Goal: Task Accomplishment & Management: Manage account settings

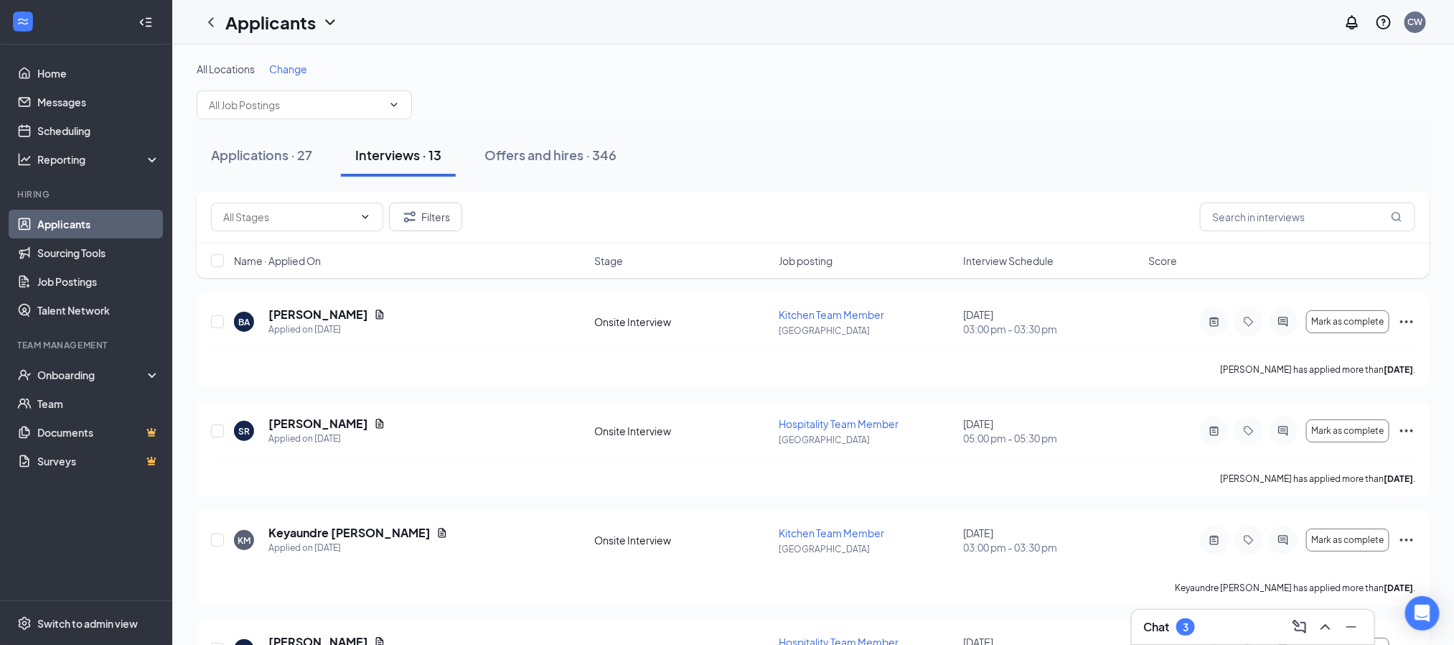
click at [1208, 631] on div "Chat 3" at bounding box center [1253, 626] width 220 height 23
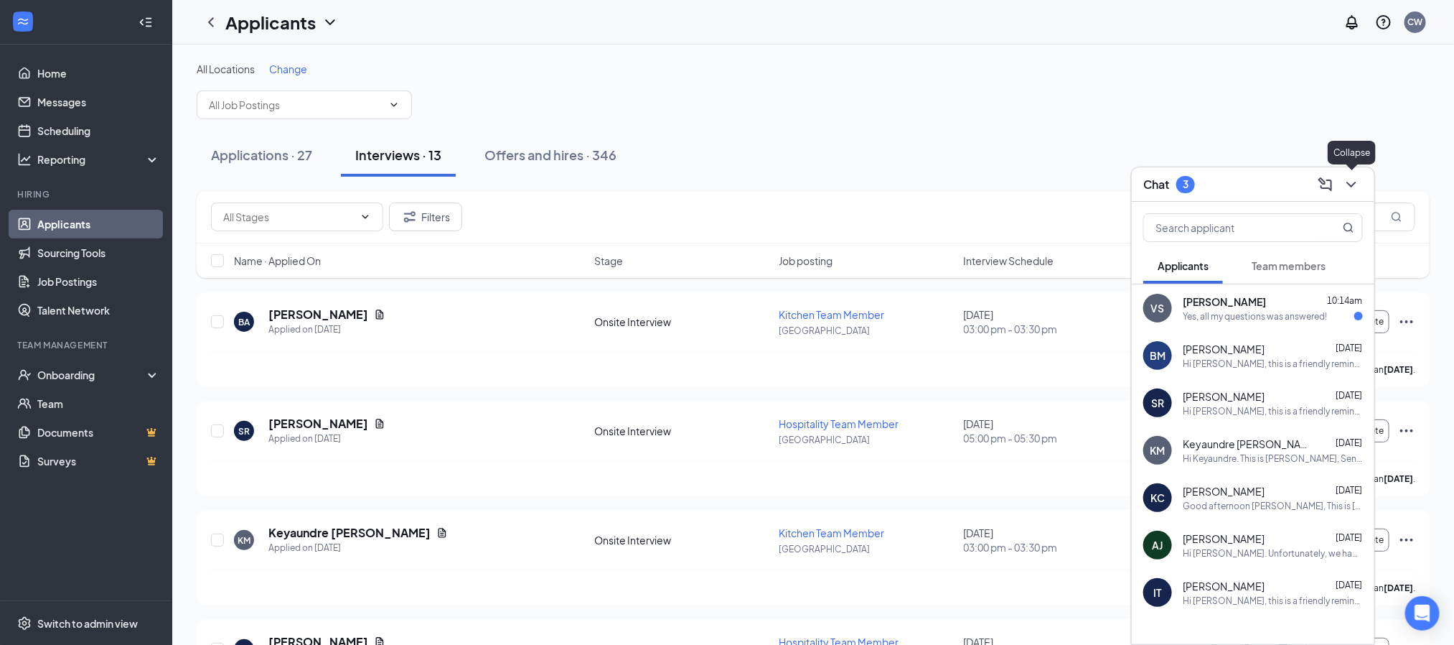
click at [1351, 188] on icon "ChevronDown" at bounding box center [1351, 184] width 17 height 17
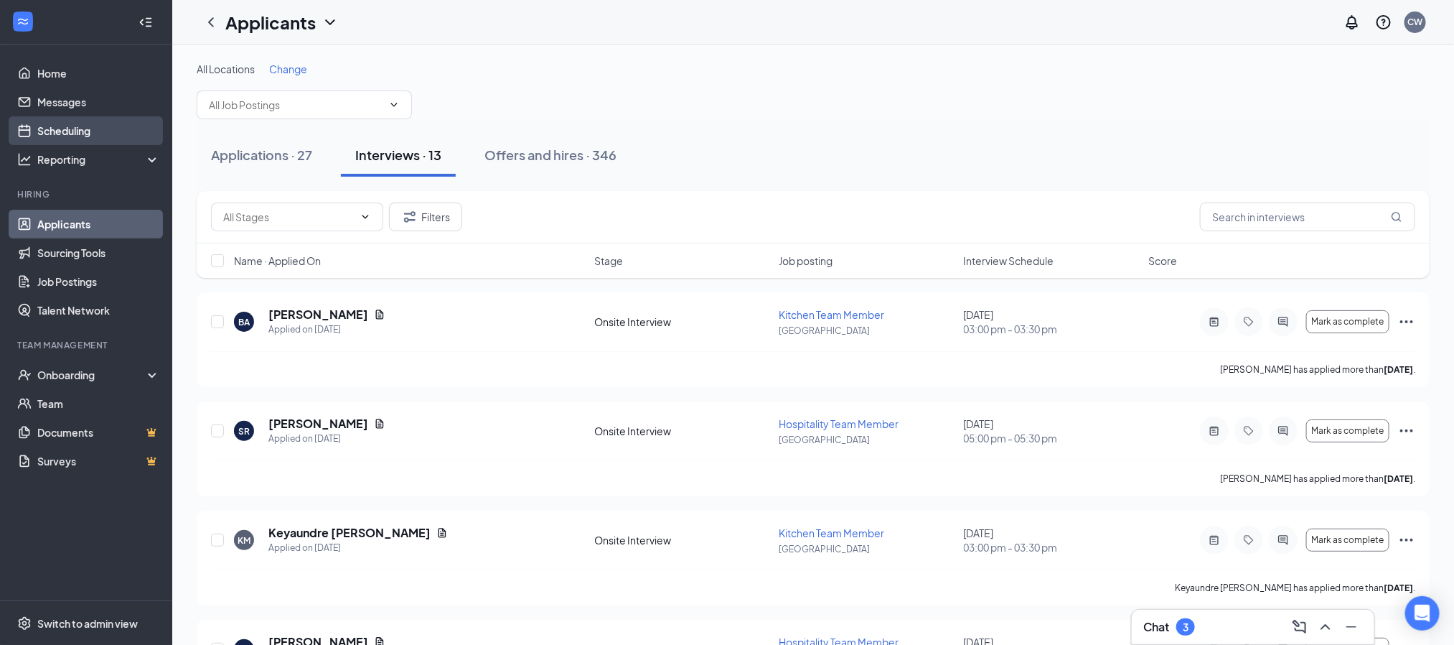
click at [78, 138] on link "Scheduling" at bounding box center [98, 130] width 123 height 29
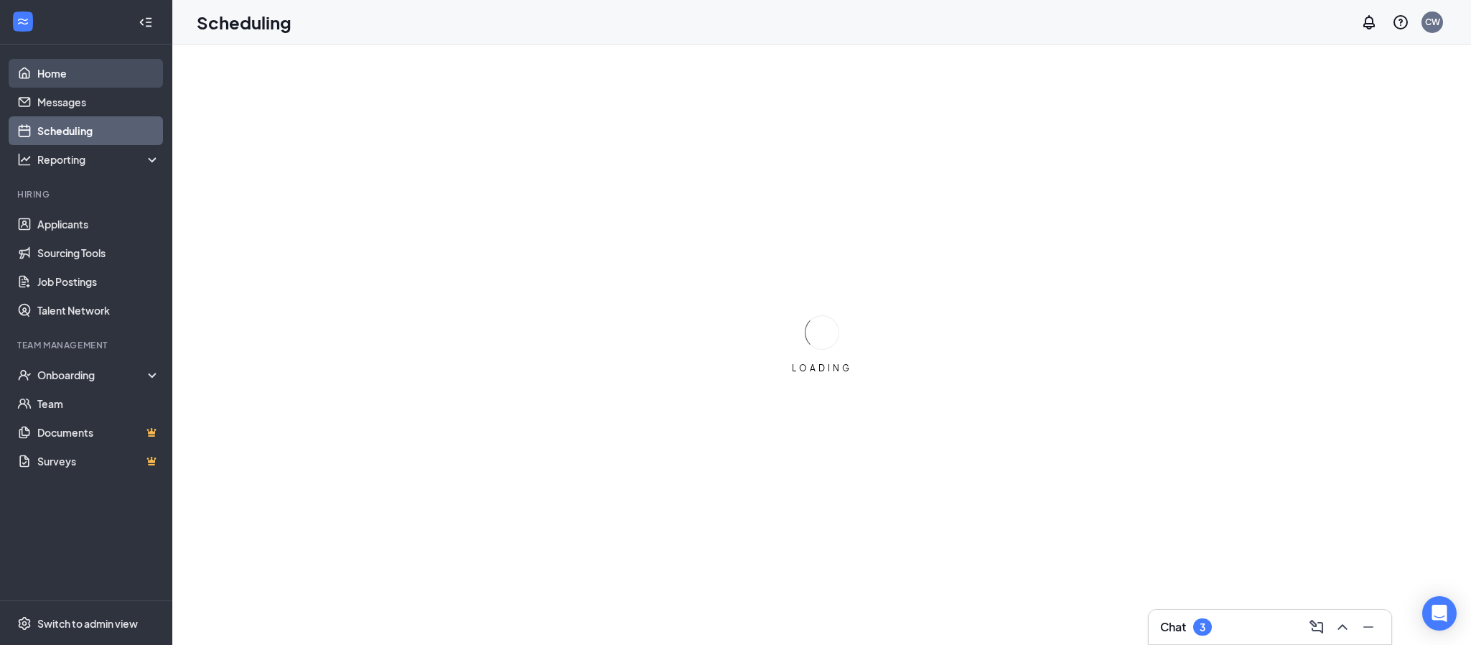
click at [71, 76] on link "Home" at bounding box center [98, 73] width 123 height 29
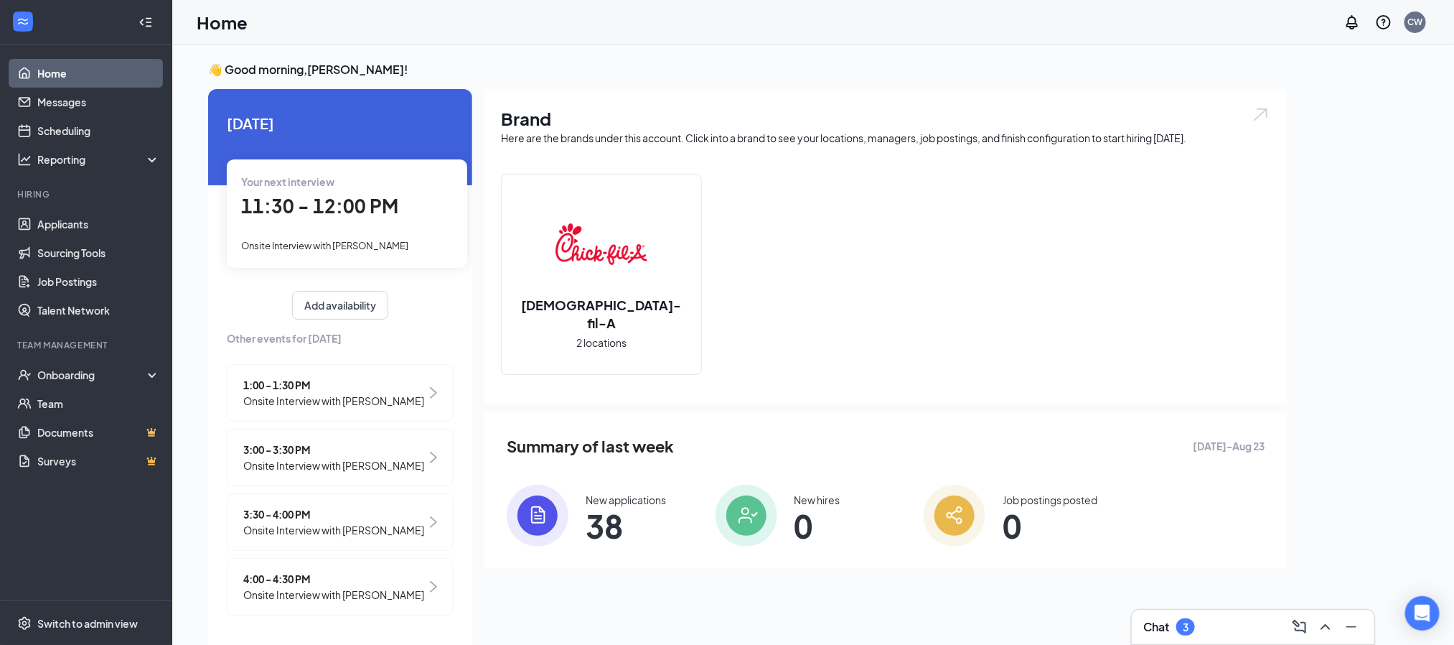
click at [347, 227] on div "Your next interview 11:30 - 12:00 PM Onsite Interview with [PERSON_NAME]" at bounding box center [347, 213] width 240 height 108
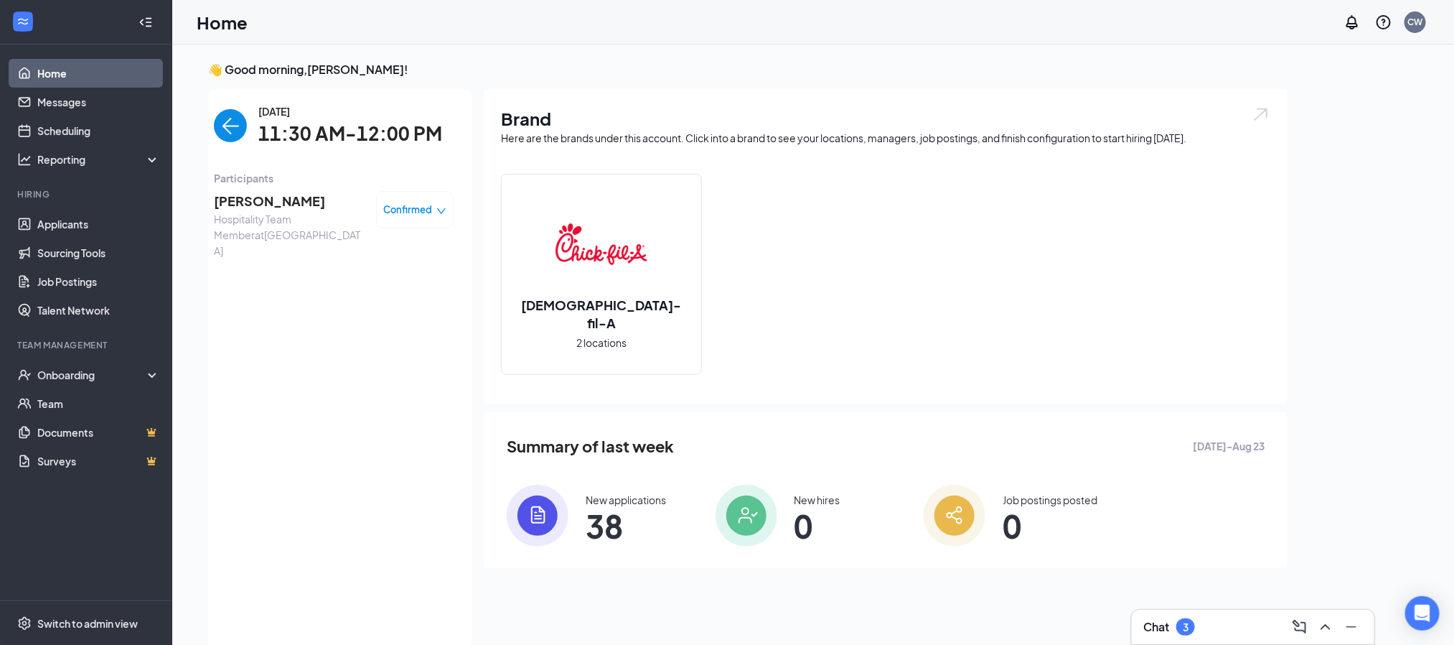
scroll to position [5, 0]
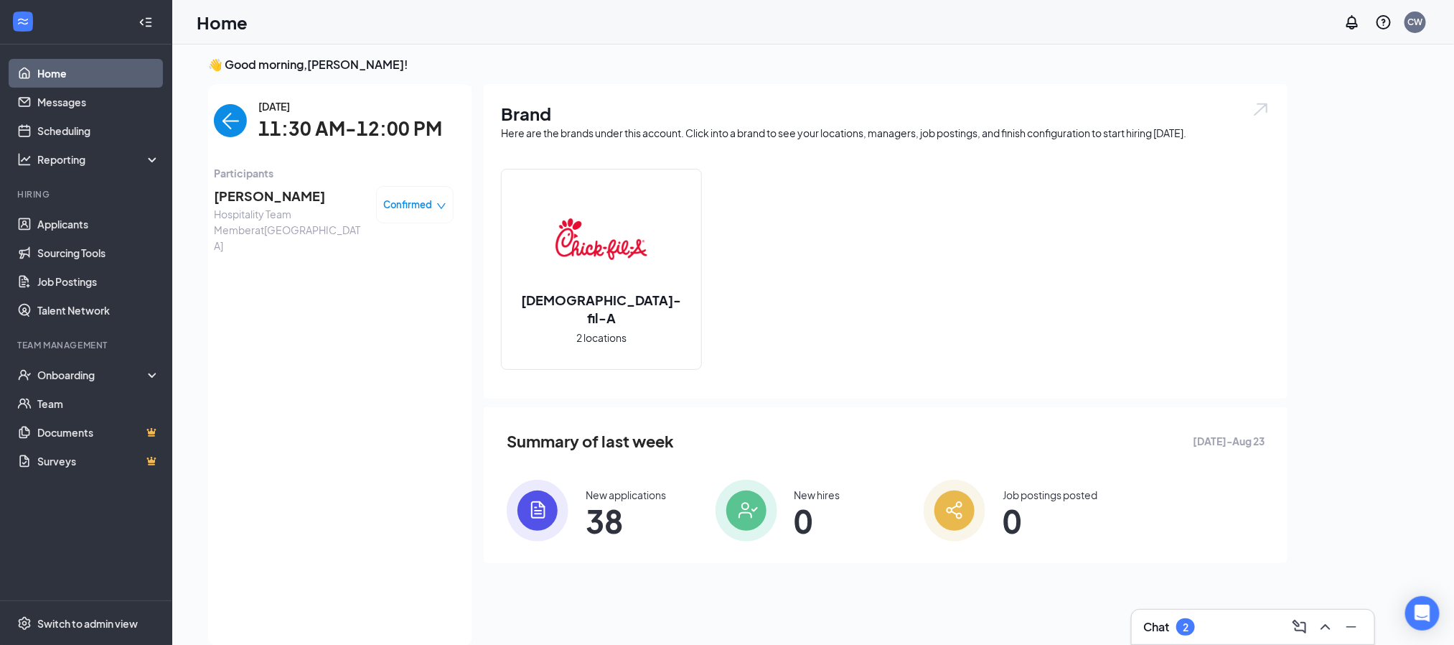
click at [1217, 619] on div "Chat 2" at bounding box center [1253, 626] width 220 height 23
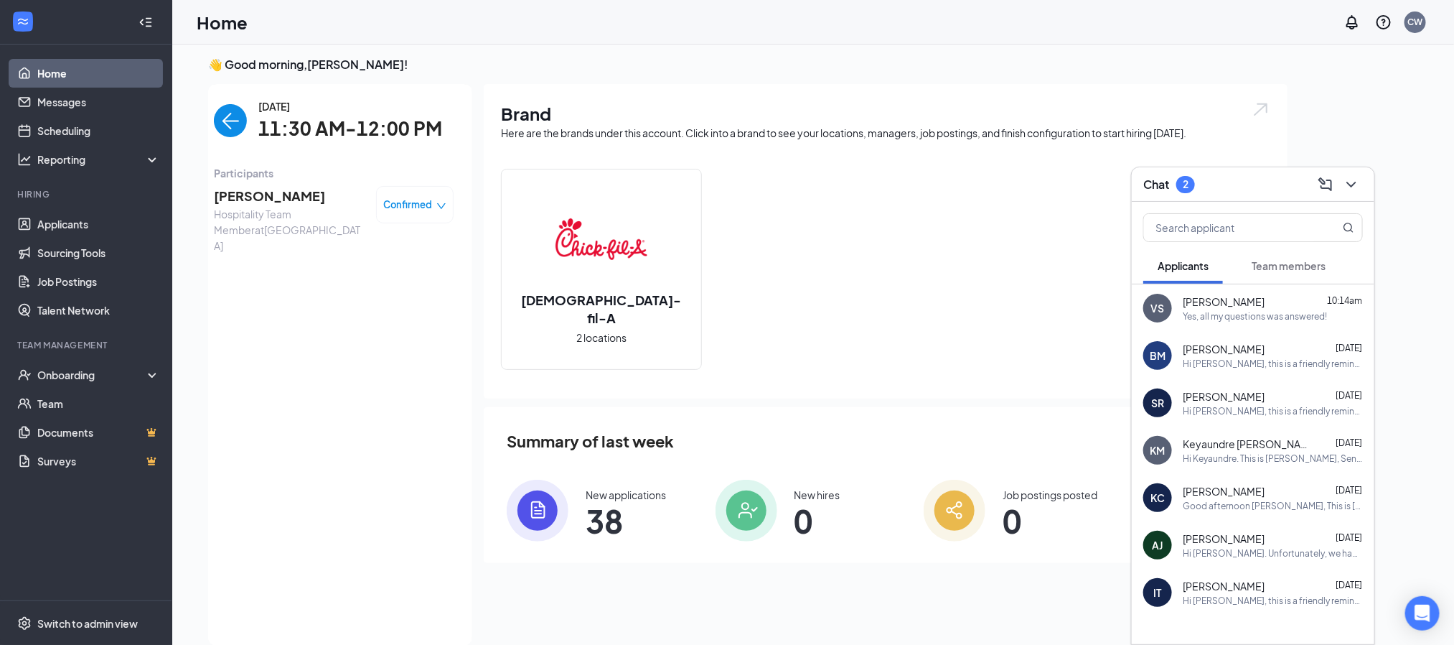
click at [1217, 619] on div at bounding box center [1253, 652] width 243 height 72
drag, startPoint x: 731, startPoint y: 470, endPoint x: 735, endPoint y: 500, distance: 30.5
click at [735, 500] on div "Summary of last week [DATE] - [DATE] New applications 38 New hires 0 Job postin…" at bounding box center [886, 485] width 804 height 156
click at [227, 125] on img "back-button" at bounding box center [230, 120] width 33 height 33
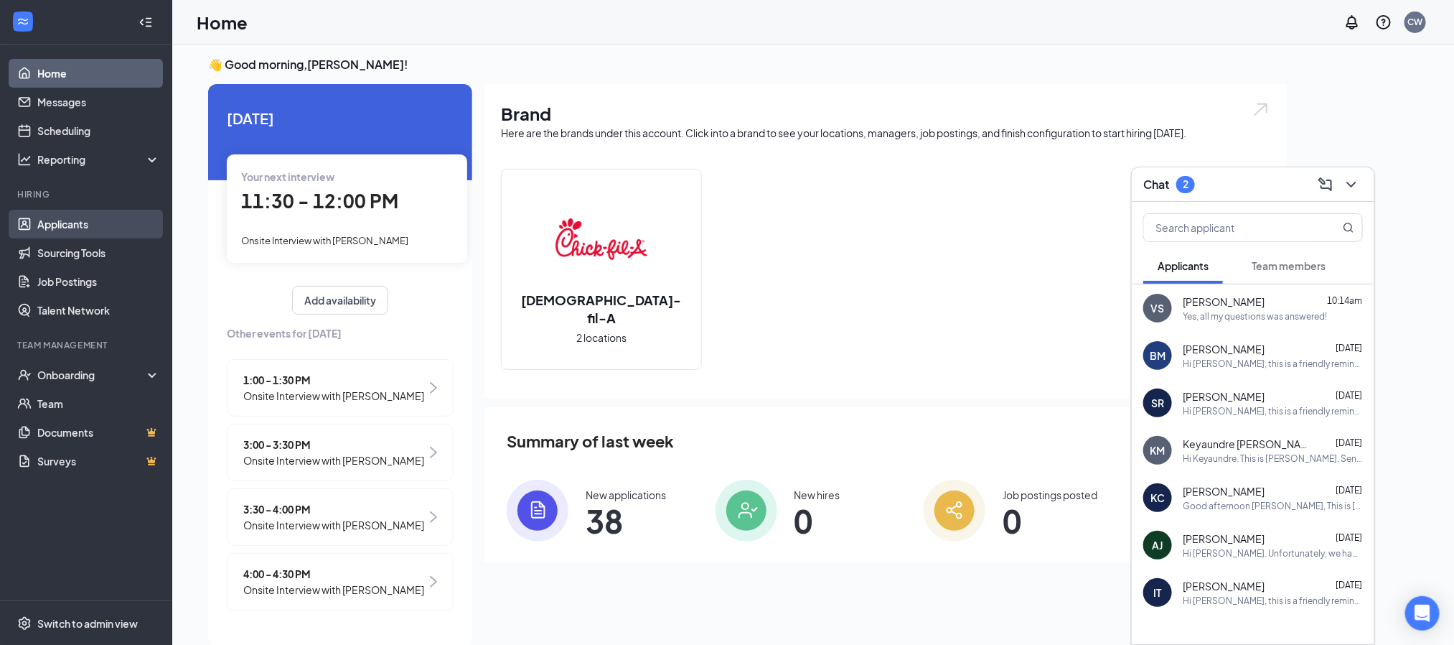
click at [59, 226] on link "Applicants" at bounding box center [98, 224] width 123 height 29
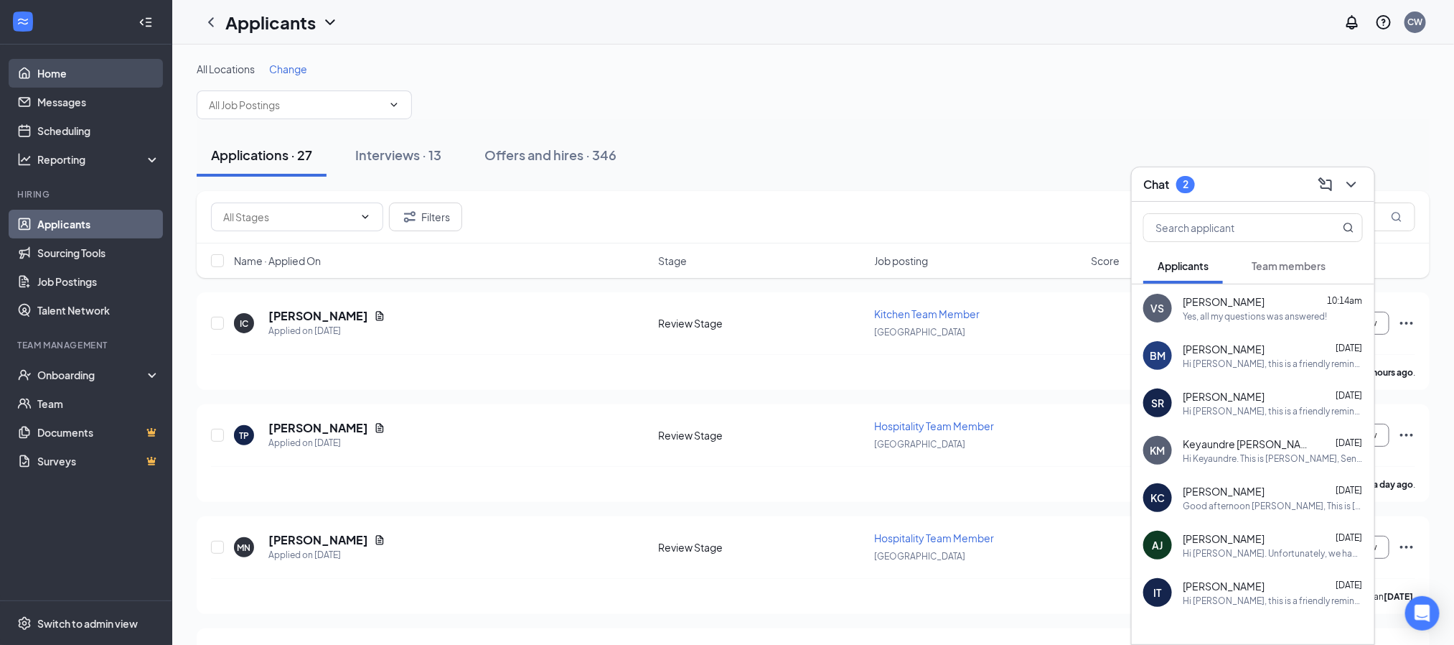
click at [67, 67] on link "Home" at bounding box center [98, 73] width 123 height 29
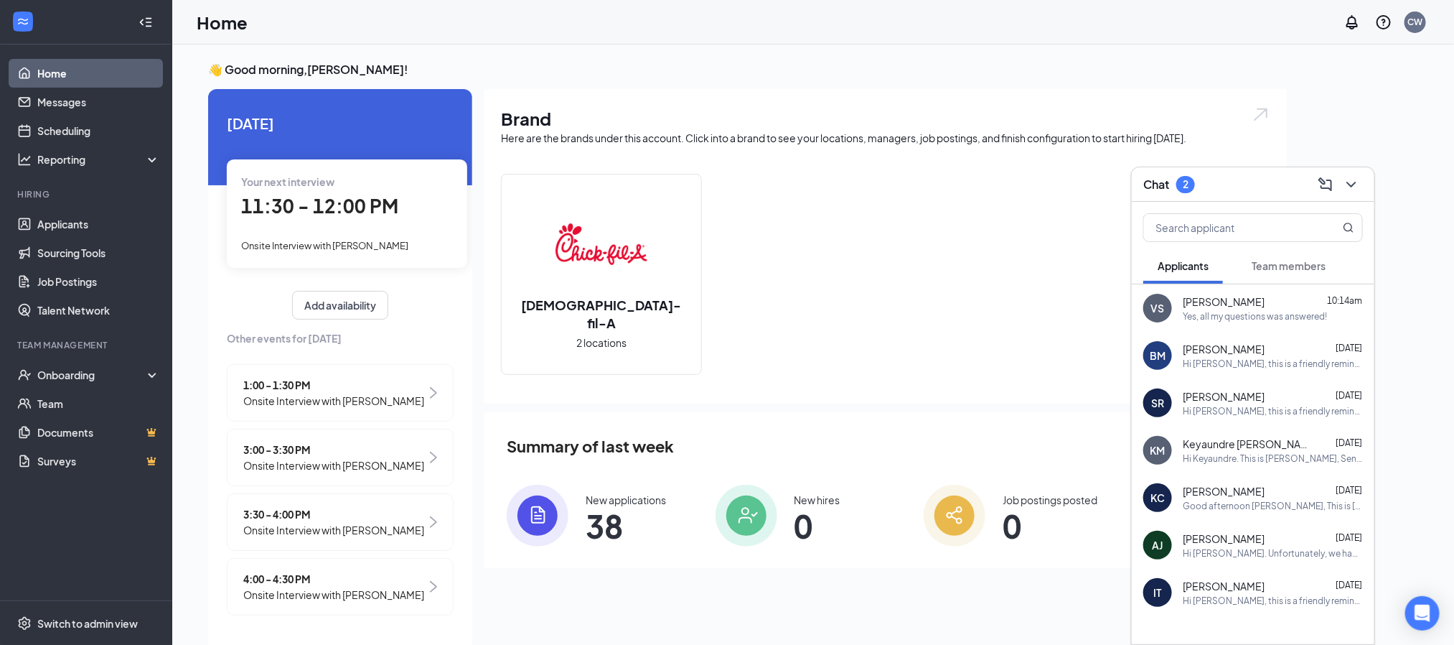
click at [352, 399] on span "Onsite Interview with [PERSON_NAME]" at bounding box center [333, 401] width 181 height 16
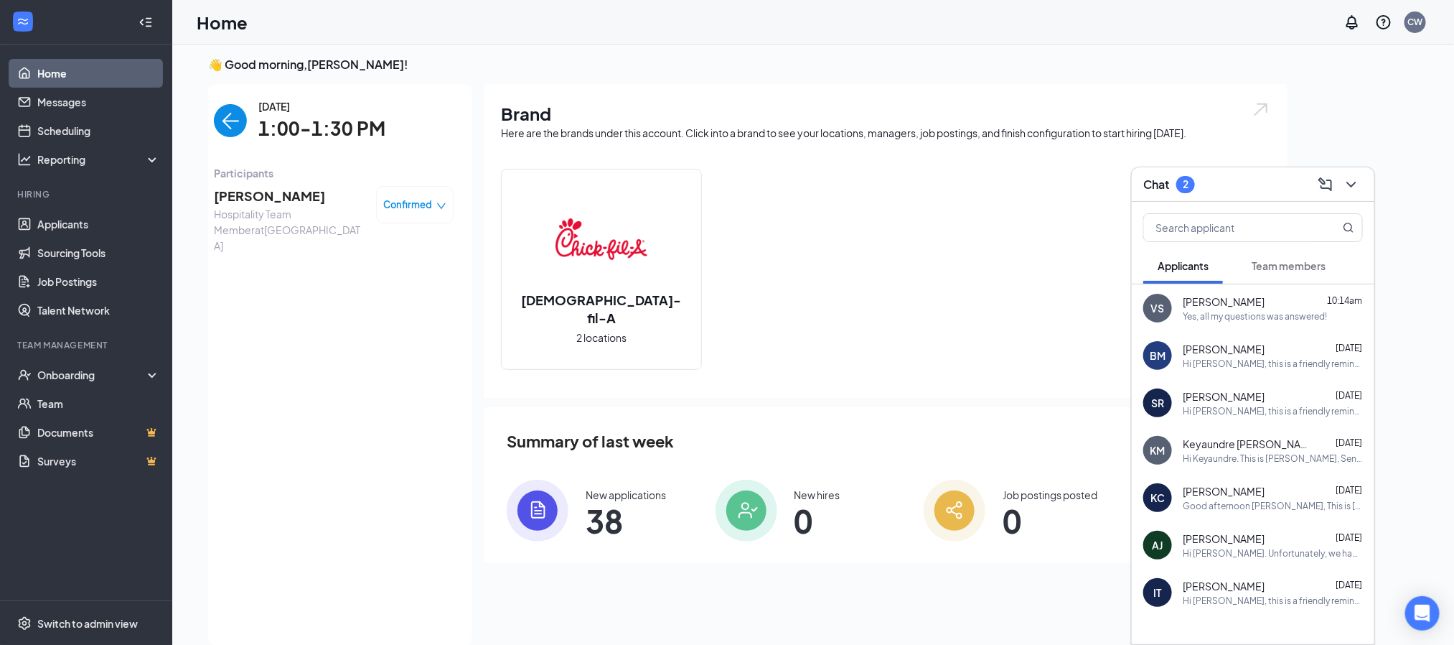
click at [263, 225] on span "Hospitality Team Member at [GEOGRAPHIC_DATA]" at bounding box center [289, 229] width 151 height 47
click at [224, 126] on img "back-button" at bounding box center [230, 120] width 33 height 33
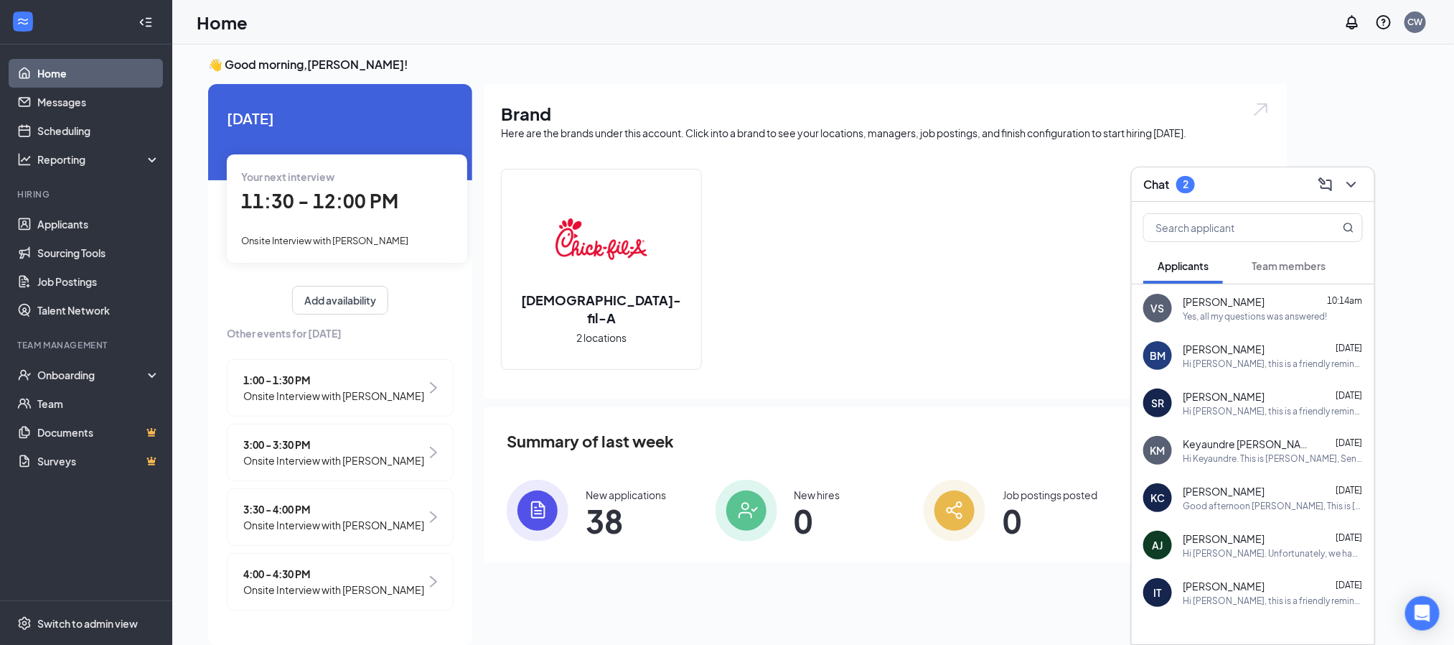
click at [1247, 314] on div "Yes, all my questions was answered!" at bounding box center [1255, 316] width 144 height 12
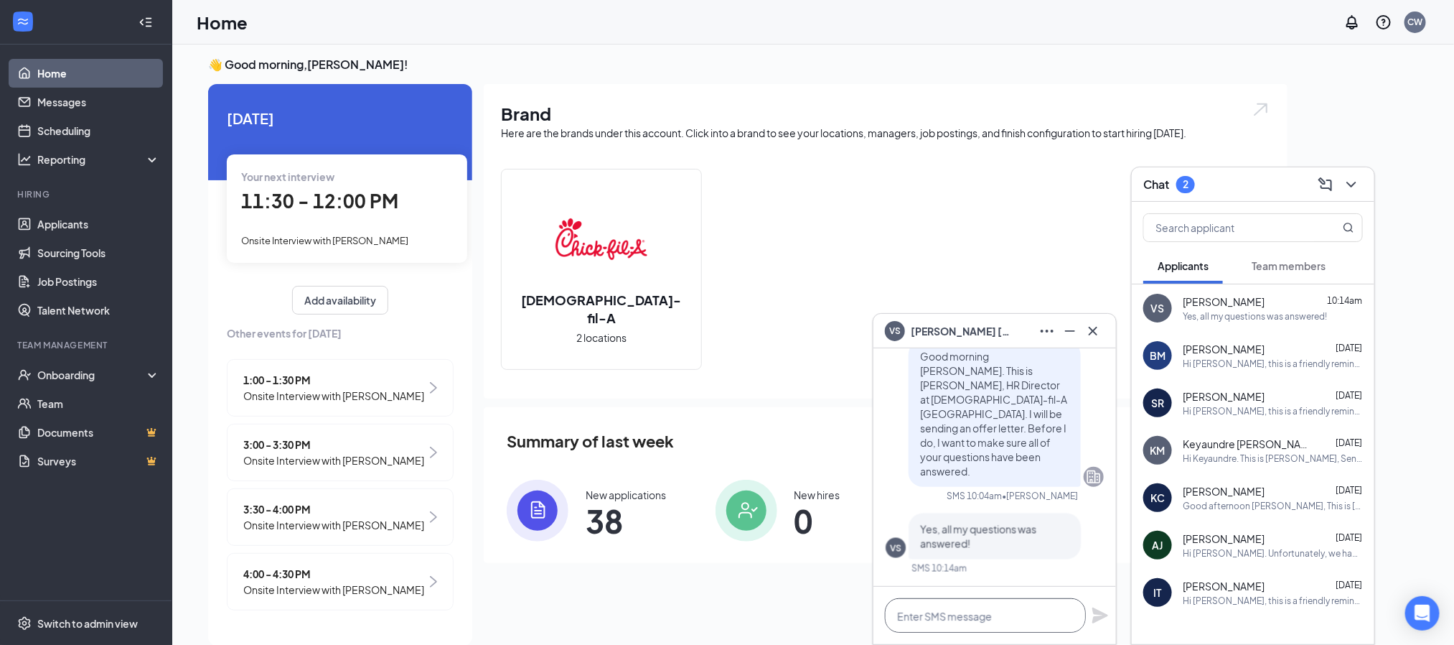
click at [927, 608] on textarea at bounding box center [985, 615] width 201 height 34
type textarea "Great! I will send the offer letter"
click at [1113, 612] on div "Great! I will send the offer letter" at bounding box center [995, 614] width 243 height 57
click at [1092, 614] on icon "Plane" at bounding box center [1100, 615] width 17 height 17
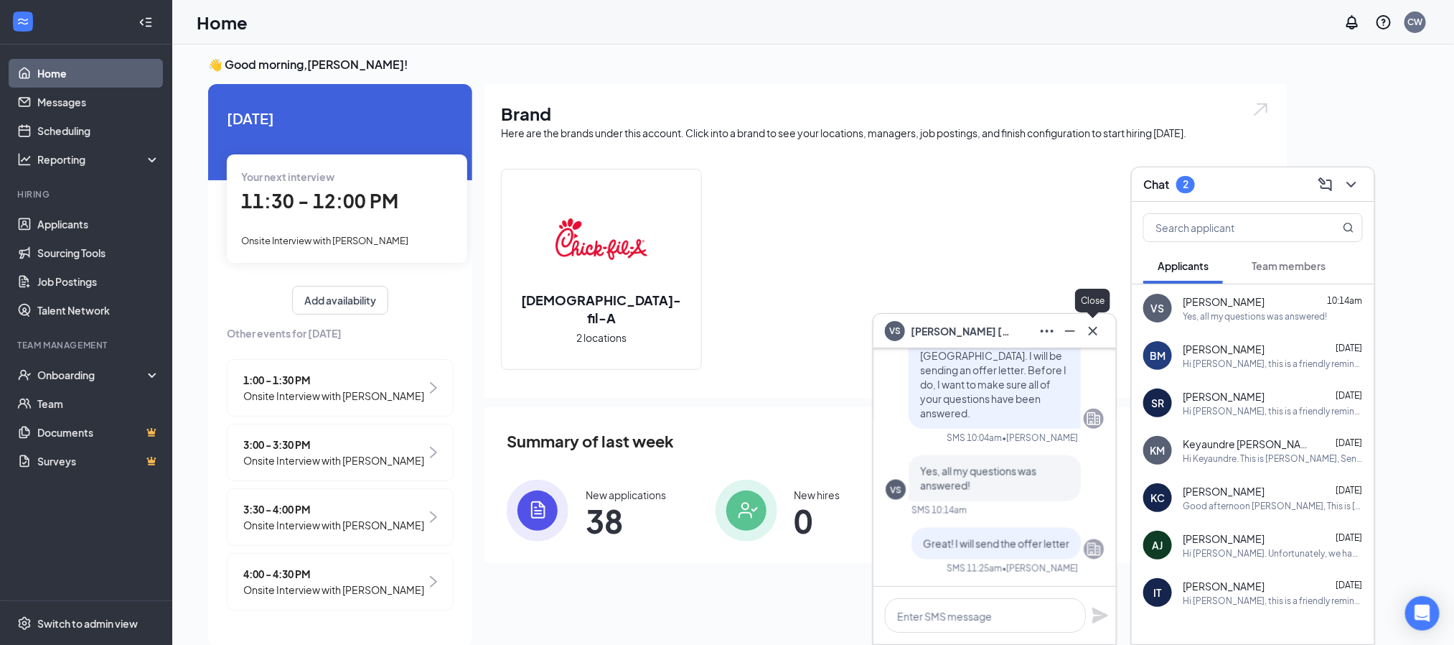
click at [1090, 334] on icon "Cross" at bounding box center [1093, 330] width 9 height 9
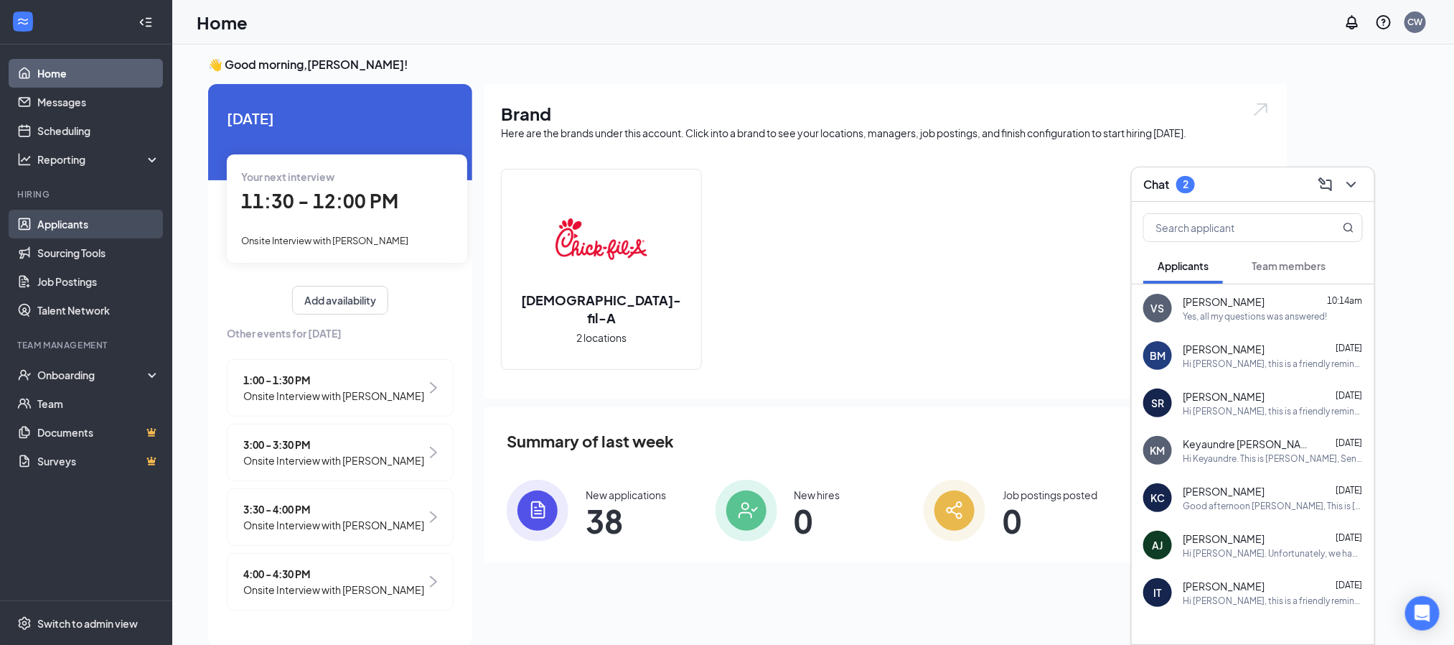
click at [80, 226] on link "Applicants" at bounding box center [98, 224] width 123 height 29
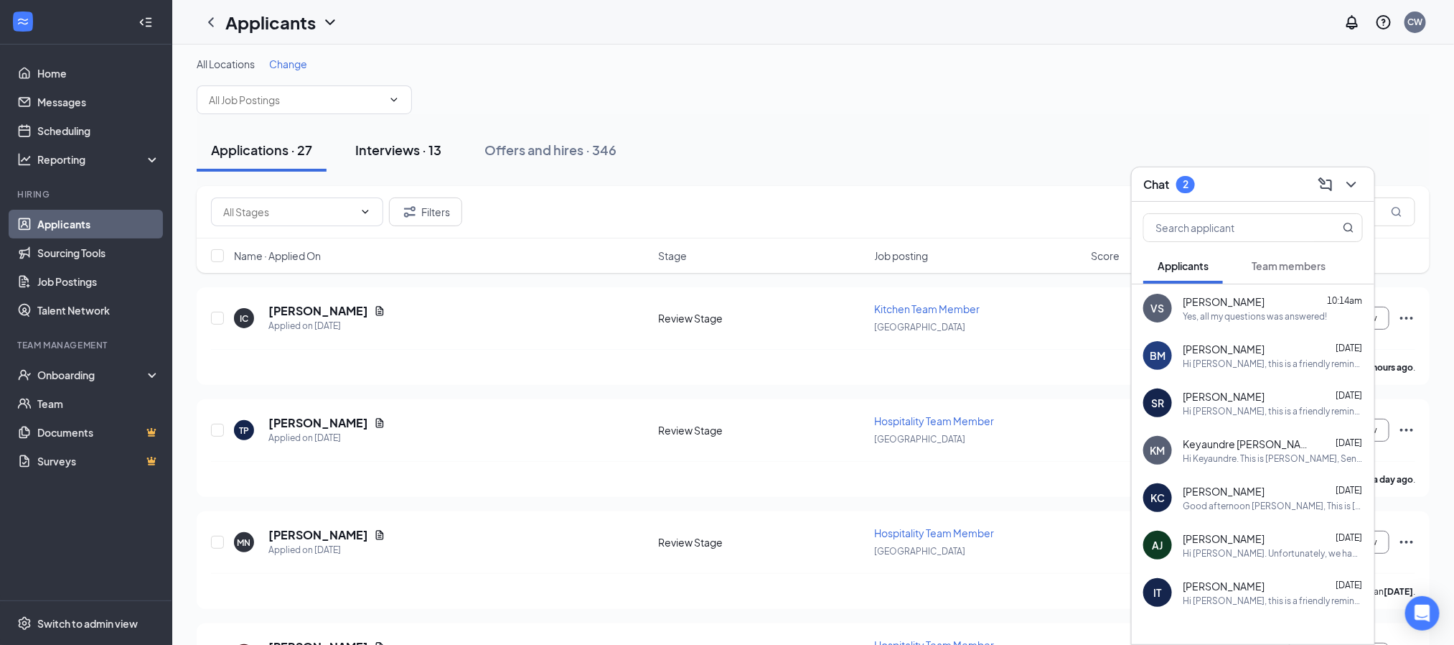
click at [395, 151] on div "Interviews · 13" at bounding box center [398, 150] width 86 height 18
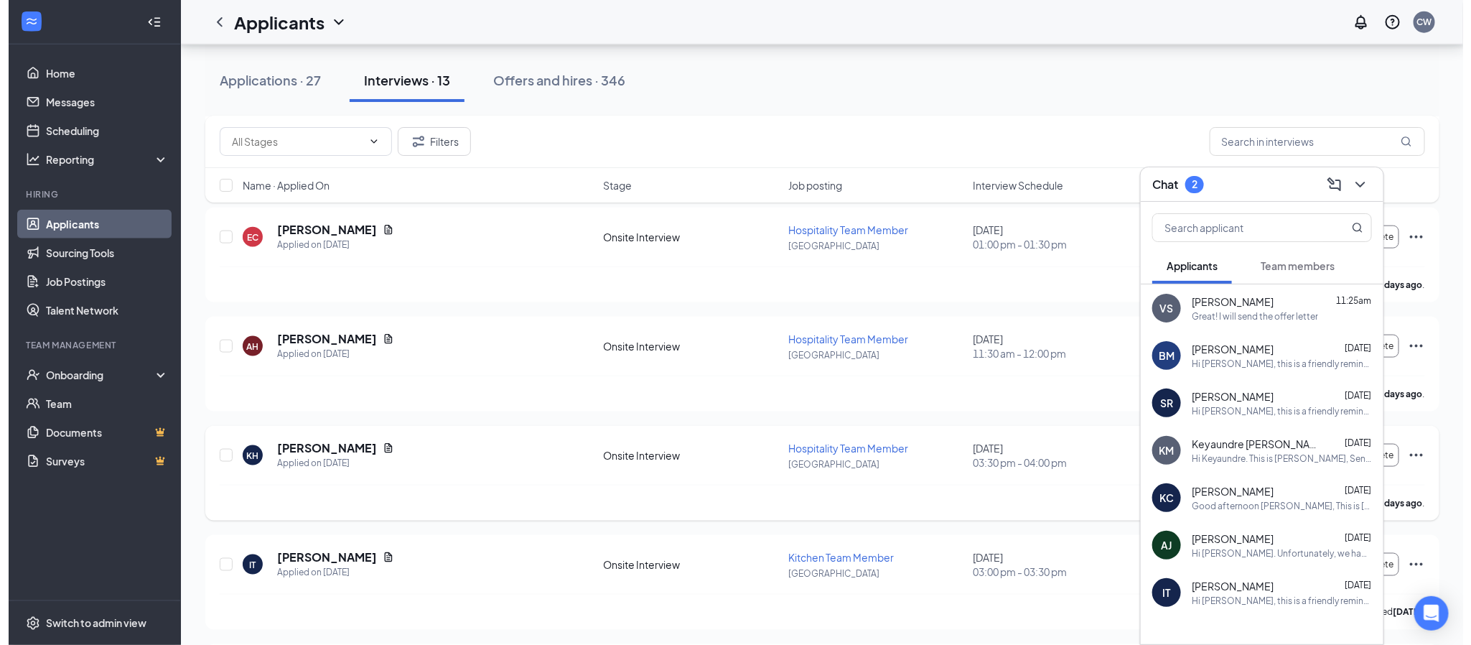
scroll to position [861, 0]
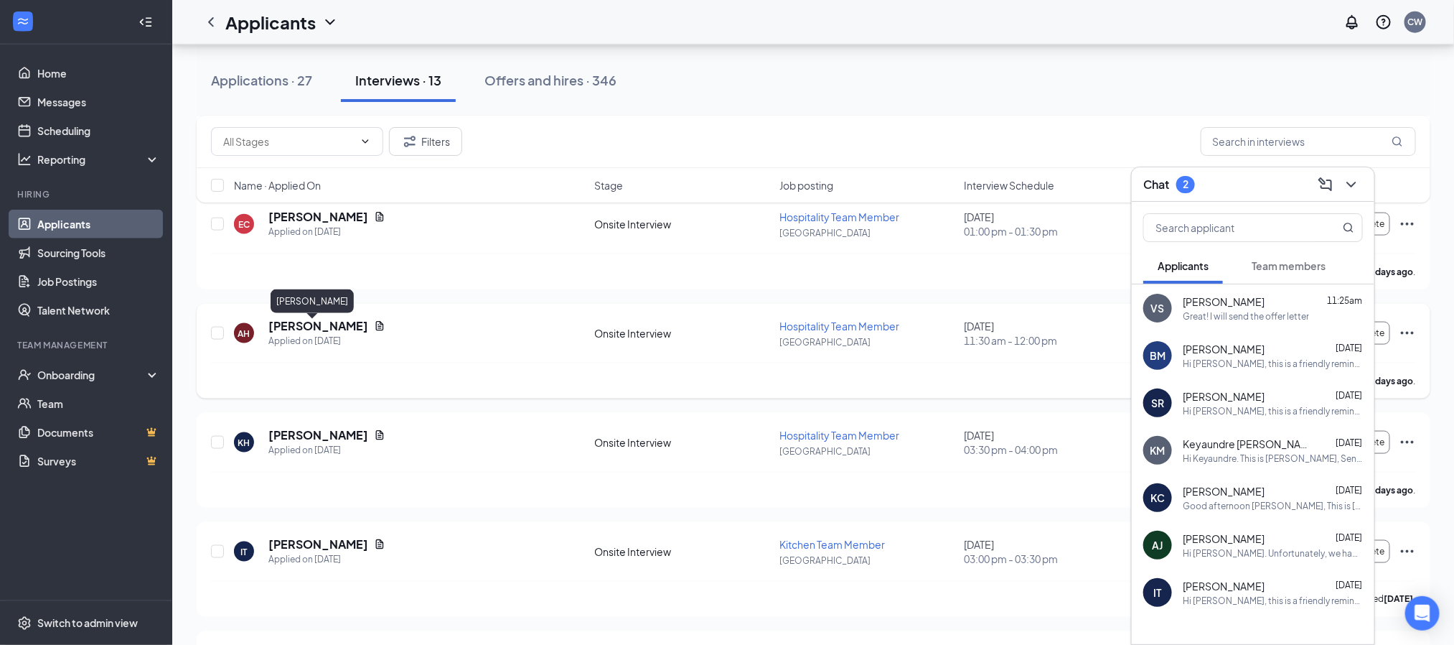
click at [322, 328] on h5 "[PERSON_NAME]" at bounding box center [318, 326] width 100 height 16
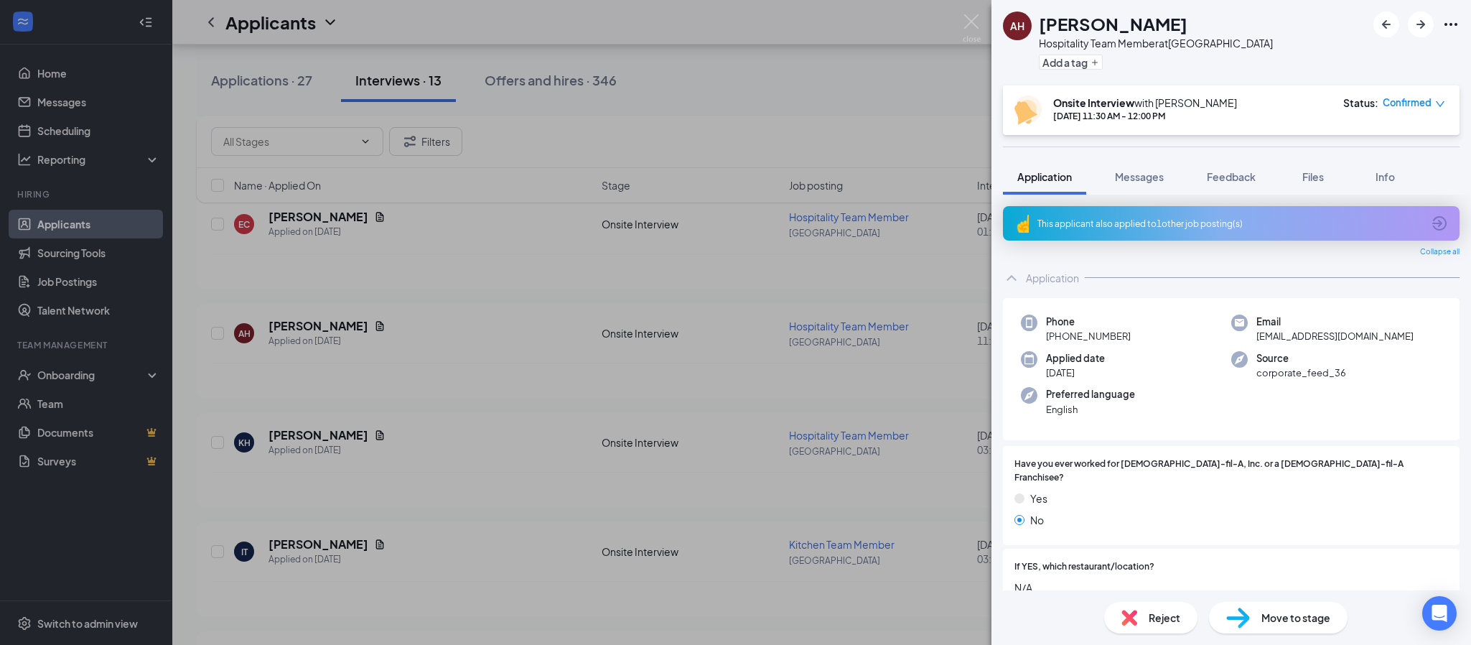
click at [1053, 174] on span "Application" at bounding box center [1044, 176] width 55 height 13
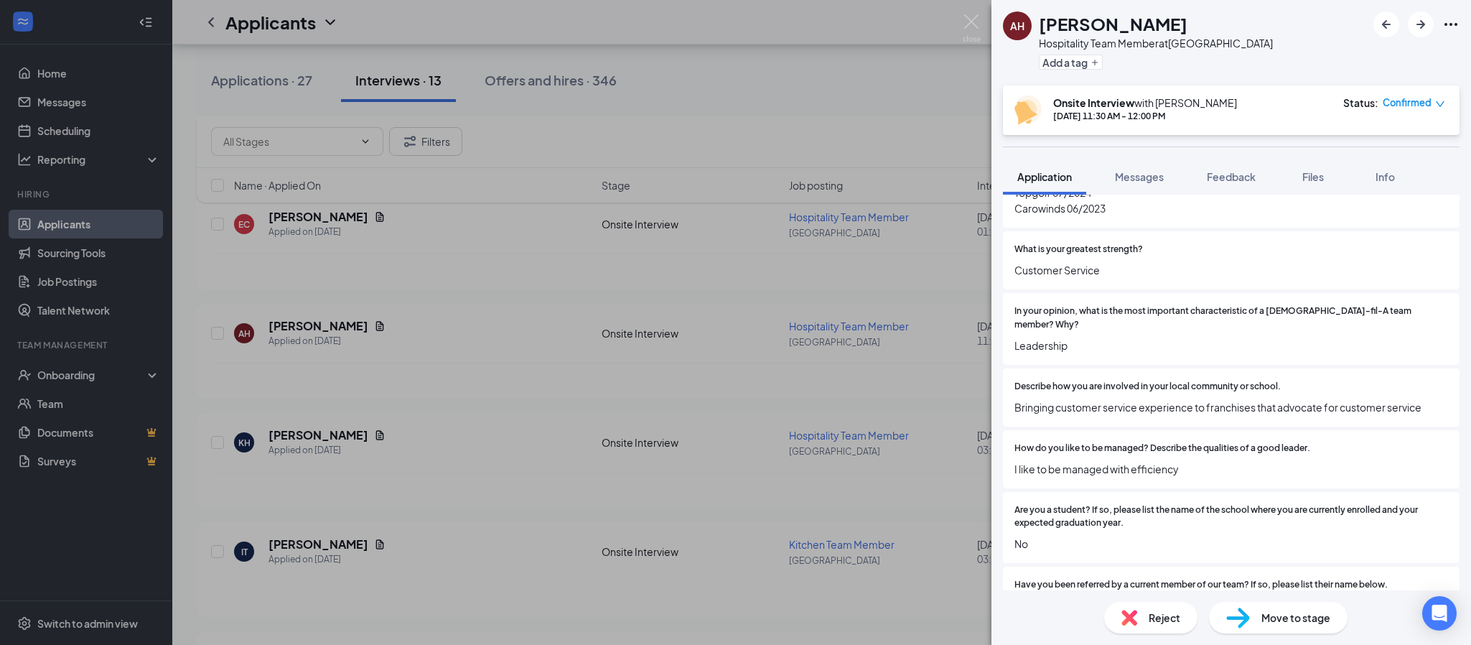
scroll to position [455, 0]
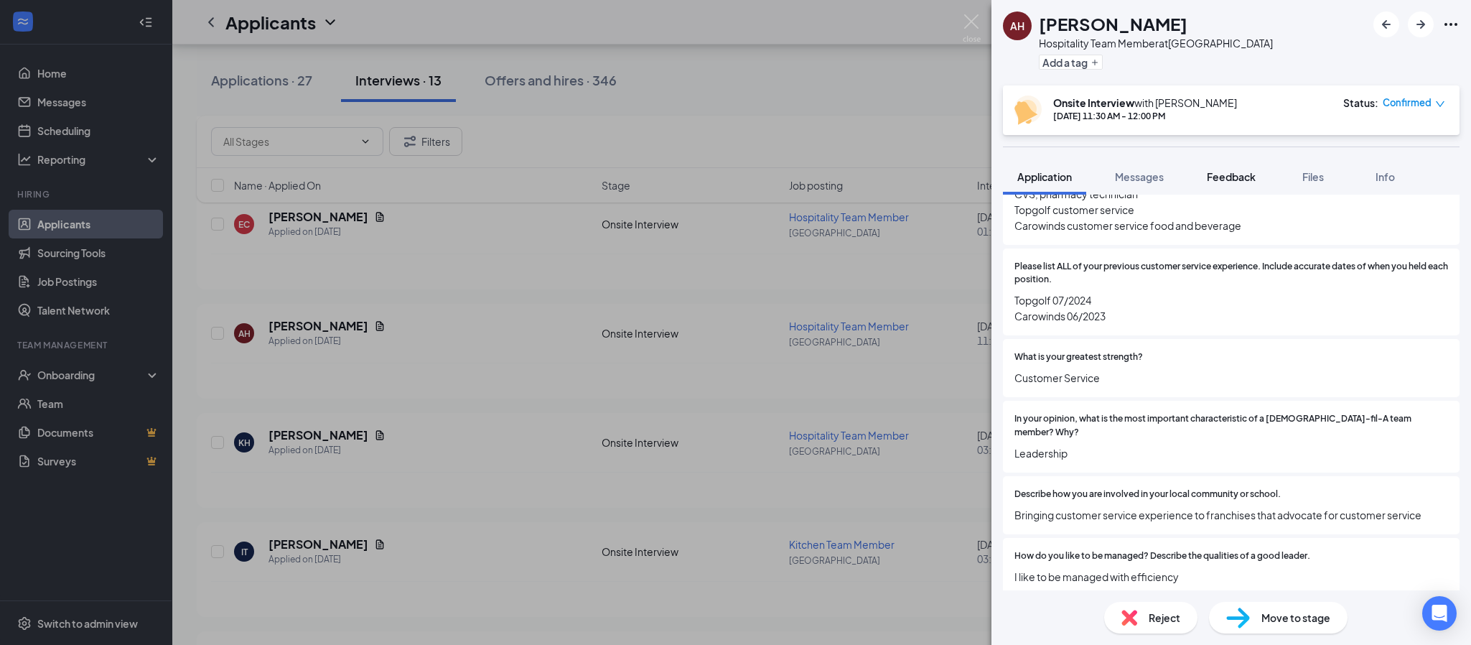
click at [1219, 179] on span "Feedback" at bounding box center [1231, 176] width 49 height 13
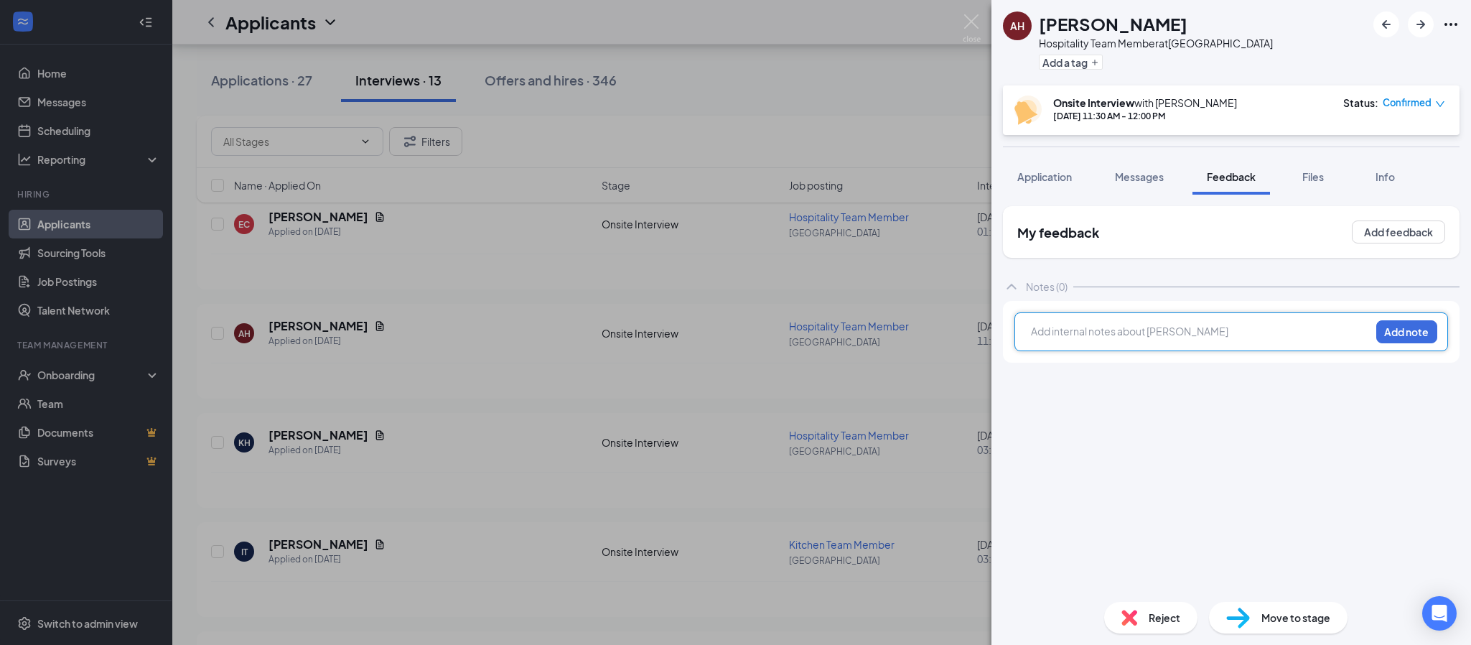
click at [1068, 341] on div at bounding box center [1200, 333] width 338 height 19
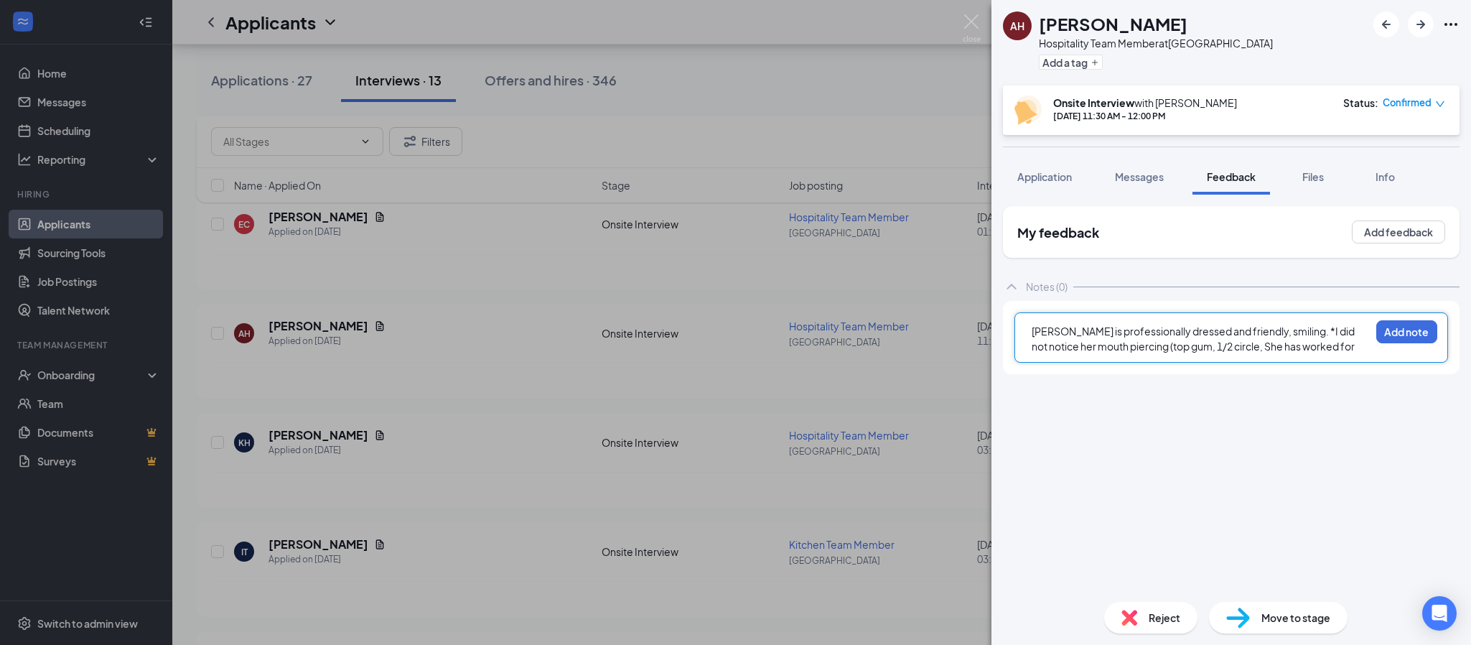
click at [1421, 411] on div "My feedback Add feedback Notes (0) [PERSON_NAME] is professionally dressed and …" at bounding box center [1231, 398] width 457 height 384
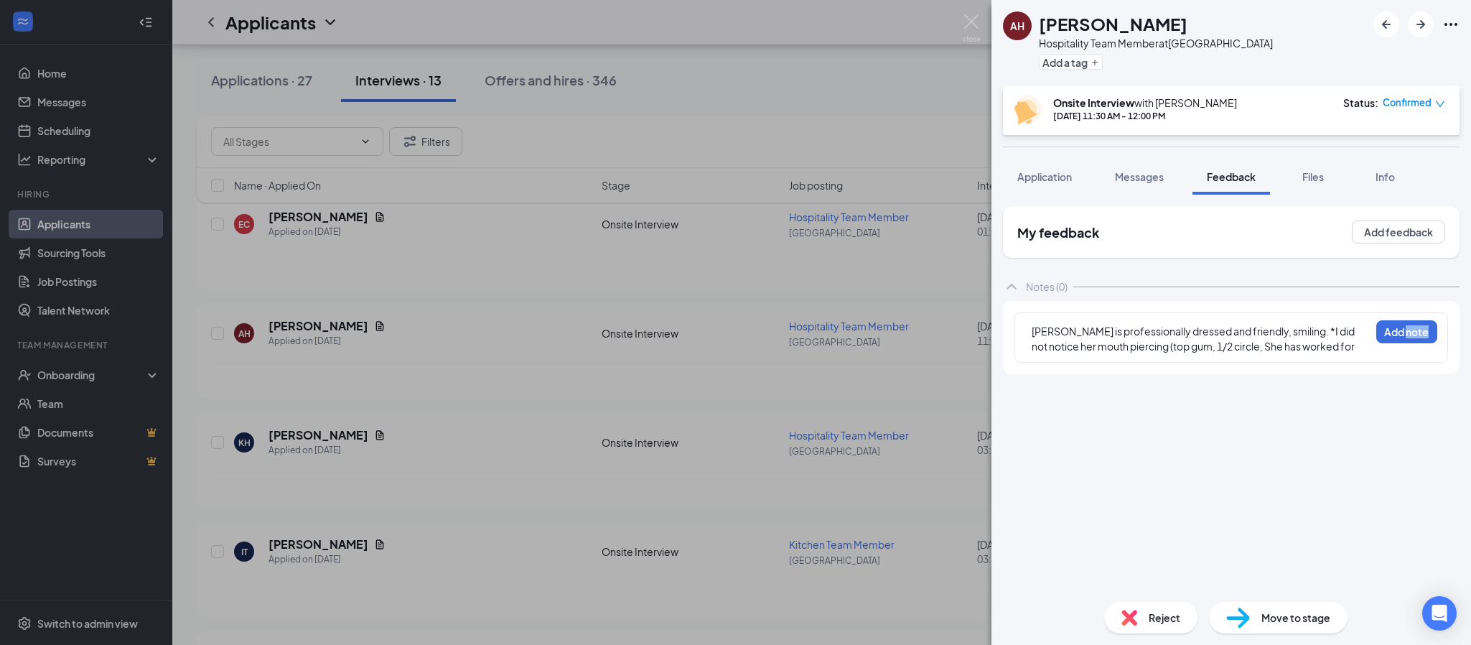
click at [1421, 411] on div "My feedback Add feedback Notes (0) [PERSON_NAME] is professionally dressed and …" at bounding box center [1231, 398] width 457 height 384
click at [1324, 340] on div "[PERSON_NAME] is professionally dressed and friendly, smiling. *I did not notic…" at bounding box center [1200, 339] width 338 height 30
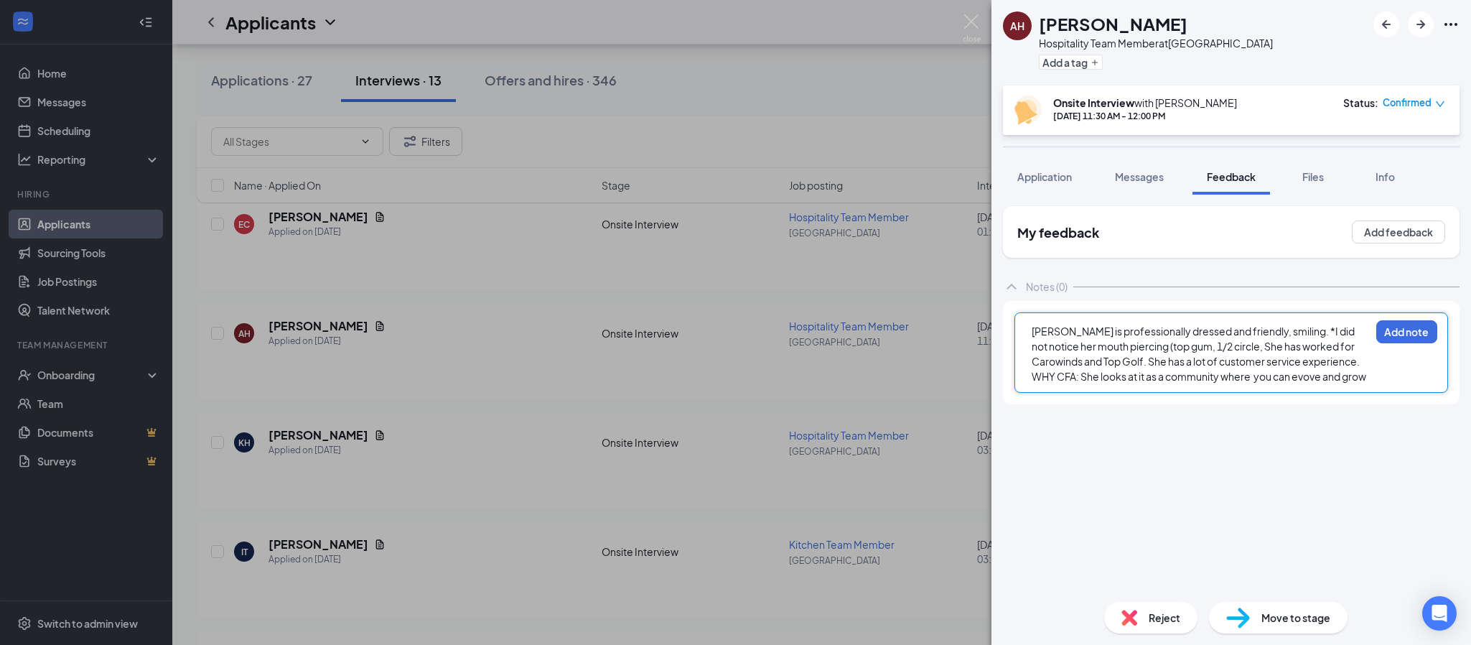
click at [1265, 375] on span "[PERSON_NAME] is professionally dressed and friendly, smiling. *I did not notic…" at bounding box center [1198, 353] width 334 height 58
click at [1275, 393] on span "[PERSON_NAME] is professionally dressed and friendly, smiling. *I did not notic…" at bounding box center [1200, 368] width 338 height 88
click at [1209, 403] on div "[PERSON_NAME] is professionally dressed and friendly, smiling. *I did not notic…" at bounding box center [1200, 369] width 338 height 90
click at [1282, 408] on div "[PERSON_NAME] is professionally dressed and friendly, smiling. *I did not notic…" at bounding box center [1200, 369] width 338 height 90
click at [1411, 327] on button "Add note" at bounding box center [1406, 331] width 61 height 23
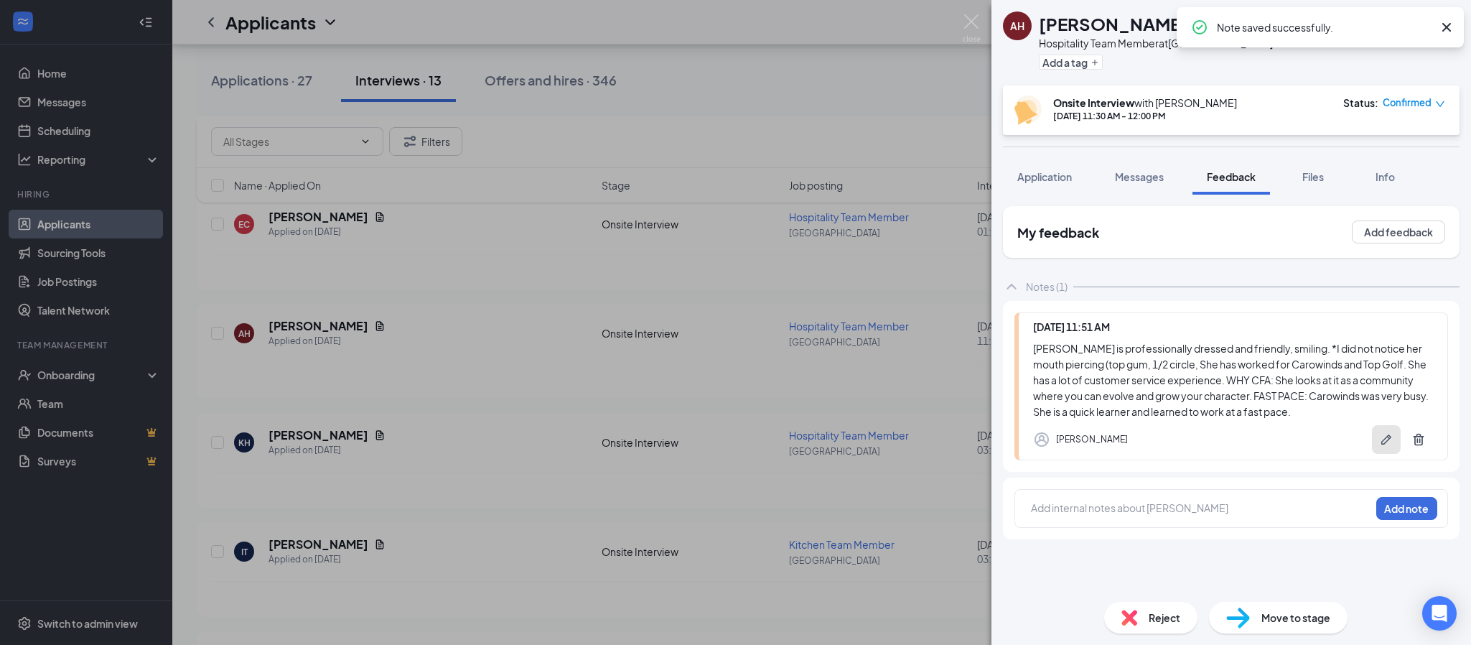
click at [1385, 441] on icon "Pen" at bounding box center [1386, 439] width 10 height 10
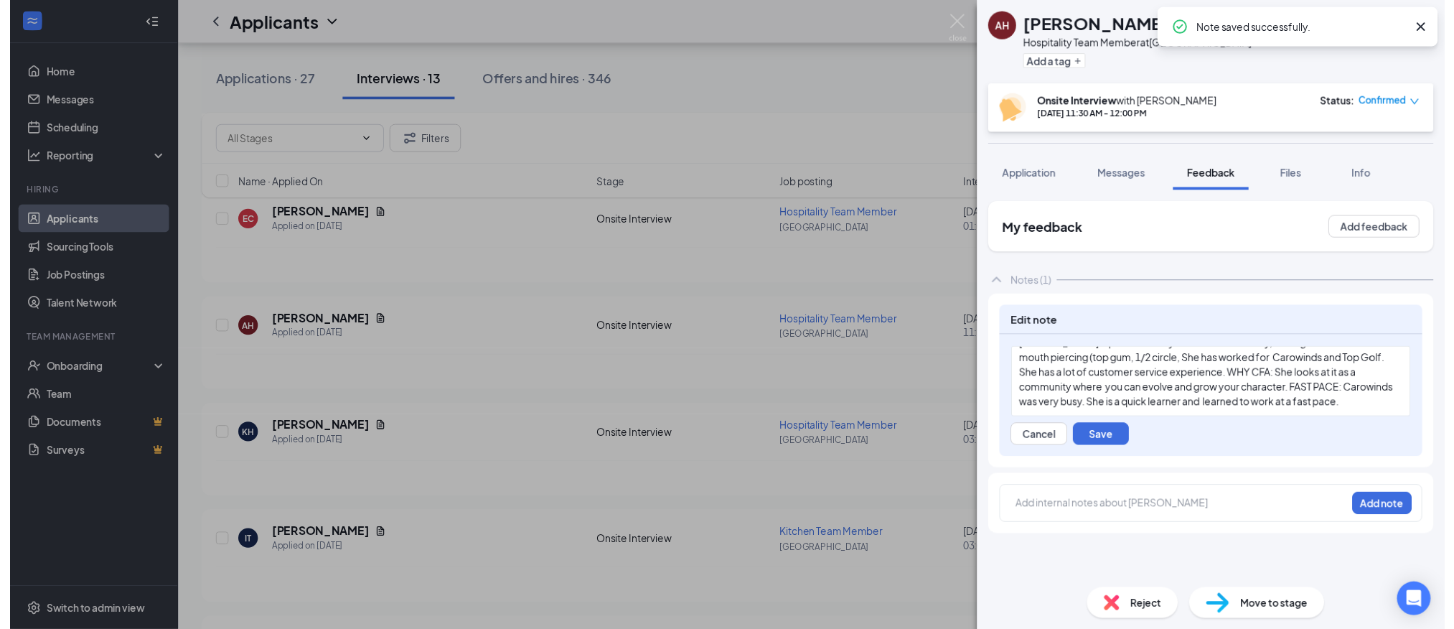
scroll to position [34, 0]
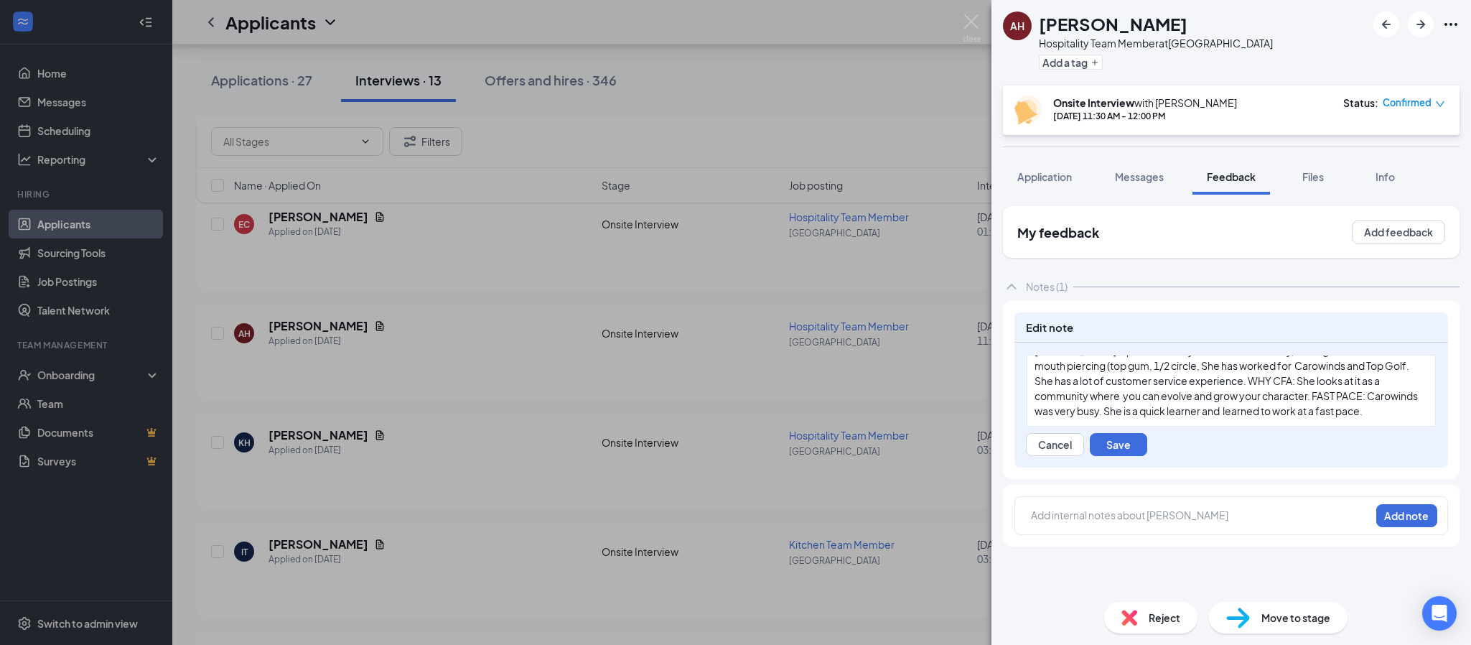
click at [1161, 407] on div "[PERSON_NAME] is professionally dressed and friendly, smiling. *I did not notic…" at bounding box center [1230, 380] width 393 height 75
click at [1226, 411] on div "[PERSON_NAME] is professionally dressed and friendly, smiling. *I did not notic…" at bounding box center [1230, 380] width 393 height 75
click at [1139, 444] on button "Save" at bounding box center [1118, 444] width 57 height 23
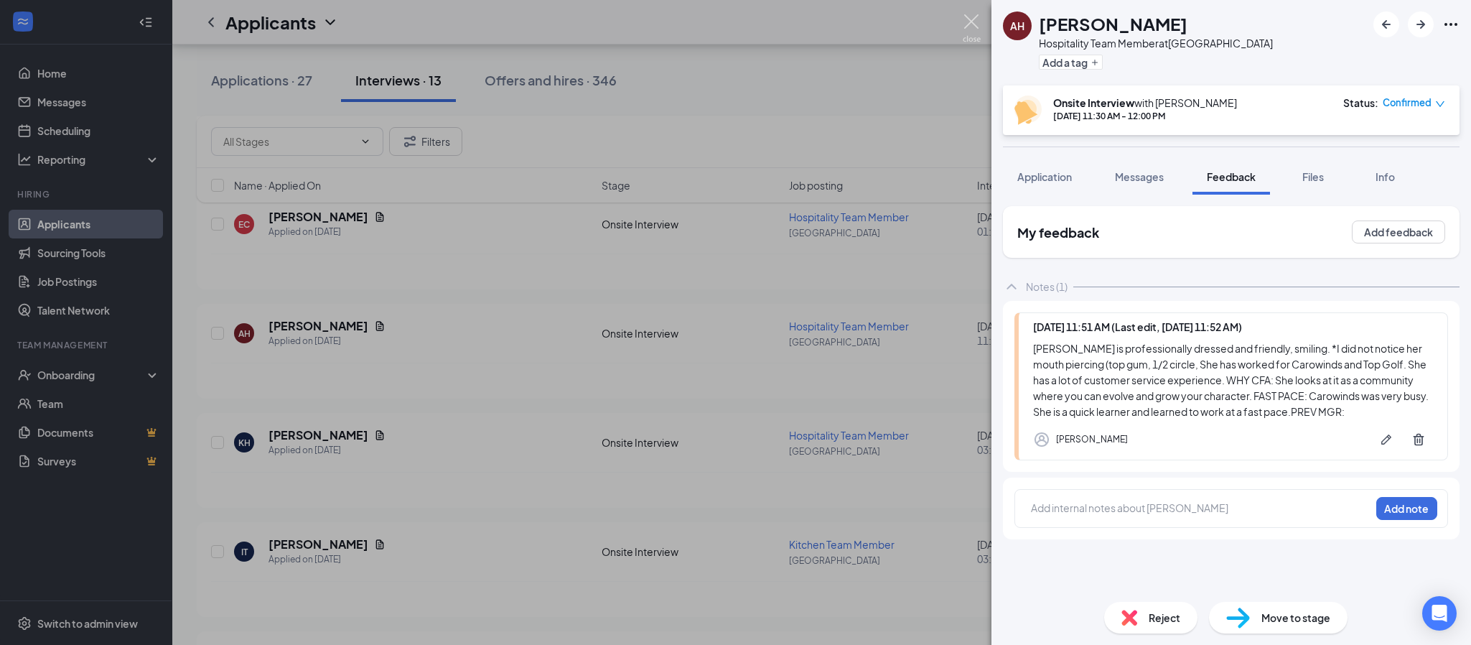
click at [971, 28] on img at bounding box center [972, 28] width 18 height 28
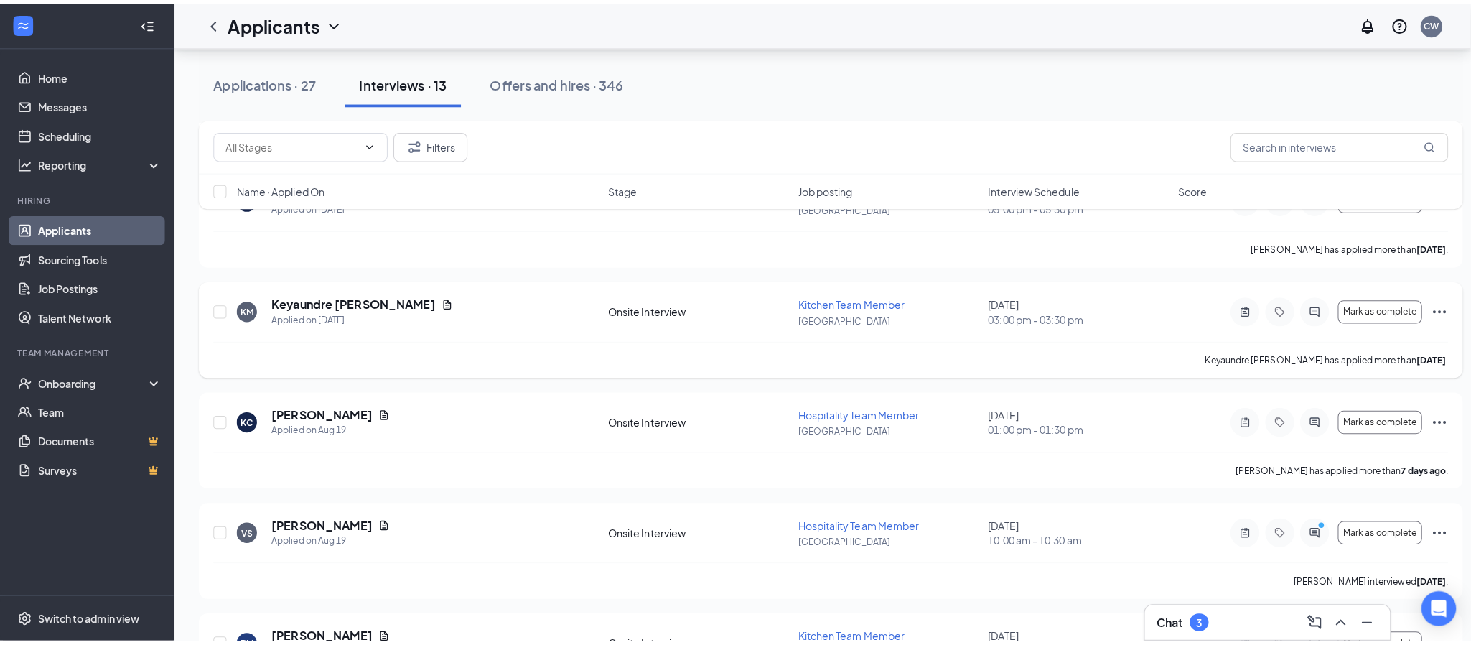
scroll to position [228, 0]
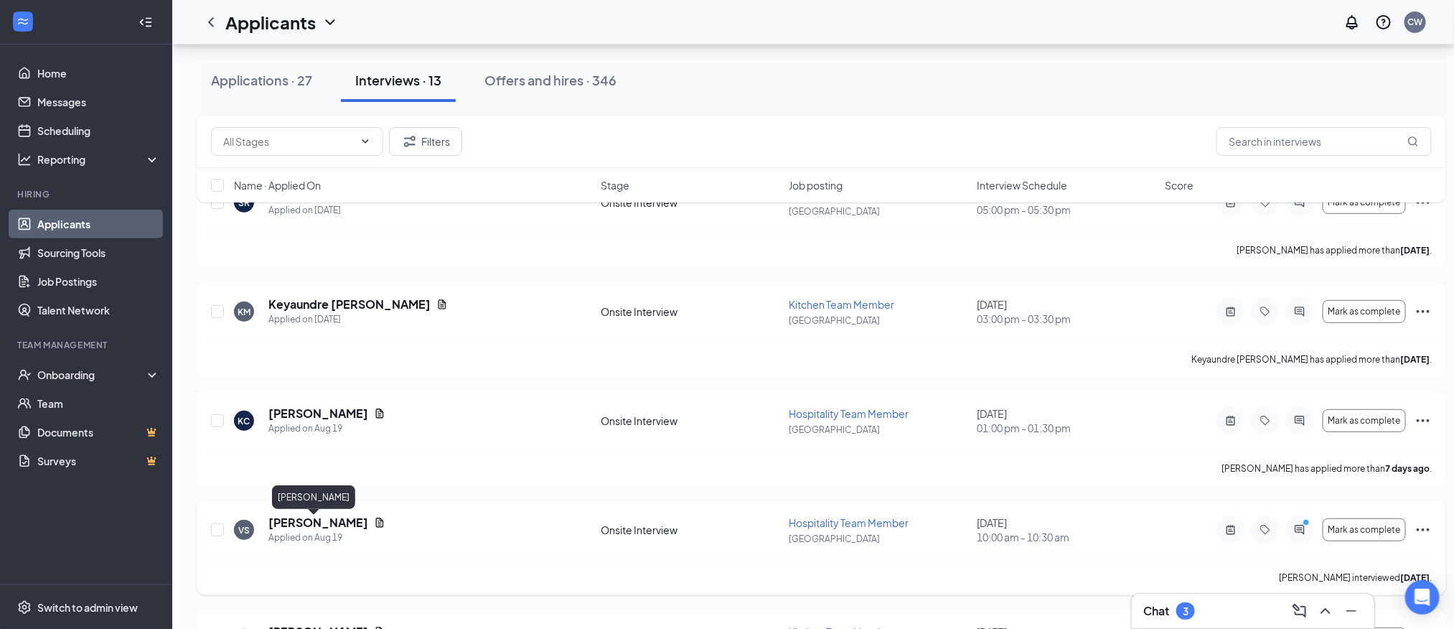
click at [304, 526] on h5 "[PERSON_NAME]" at bounding box center [318, 523] width 100 height 16
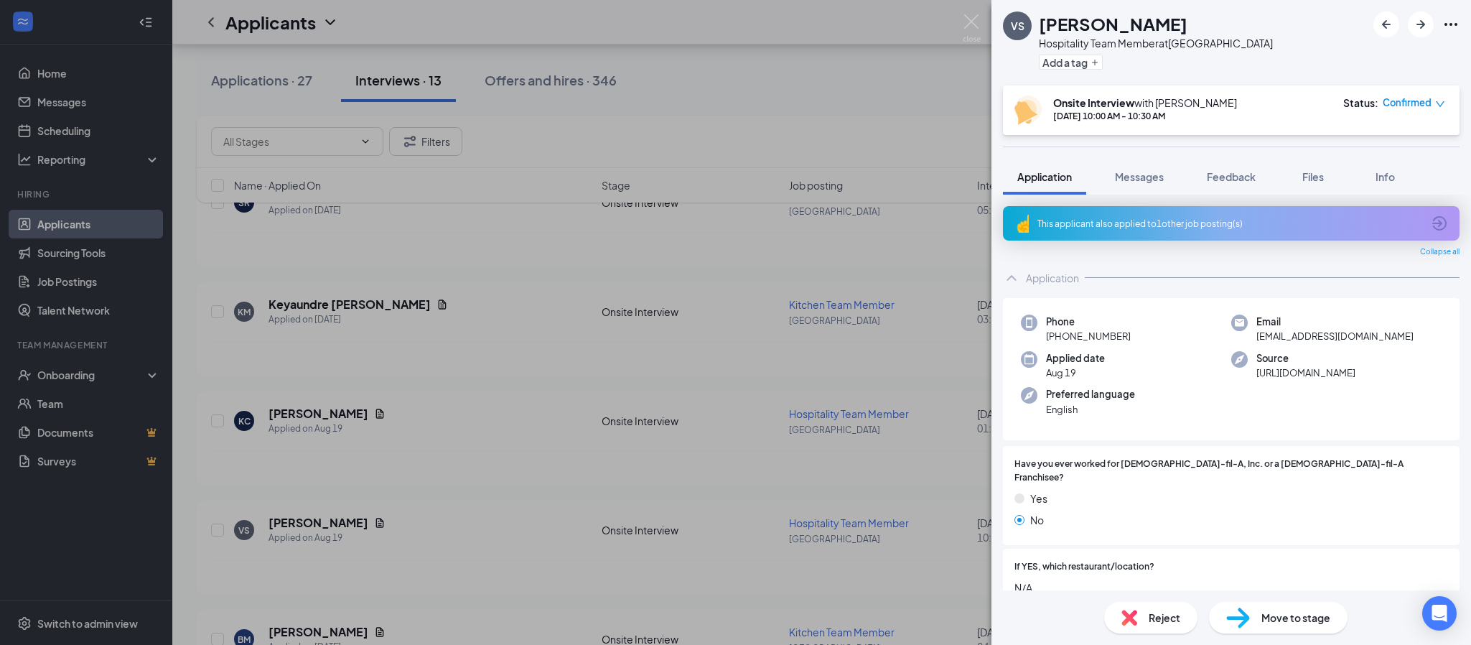
click at [1178, 213] on div "This applicant also applied to 1 other job posting(s)" at bounding box center [1231, 223] width 457 height 34
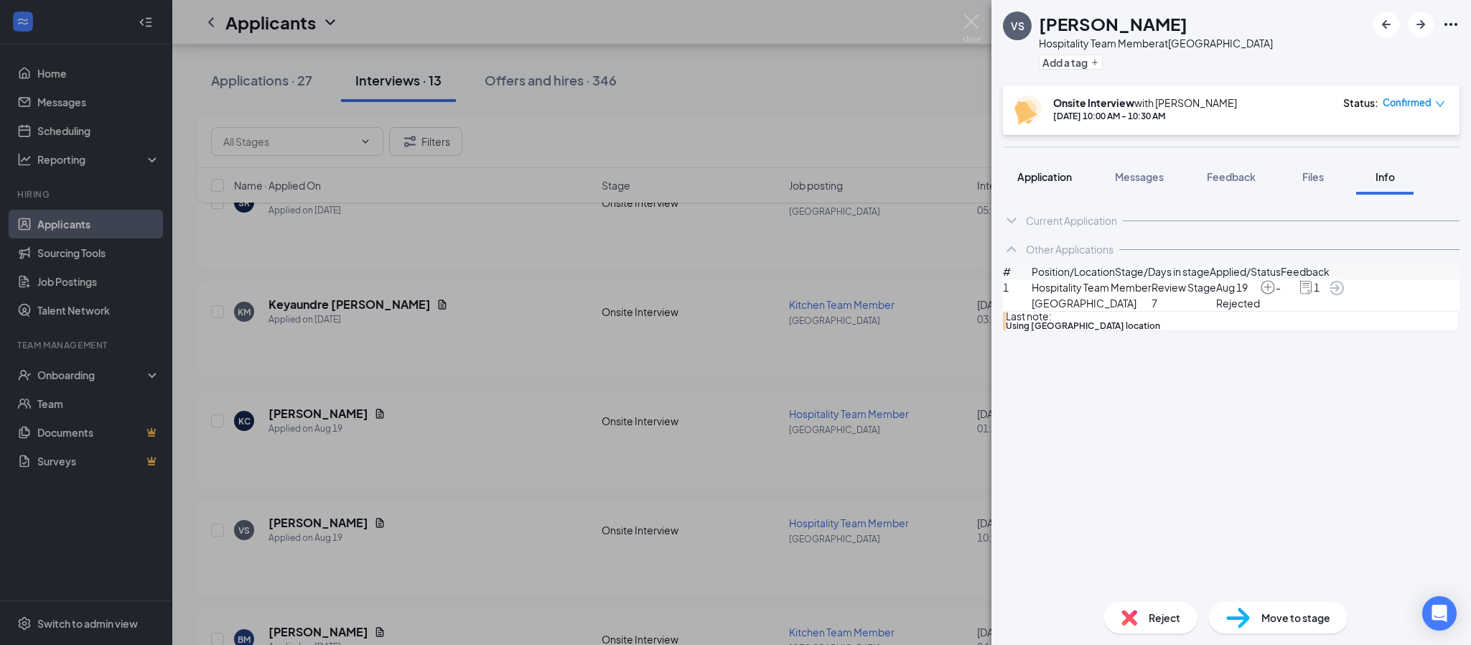
click at [1032, 179] on span "Application" at bounding box center [1044, 176] width 55 height 13
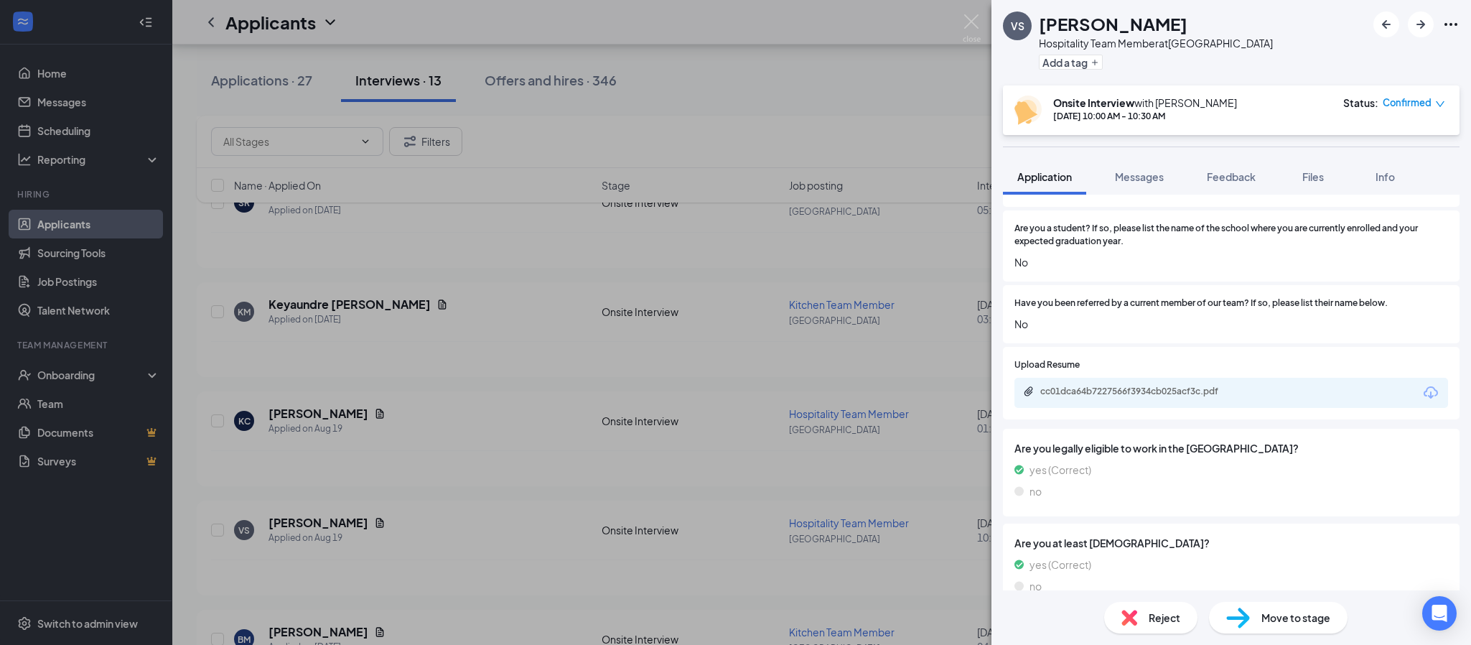
scroll to position [1077, 0]
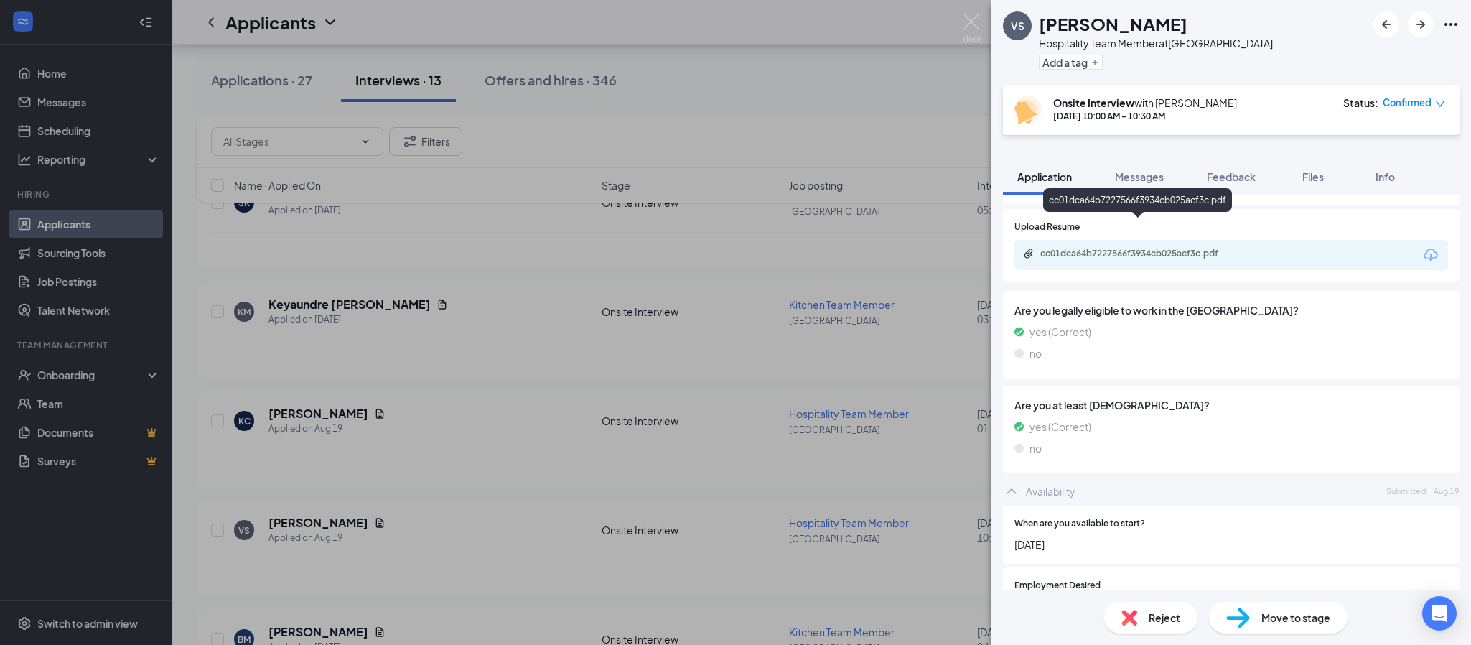
click at [1123, 248] on div "cc01dca64b7227566f3934cb025acf3c.pdf" at bounding box center [1140, 253] width 201 height 11
click at [1307, 614] on span "Move to stage" at bounding box center [1295, 617] width 69 height 16
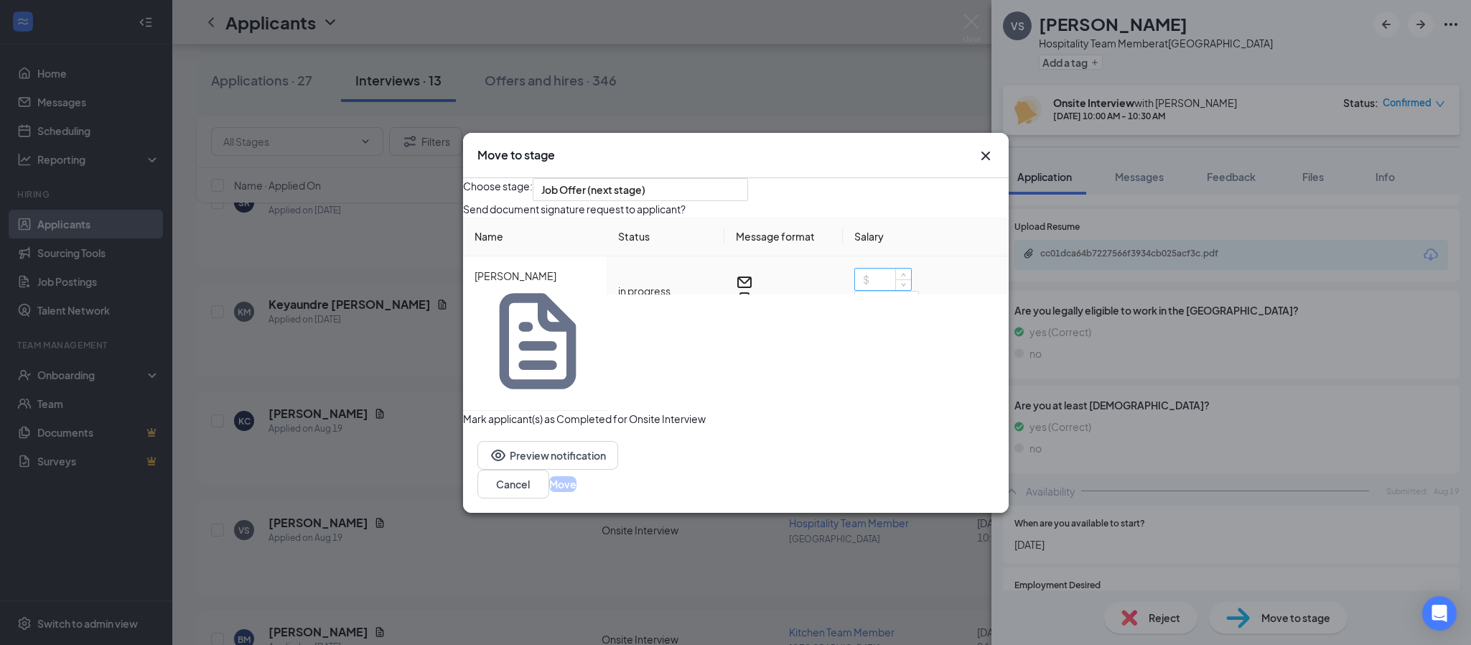
click at [866, 290] on input at bounding box center [883, 279] width 56 height 22
type input "14"
click at [576, 476] on button "Move" at bounding box center [562, 484] width 27 height 16
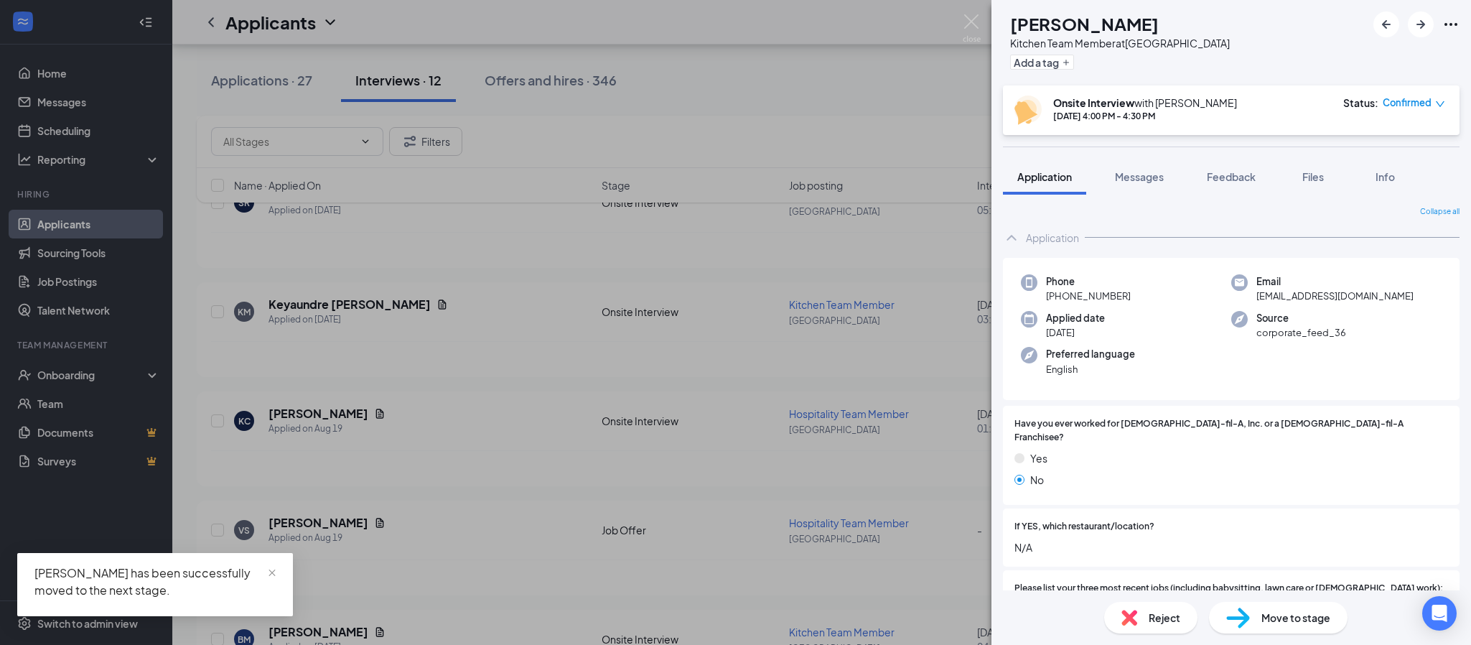
click at [960, 13] on div "[PERSON_NAME] Kitchen Team Member at [GEOGRAPHIC_DATA] Add a tag Onsite Intervi…" at bounding box center [735, 322] width 1471 height 645
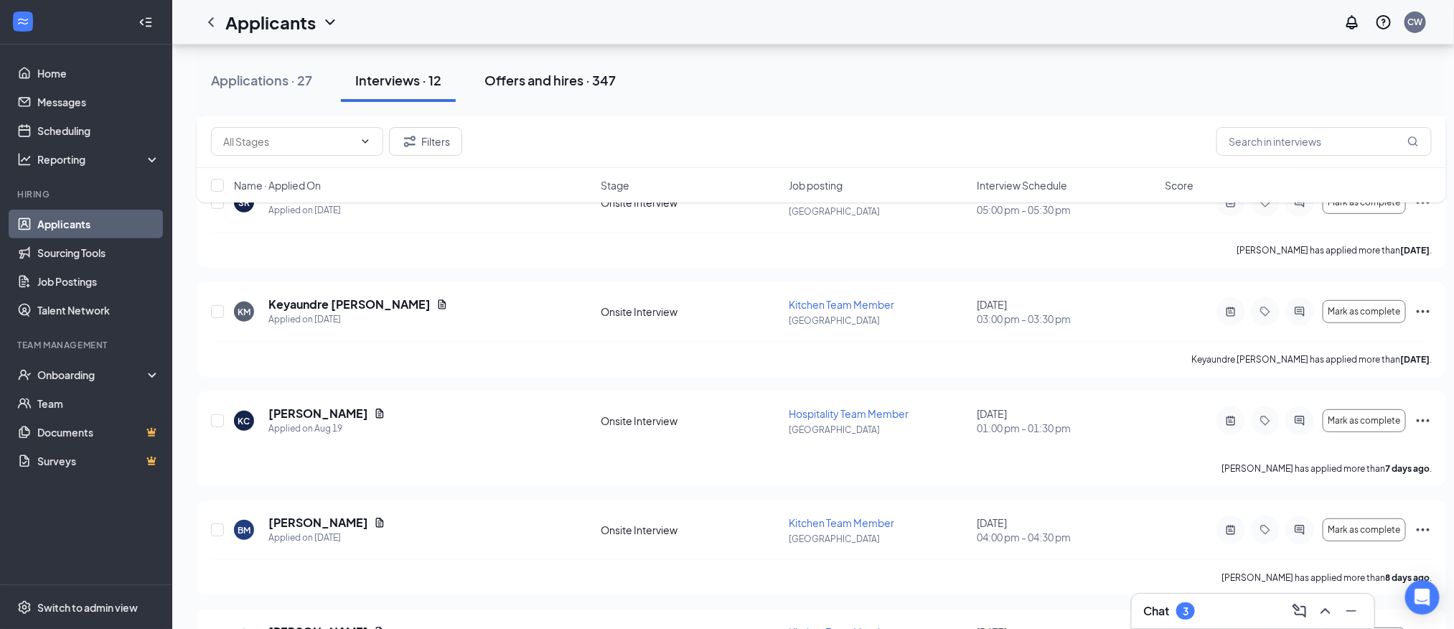
click at [528, 80] on div "Offers and hires · 347" at bounding box center [549, 80] width 131 height 18
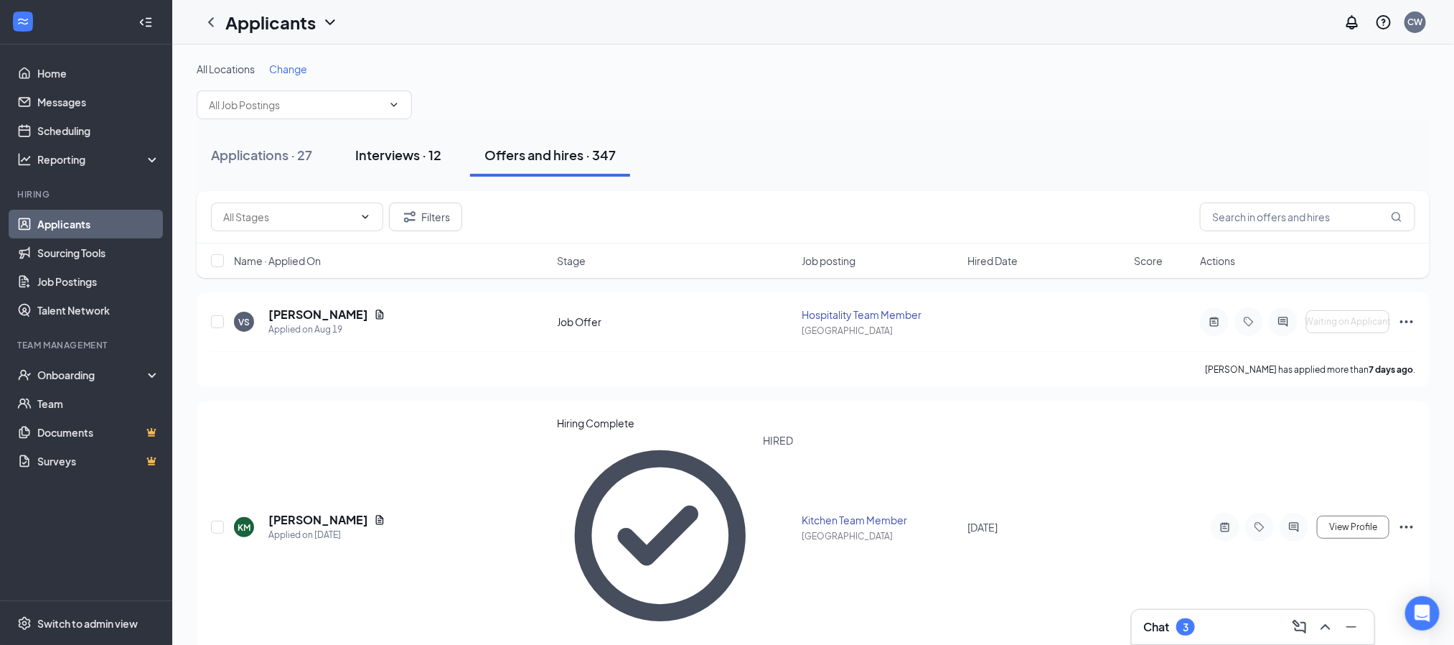
click at [371, 153] on div "Interviews · 12" at bounding box center [398, 155] width 86 height 18
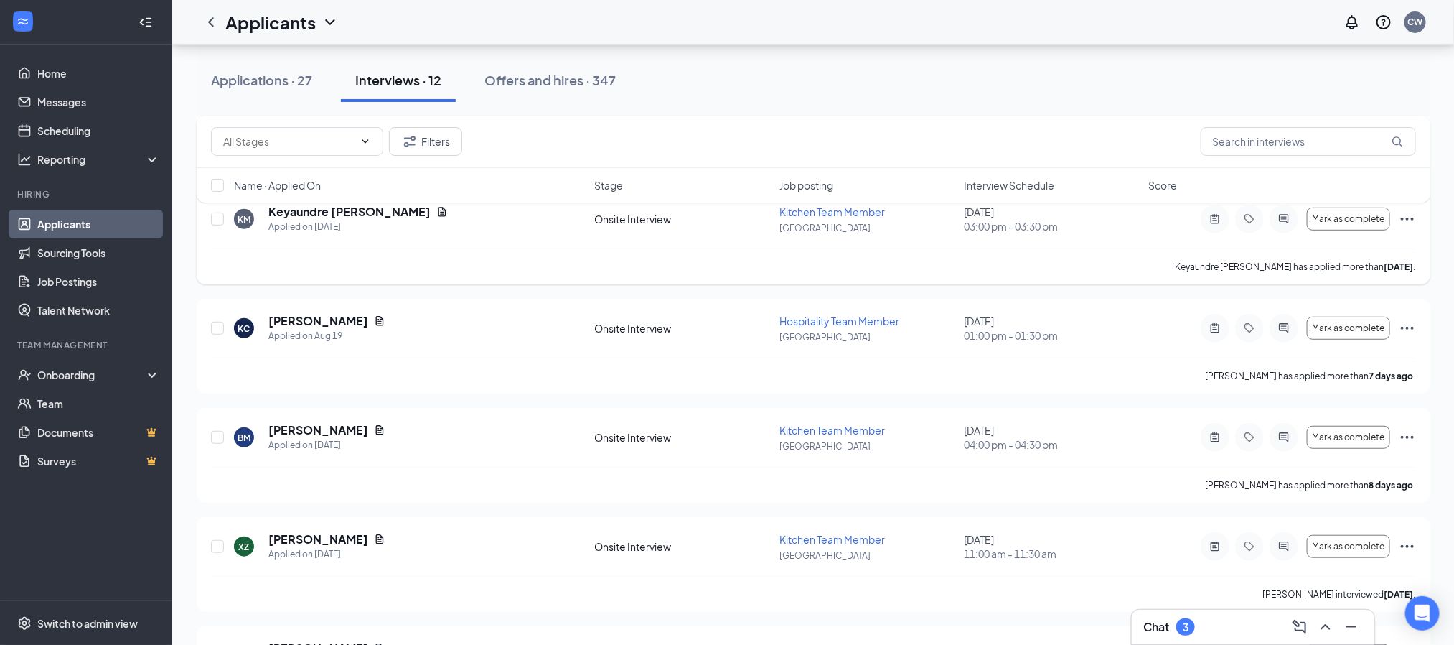
scroll to position [323, 0]
click at [566, 85] on div "Offers and hires · 347" at bounding box center [549, 80] width 131 height 18
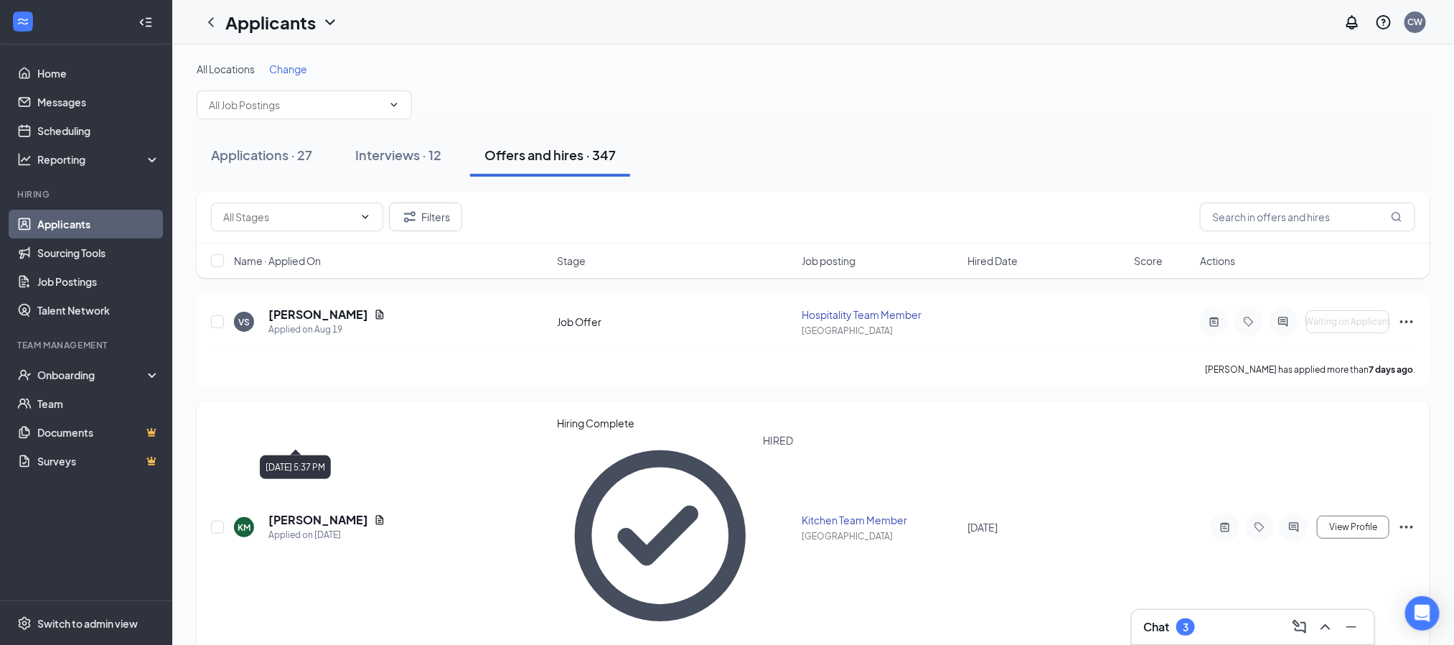
click at [317, 512] on h5 "[PERSON_NAME]" at bounding box center [318, 520] width 100 height 16
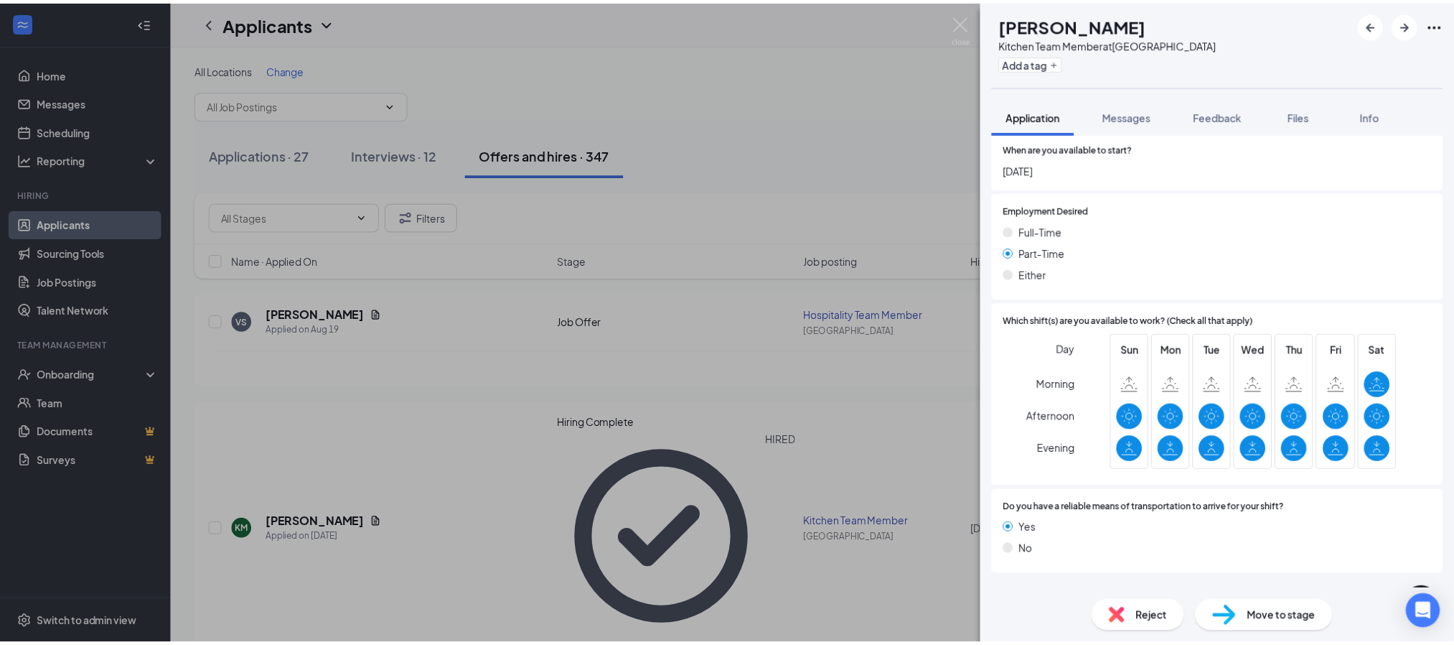
scroll to position [1236, 0]
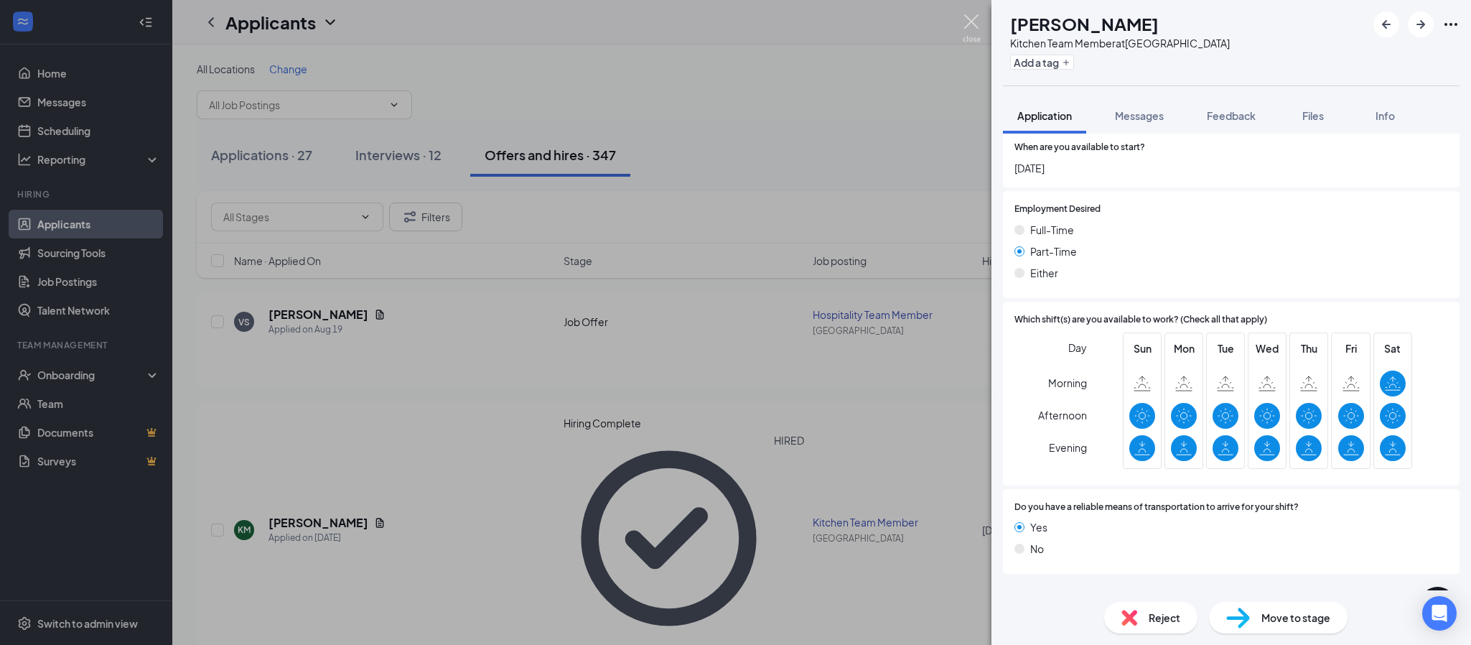
drag, startPoint x: 978, startPoint y: 11, endPoint x: 985, endPoint y: 29, distance: 18.7
click at [978, 11] on div "KM [PERSON_NAME] Kitchen Team Member at [GEOGRAPHIC_DATA] Add a tag Application…" at bounding box center [735, 322] width 1471 height 645
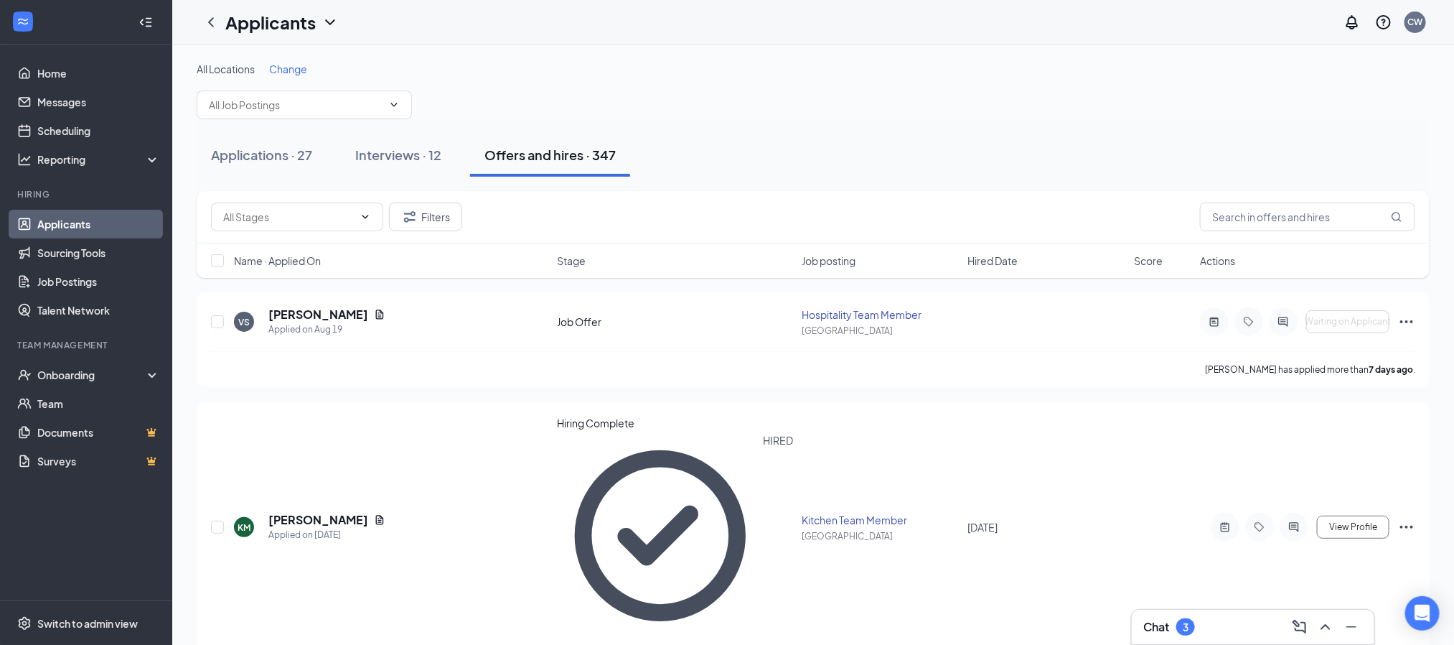
click at [1245, 627] on div "Chat 3" at bounding box center [1253, 626] width 220 height 23
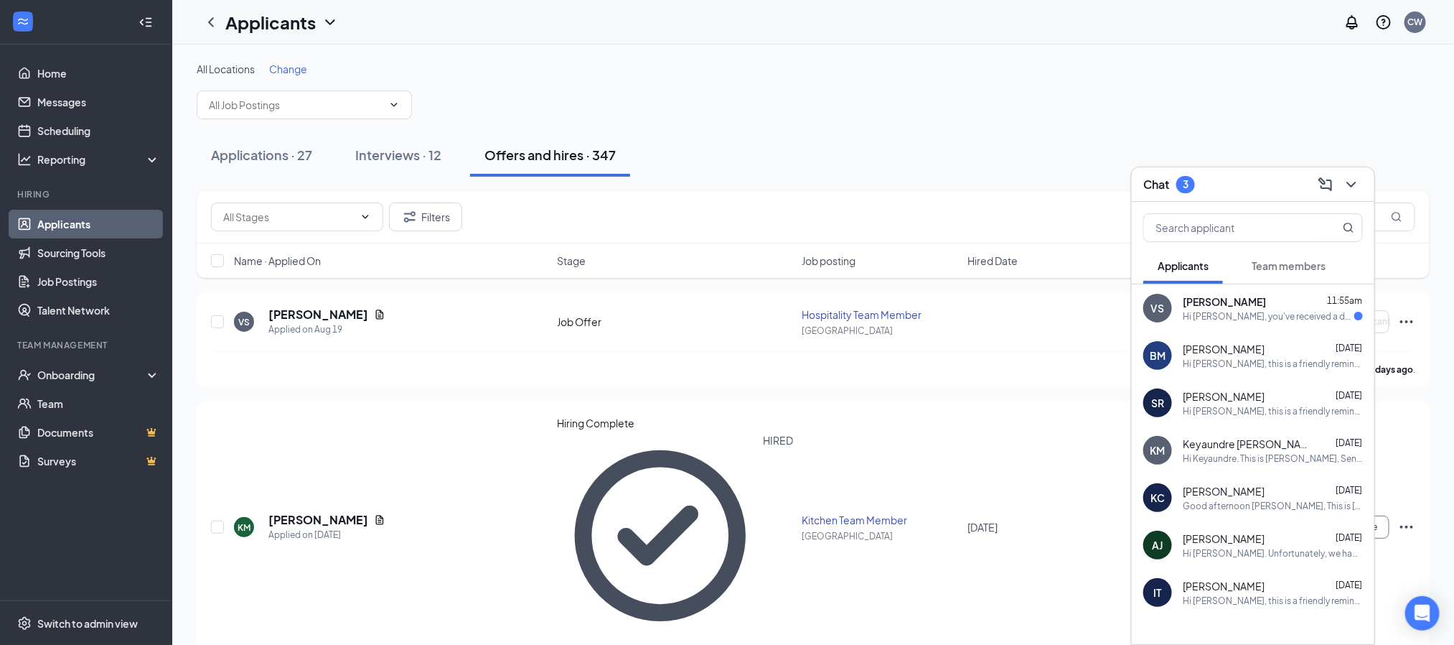
click at [1254, 310] on div "Hi [PERSON_NAME], you've received a document signature request from [DEMOGRAPHI…" at bounding box center [1269, 316] width 172 height 12
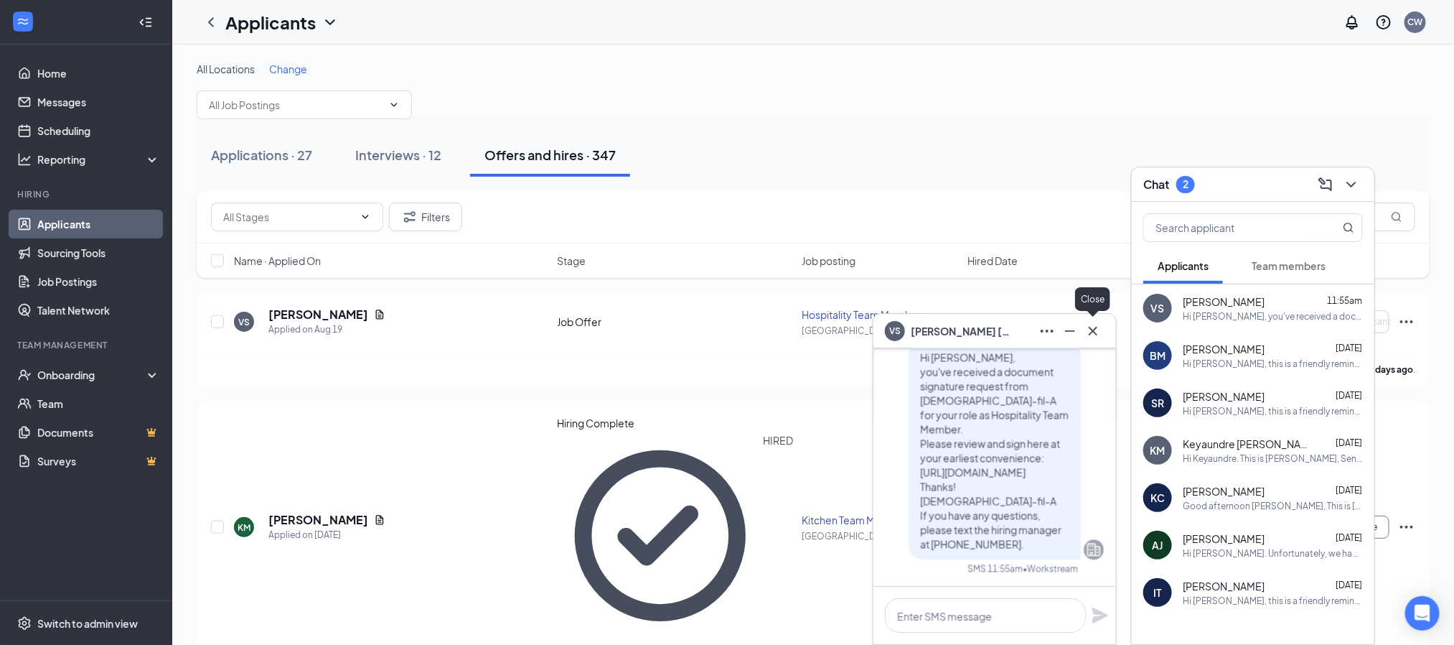
click at [1096, 323] on icon "Cross" at bounding box center [1093, 330] width 17 height 17
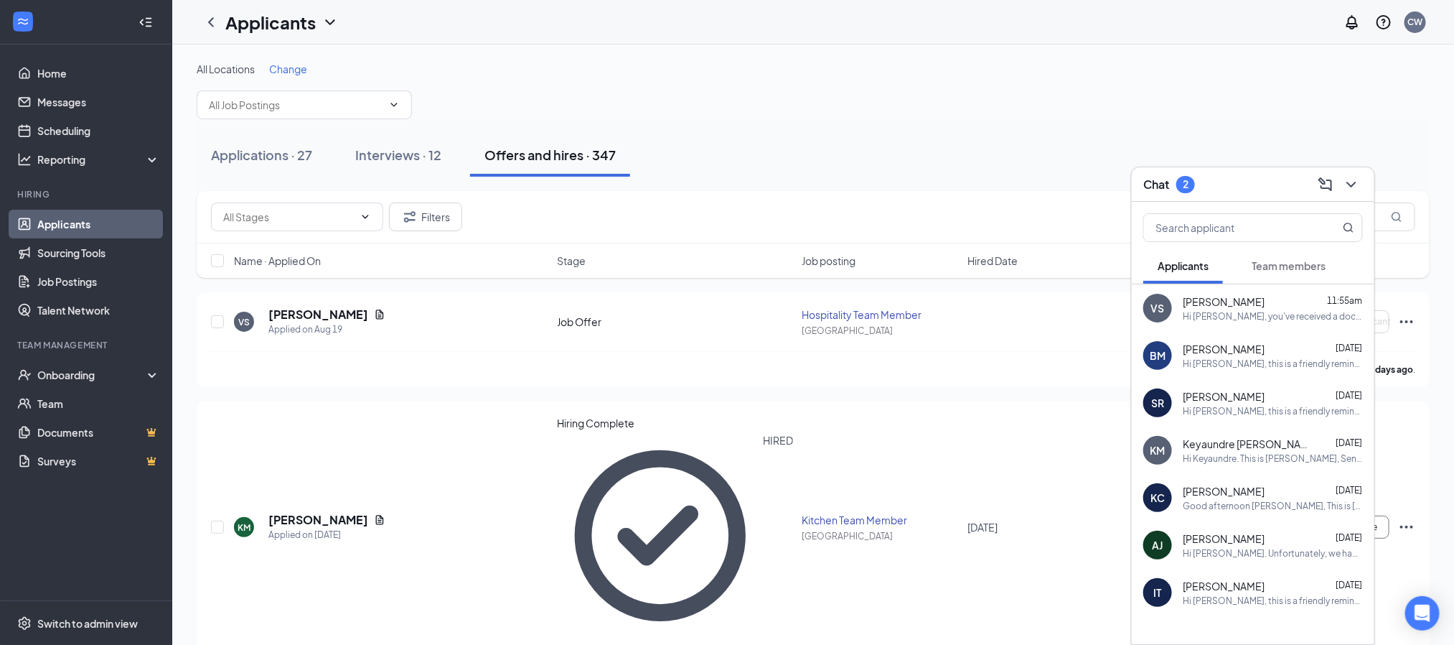
click at [1243, 353] on span "[PERSON_NAME]" at bounding box center [1224, 349] width 82 height 14
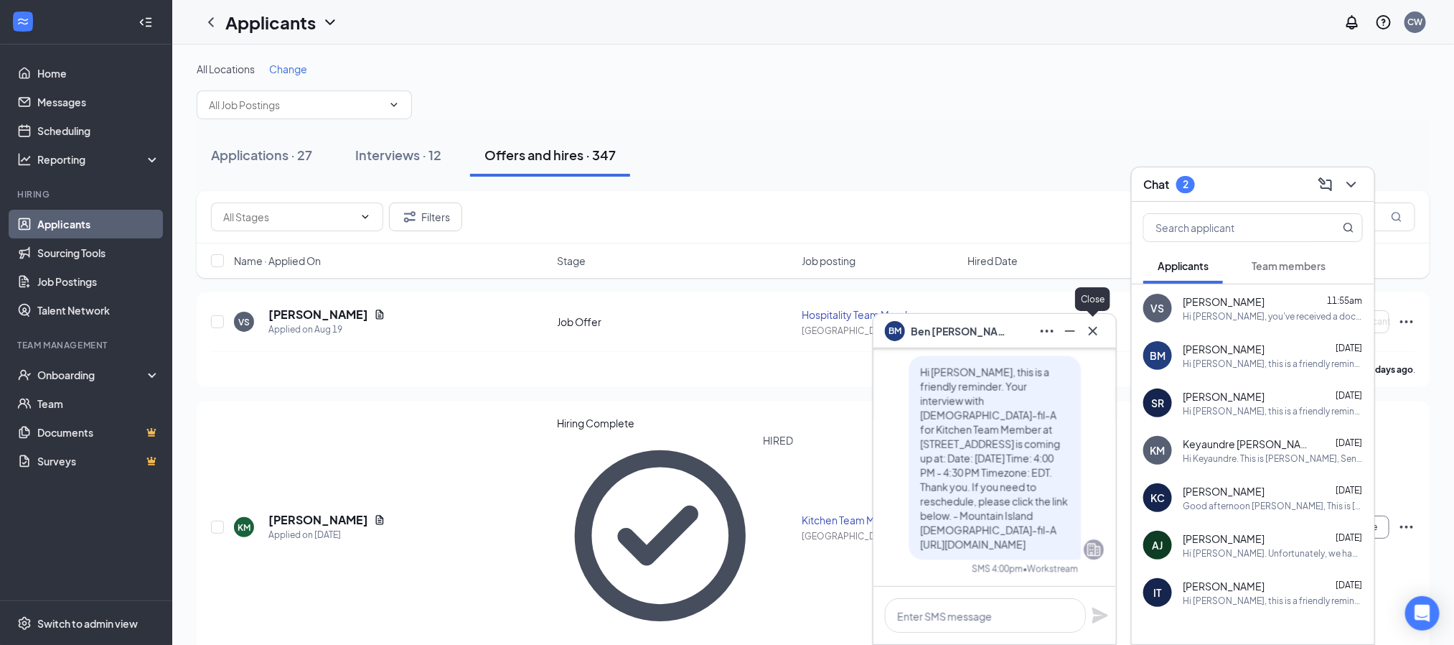
click at [1096, 332] on icon "Cross" at bounding box center [1093, 330] width 17 height 17
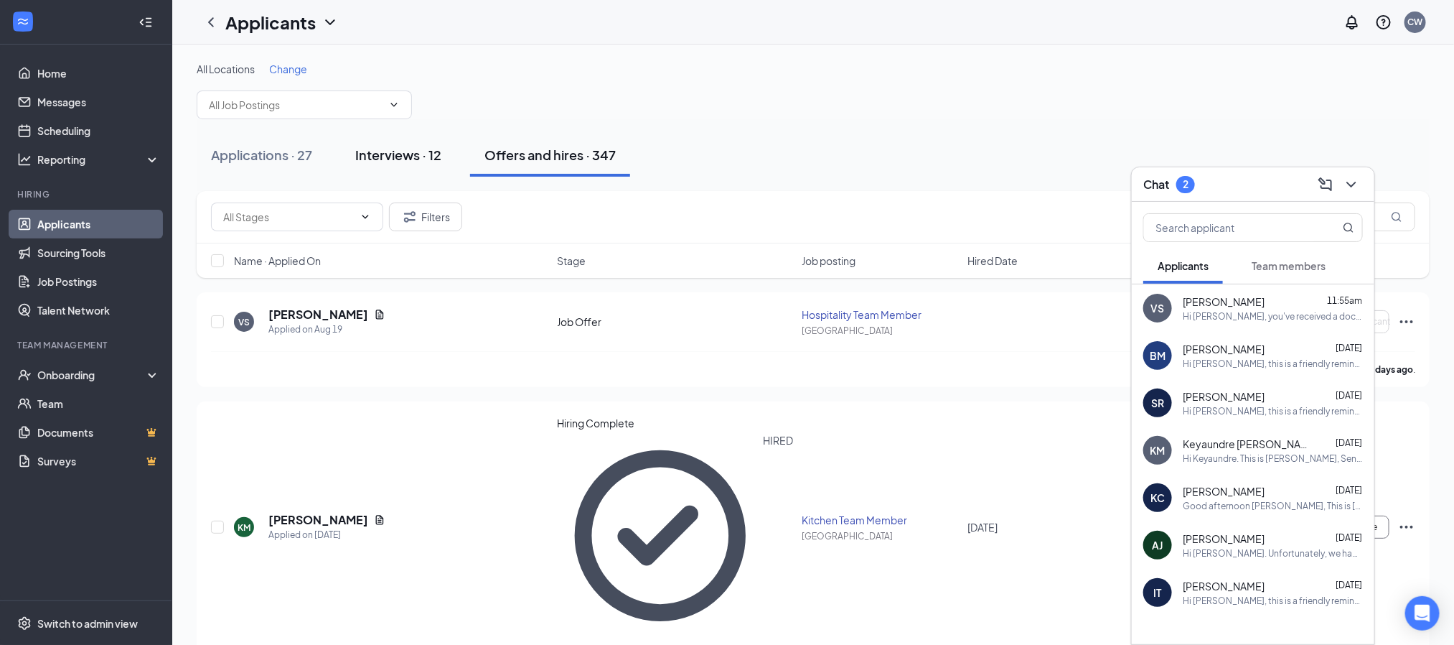
click at [385, 154] on div "Interviews · 12" at bounding box center [398, 155] width 86 height 18
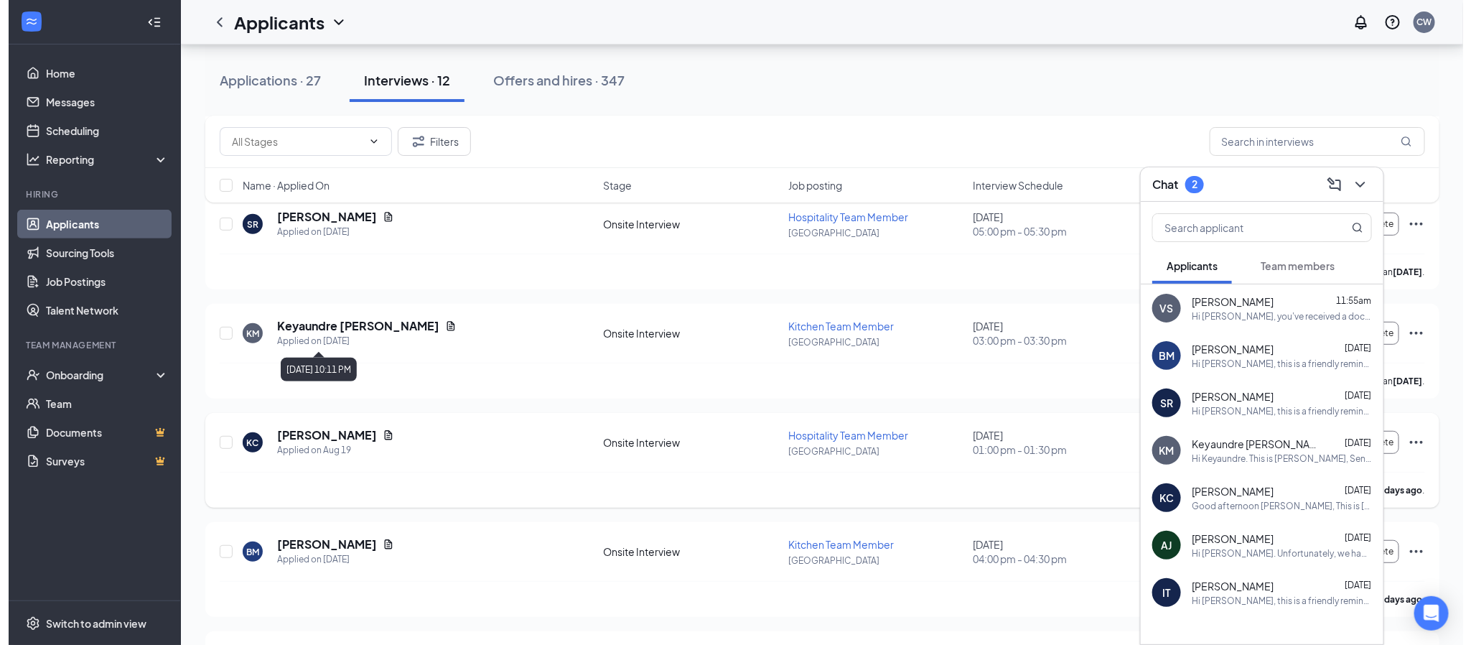
scroll to position [215, 0]
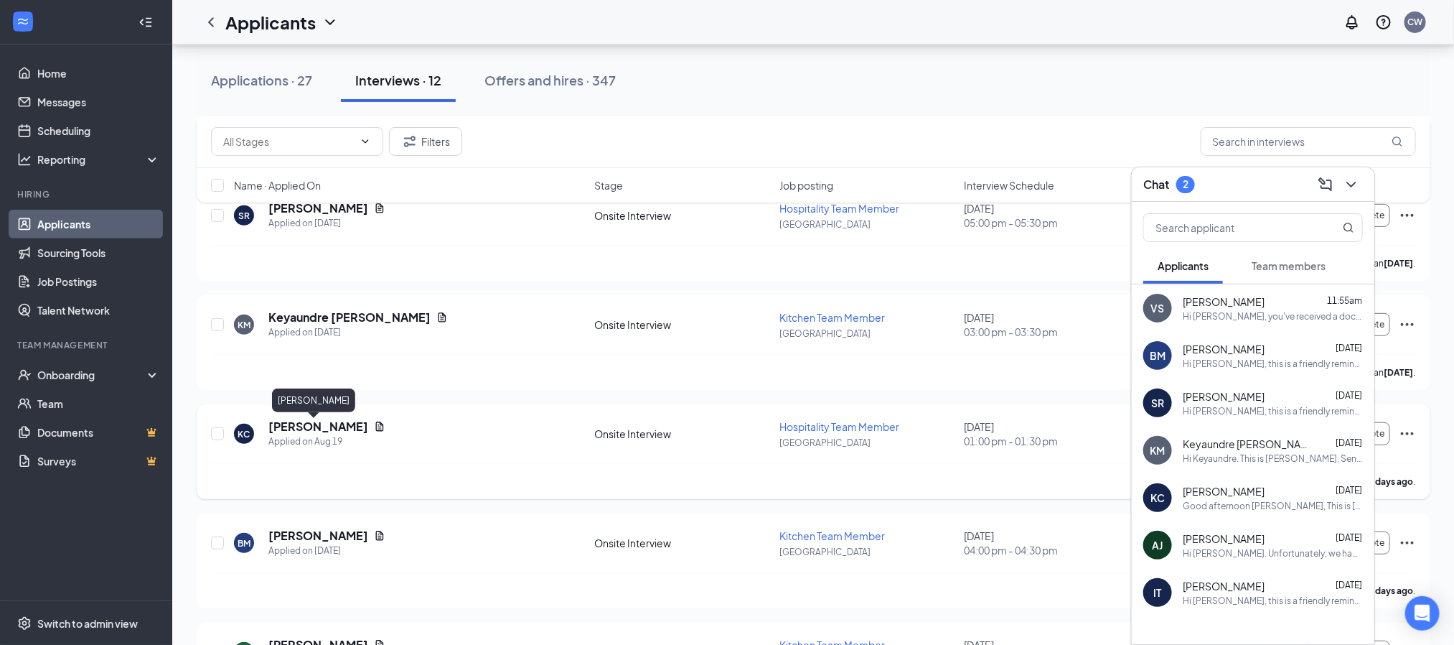
click at [295, 424] on h5 "[PERSON_NAME]" at bounding box center [318, 426] width 100 height 16
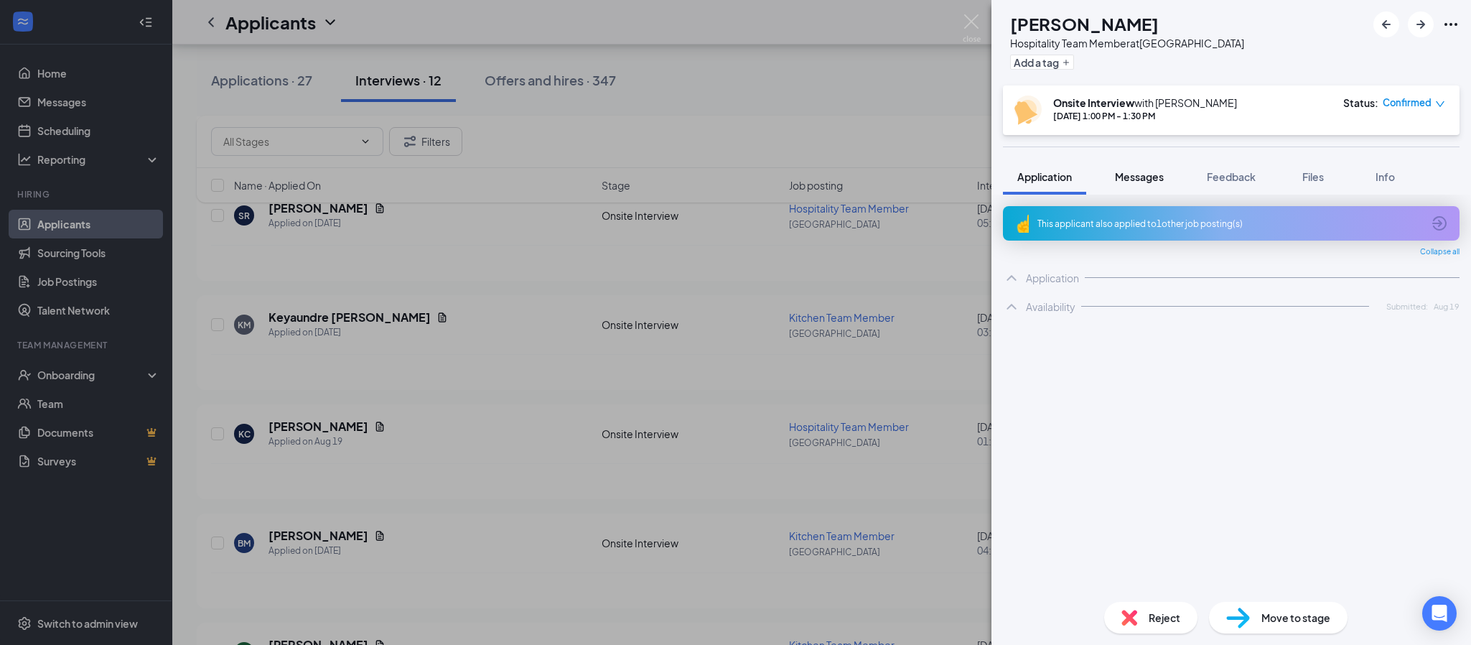
click at [1153, 177] on span "Messages" at bounding box center [1139, 176] width 49 height 13
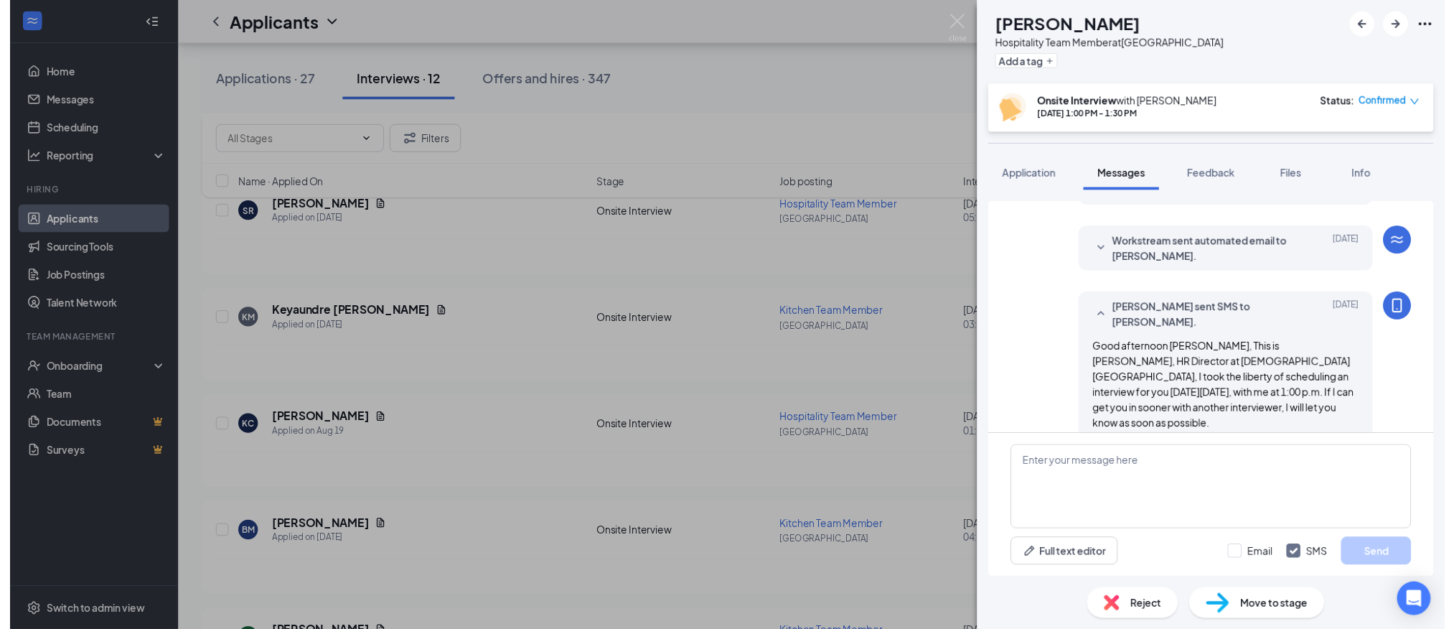
scroll to position [576, 0]
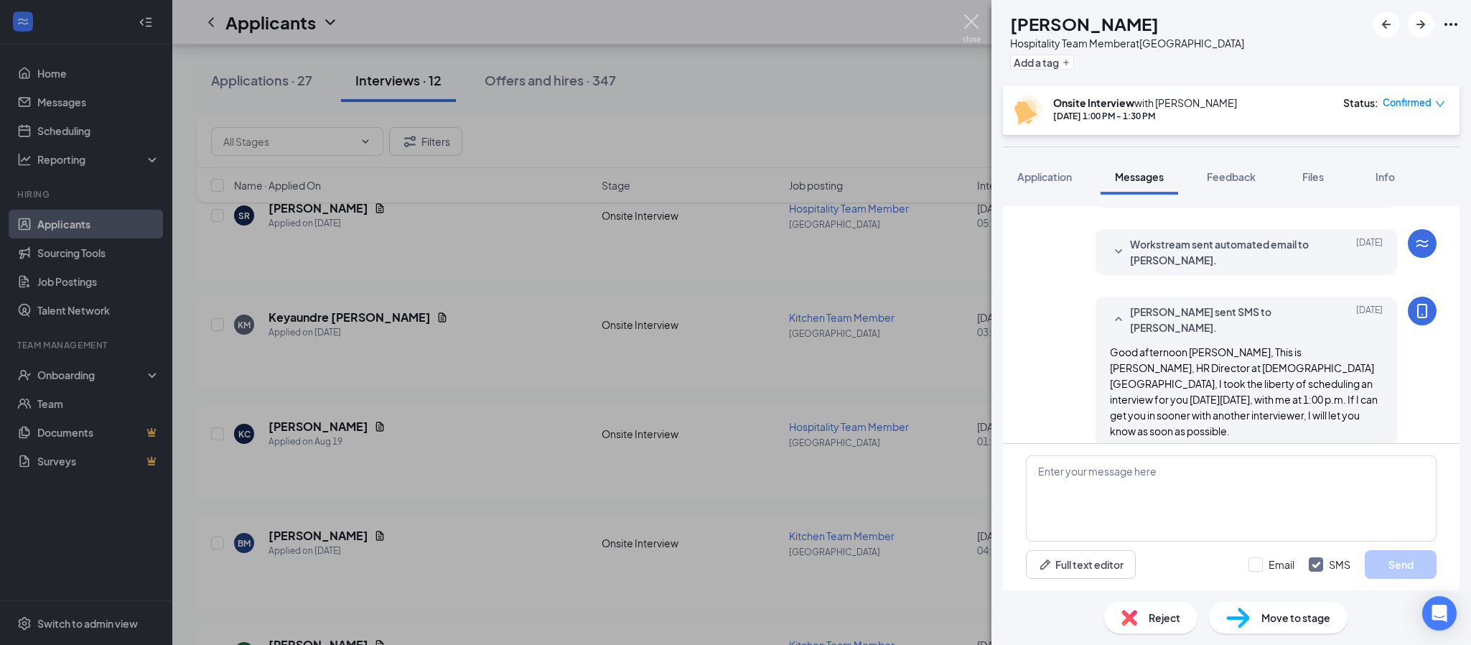
drag, startPoint x: 978, startPoint y: 14, endPoint x: 978, endPoint y: 22, distance: 8.6
click at [978, 14] on img at bounding box center [972, 28] width 18 height 28
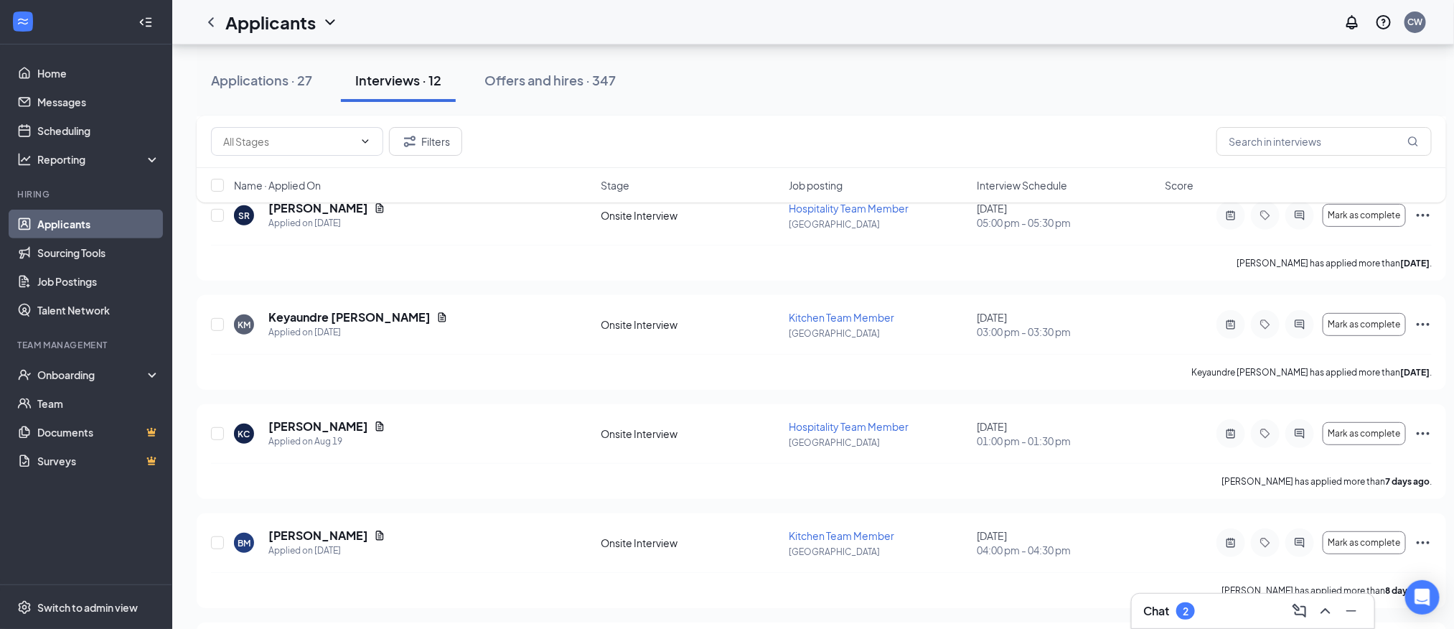
click at [1236, 612] on div "Chat 2" at bounding box center [1253, 610] width 220 height 23
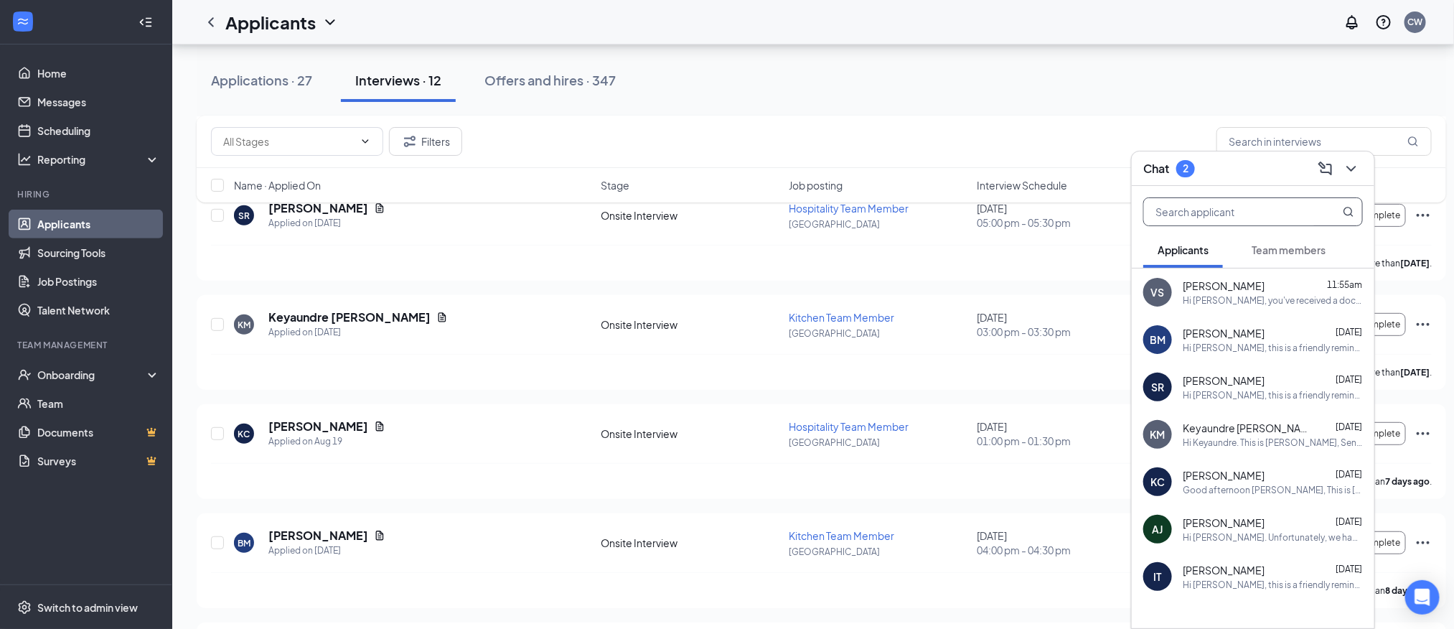
click at [1176, 216] on input "text" at bounding box center [1229, 211] width 170 height 27
click at [1208, 207] on input "text" at bounding box center [1229, 211] width 170 height 27
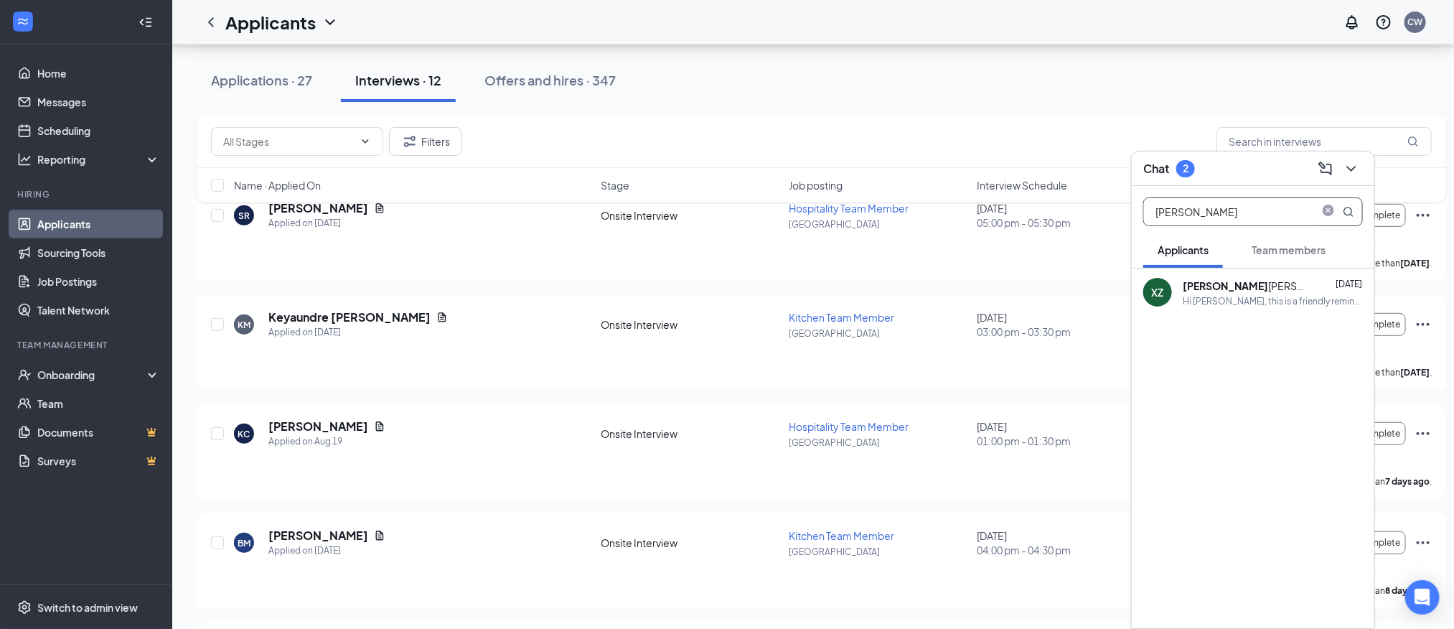
type input "[PERSON_NAME]"
click at [1237, 285] on div "[PERSON_NAME]" at bounding box center [1247, 286] width 129 height 16
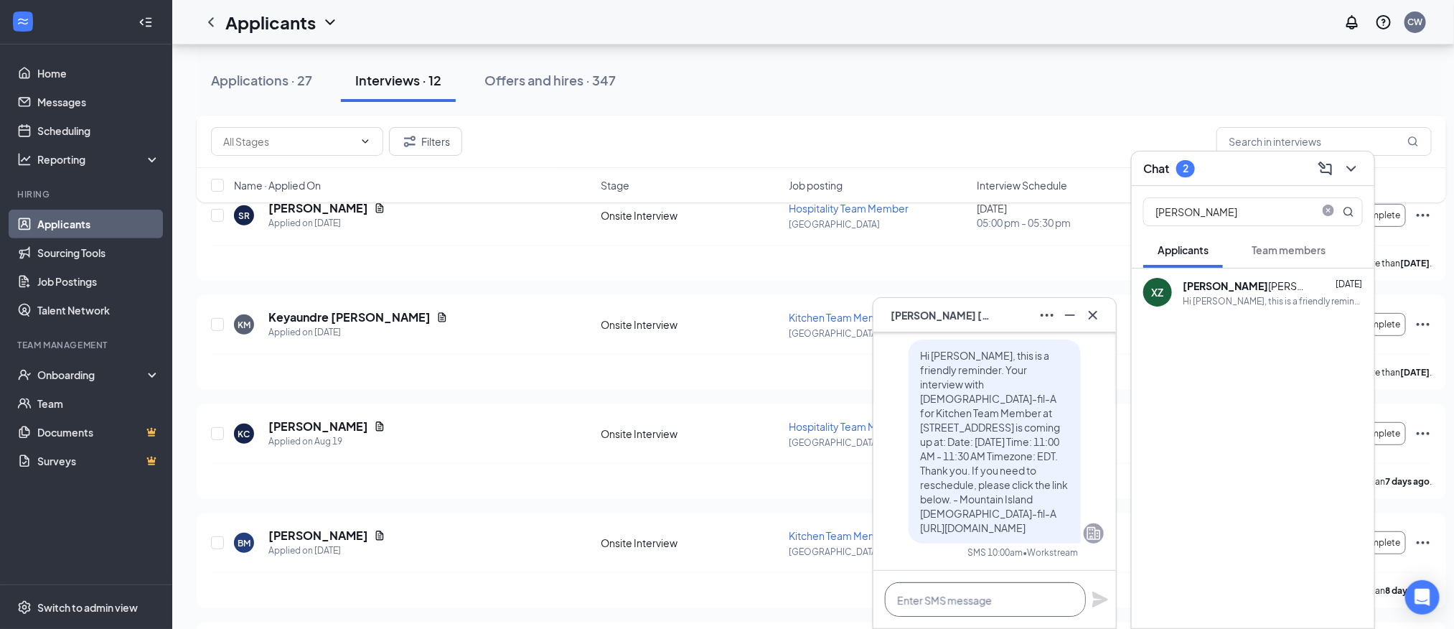
click at [972, 599] on textarea at bounding box center [985, 599] width 201 height 34
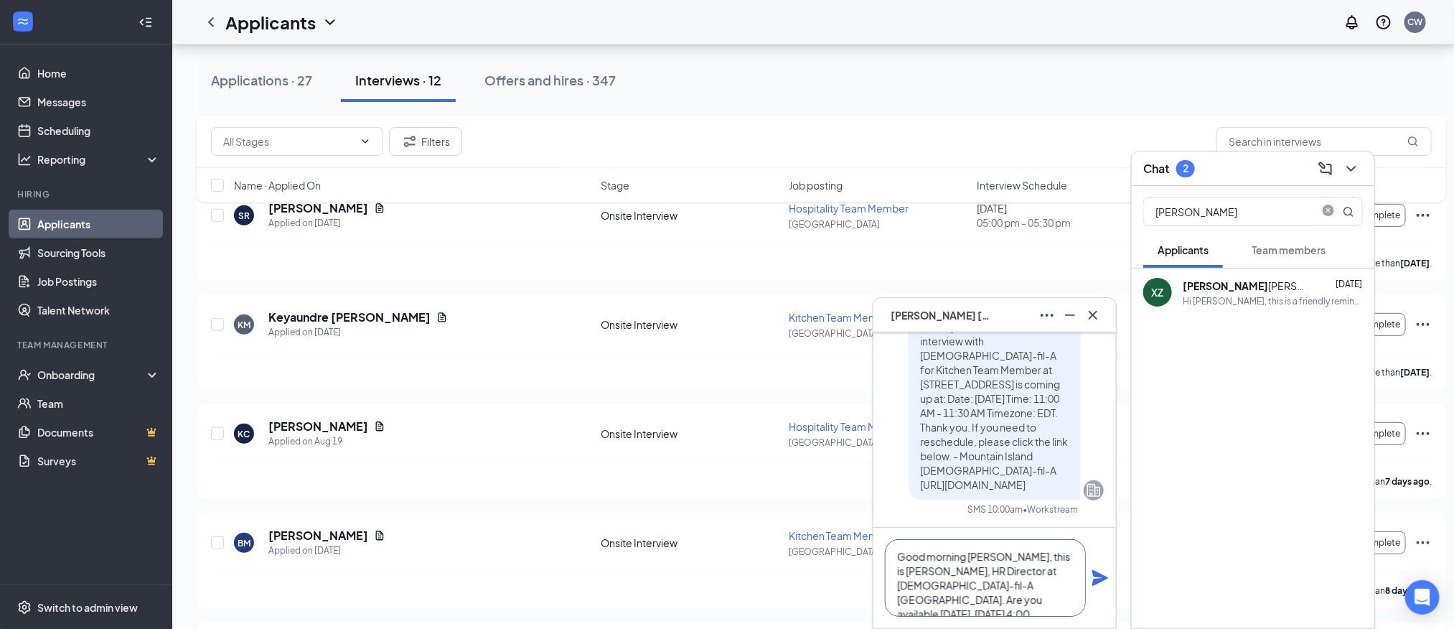
scroll to position [15, 0]
click at [1055, 575] on textarea "Good morning [PERSON_NAME], this is [PERSON_NAME], HR Director at [DEMOGRAPHIC_…" at bounding box center [985, 578] width 201 height 78
click at [1032, 589] on textarea "Good morning [PERSON_NAME], this is [PERSON_NAME], HR Director at [DEMOGRAPHIC_…" at bounding box center [985, 578] width 201 height 78
click at [1024, 596] on textarea "Good morning [PERSON_NAME], this is [PERSON_NAME], HR Director at [DEMOGRAPHIC_…" at bounding box center [985, 578] width 201 height 78
click at [960, 601] on textarea "Good morning [PERSON_NAME], this is [PERSON_NAME], HR Director at [DEMOGRAPHIC_…" at bounding box center [985, 578] width 201 height 78
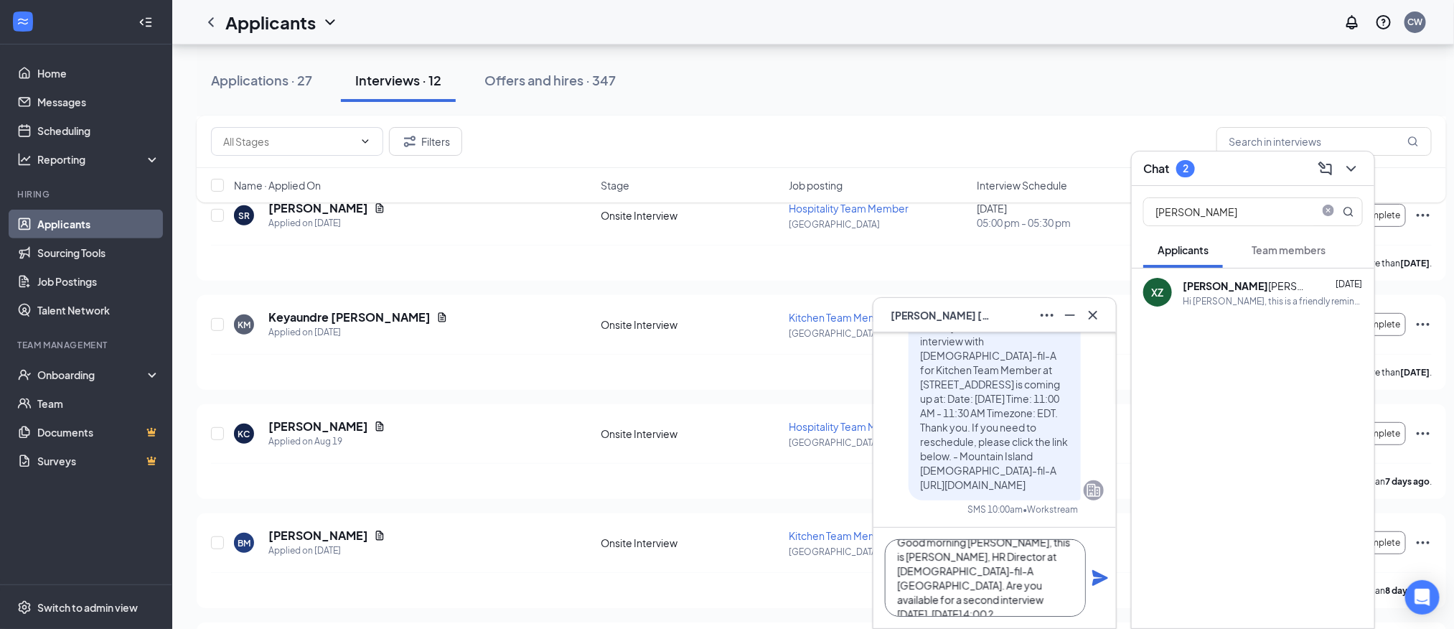
type textarea "Good morning [PERSON_NAME], this is [PERSON_NAME], HR Director at [DEMOGRAPHIC_…"
click at [1100, 580] on icon "Plane" at bounding box center [1100, 578] width 16 height 16
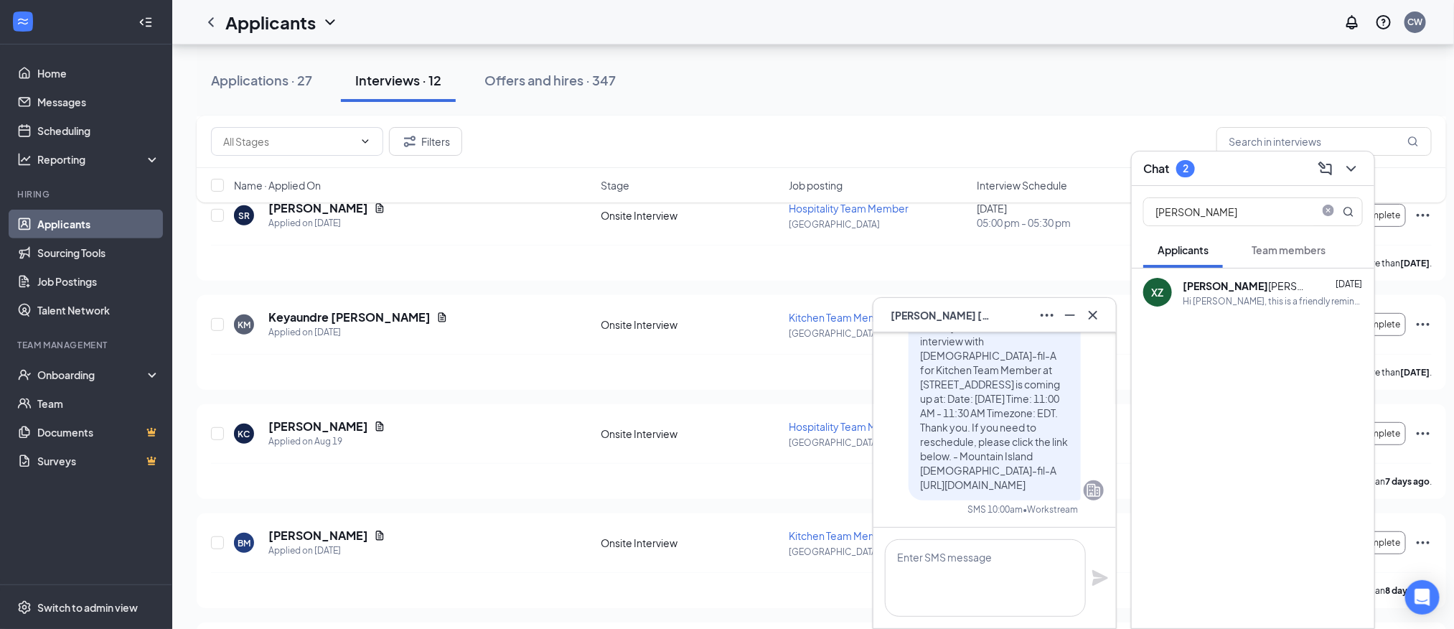
scroll to position [0, 0]
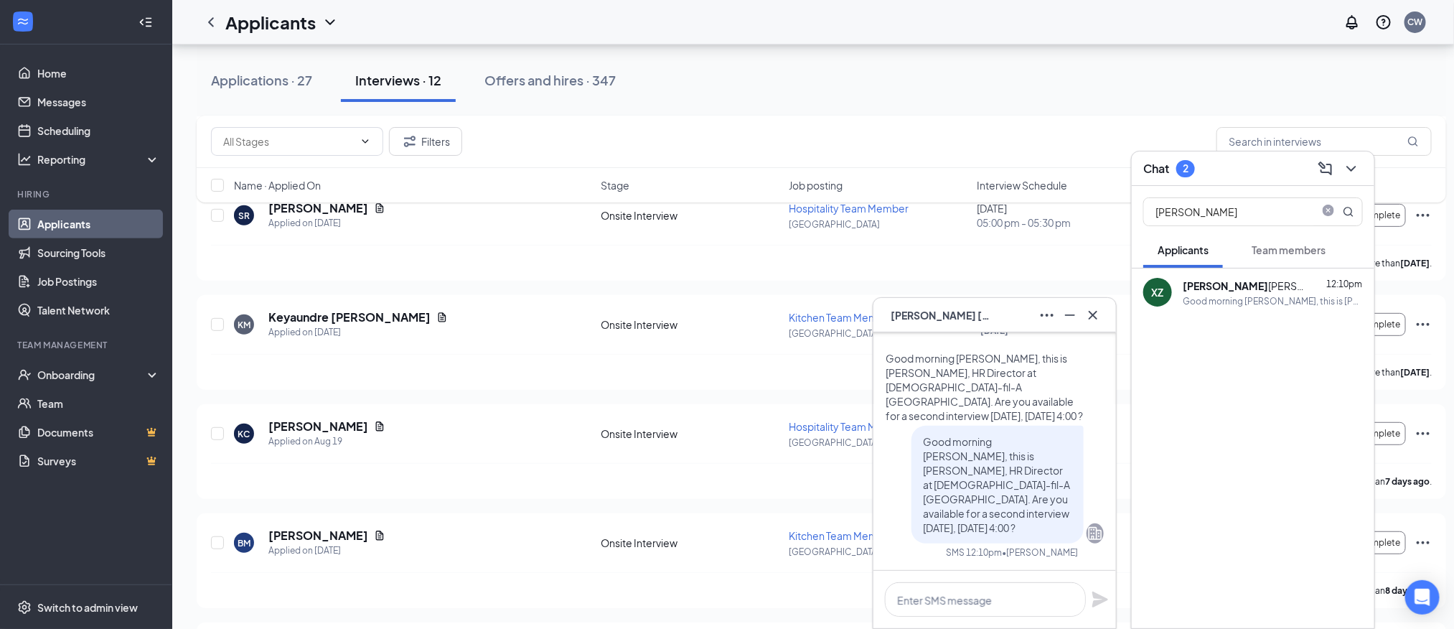
drag, startPoint x: 1452, startPoint y: 1, endPoint x: 1090, endPoint y: 317, distance: 481.2
click at [1090, 317] on icon "Cross" at bounding box center [1093, 314] width 9 height 9
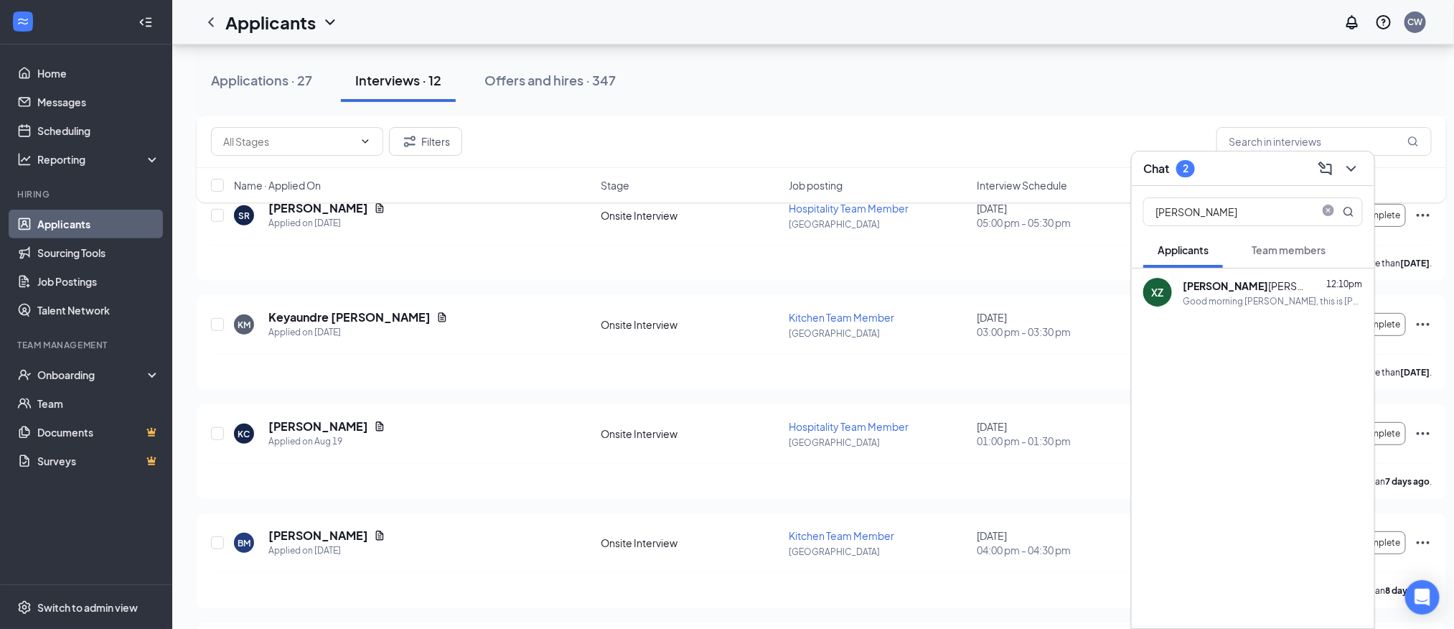
drag, startPoint x: 271, startPoint y: 75, endPoint x: 300, endPoint y: 86, distance: 30.7
click at [270, 75] on div "Applications · 27" at bounding box center [261, 80] width 101 height 18
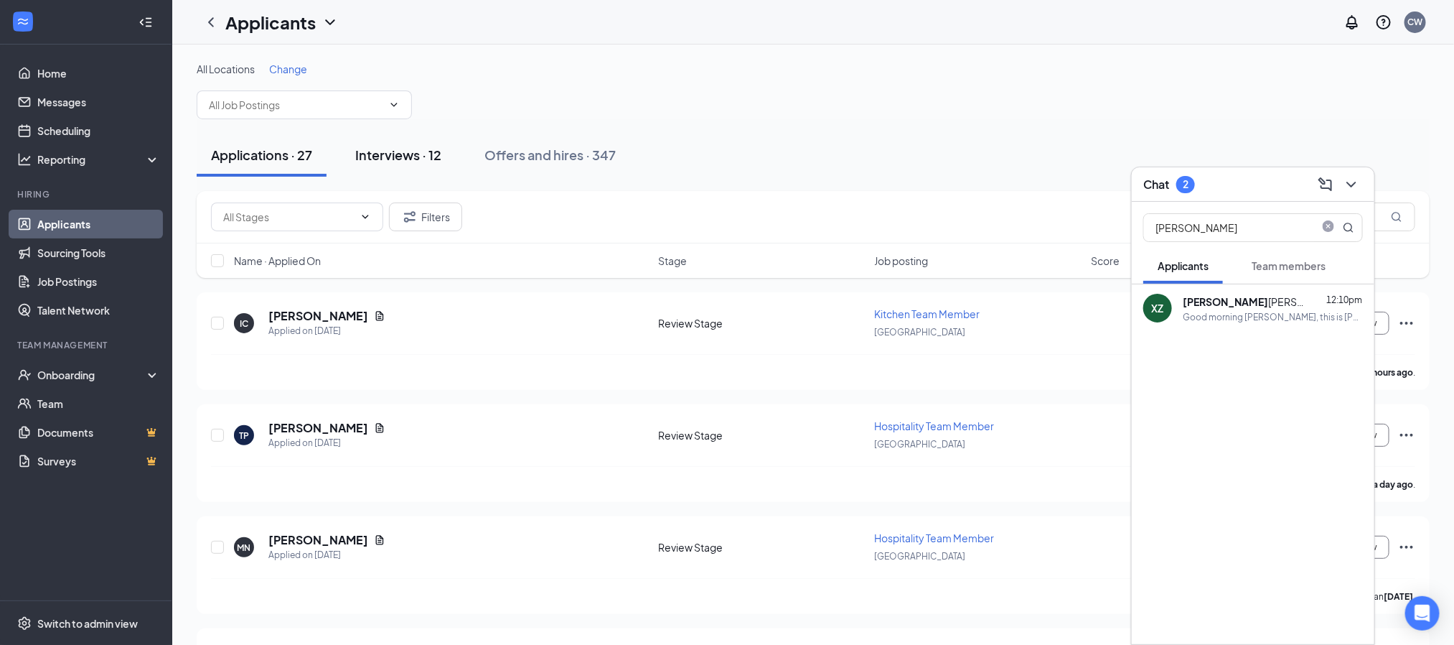
click at [416, 159] on div "Interviews · 12" at bounding box center [398, 155] width 86 height 18
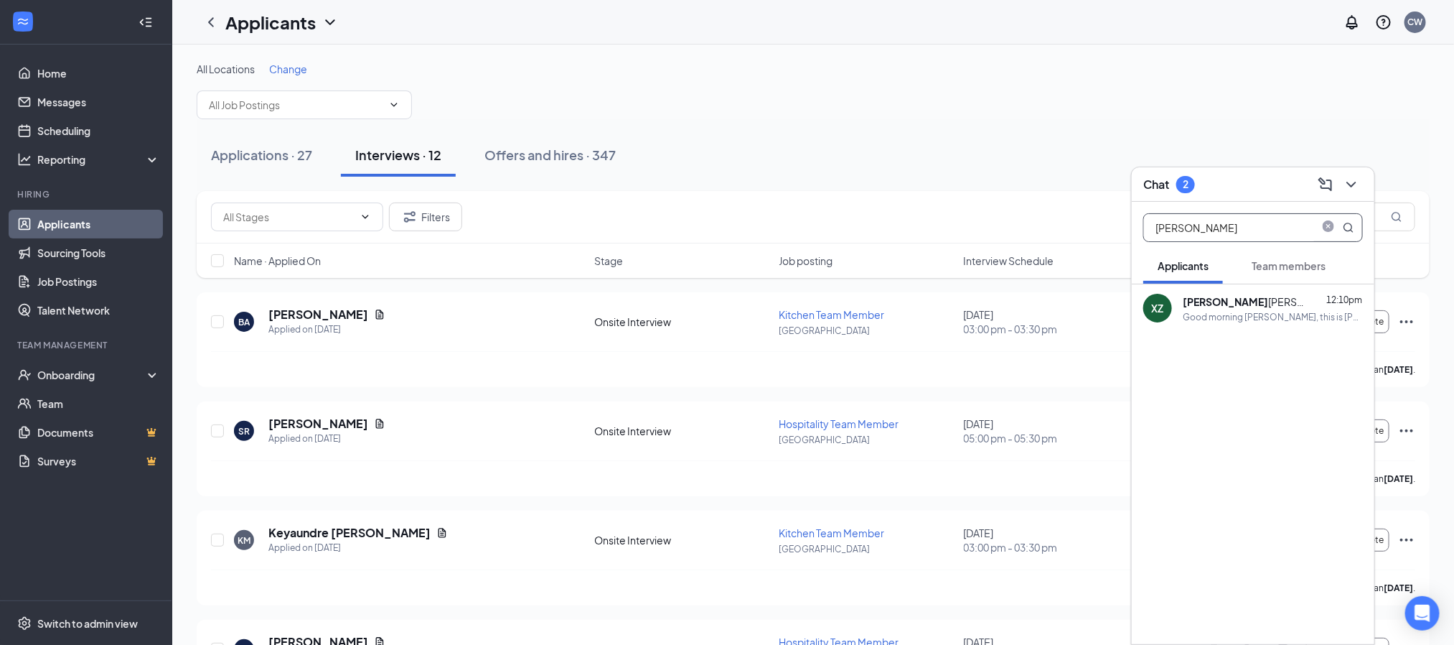
drag, startPoint x: 1181, startPoint y: 220, endPoint x: 1114, endPoint y: 218, distance: 66.8
type input "ridw"
click at [1260, 317] on div "Hi [PERSON_NAME], this is a friendly reminder. Your interview with [DEMOGRAPHIC…" at bounding box center [1273, 317] width 180 height 12
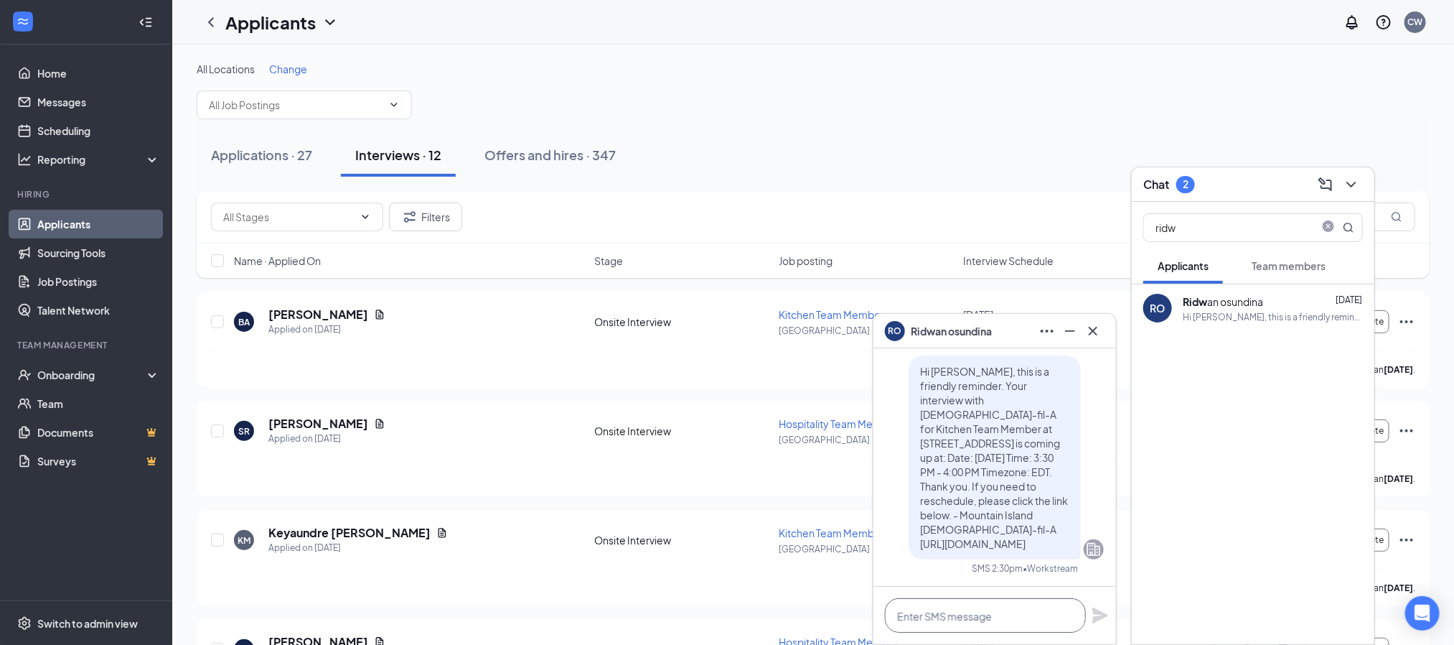
click at [948, 614] on textarea at bounding box center [985, 615] width 201 height 34
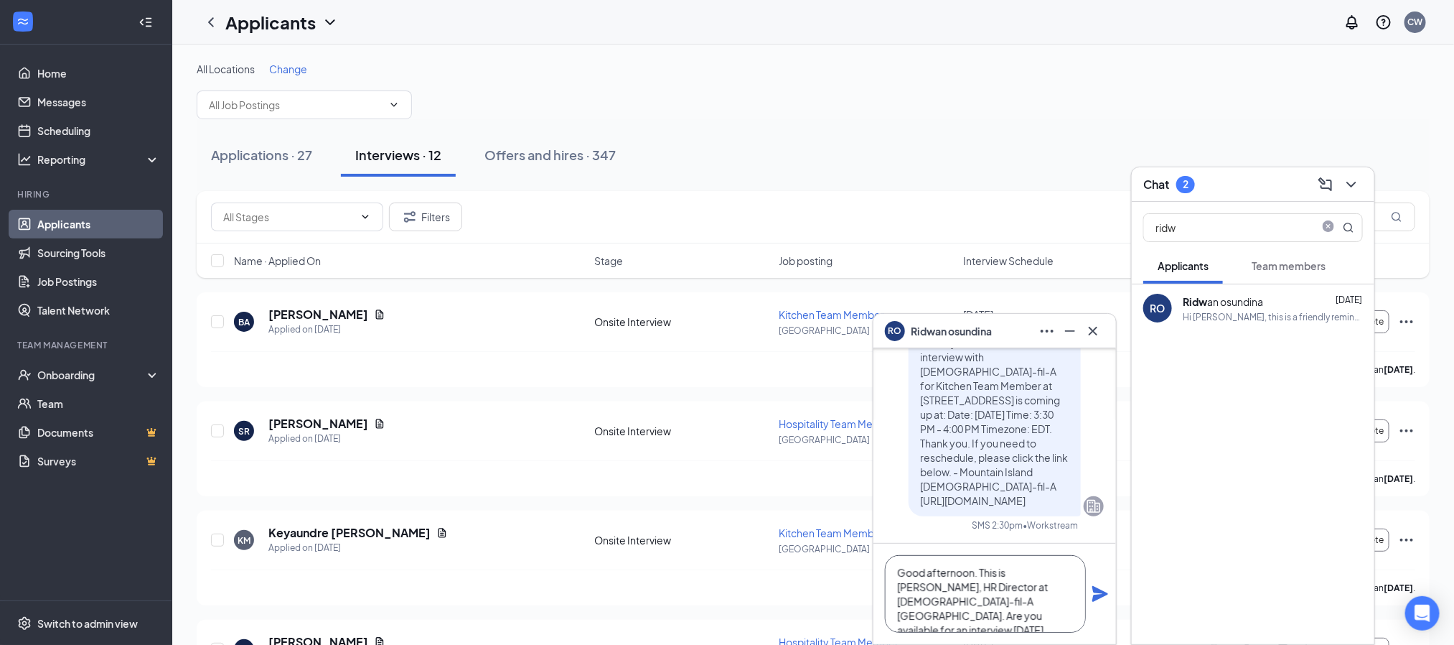
scroll to position [15, 0]
type textarea "Good afternoon. This is [PERSON_NAME], HR Director at [DEMOGRAPHIC_DATA]-fil-A …"
click at [1097, 593] on icon "Plane" at bounding box center [1100, 593] width 17 height 17
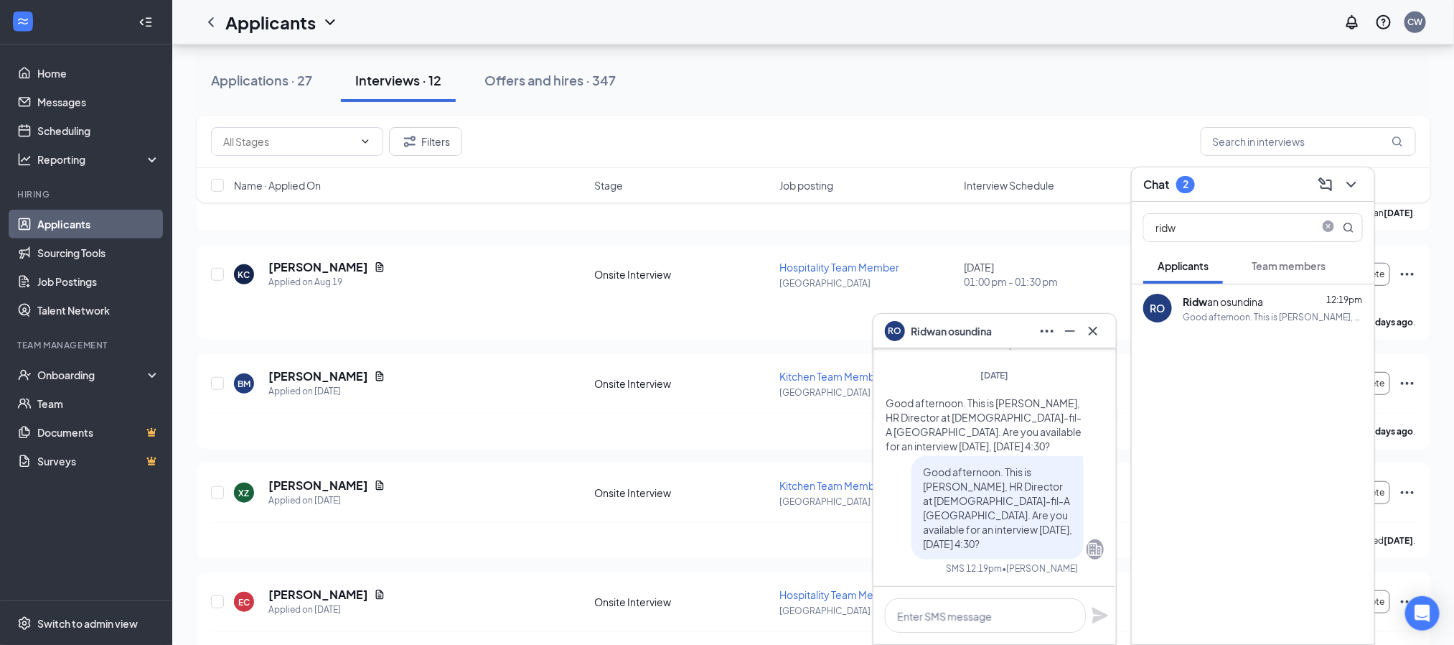
scroll to position [0, 0]
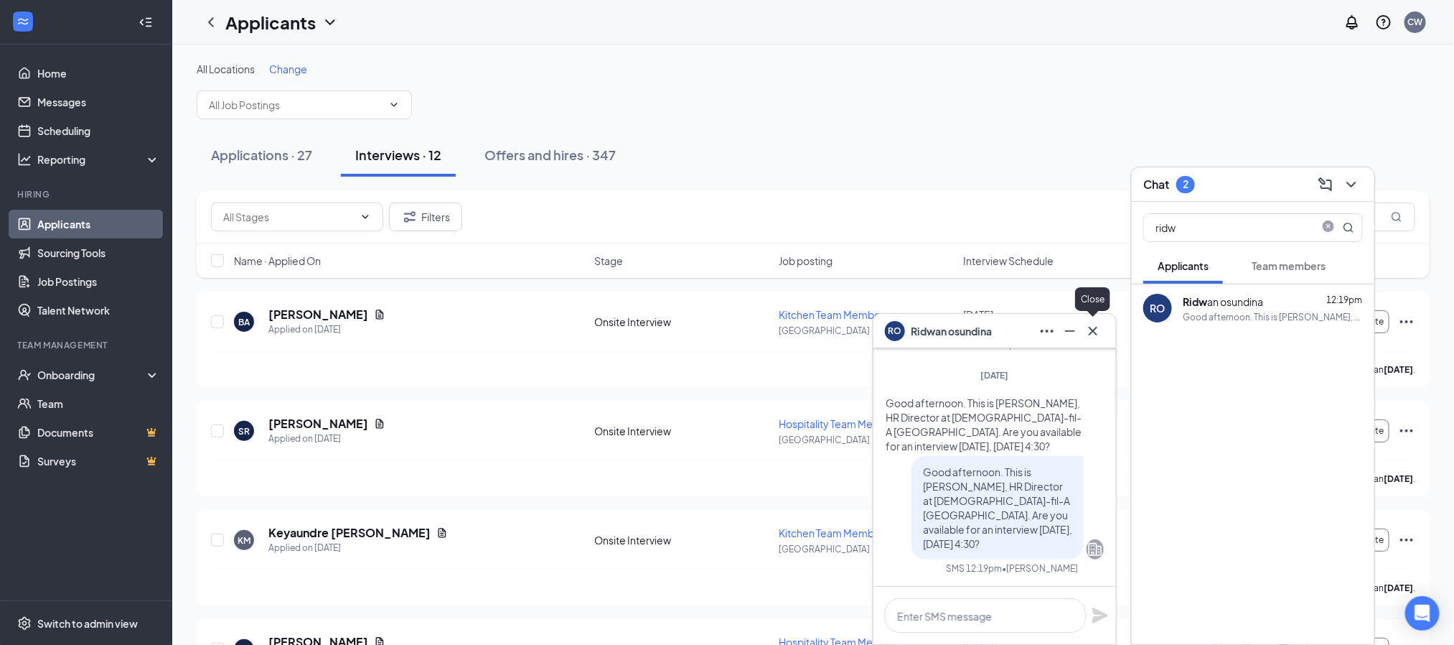
click at [1094, 340] on button at bounding box center [1093, 330] width 23 height 23
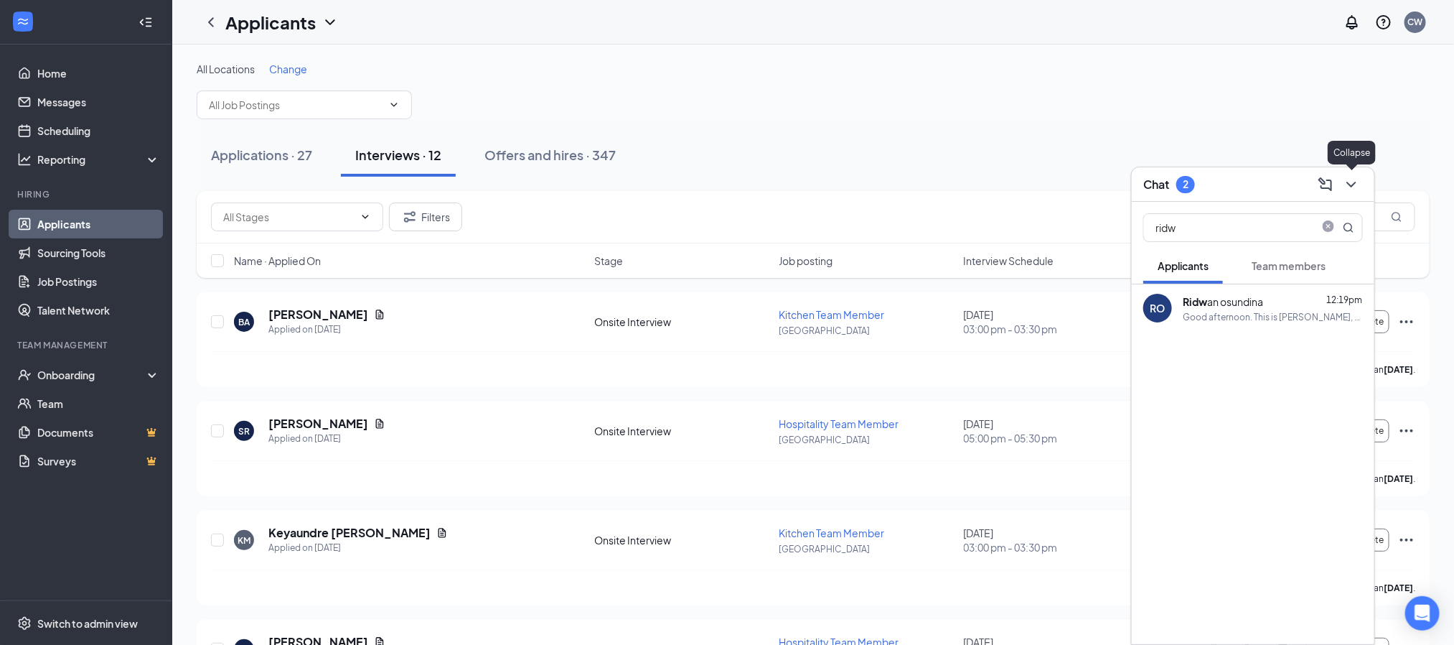
click at [1357, 184] on icon "ChevronDown" at bounding box center [1351, 184] width 17 height 17
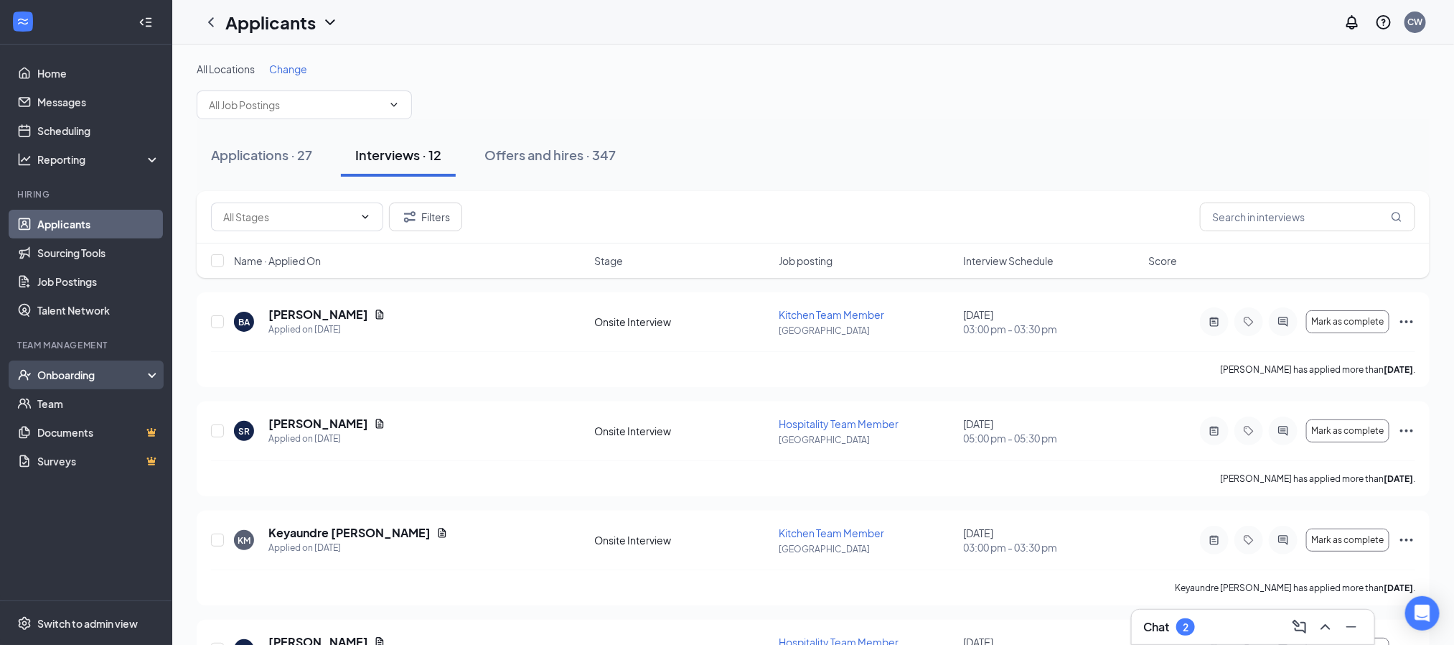
click at [62, 373] on div "Onboarding" at bounding box center [92, 374] width 111 height 14
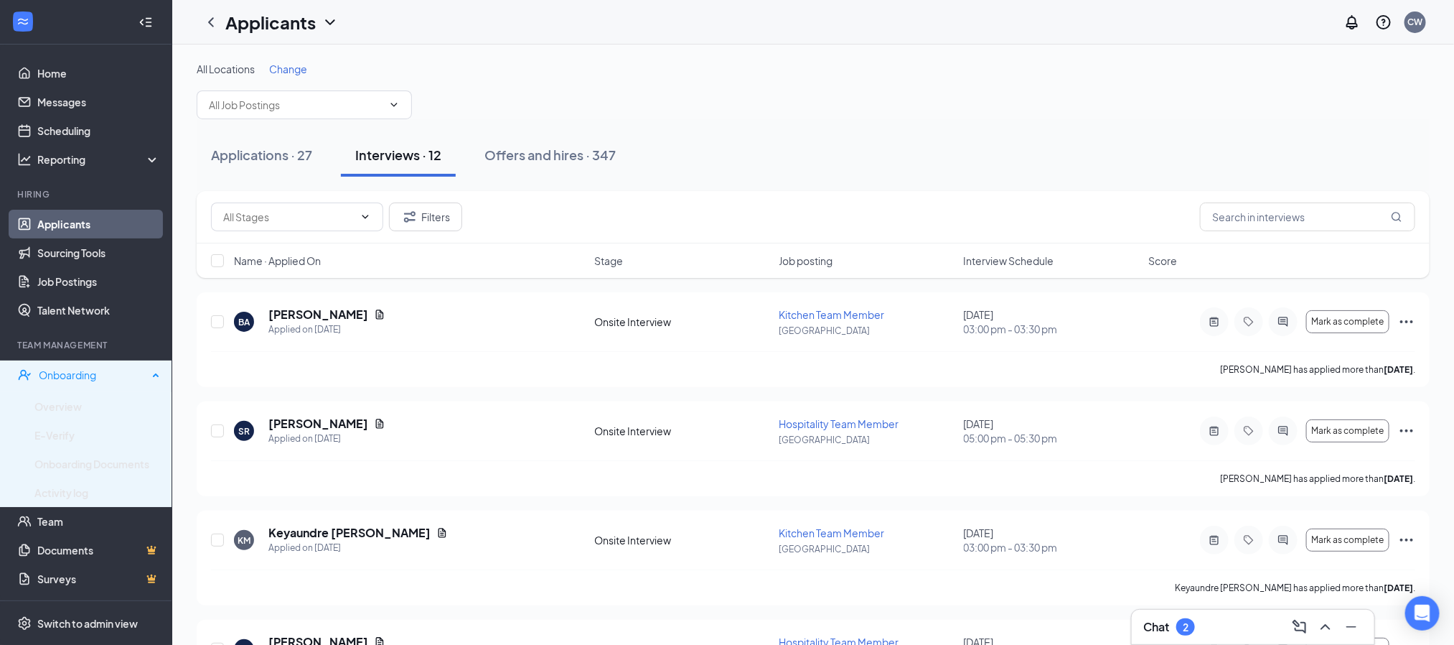
click at [74, 378] on div "Onboarding" at bounding box center [93, 374] width 109 height 14
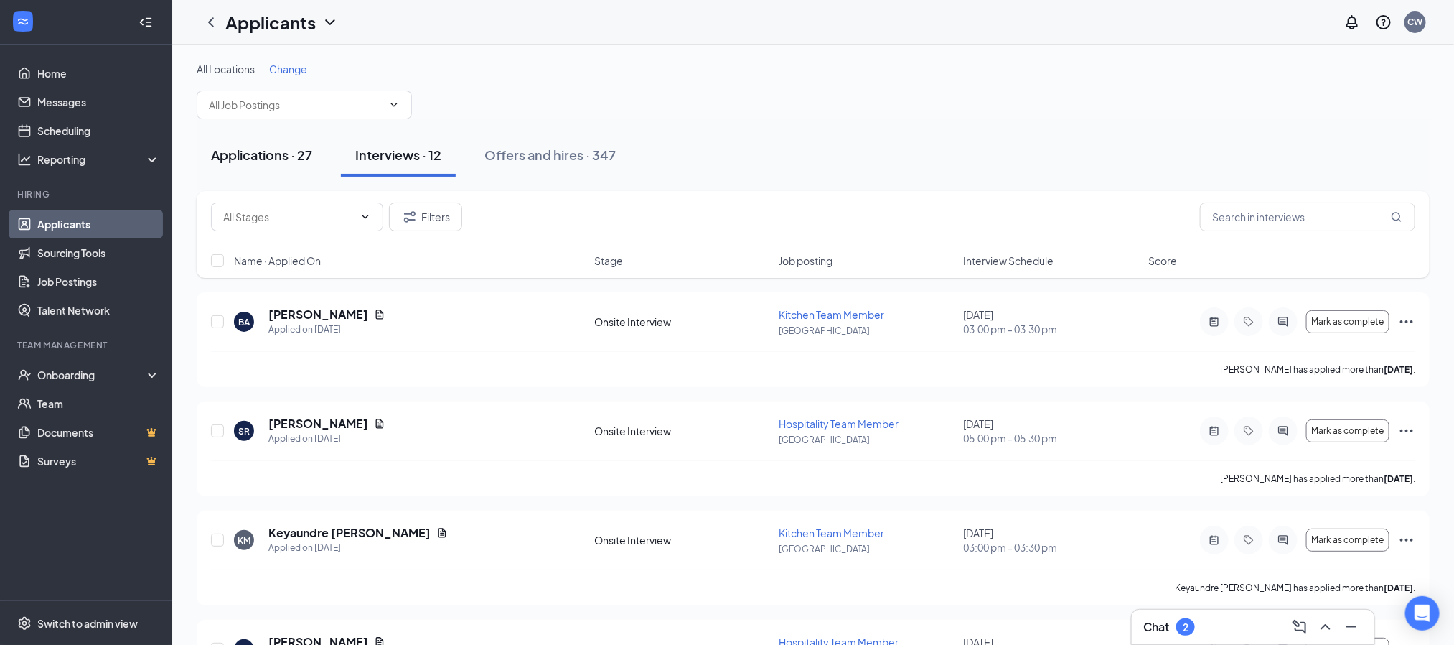
click at [229, 159] on div "Applications · 27" at bounding box center [261, 155] width 101 height 18
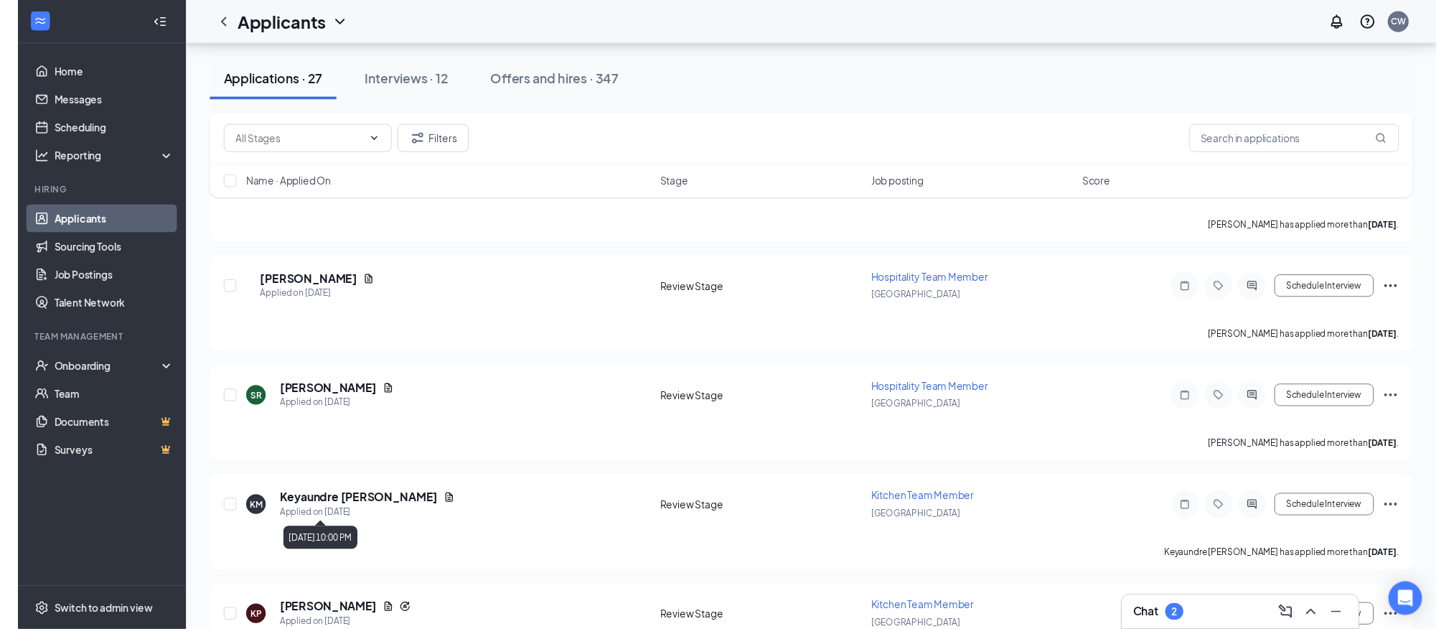
scroll to position [1615, 0]
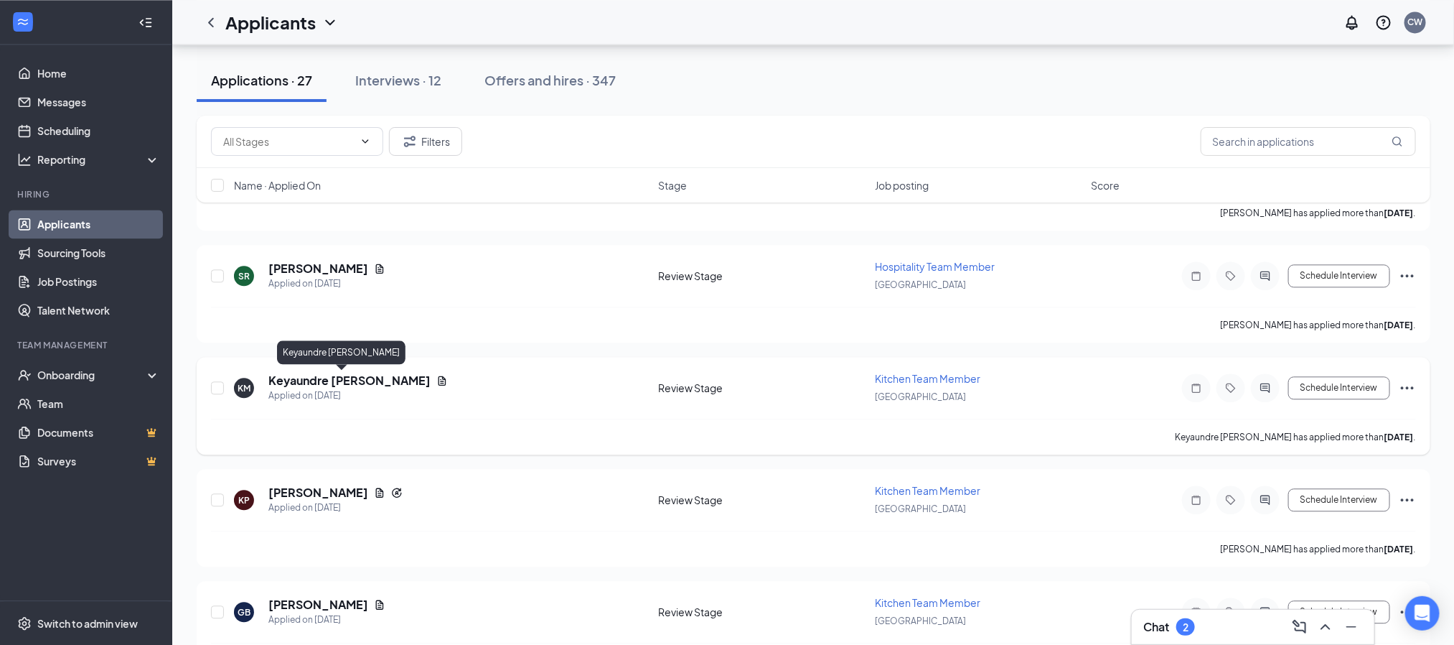
click at [334, 381] on h5 "Keyaundre [PERSON_NAME]" at bounding box center [349, 381] width 162 height 16
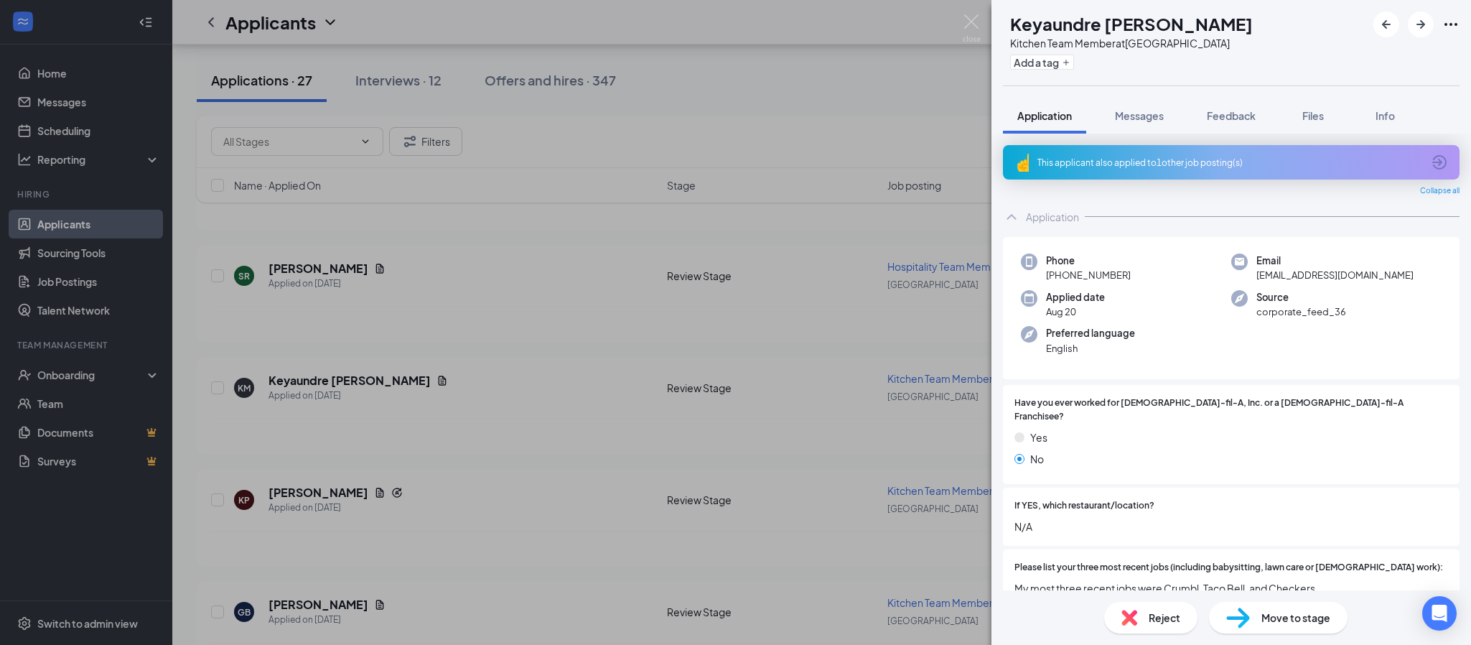
click at [1101, 164] on div "This applicant also applied to 1 other job posting(s)" at bounding box center [1229, 162] width 385 height 12
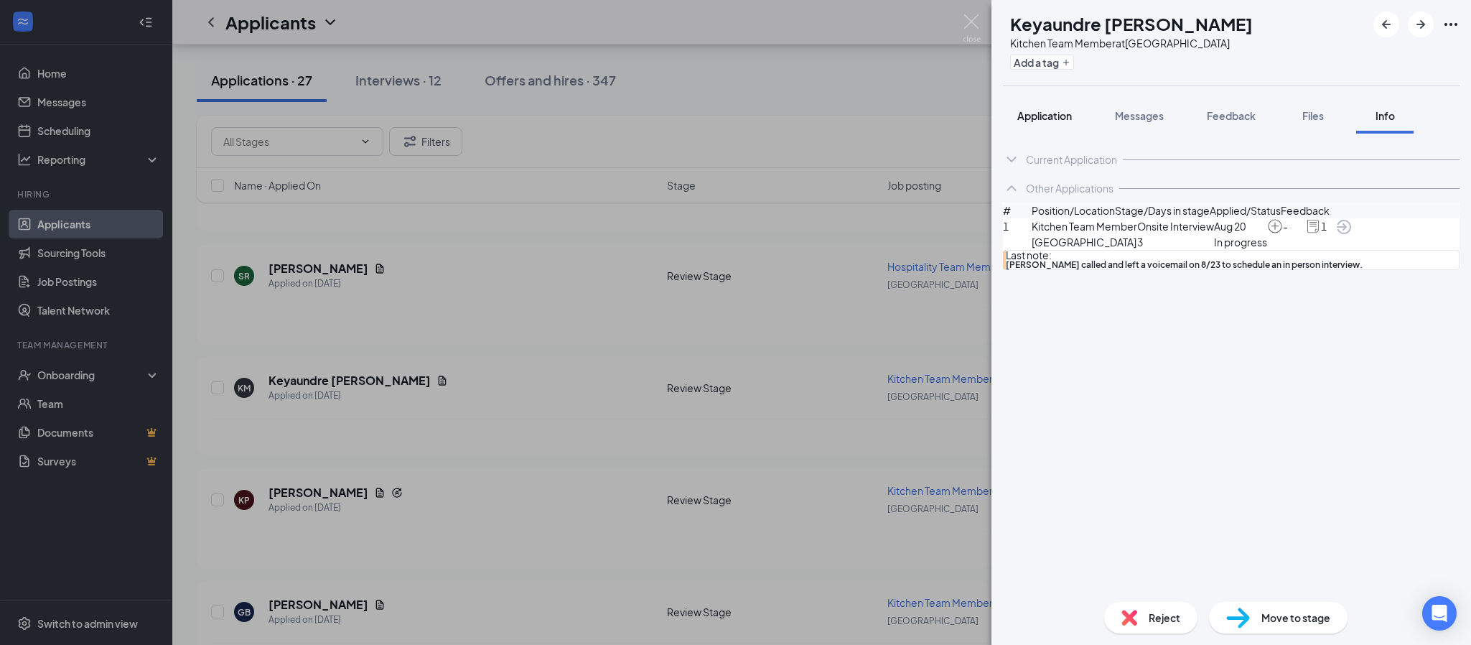
click at [1044, 116] on span "Application" at bounding box center [1044, 115] width 55 height 13
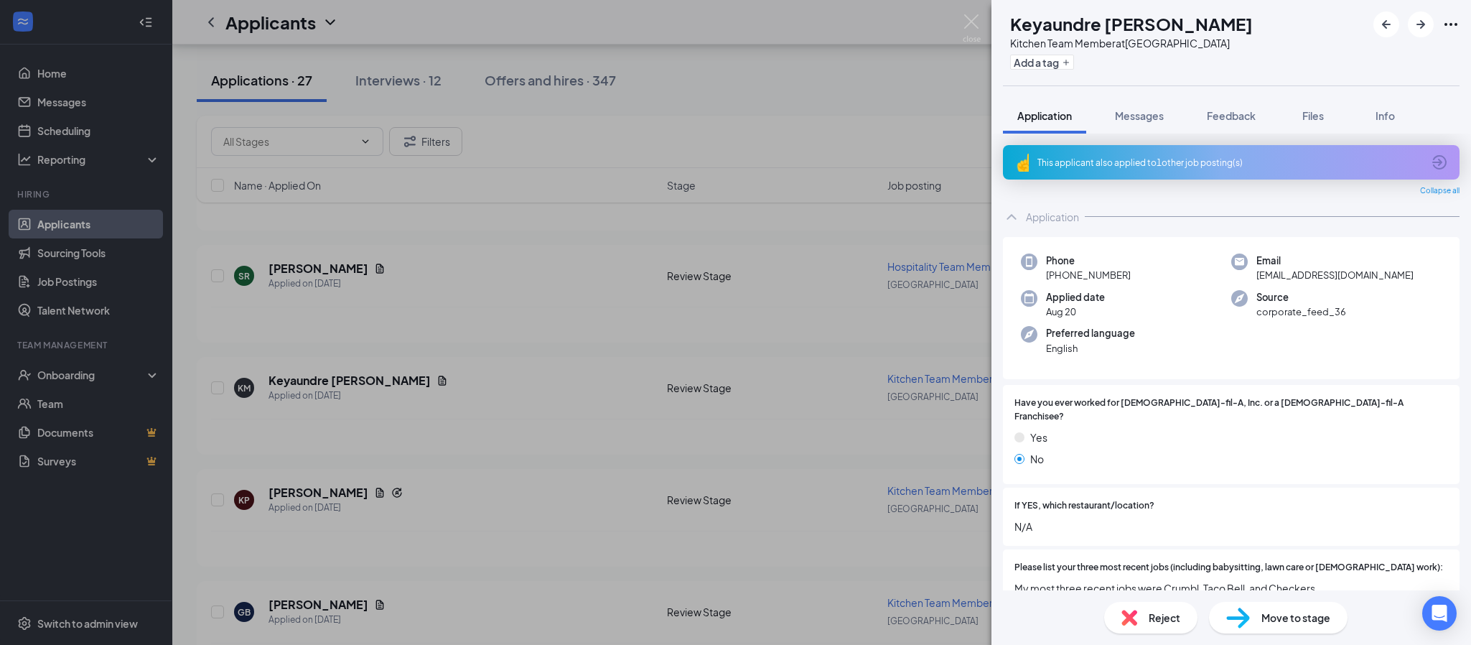
click at [343, 379] on div "KM Keyaundre [PERSON_NAME] Kitchen Team Member at [GEOGRAPHIC_DATA] Add a tag A…" at bounding box center [735, 322] width 1471 height 645
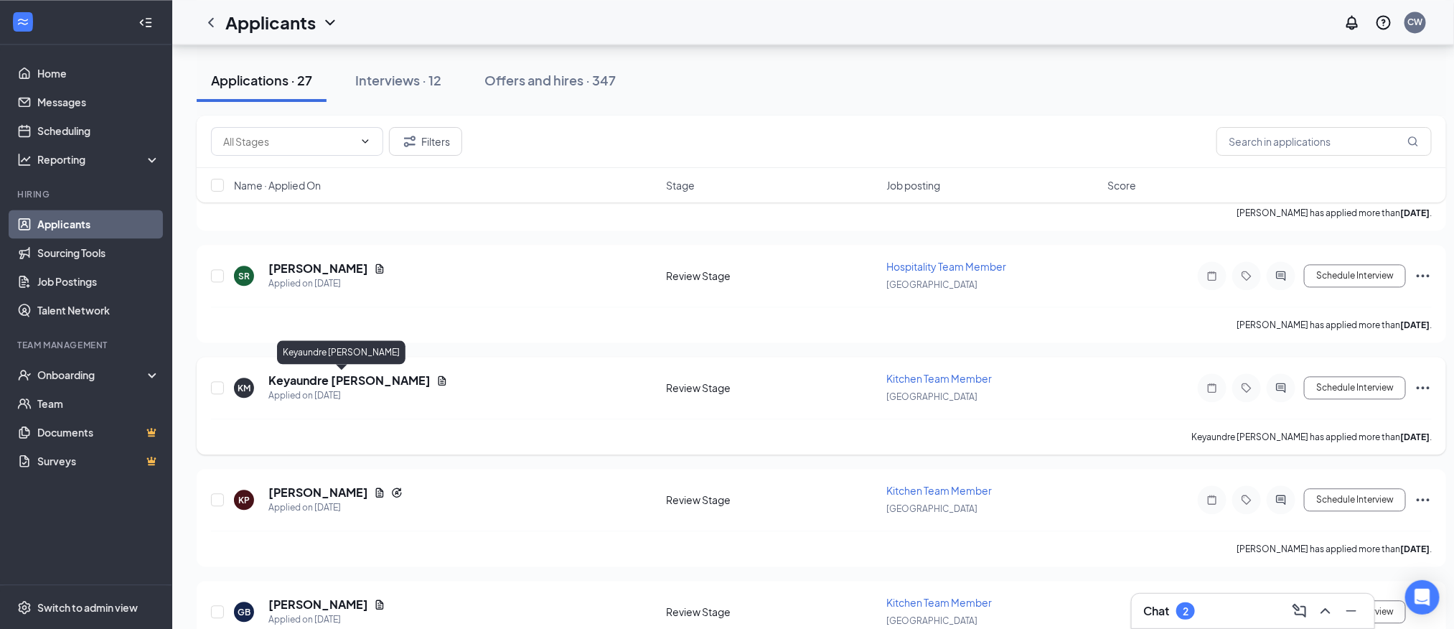
click at [347, 378] on h5 "Keyaundre [PERSON_NAME]" at bounding box center [349, 381] width 162 height 16
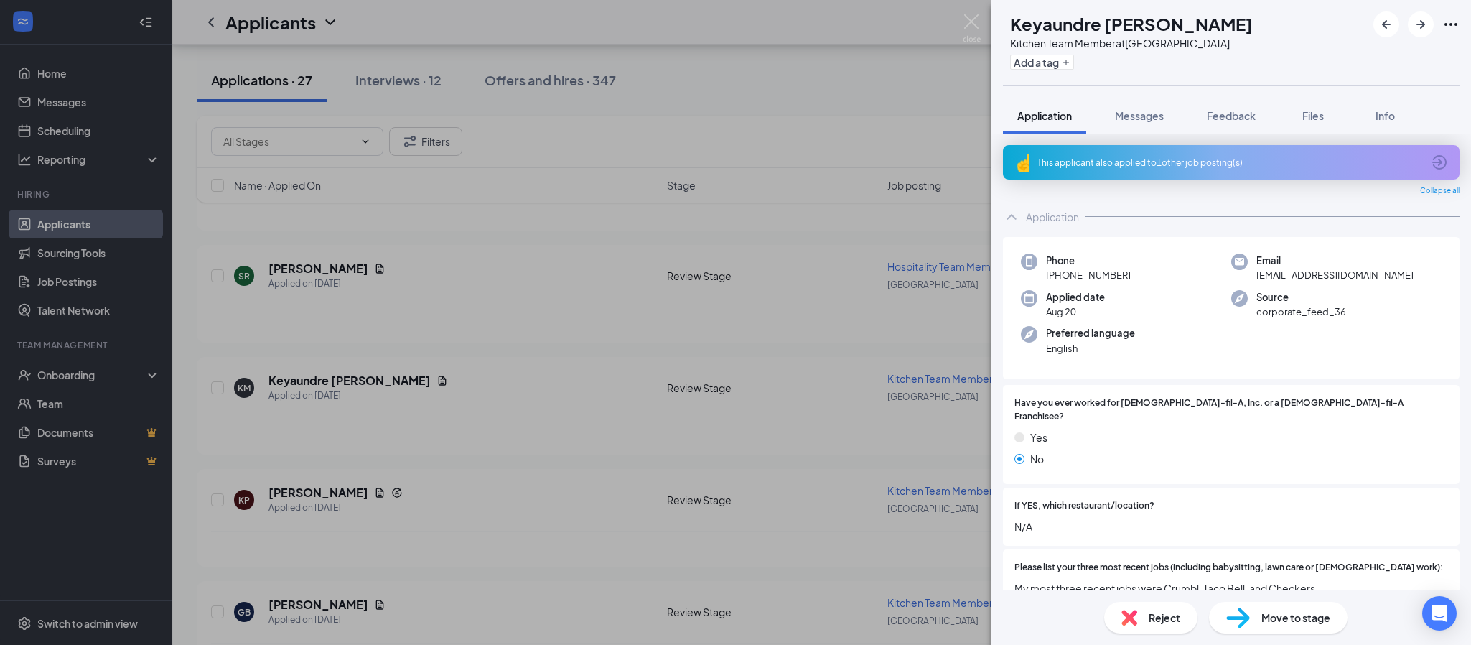
click at [1085, 171] on div "This applicant also applied to 1 other job posting(s)" at bounding box center [1231, 162] width 457 height 34
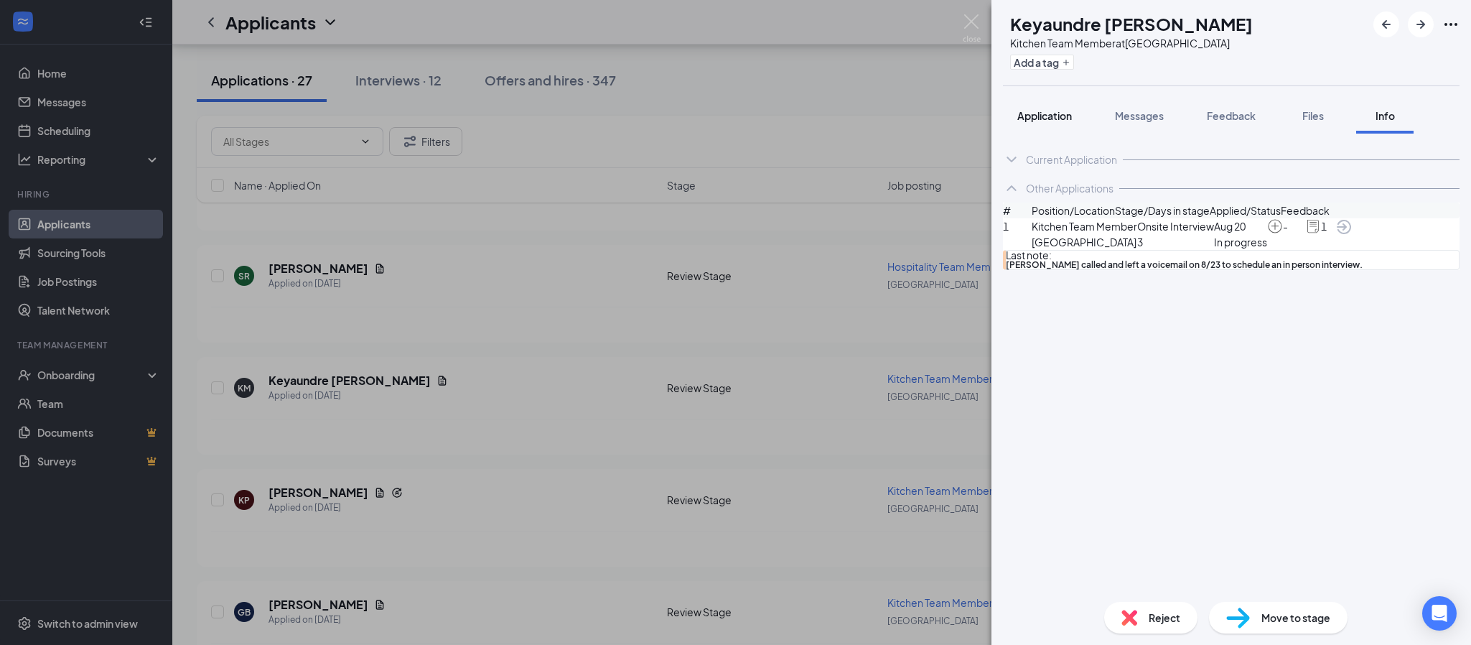
click at [1043, 112] on span "Application" at bounding box center [1044, 115] width 55 height 13
click at [1042, 121] on div "Application" at bounding box center [1044, 115] width 55 height 14
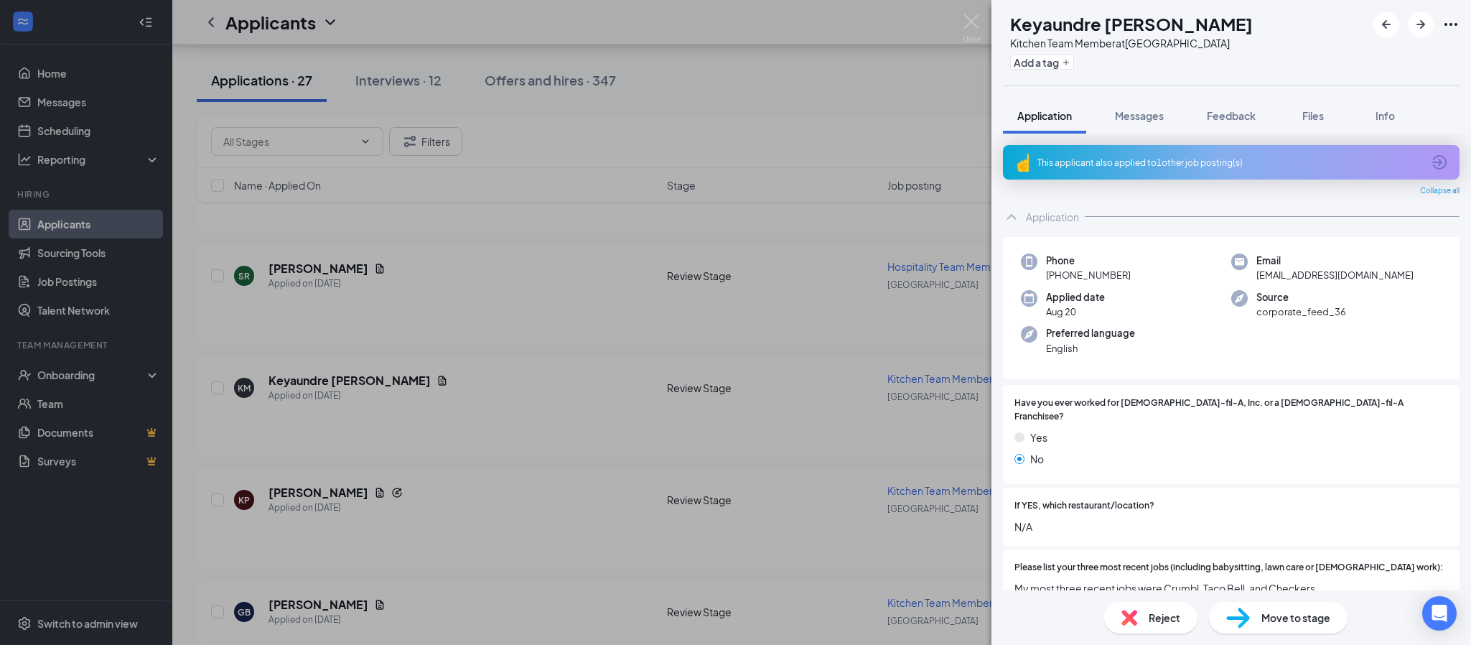
click at [1138, 627] on div "Reject" at bounding box center [1150, 617] width 93 height 32
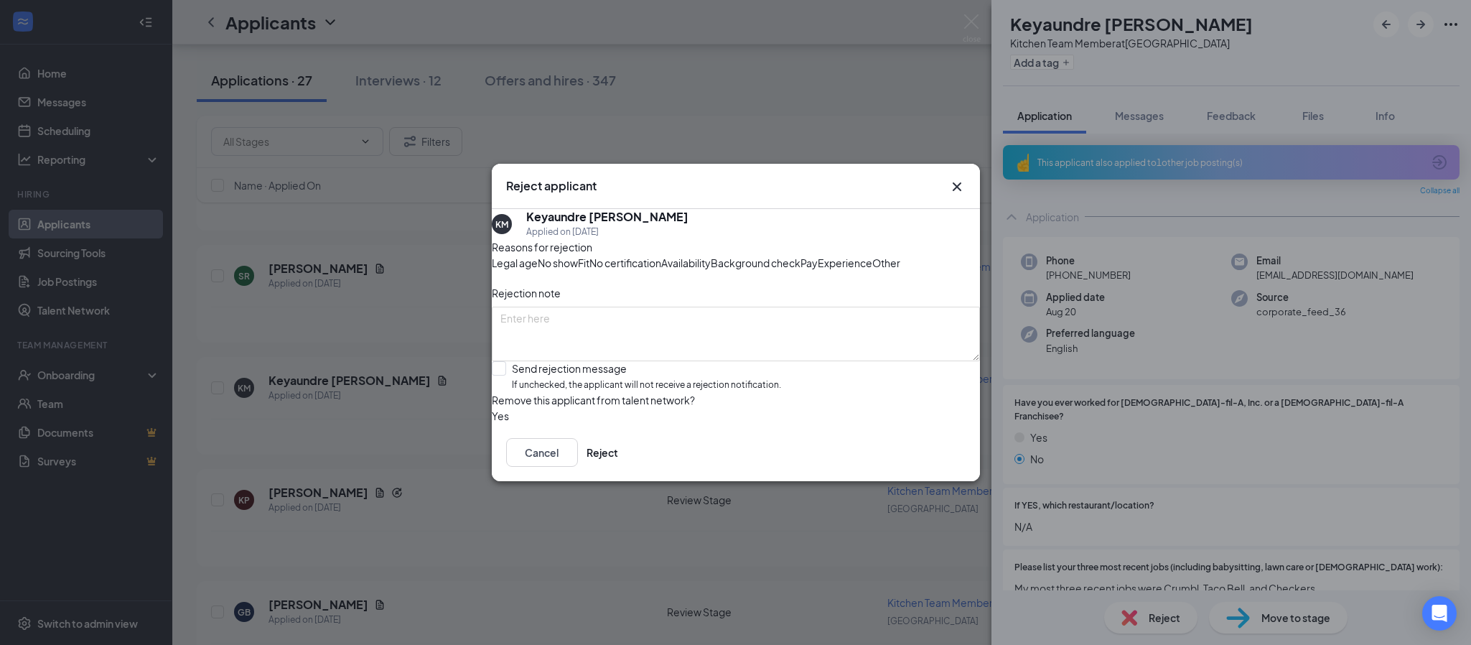
click at [872, 270] on span "Other" at bounding box center [886, 263] width 28 height 16
click at [586, 323] on textarea at bounding box center [736, 333] width 488 height 55
type textarea "Using Mountain Island application"
click at [618, 467] on button "Reject" at bounding box center [602, 452] width 32 height 29
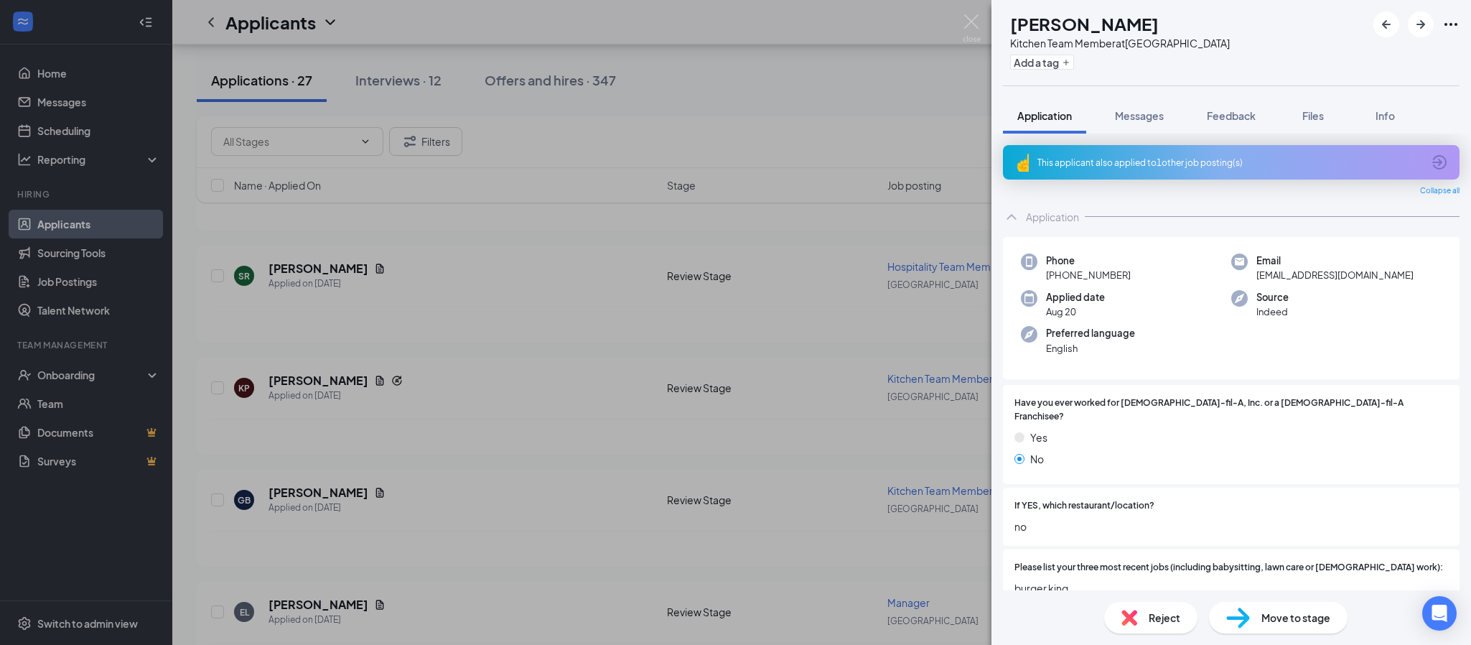
click at [321, 269] on div "[PERSON_NAME]-[PERSON_NAME] Kitchen Team Member at [GEOGRAPHIC_DATA] Add a tag …" at bounding box center [735, 322] width 1471 height 645
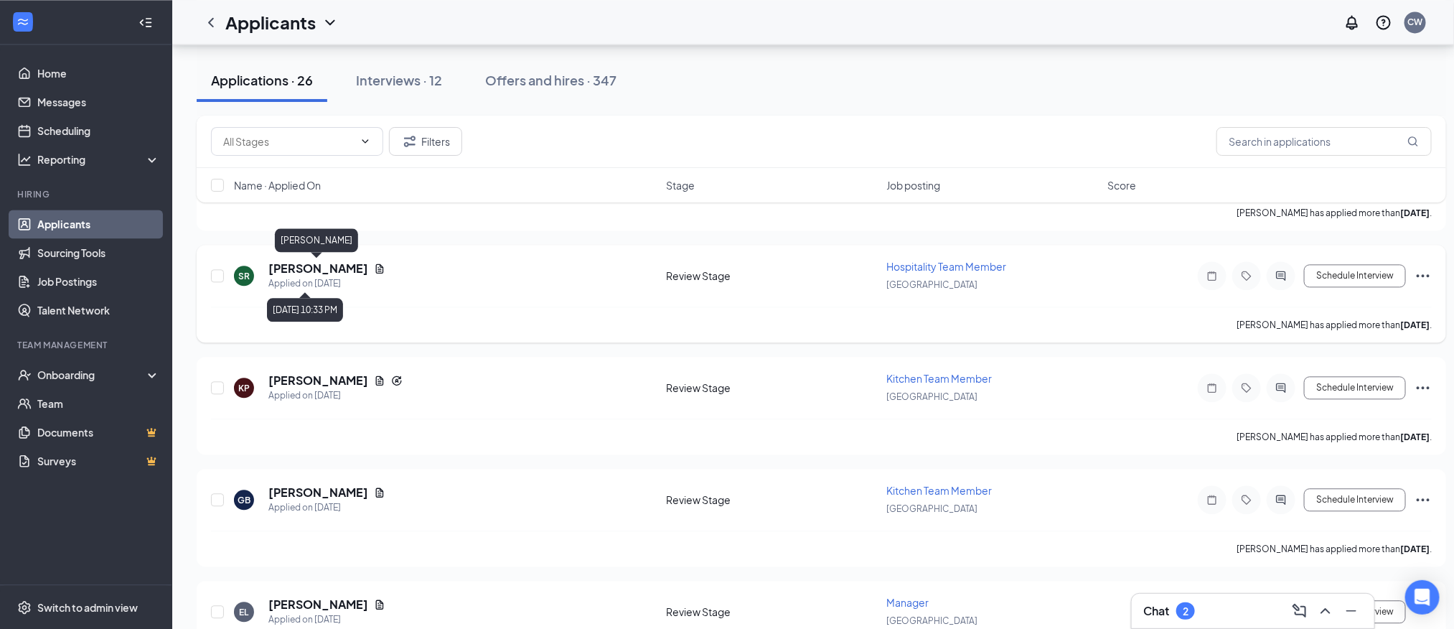
click at [354, 269] on h5 "[PERSON_NAME]" at bounding box center [318, 269] width 100 height 16
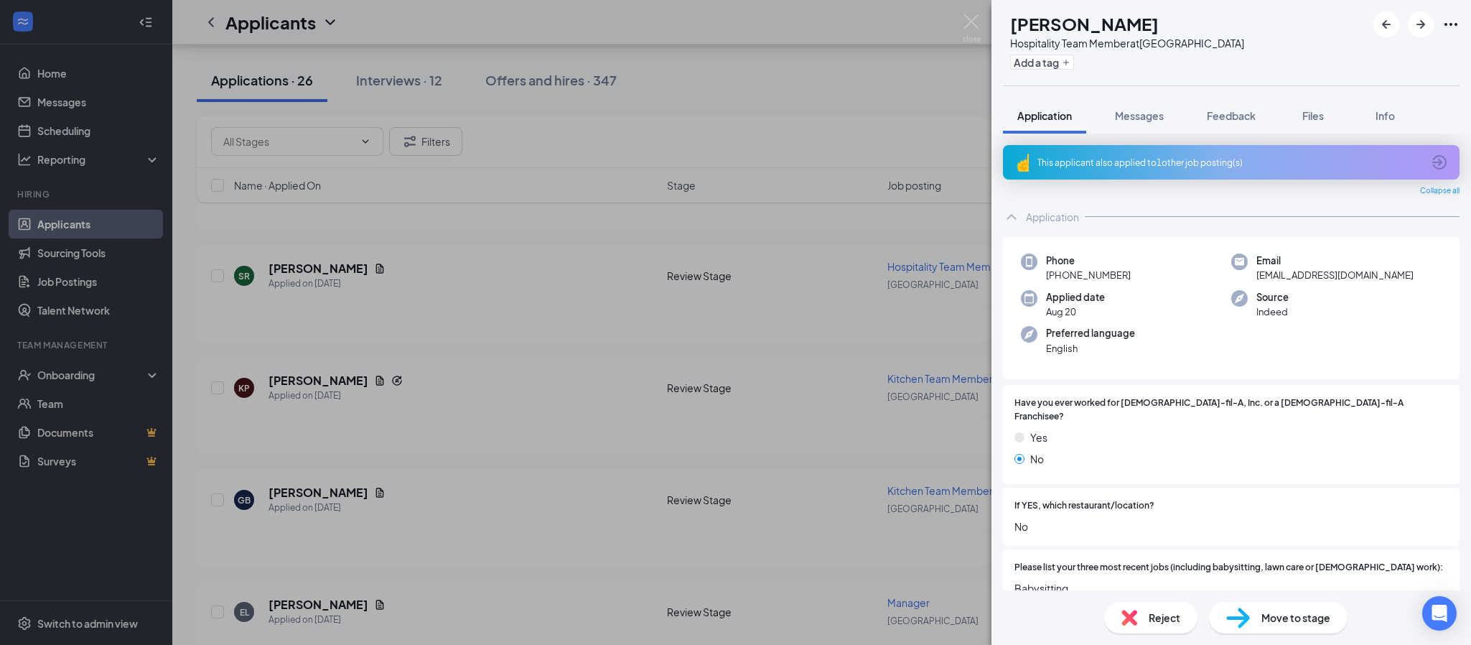
click at [1187, 161] on div "This applicant also applied to 1 other job posting(s)" at bounding box center [1229, 162] width 385 height 12
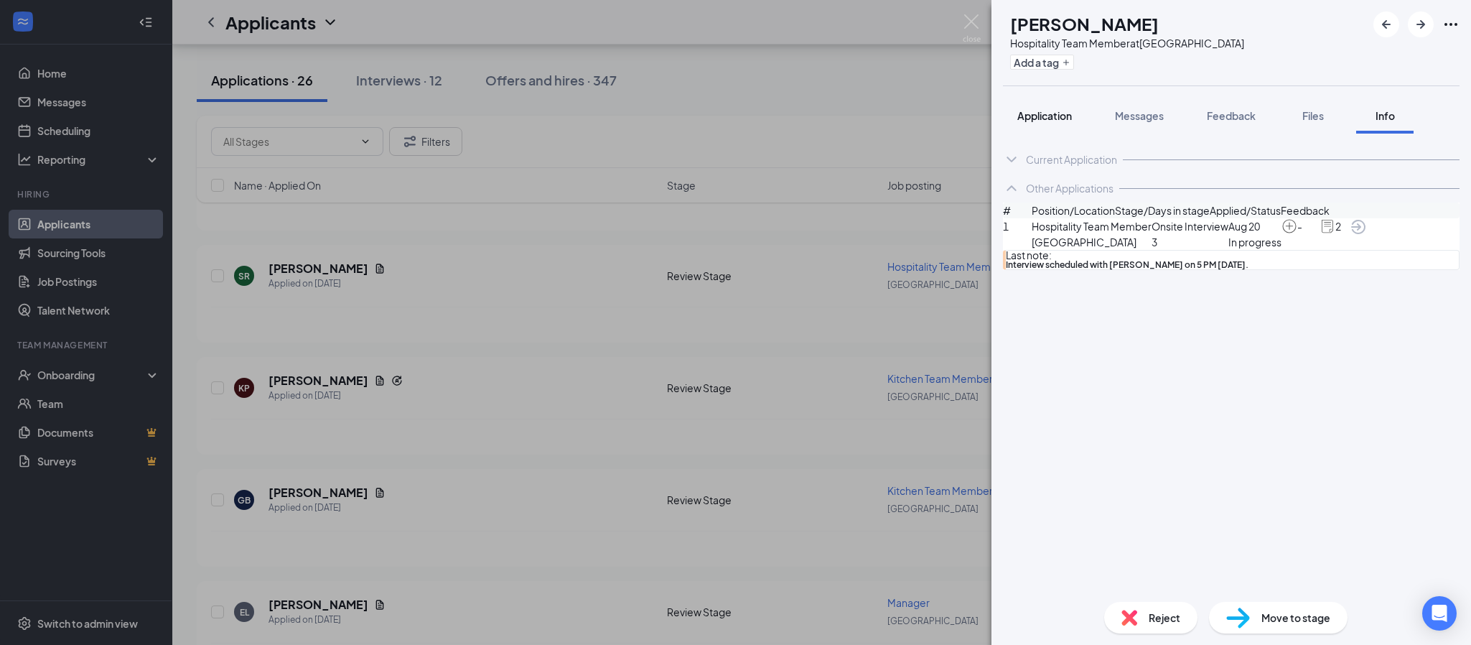
click at [1060, 115] on span "Application" at bounding box center [1044, 115] width 55 height 13
click at [1072, 116] on span "Application" at bounding box center [1044, 115] width 55 height 13
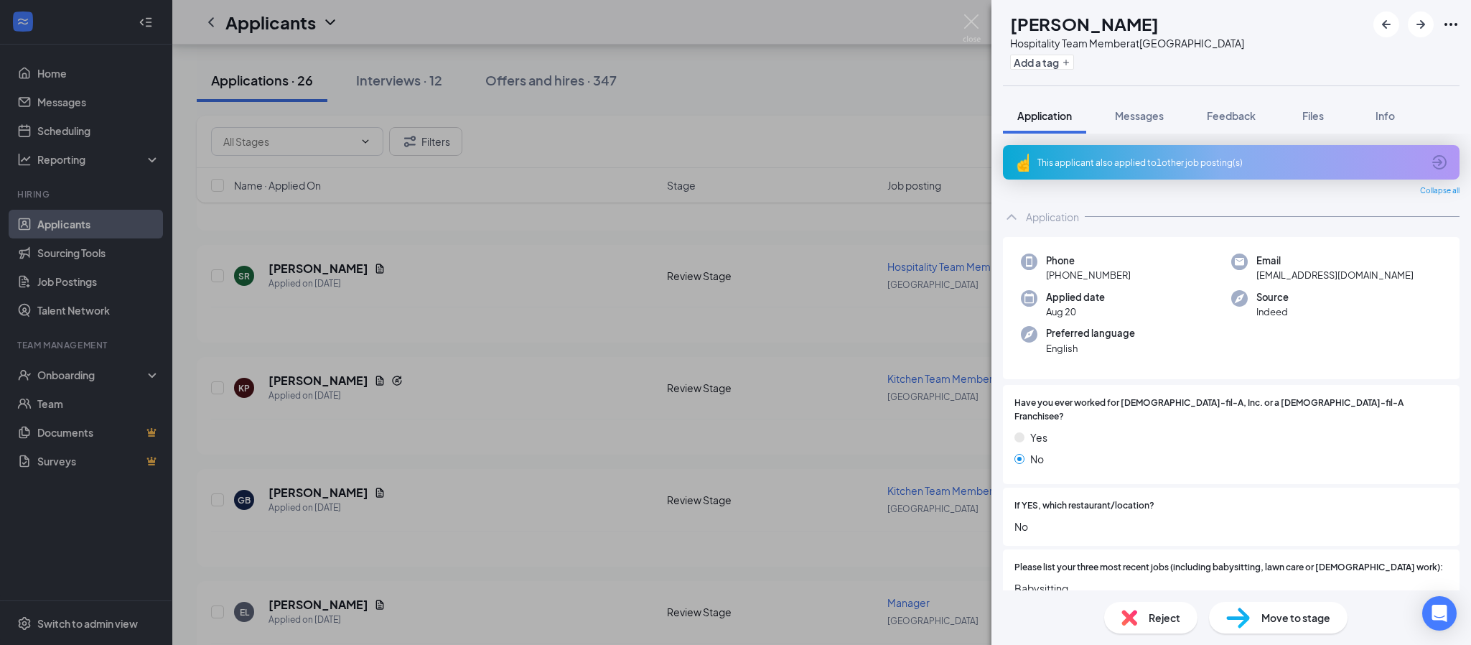
click at [1154, 623] on span "Reject" at bounding box center [1164, 617] width 32 height 16
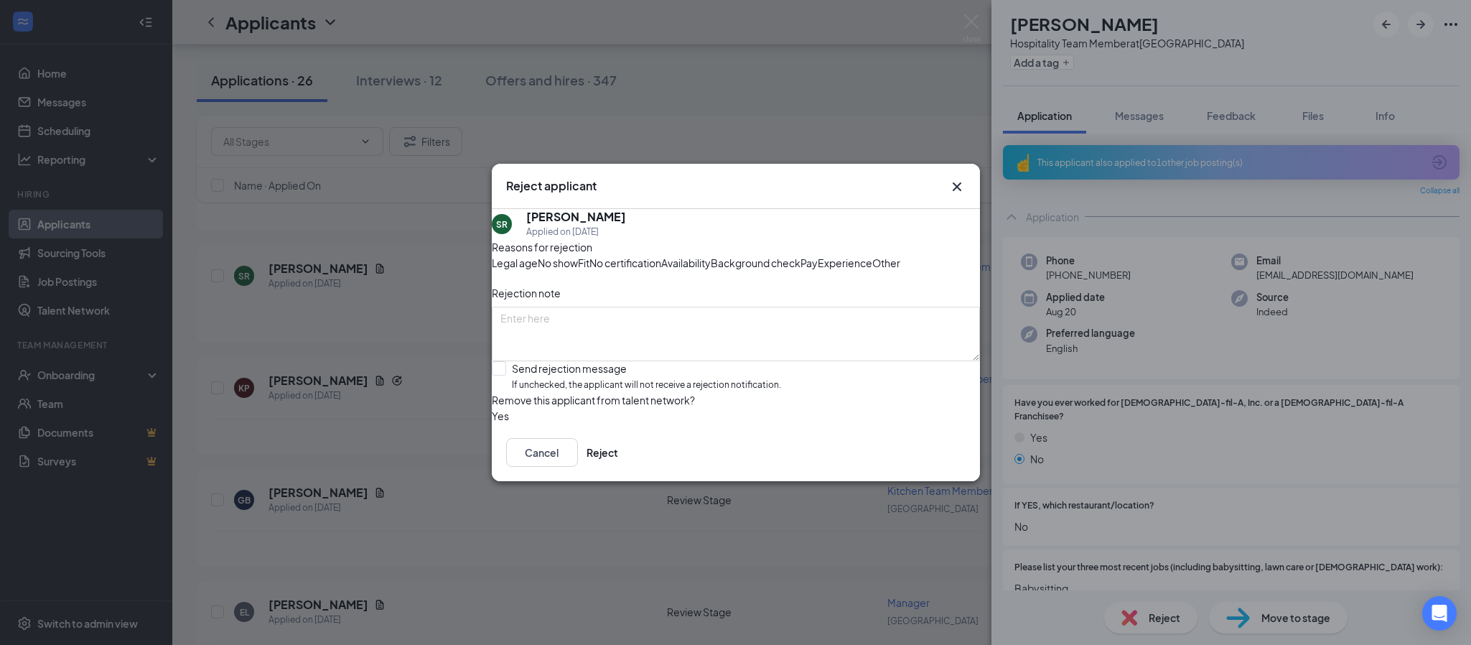
click at [872, 258] on div "Other" at bounding box center [886, 263] width 28 height 16
click at [620, 332] on textarea at bounding box center [736, 333] width 488 height 55
type textarea "Using Mountain Island application"
click at [618, 467] on button "Reject" at bounding box center [602, 452] width 32 height 29
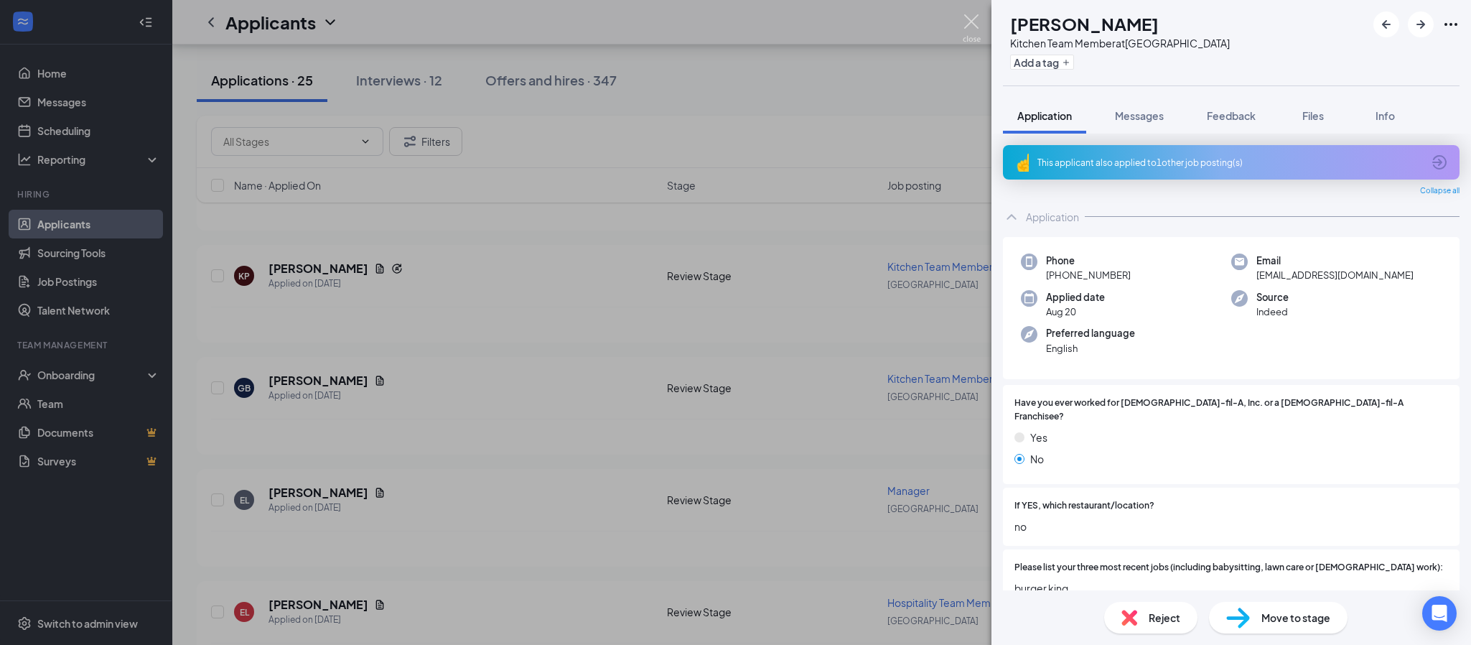
click at [975, 22] on img at bounding box center [972, 28] width 18 height 28
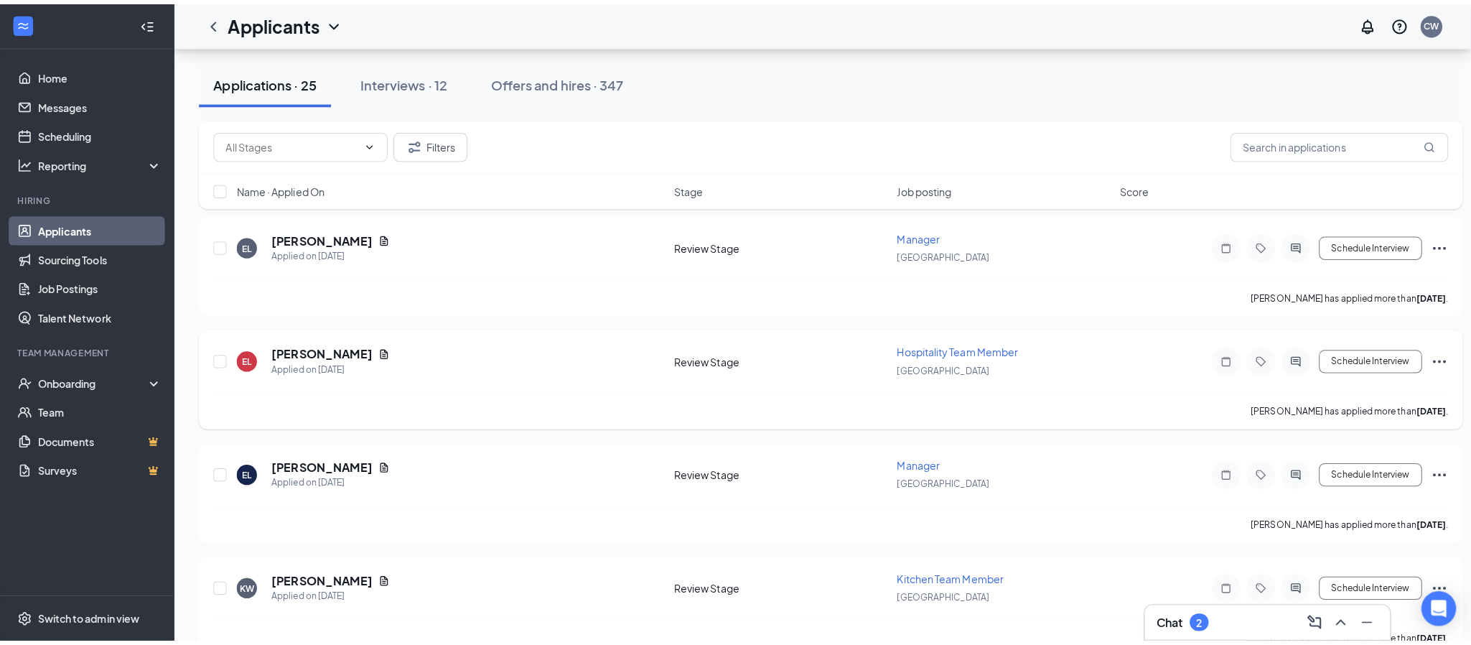
scroll to position [1938, 0]
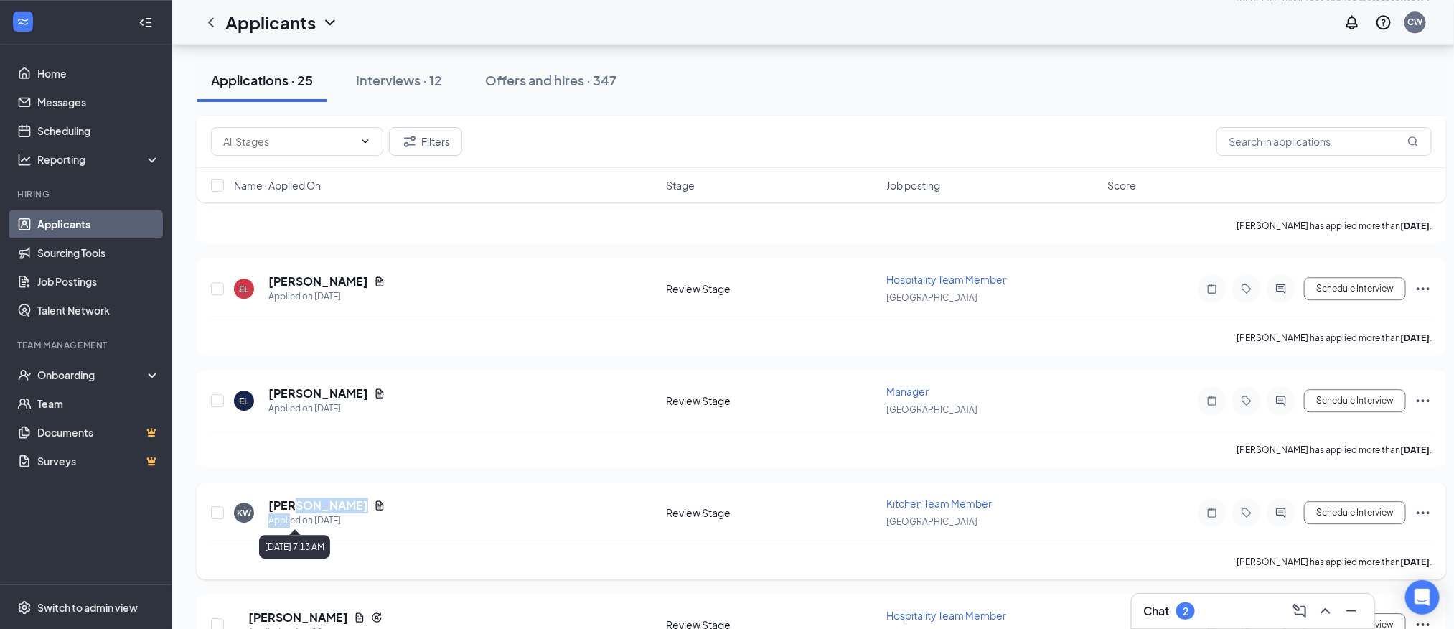
click at [291, 511] on div "[PERSON_NAME] Applied on [DATE]" at bounding box center [326, 512] width 117 height 30
click at [883, 518] on div "KW [PERSON_NAME] Applied on [DATE] Review Stage Kitchen Team Member [GEOGRAPHIC…" at bounding box center [821, 519] width 1221 height 47
click at [294, 504] on h5 "[PERSON_NAME]" at bounding box center [318, 505] width 100 height 16
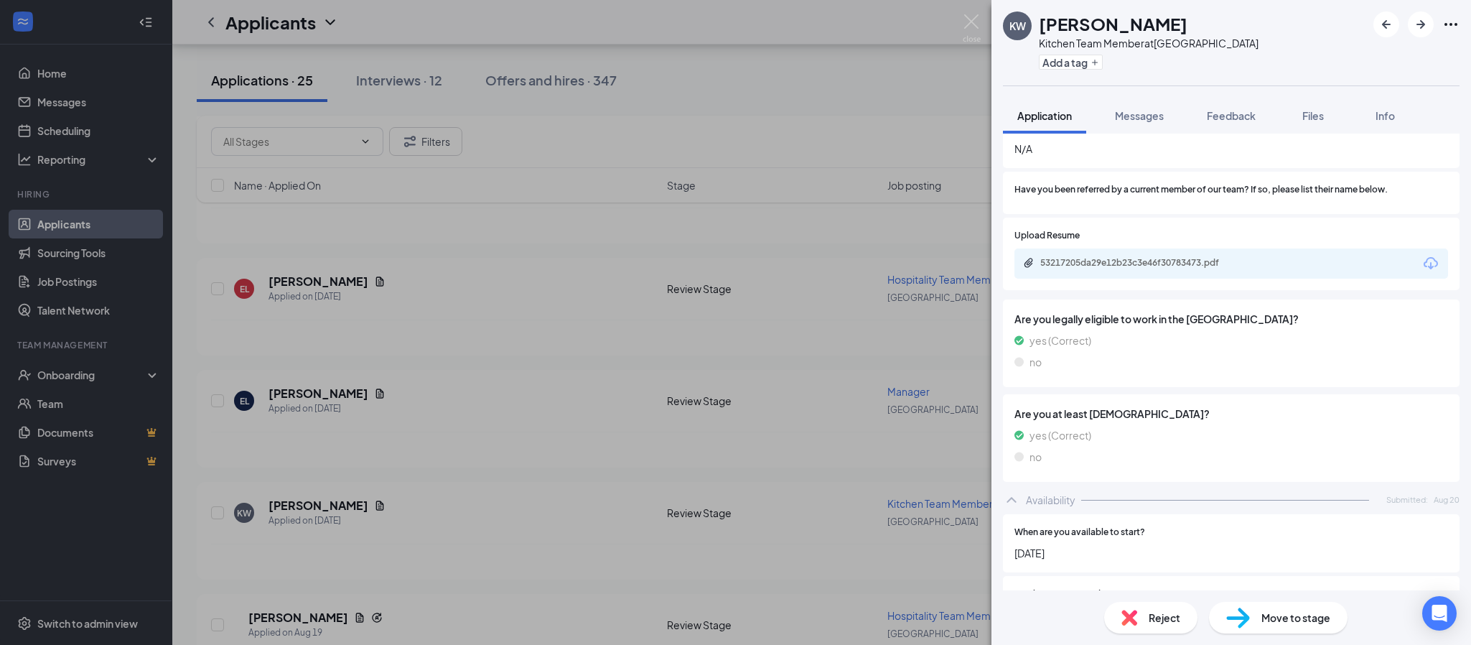
scroll to position [754, 0]
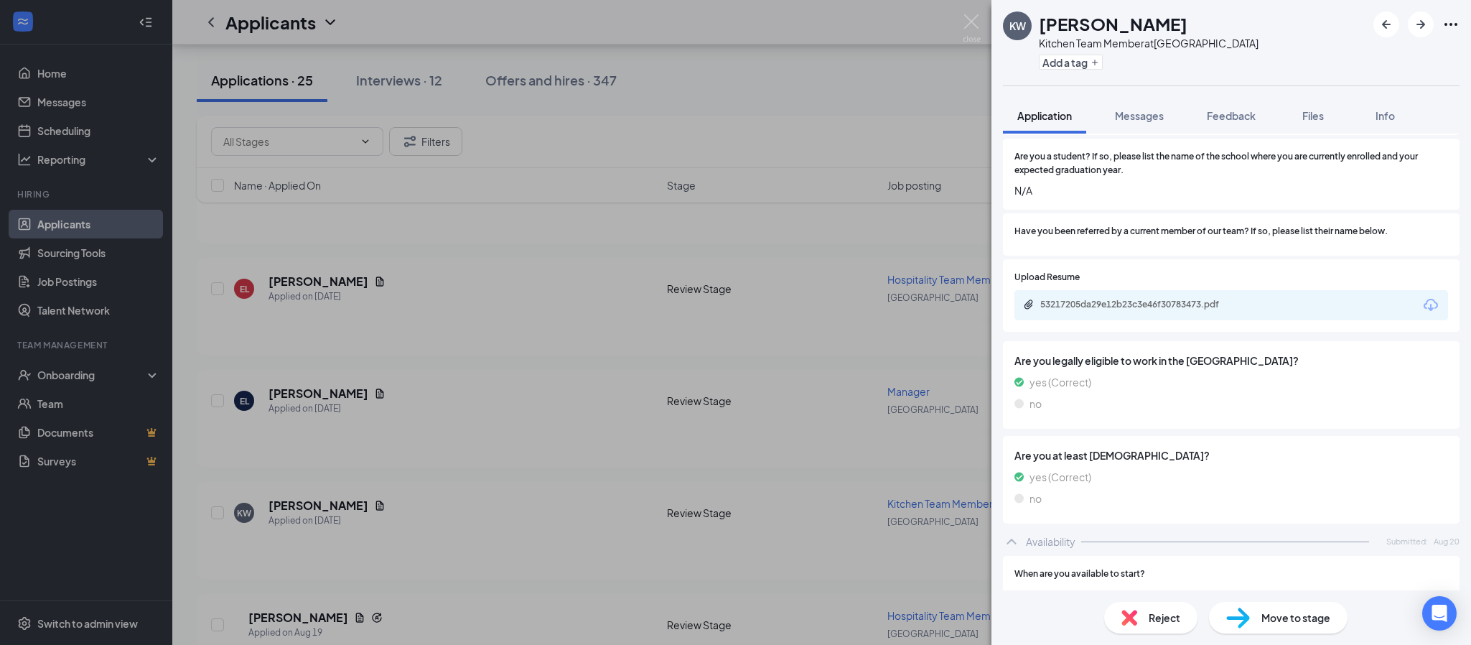
click at [1163, 312] on div "53217205da29e12b23c3e46f30783473.pdf" at bounding box center [1231, 305] width 434 height 30
click at [1180, 310] on div "53217205da29e12b23c3e46f30783473.pdf" at bounding box center [1140, 304] width 201 height 11
click at [1148, 111] on span "Messages" at bounding box center [1139, 115] width 49 height 13
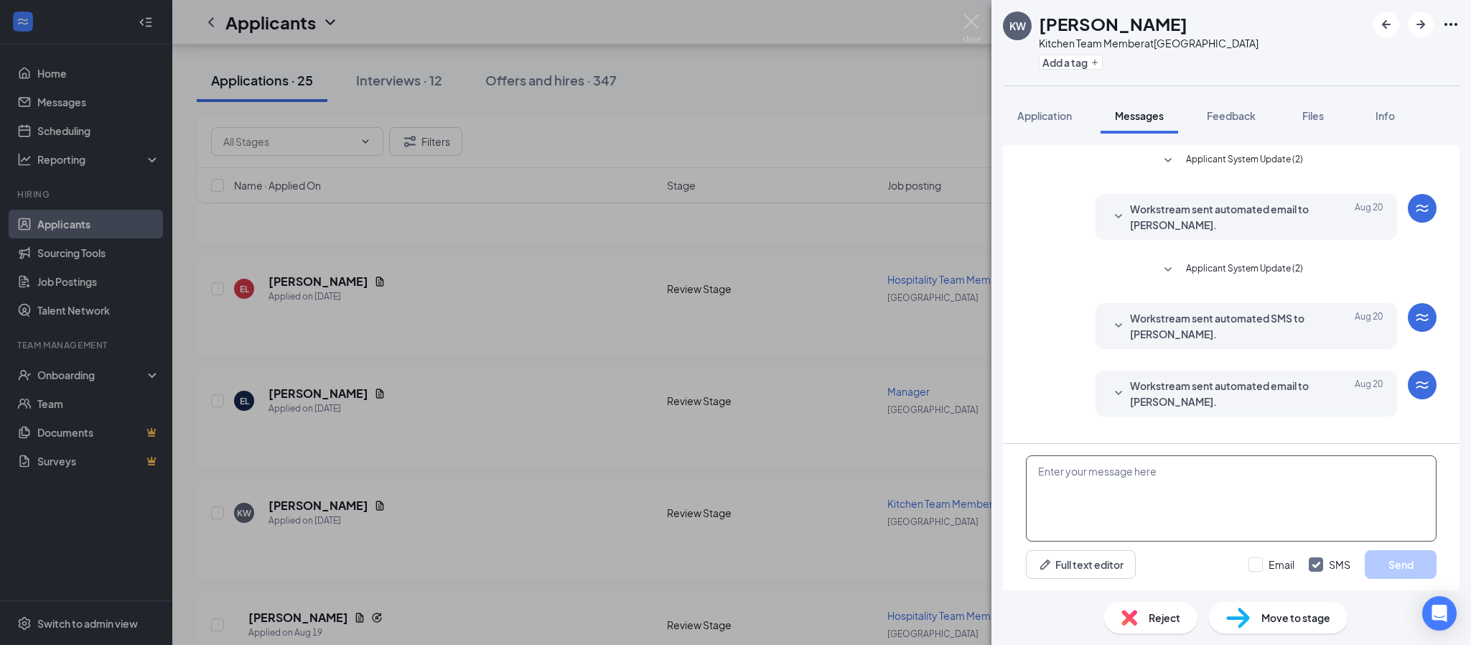
click at [1081, 484] on textarea at bounding box center [1231, 498] width 411 height 86
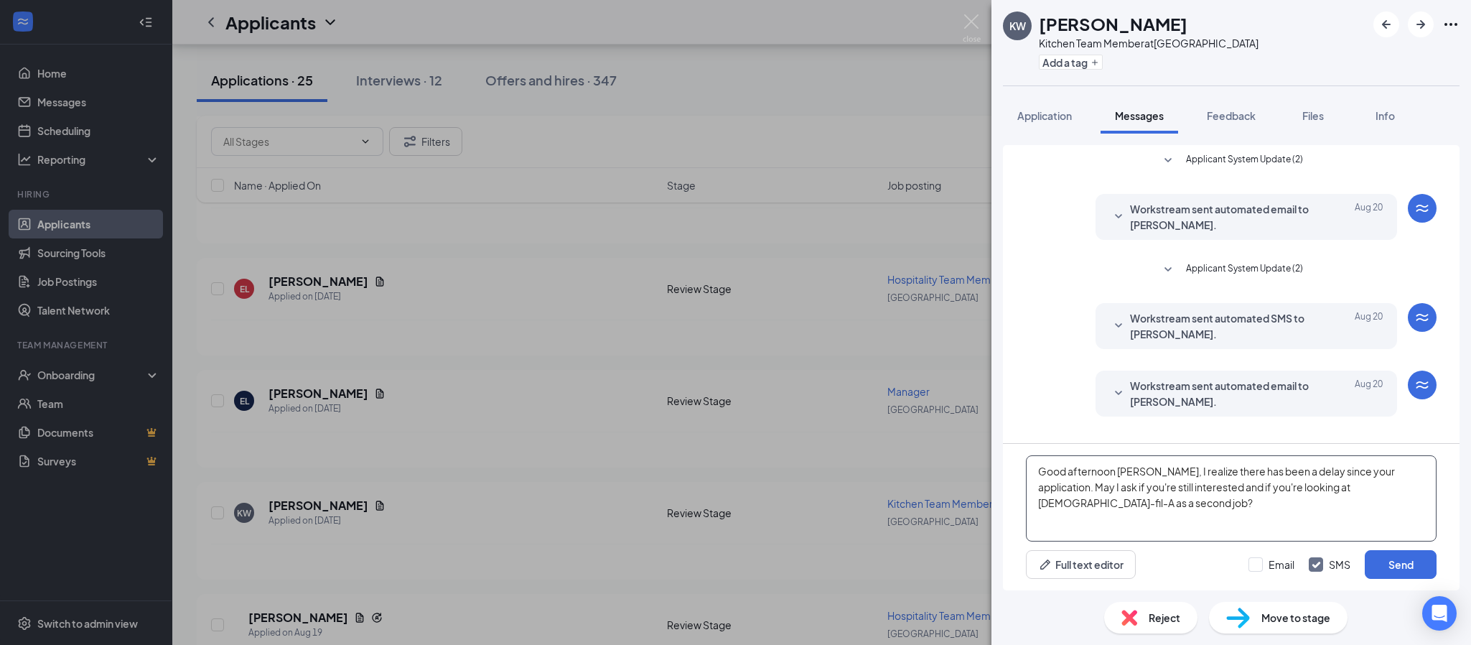
click at [1406, 469] on textarea "Good afternoon [PERSON_NAME], I realize there has been a delay since your appli…" at bounding box center [1231, 498] width 411 height 86
type textarea "Good afternoon [PERSON_NAME], I realize there has been a delay since your appli…"
click at [1397, 560] on button "Send" at bounding box center [1400, 564] width 72 height 29
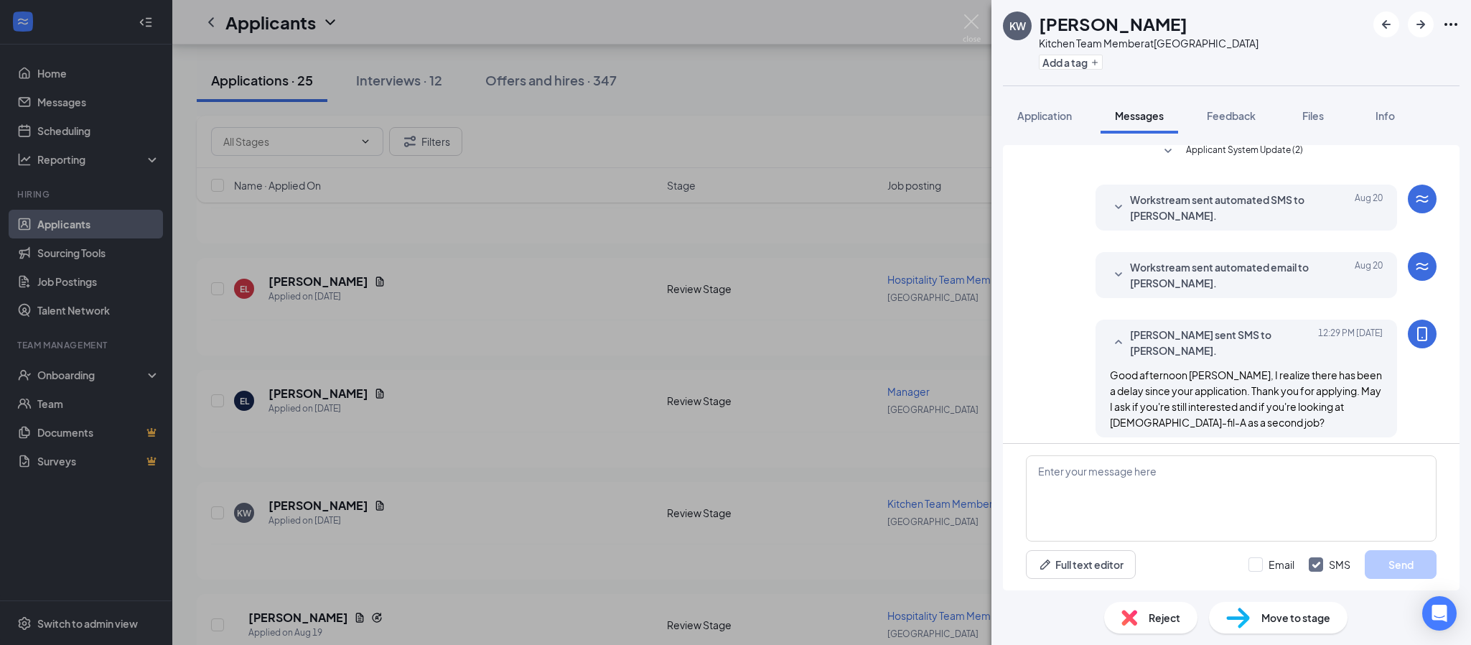
scroll to position [126, 0]
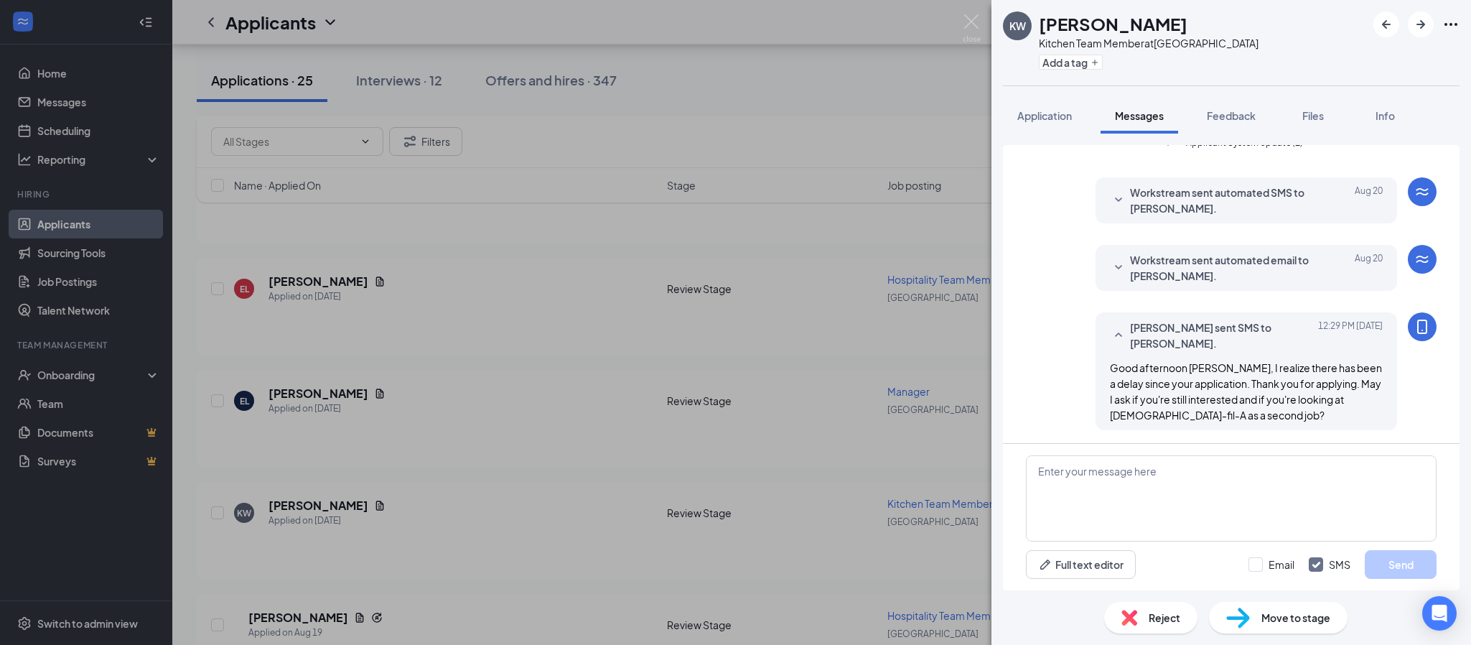
click at [960, 24] on div "KW [PERSON_NAME] Kitchen Team Member at [GEOGRAPHIC_DATA] Add a tag Application…" at bounding box center [735, 322] width 1471 height 645
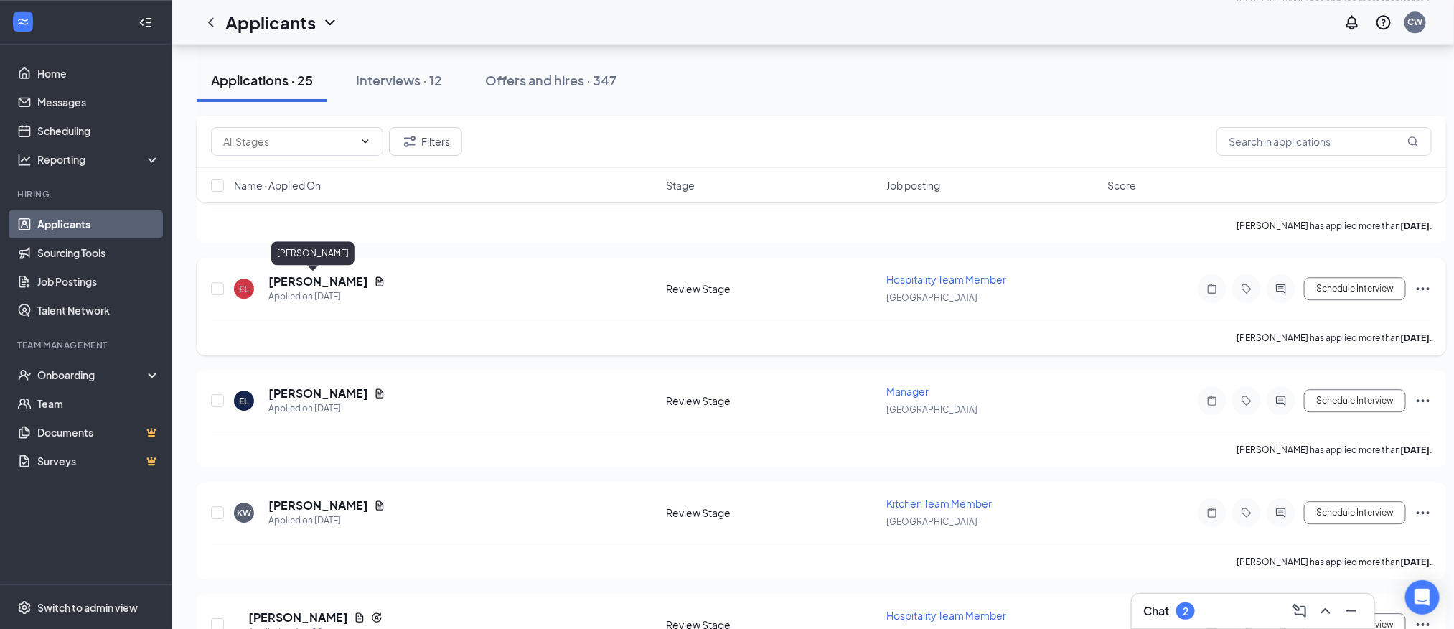
click at [306, 282] on h5 "[PERSON_NAME]" at bounding box center [318, 281] width 100 height 16
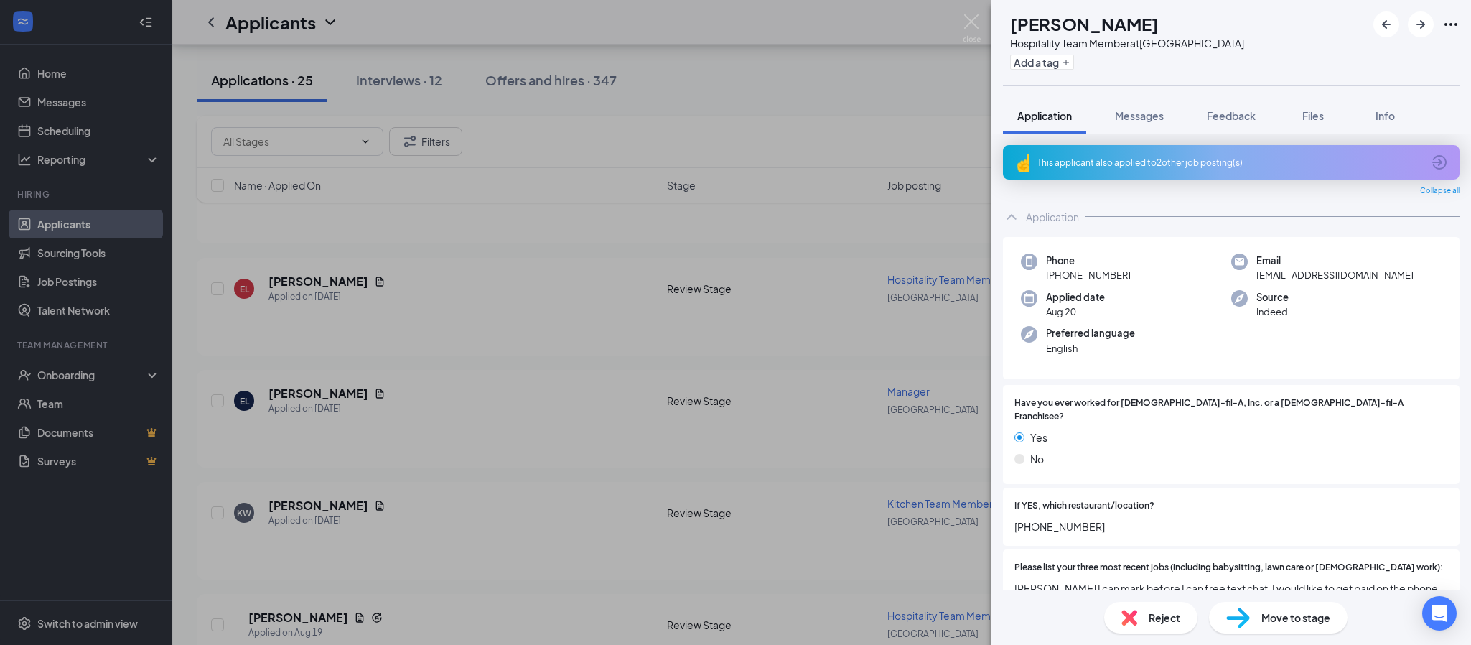
click at [1156, 167] on div "This applicant also applied to 2 other job posting(s)" at bounding box center [1229, 162] width 385 height 12
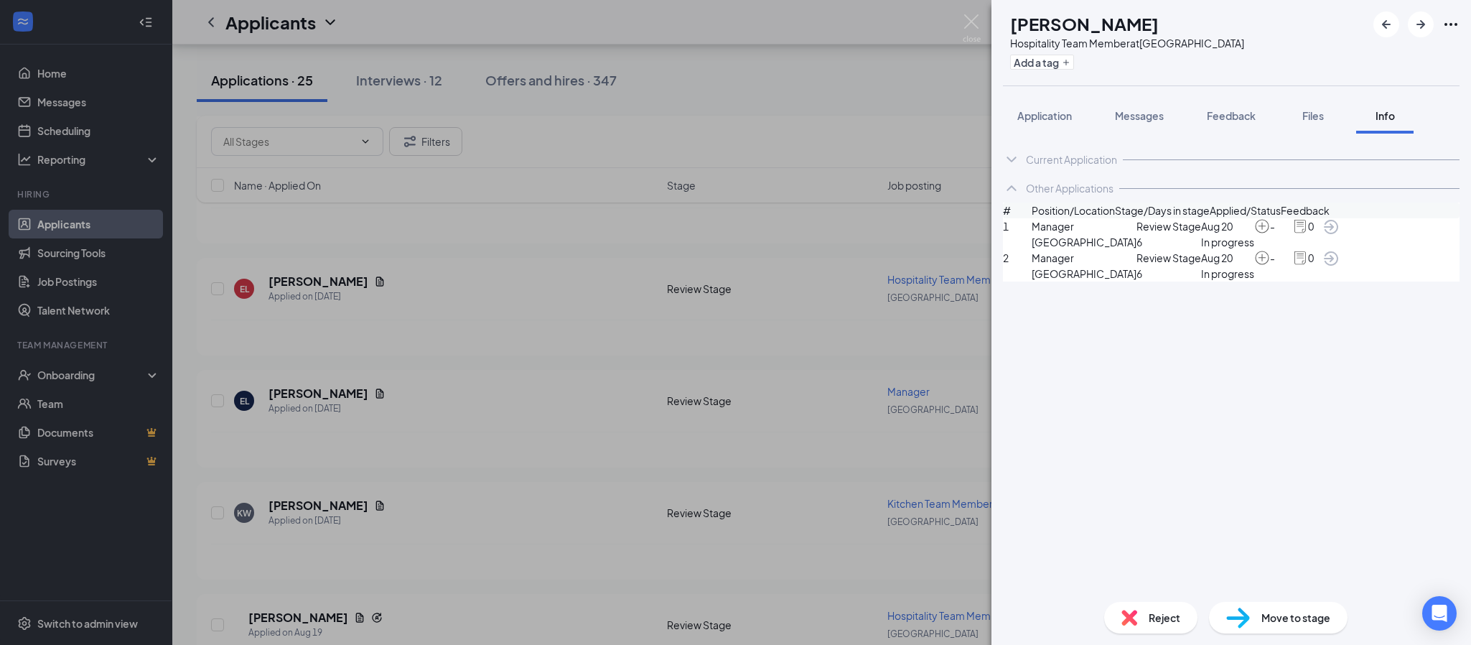
click at [859, 317] on div "EL [PERSON_NAME] Hospitality Team Member at [GEOGRAPHIC_DATA] Add a tag Applica…" at bounding box center [735, 322] width 1471 height 645
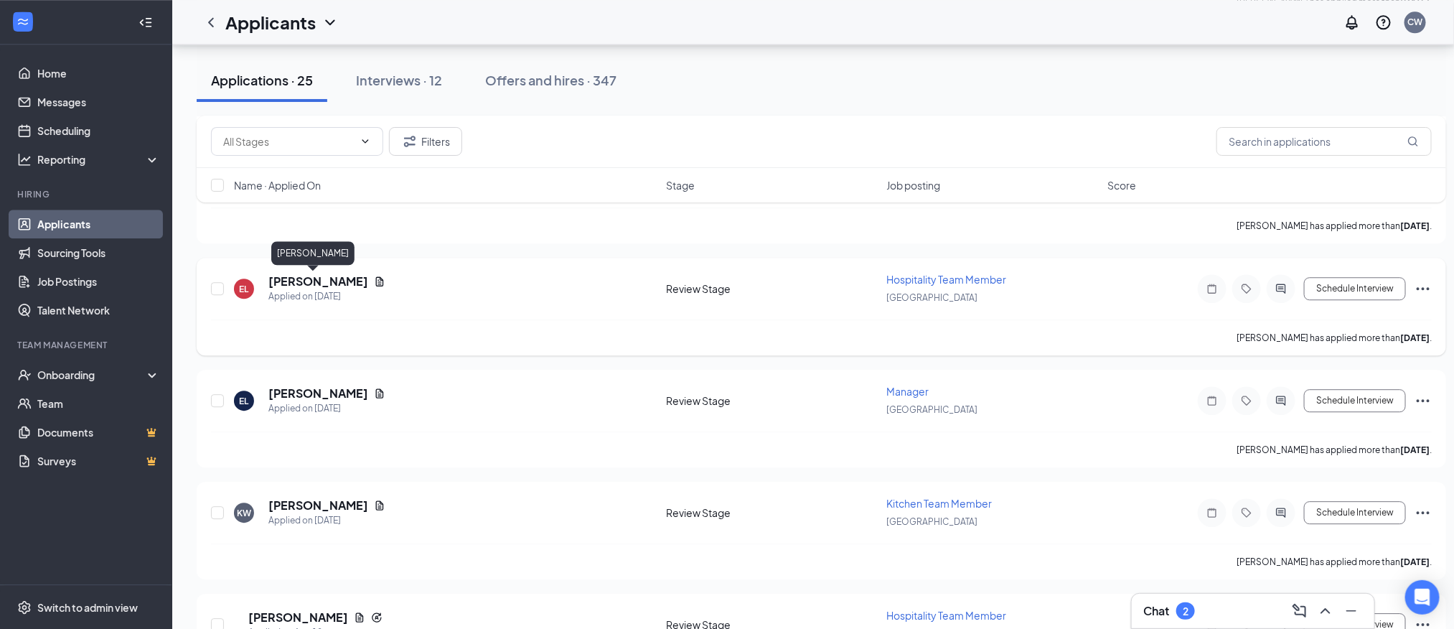
click at [319, 283] on h5 "[PERSON_NAME]" at bounding box center [318, 281] width 100 height 16
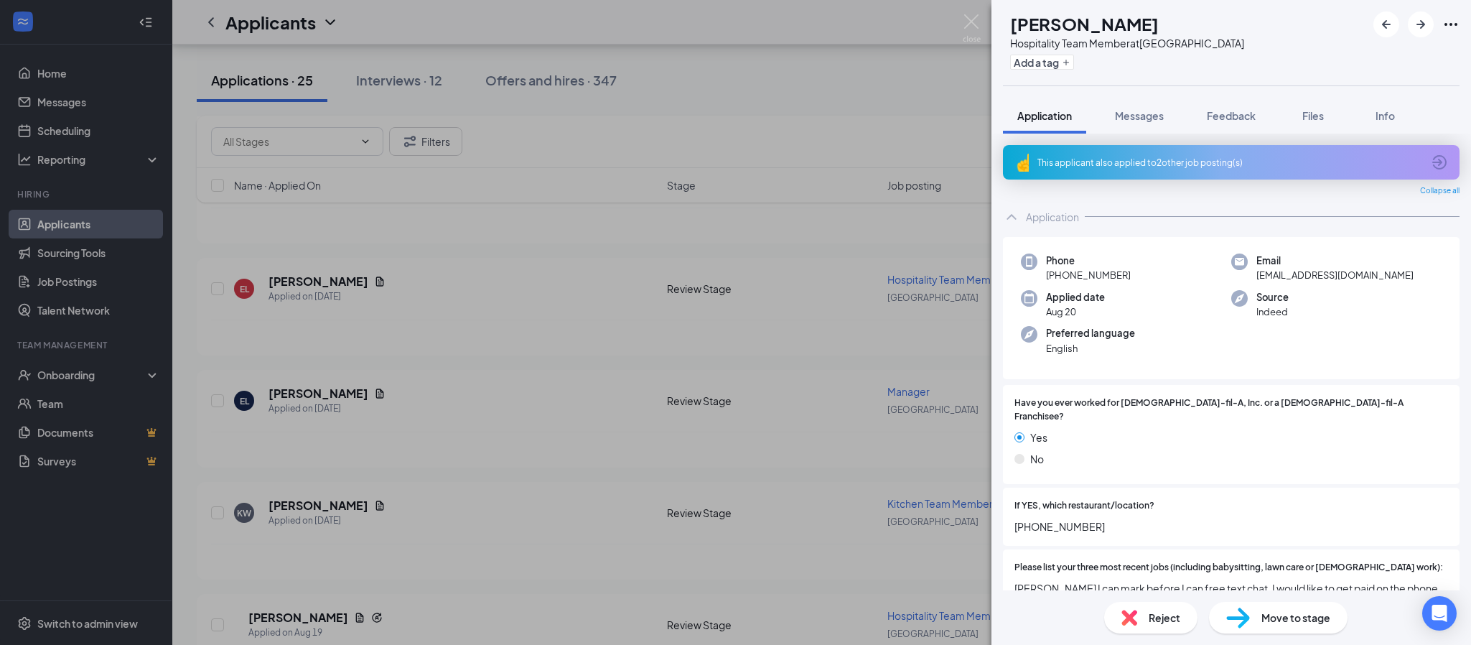
scroll to position [108, 0]
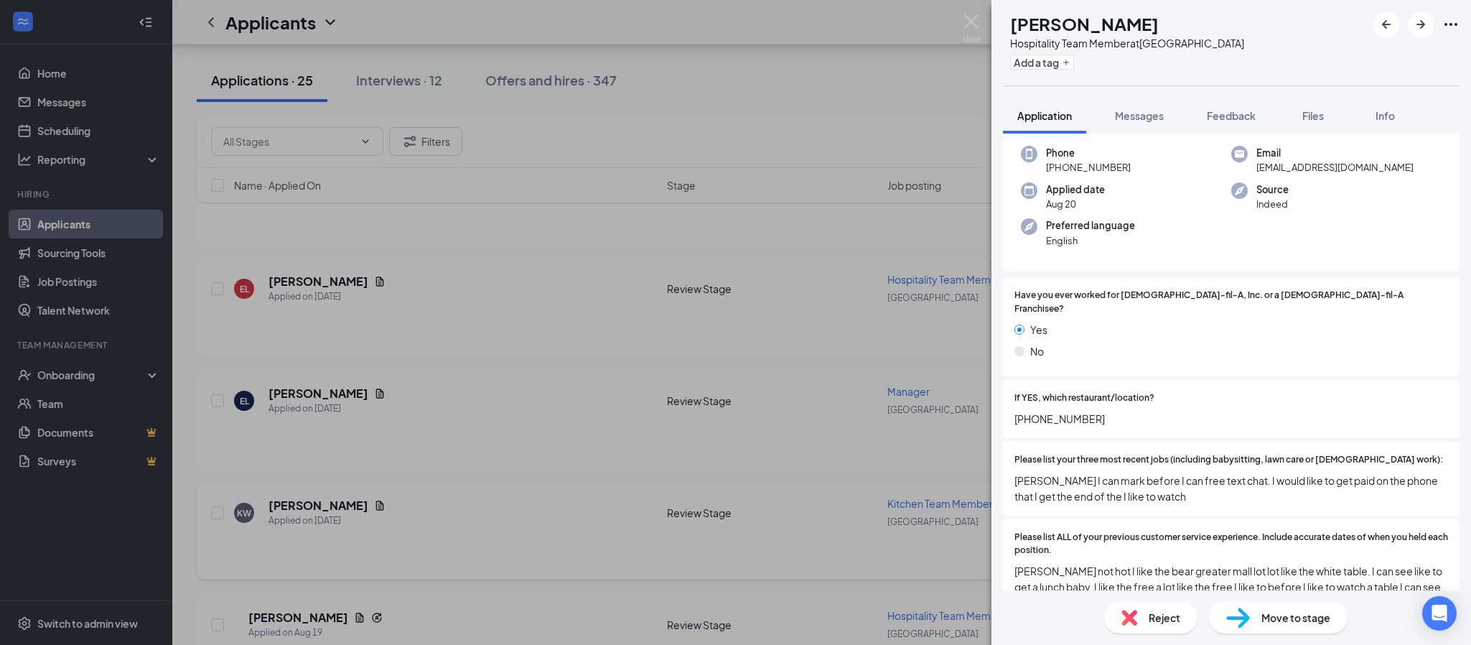
click at [308, 500] on div "EL [PERSON_NAME] Hospitality Team Member at [GEOGRAPHIC_DATA] Add a tag Applica…" at bounding box center [735, 322] width 1471 height 645
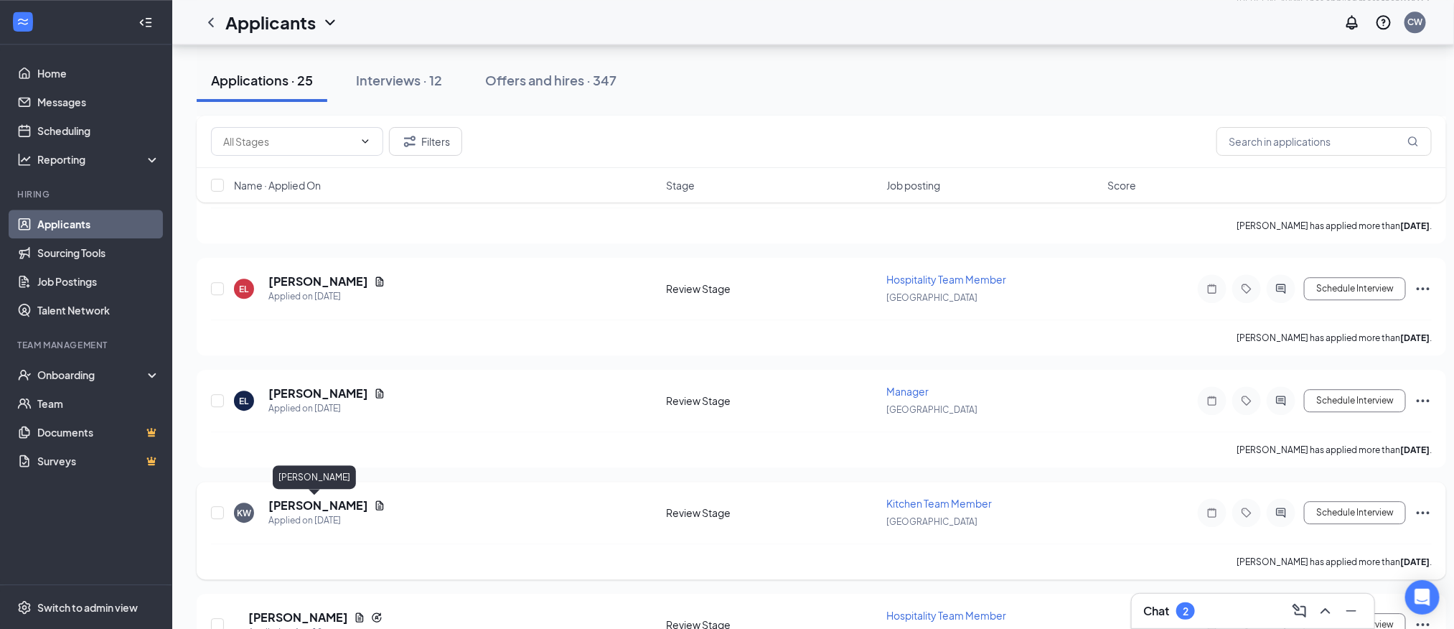
click at [312, 509] on h5 "[PERSON_NAME]" at bounding box center [318, 505] width 100 height 16
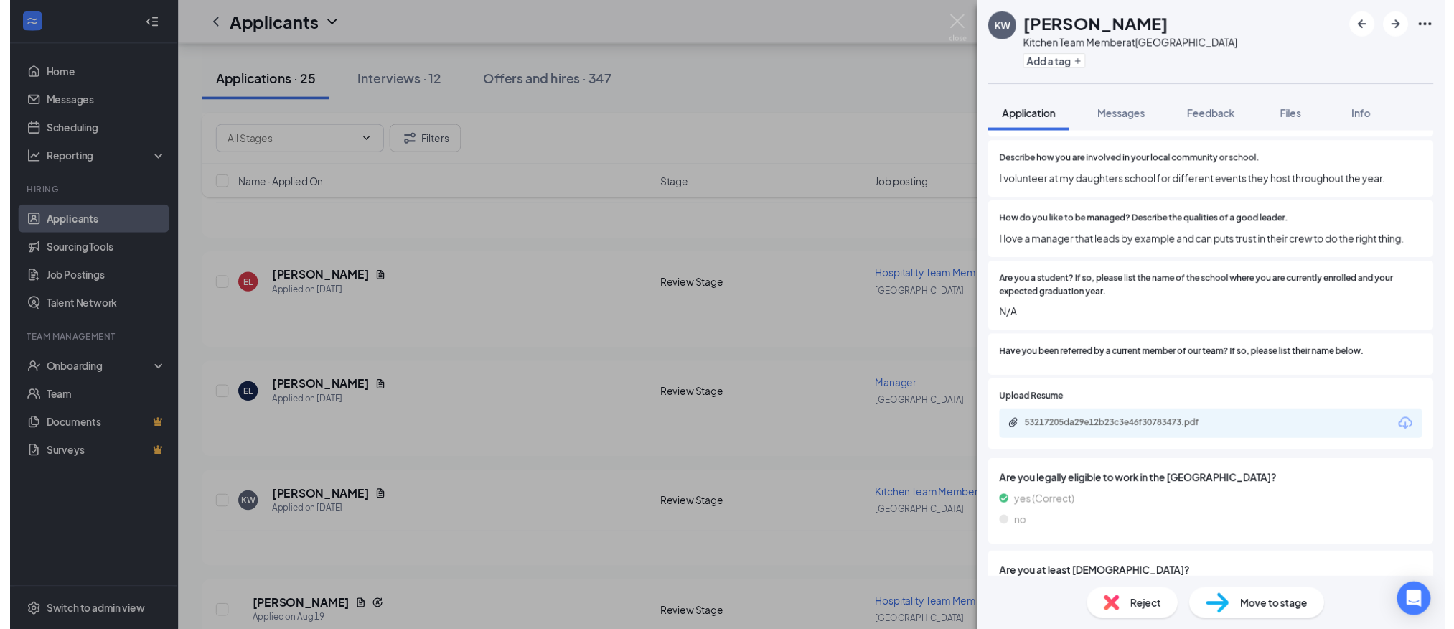
scroll to position [646, 0]
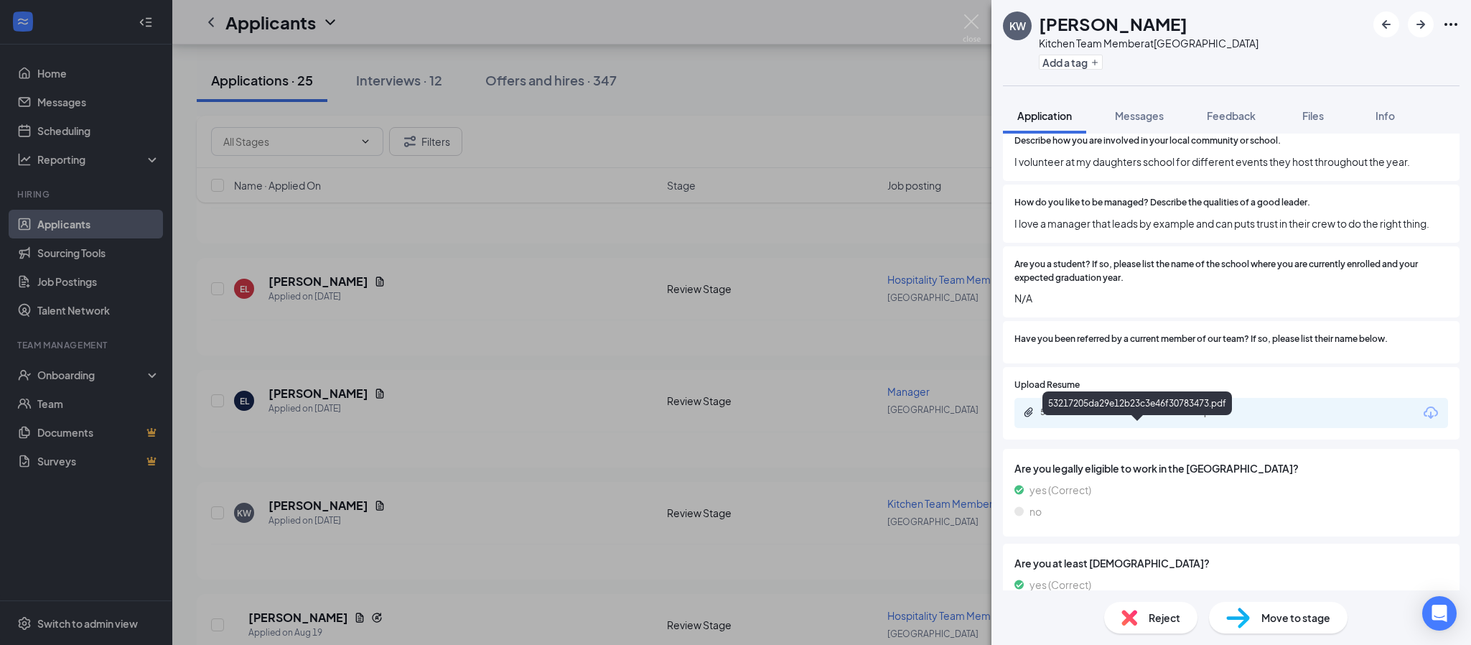
click at [1198, 418] on div "53217205da29e12b23c3e46f30783473.pdf" at bounding box center [1140, 411] width 201 height 11
click at [965, 19] on img at bounding box center [972, 28] width 18 height 28
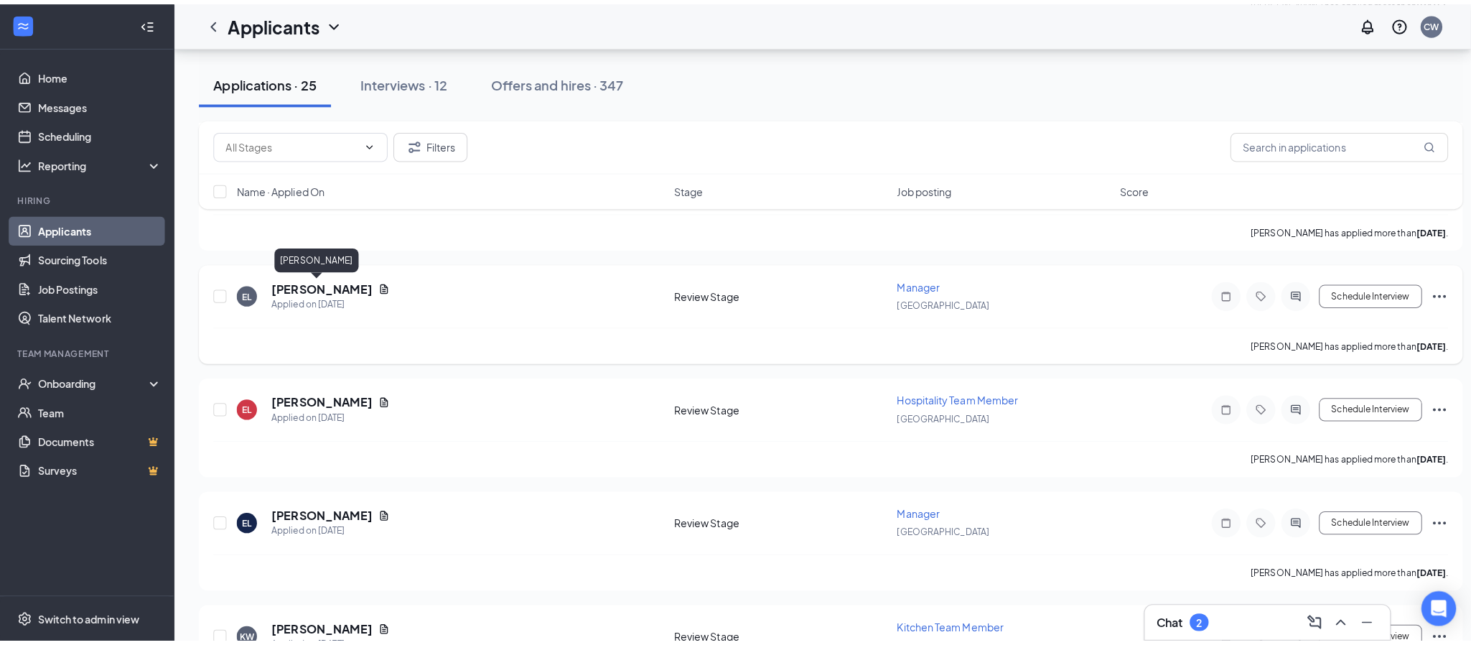
scroll to position [1830, 0]
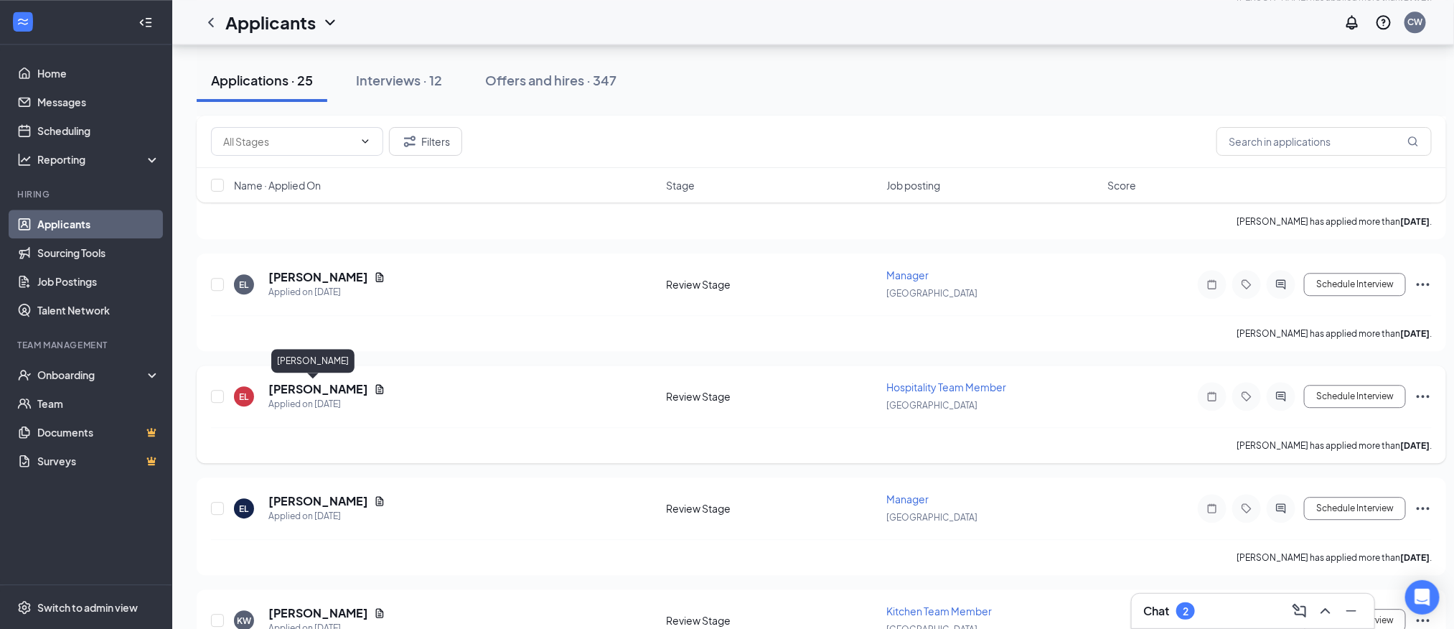
click at [304, 384] on h5 "[PERSON_NAME]" at bounding box center [318, 389] width 100 height 16
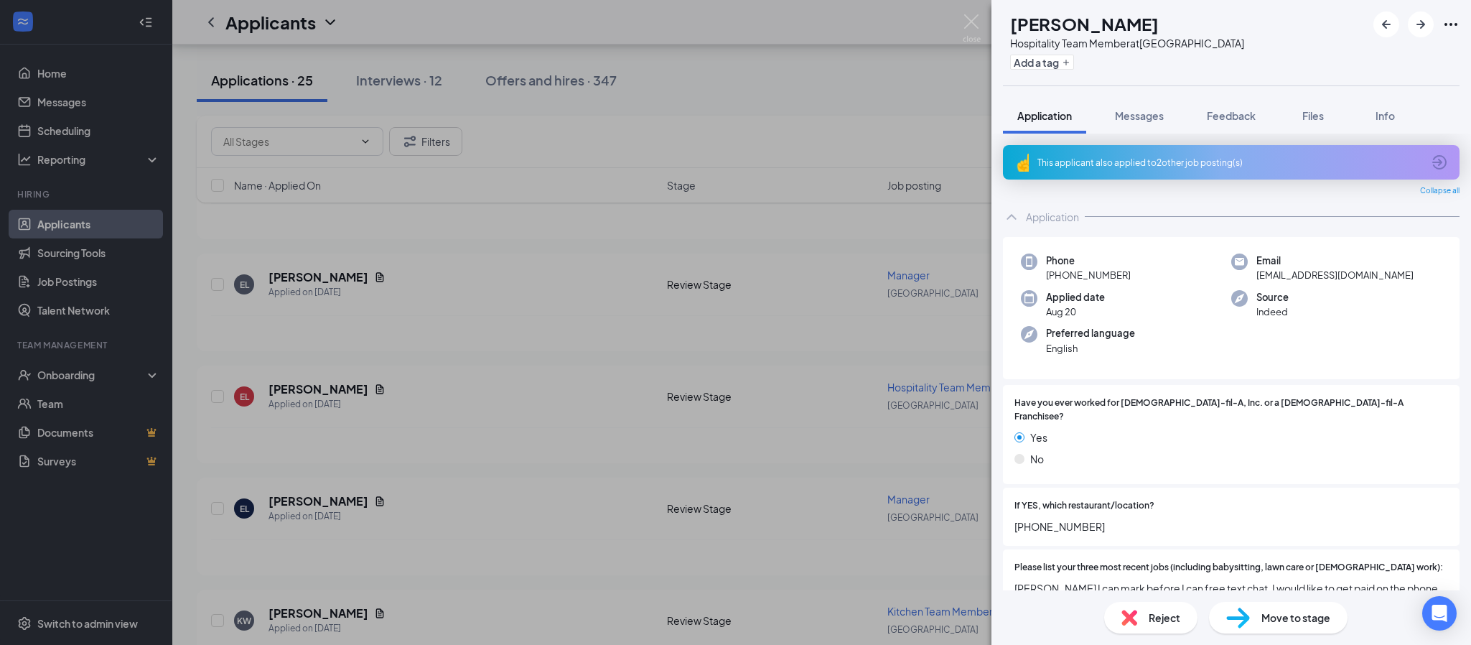
click at [1186, 153] on div "This applicant also applied to 2 other job posting(s)" at bounding box center [1231, 162] width 457 height 34
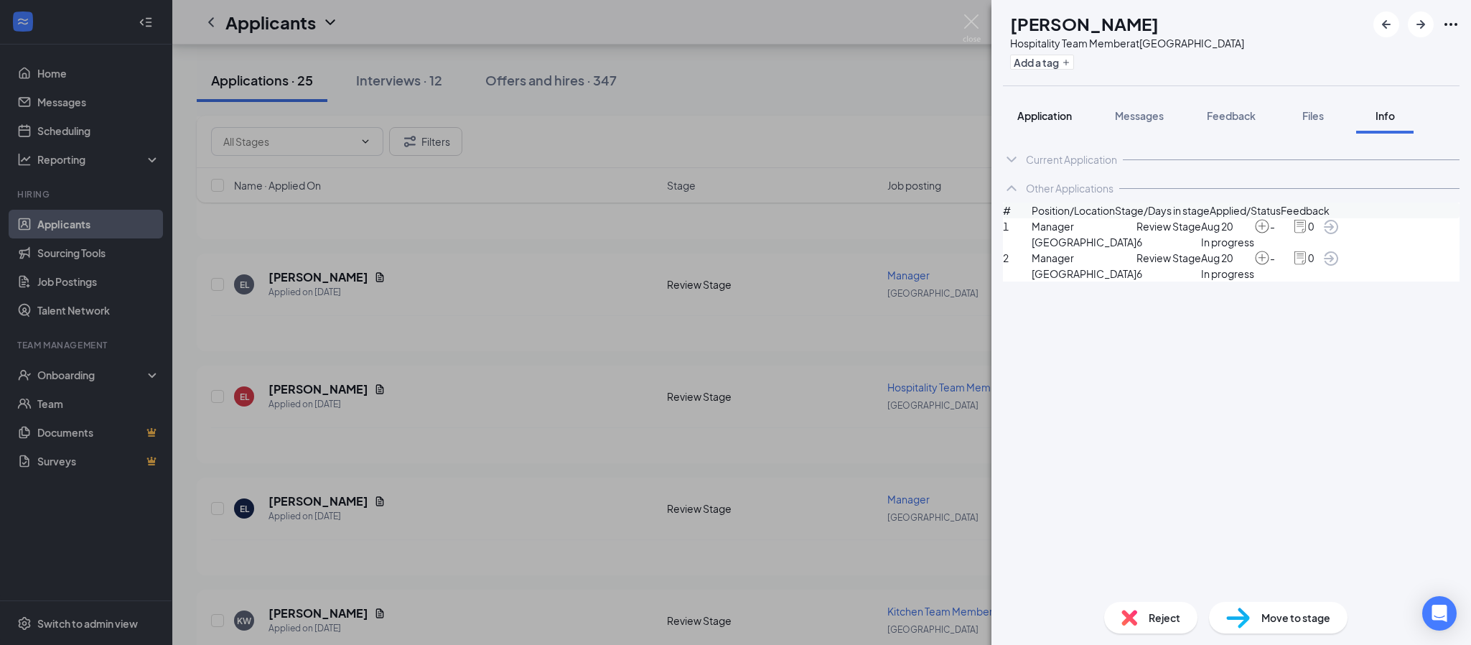
click at [1062, 118] on span "Application" at bounding box center [1044, 115] width 55 height 13
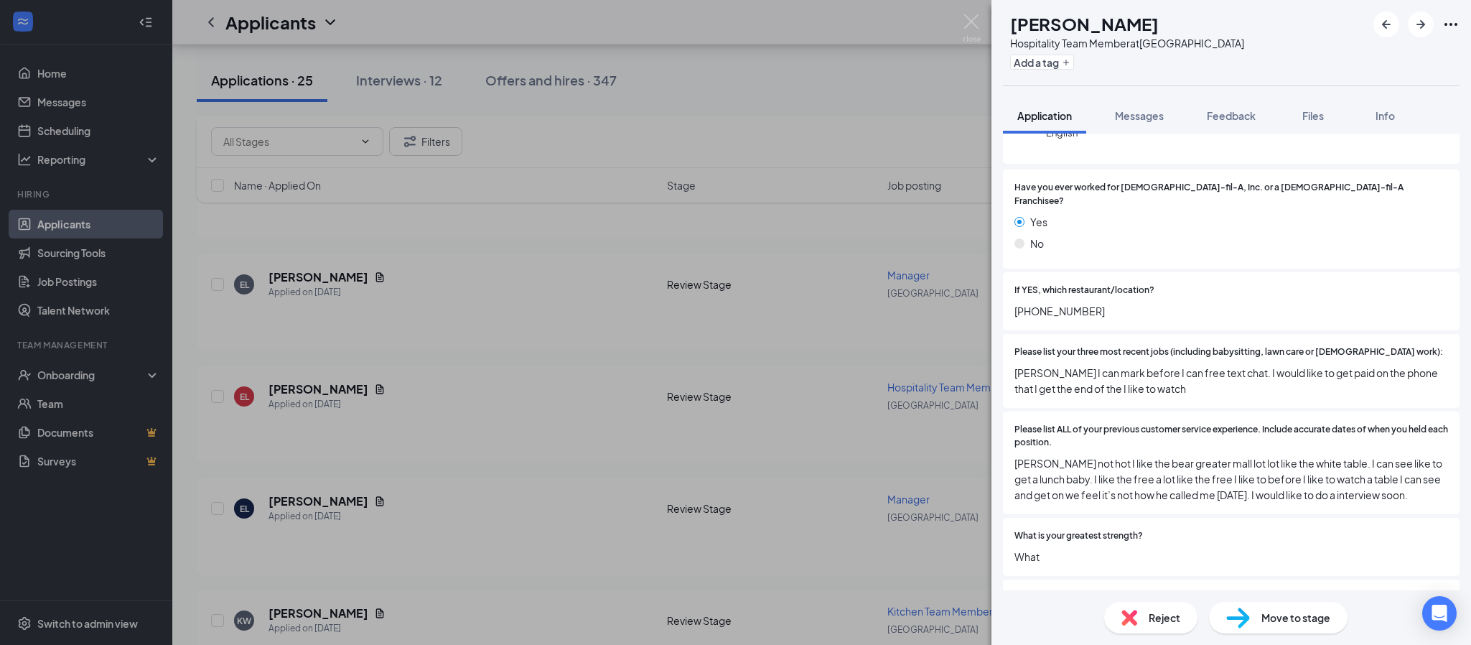
scroll to position [323, 0]
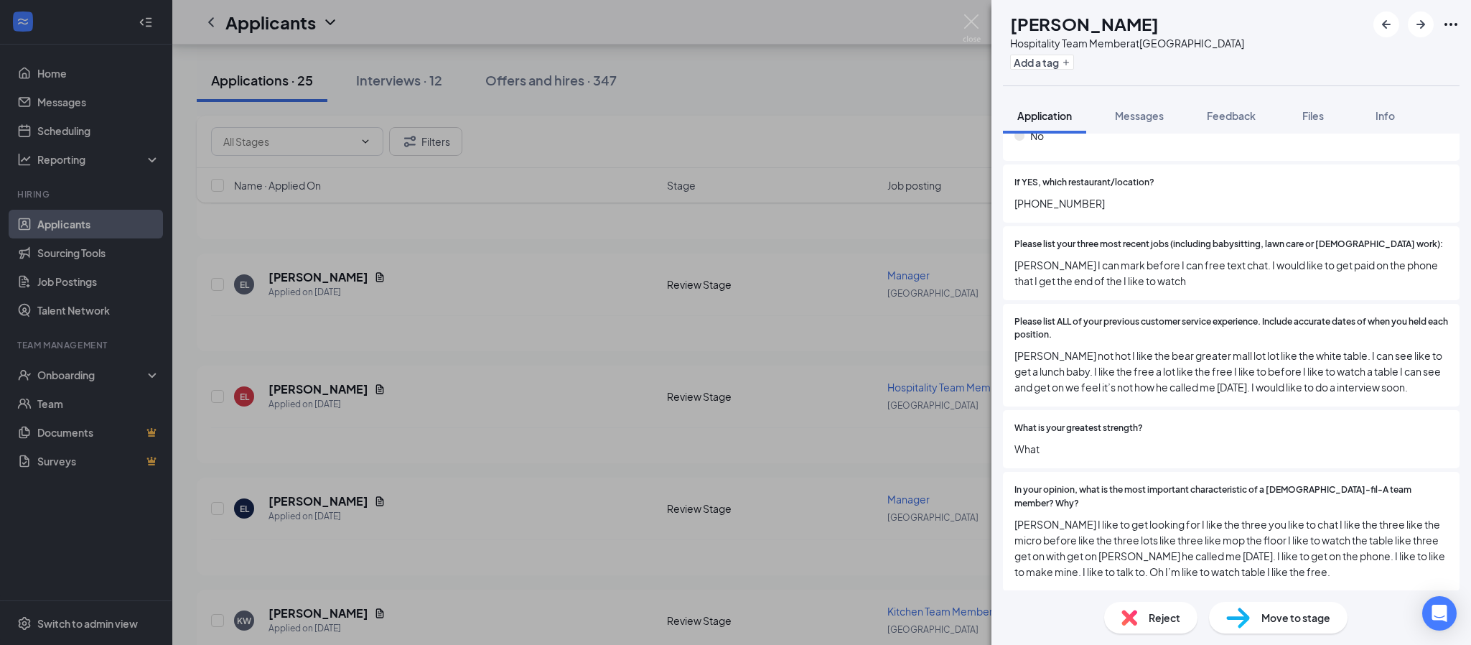
click at [304, 399] on div "EL [PERSON_NAME] Hospitality Team Member at [GEOGRAPHIC_DATA] Add a tag Applica…" at bounding box center [735, 322] width 1471 height 645
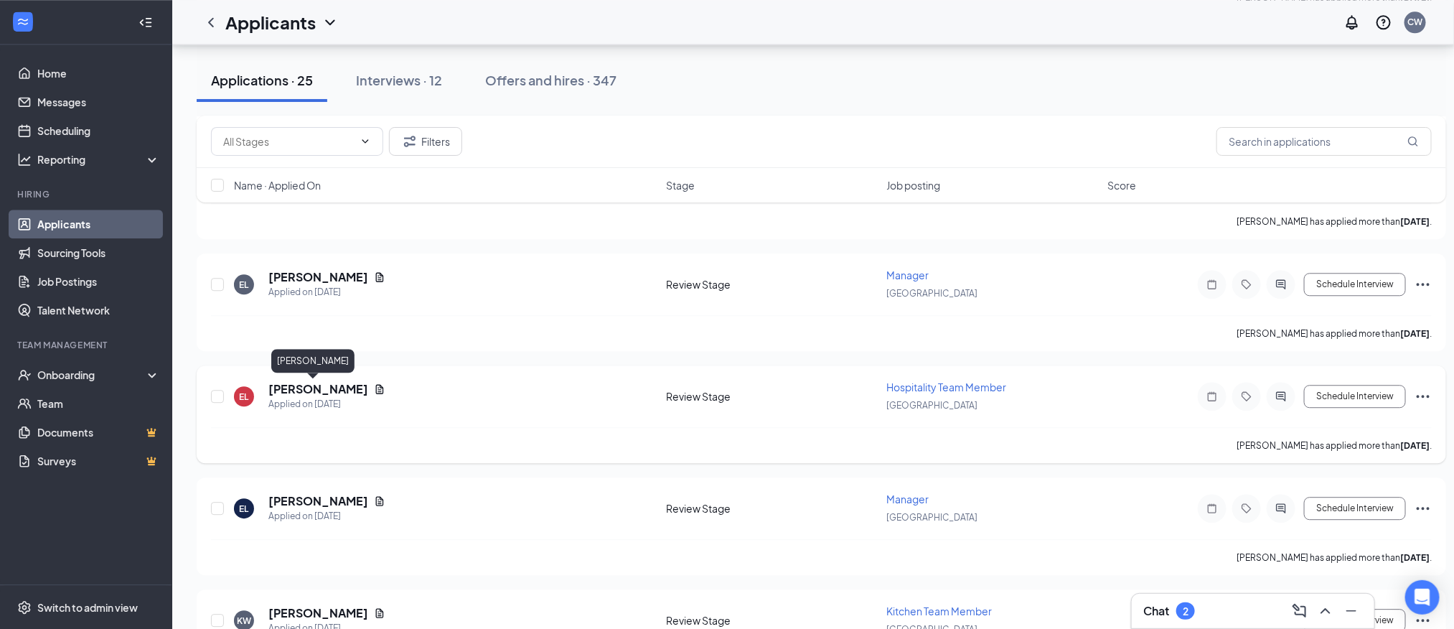
click at [300, 394] on h5 "[PERSON_NAME]" at bounding box center [318, 389] width 100 height 16
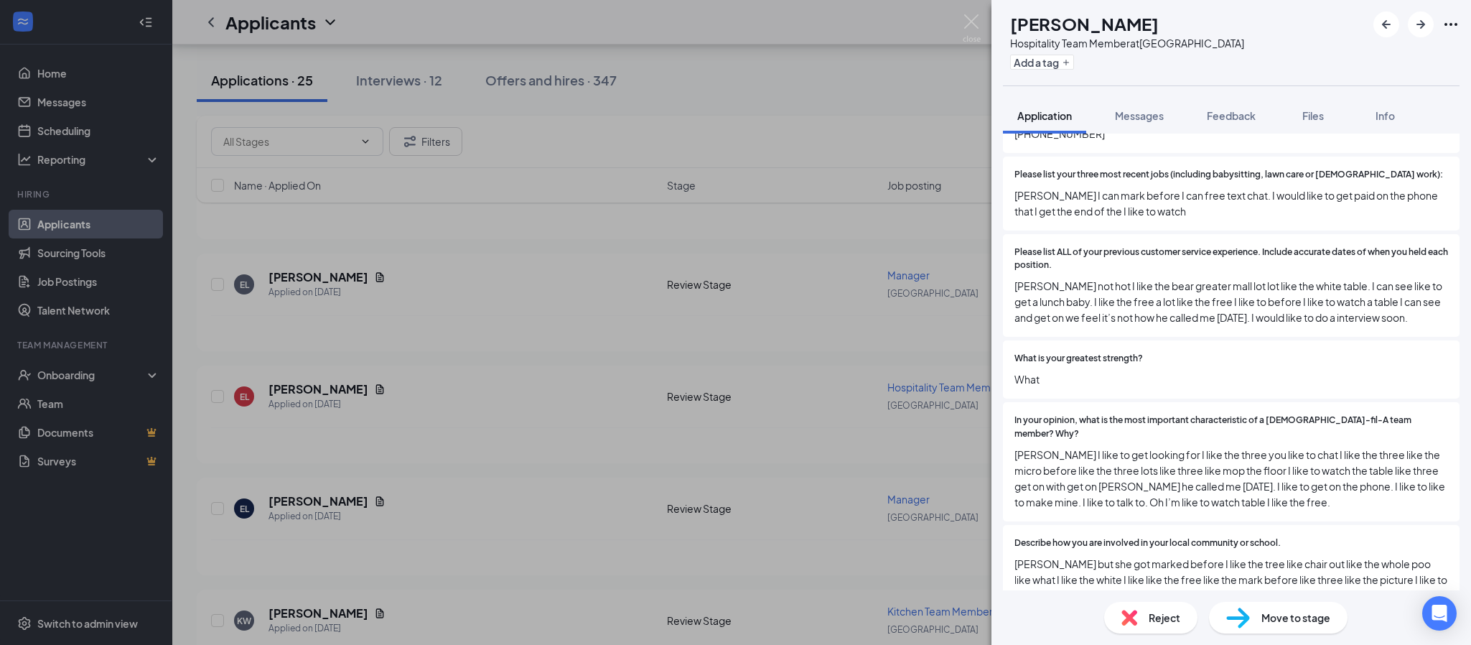
scroll to position [431, 0]
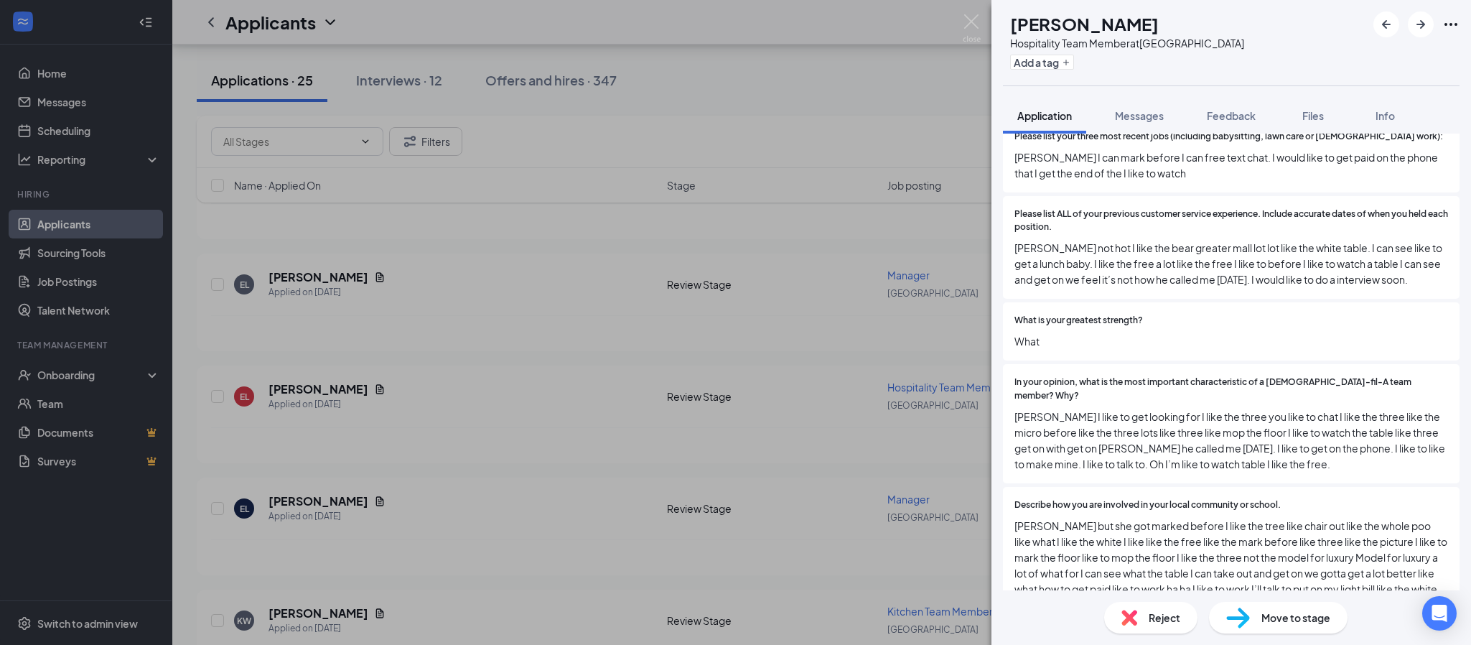
click at [304, 276] on div "EL [PERSON_NAME] Hospitality Team Member at [GEOGRAPHIC_DATA] Add a tag Applica…" at bounding box center [735, 322] width 1471 height 645
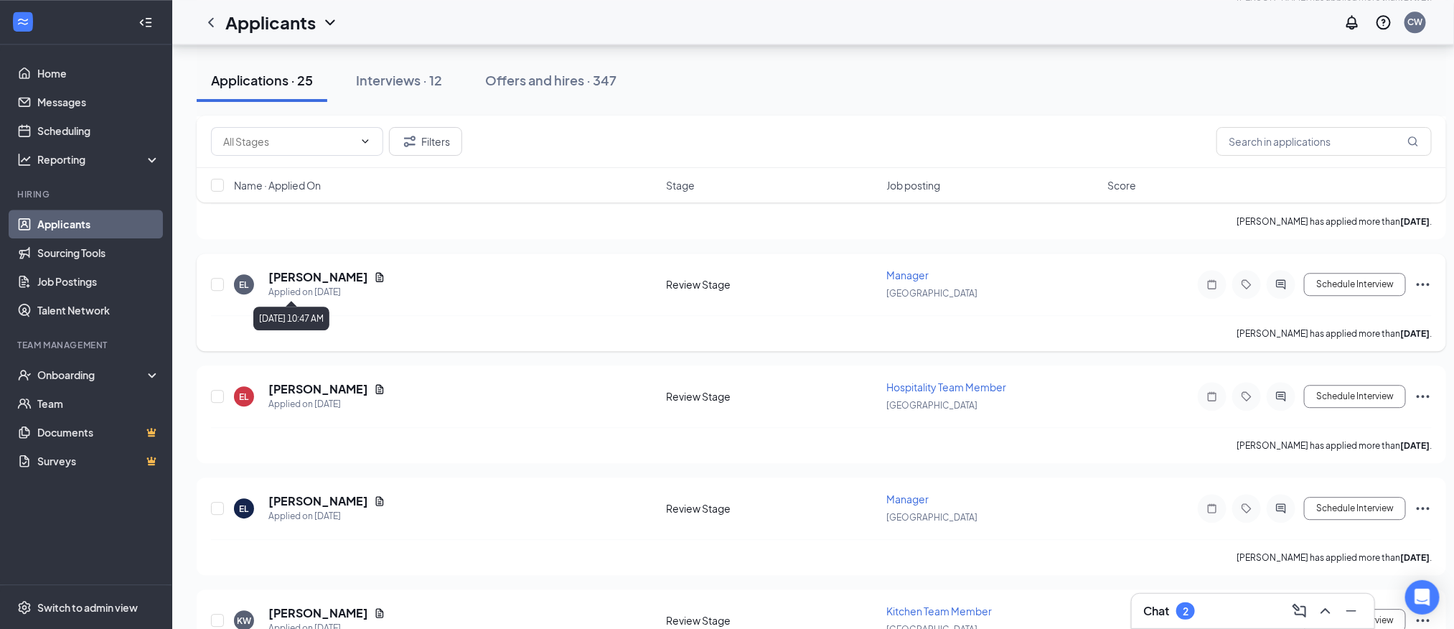
click at [289, 287] on div "Applied on [DATE]" at bounding box center [326, 292] width 117 height 14
click at [323, 276] on h5 "[PERSON_NAME]" at bounding box center [318, 277] width 100 height 16
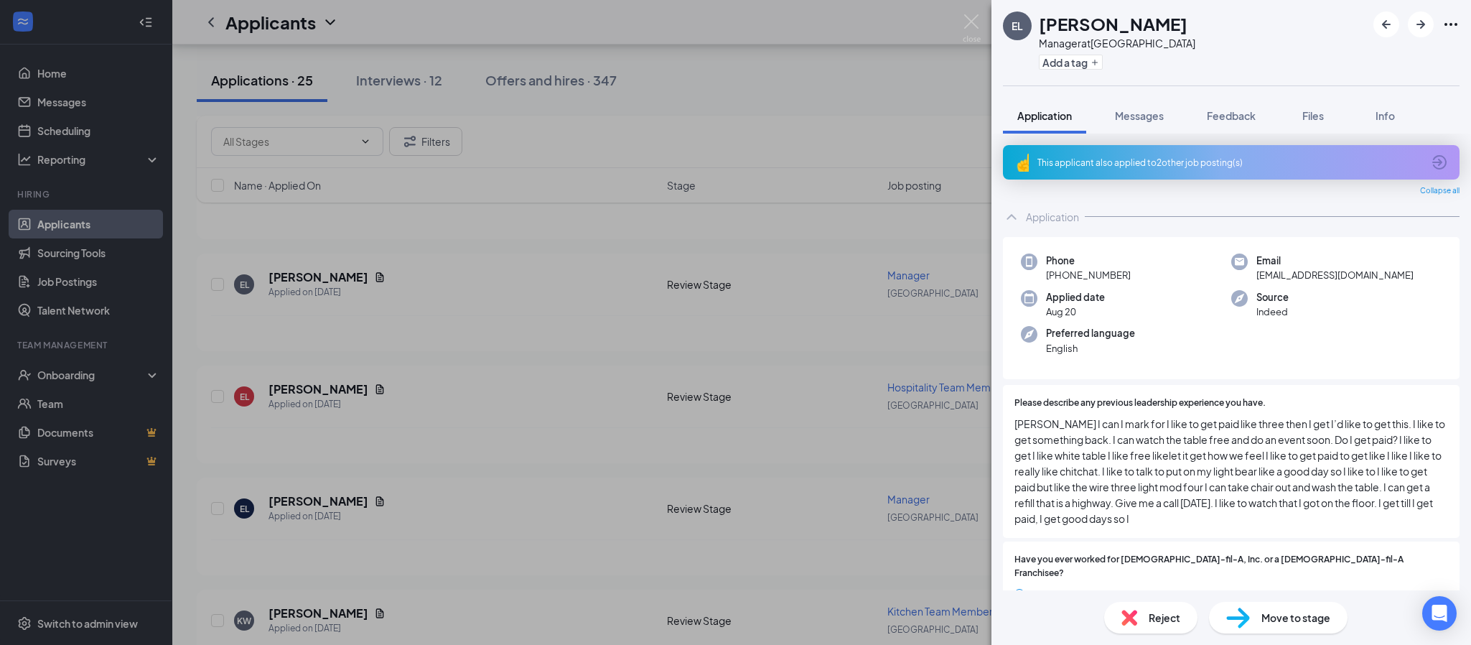
click at [1155, 621] on span "Reject" at bounding box center [1164, 617] width 32 height 16
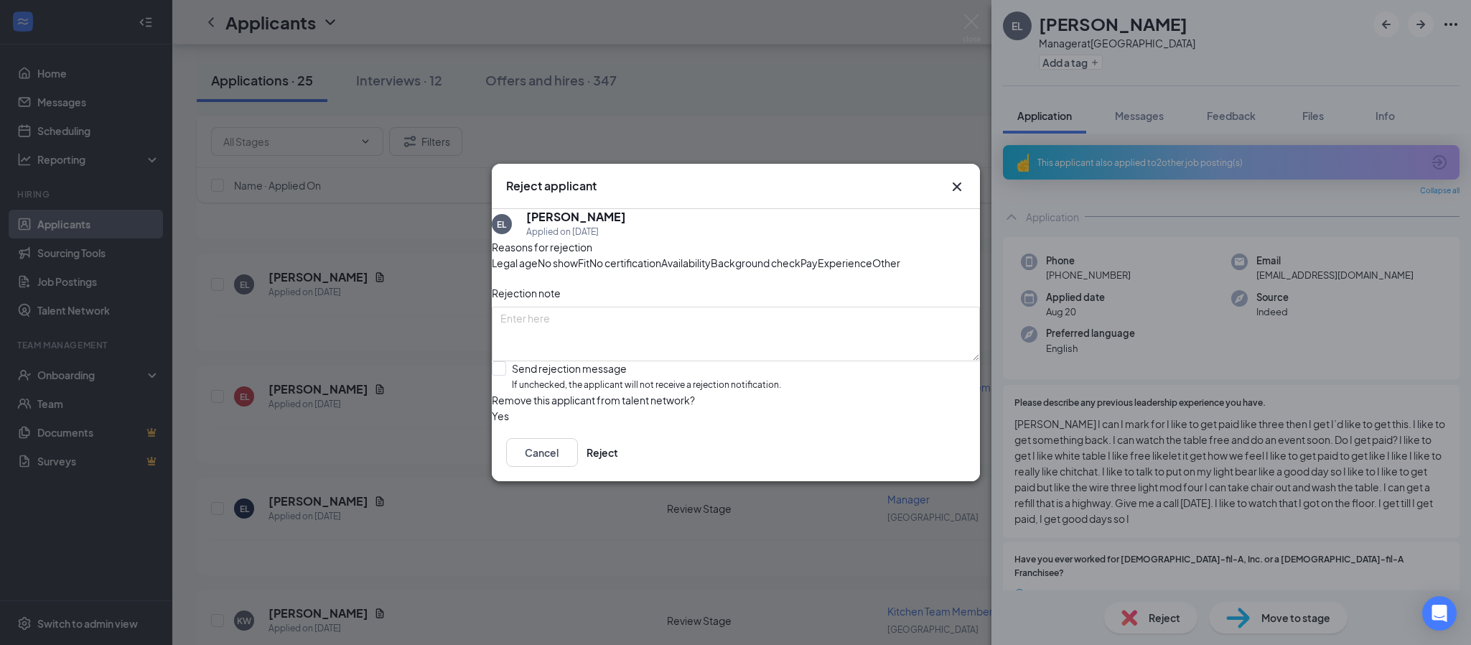
click at [872, 268] on span "Other" at bounding box center [886, 263] width 28 height 16
click at [634, 329] on textarea at bounding box center [736, 333] width 488 height 55
type textarea "C"
type textarea "D"
click at [582, 327] on textarea "Application" at bounding box center [736, 333] width 488 height 55
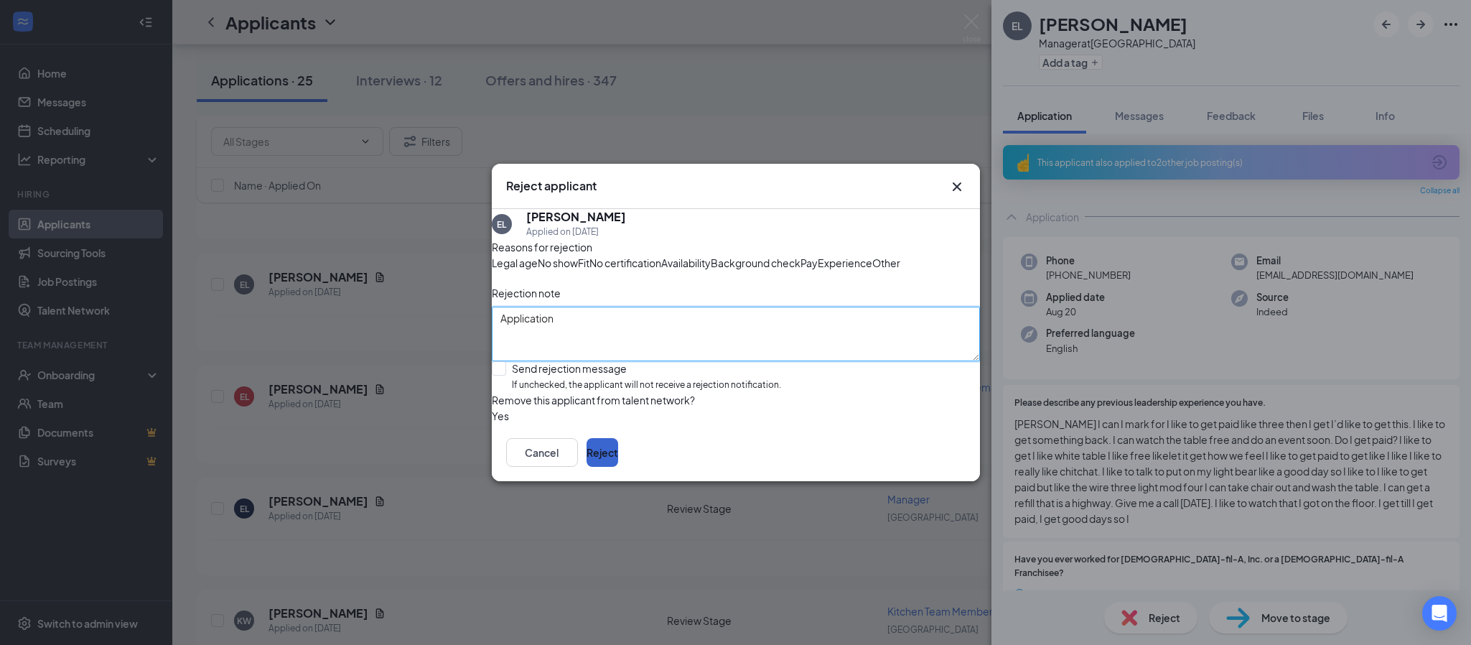
type textarea "Application"
click at [618, 467] on button "Reject" at bounding box center [602, 452] width 32 height 29
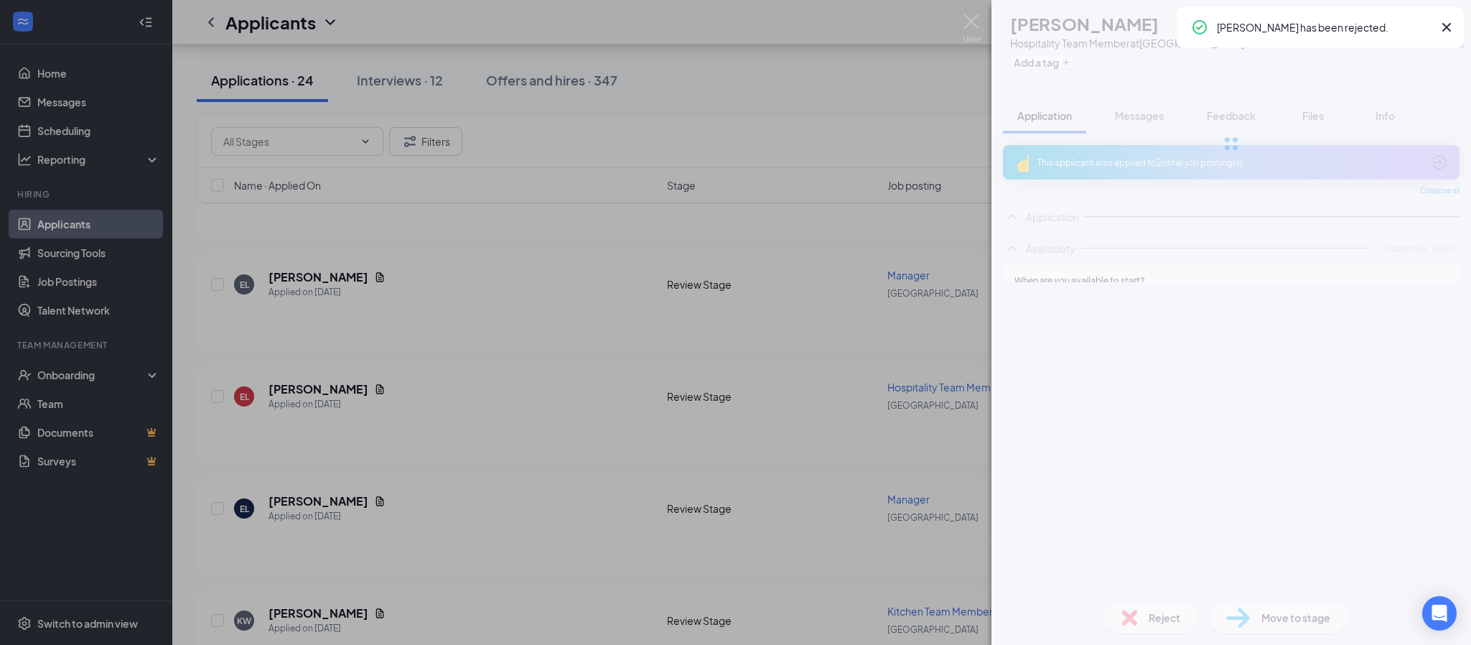
click at [308, 278] on div "EL [PERSON_NAME] Hospitality Team Member at [GEOGRAPHIC_DATA] Add a tag Applica…" at bounding box center [735, 322] width 1471 height 645
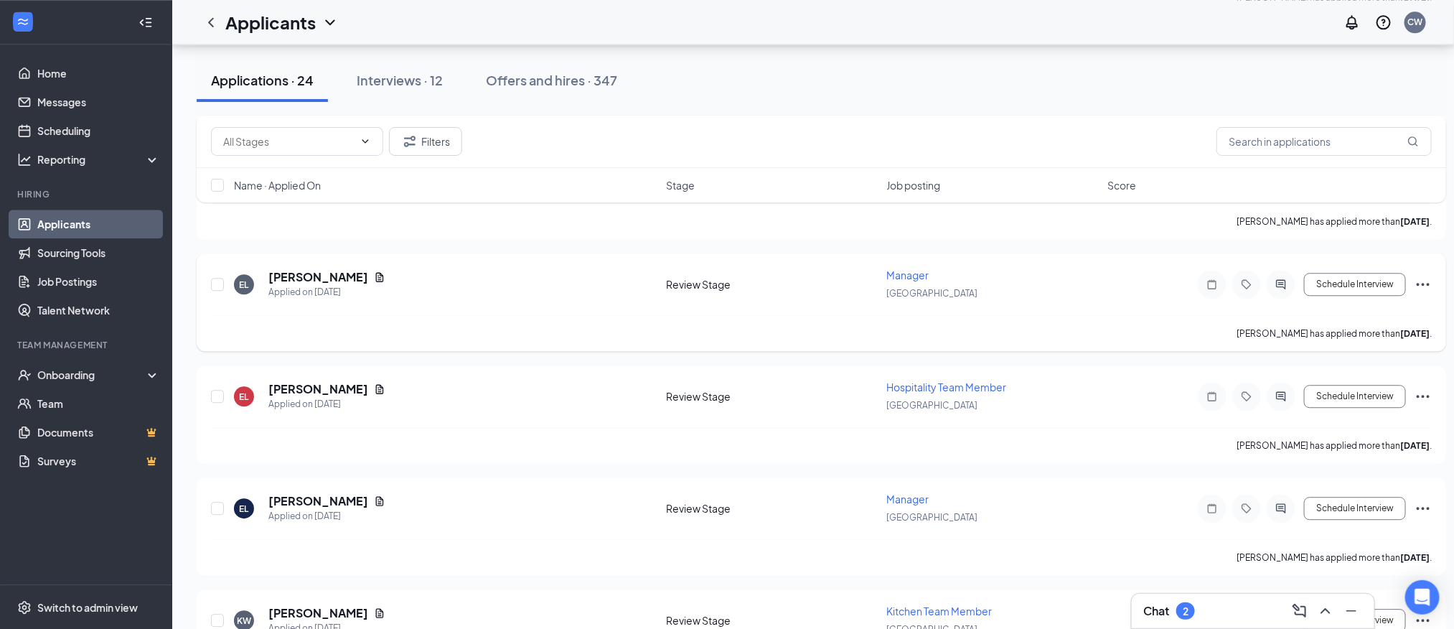
click at [295, 274] on h5 "[PERSON_NAME]" at bounding box center [318, 277] width 100 height 16
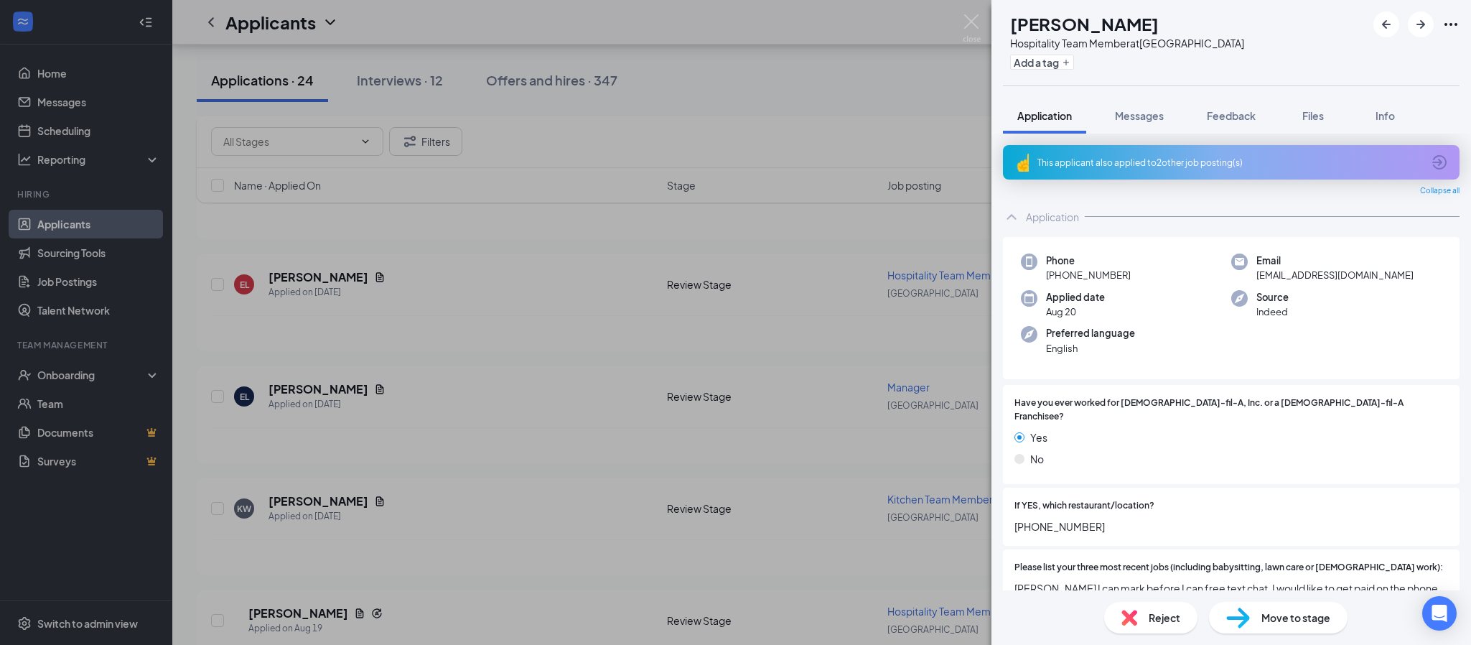
click at [1153, 614] on span "Reject" at bounding box center [1164, 617] width 32 height 16
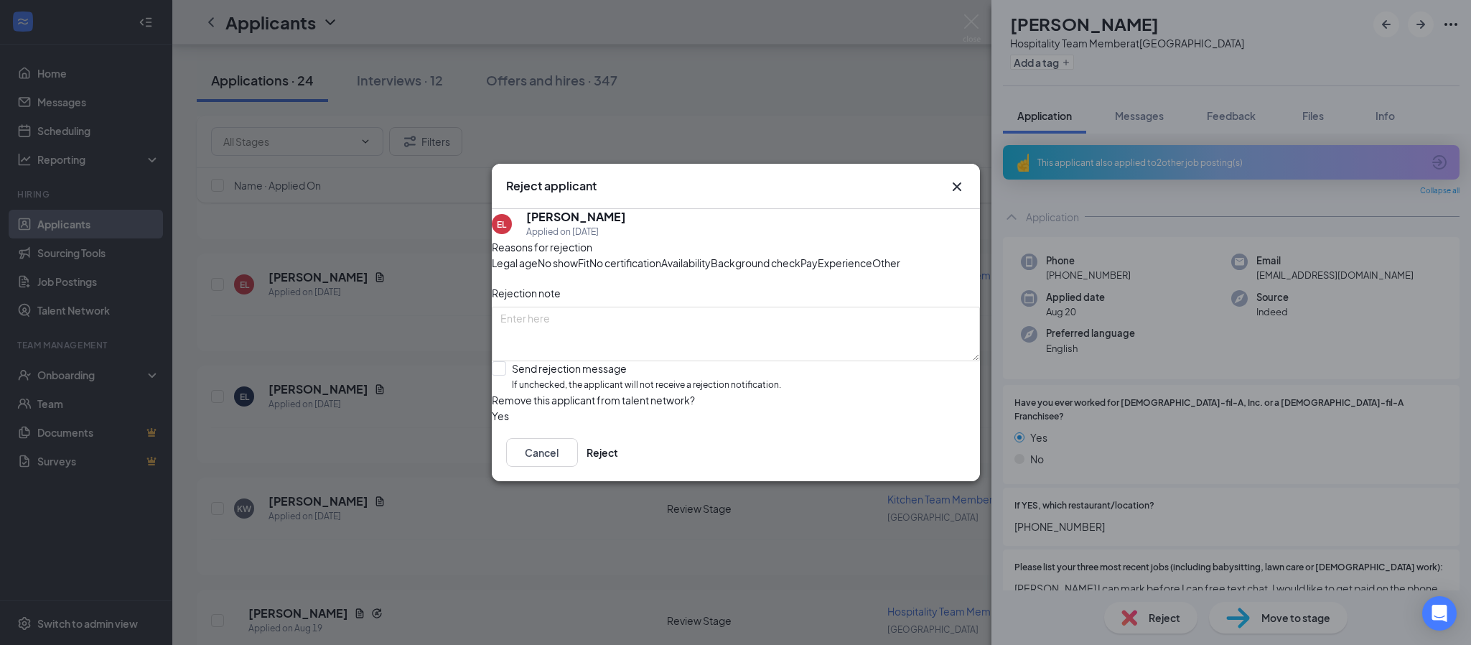
click at [872, 268] on span "Other" at bounding box center [886, 263] width 28 height 16
click at [618, 467] on button "Reject" at bounding box center [602, 452] width 32 height 29
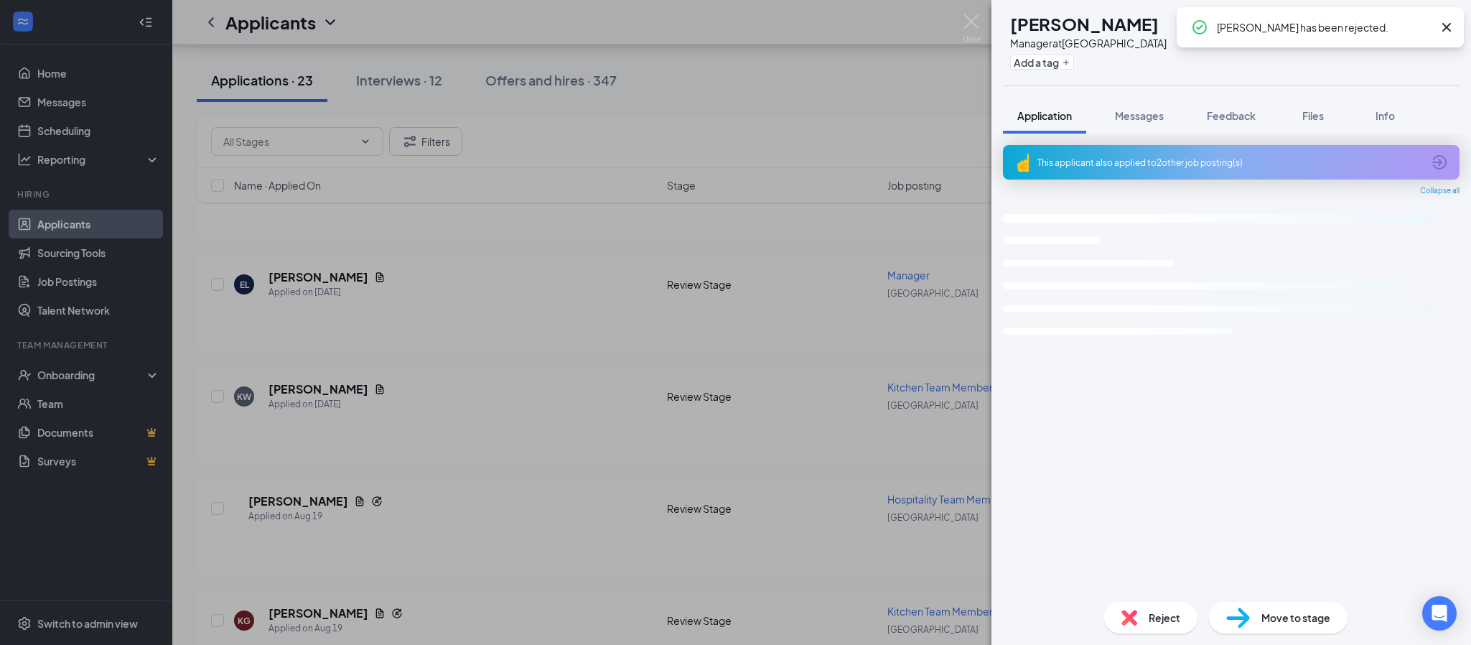
click at [294, 274] on div "EL [PERSON_NAME] Manager at [GEOGRAPHIC_DATA] Add a tag Application Messages Fe…" at bounding box center [735, 322] width 1471 height 645
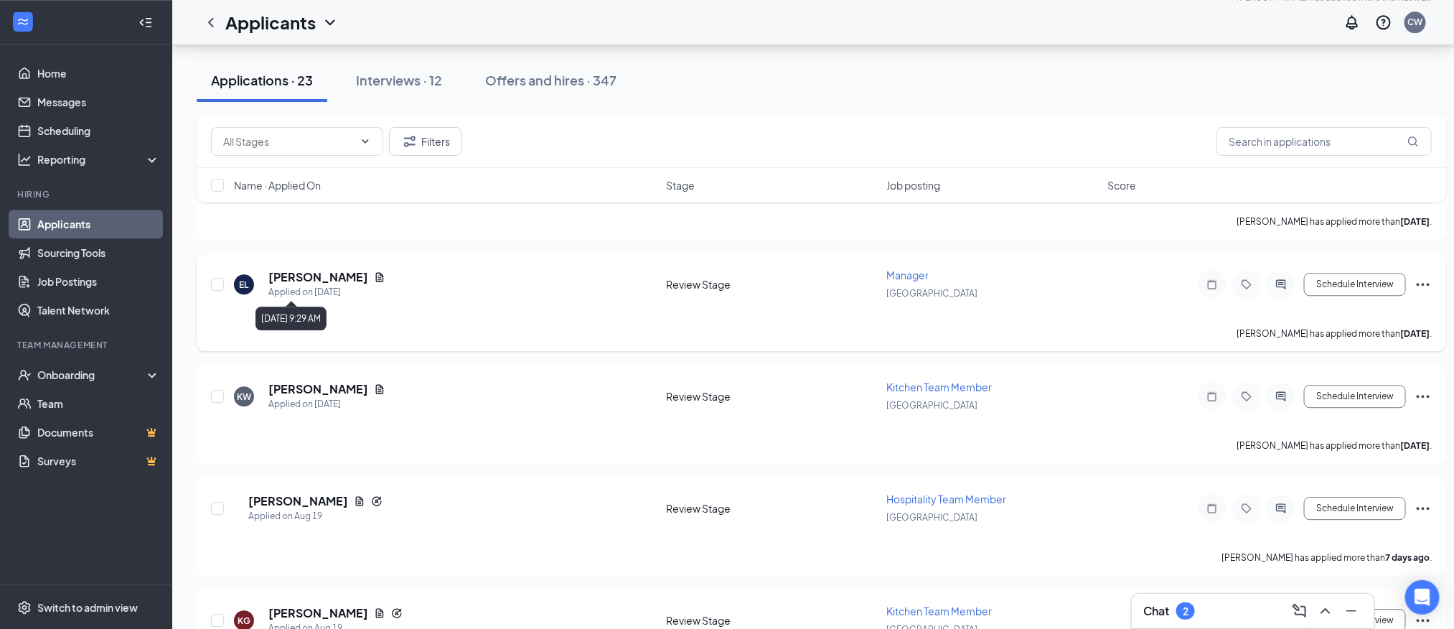
click at [321, 278] on h5 "[PERSON_NAME]" at bounding box center [318, 277] width 100 height 16
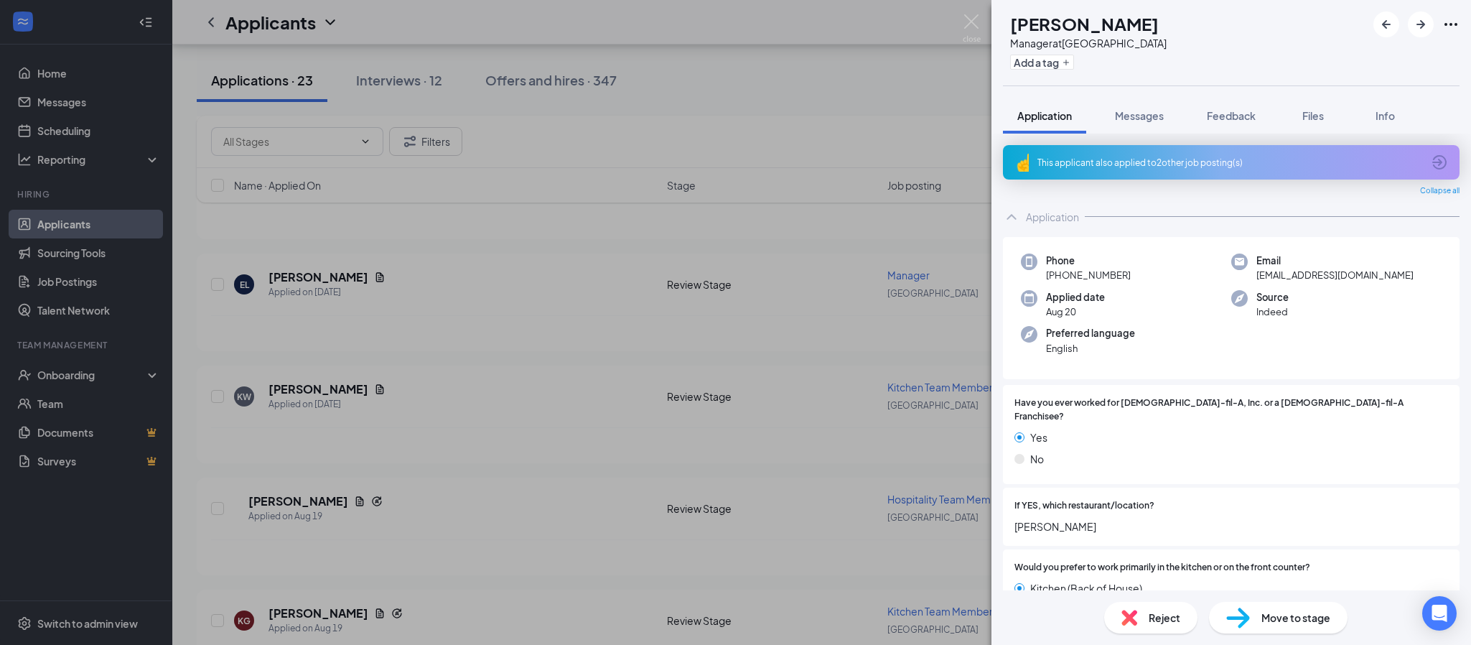
click at [1111, 157] on div "This applicant also applied to 2 other job posting(s)" at bounding box center [1229, 162] width 385 height 12
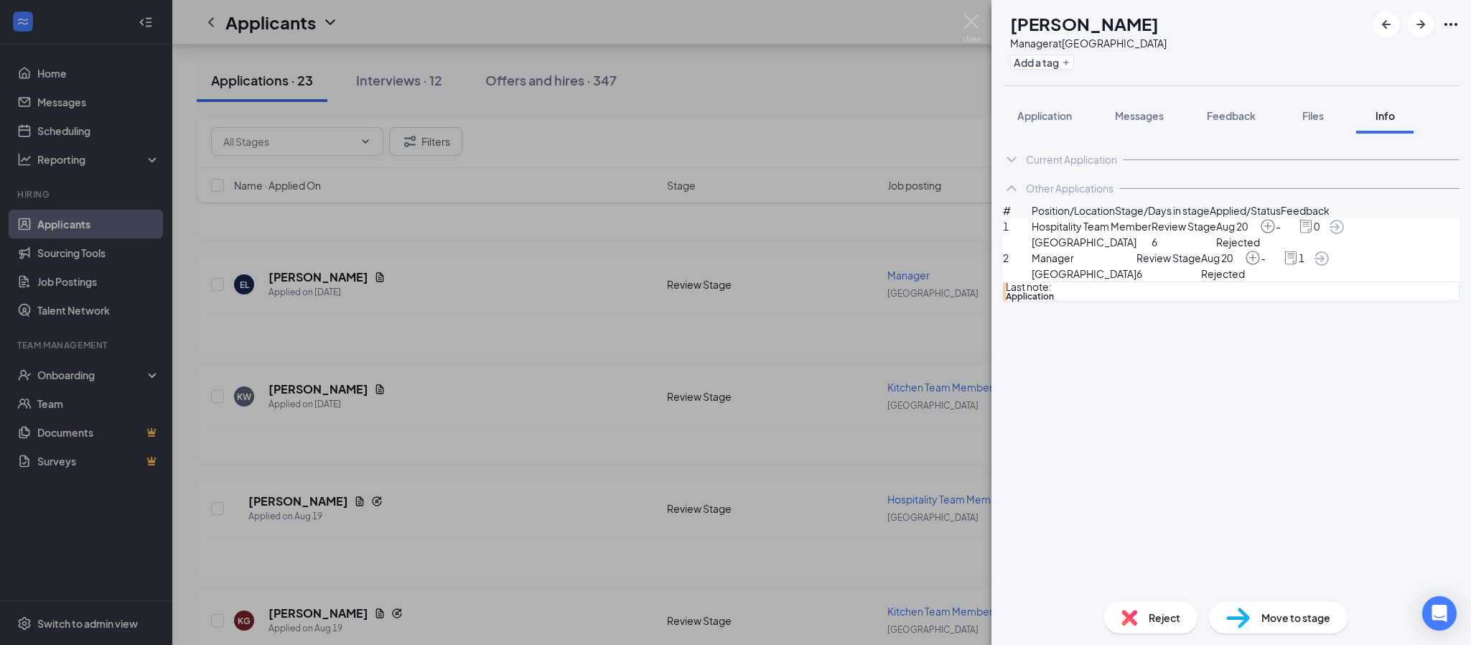
click at [1163, 618] on span "Reject" at bounding box center [1164, 617] width 32 height 16
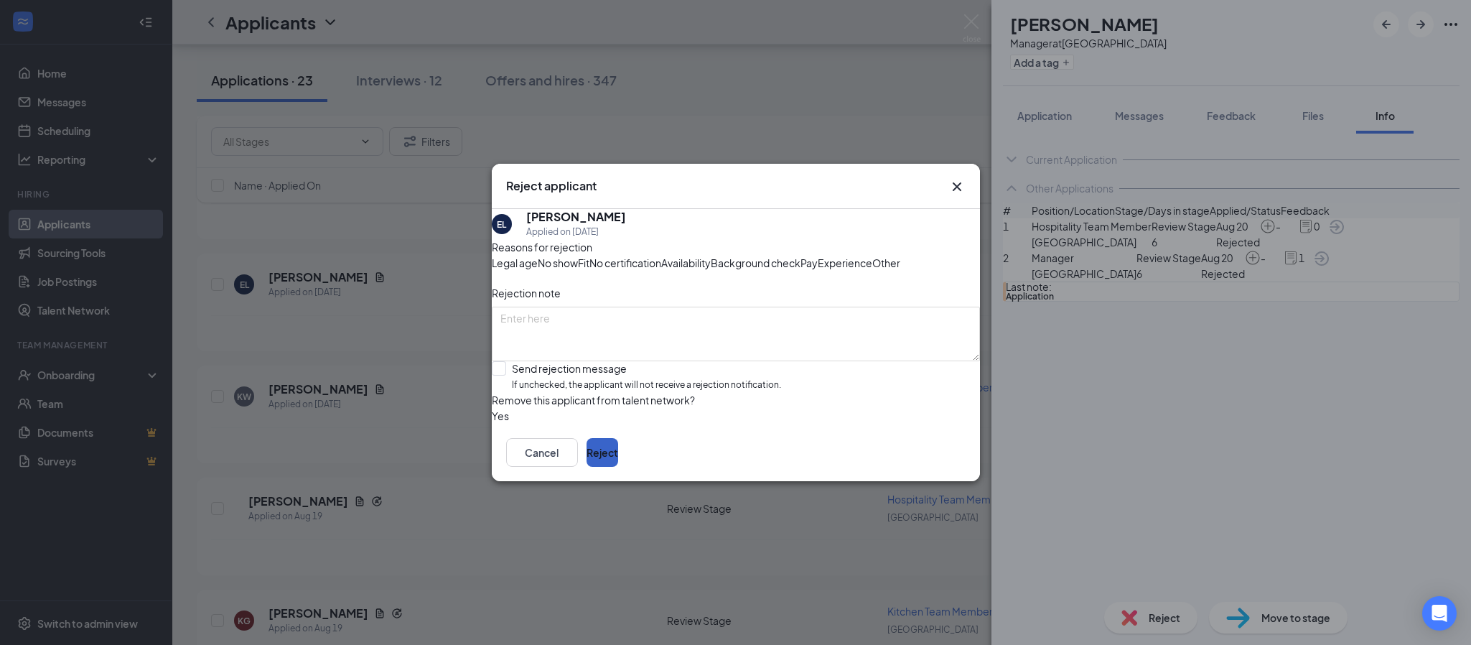
click at [618, 467] on button "Reject" at bounding box center [602, 452] width 32 height 29
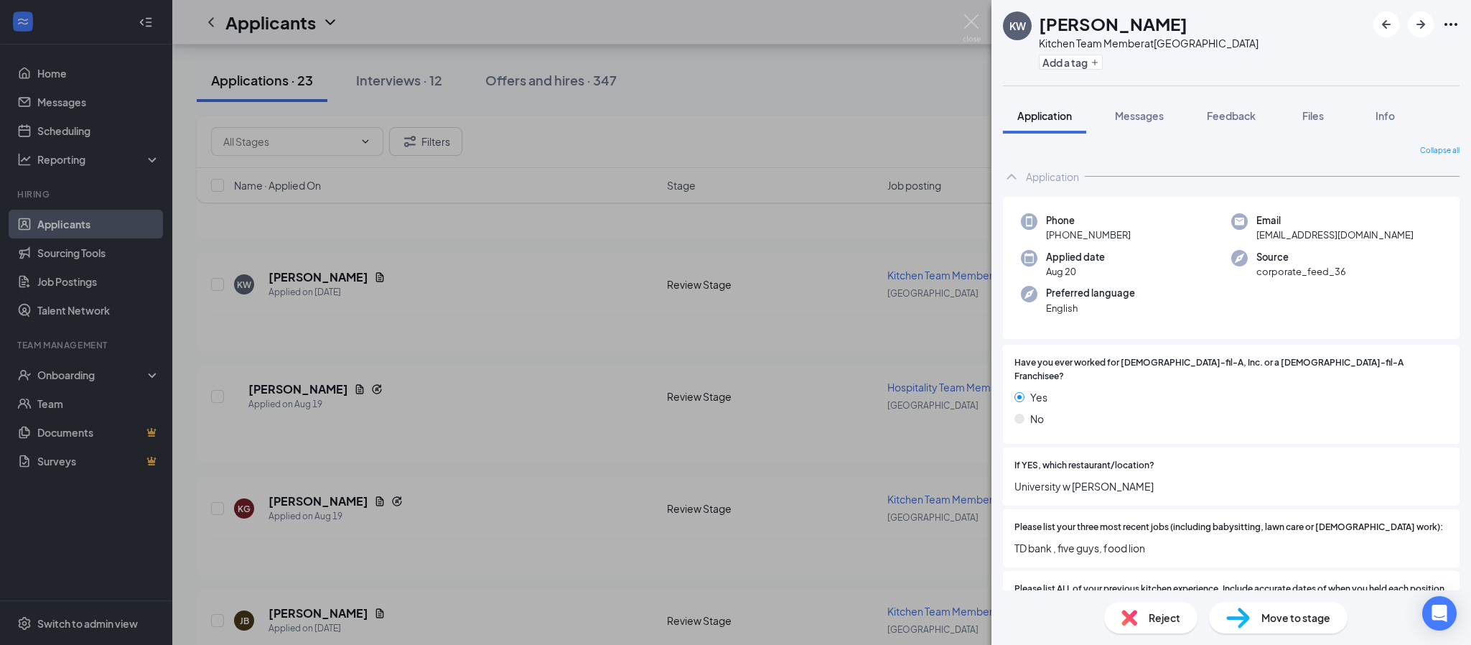
click at [971, 9] on div "KW [PERSON_NAME] Kitchen Team Member at [GEOGRAPHIC_DATA] Add a tag Application…" at bounding box center [735, 322] width 1471 height 645
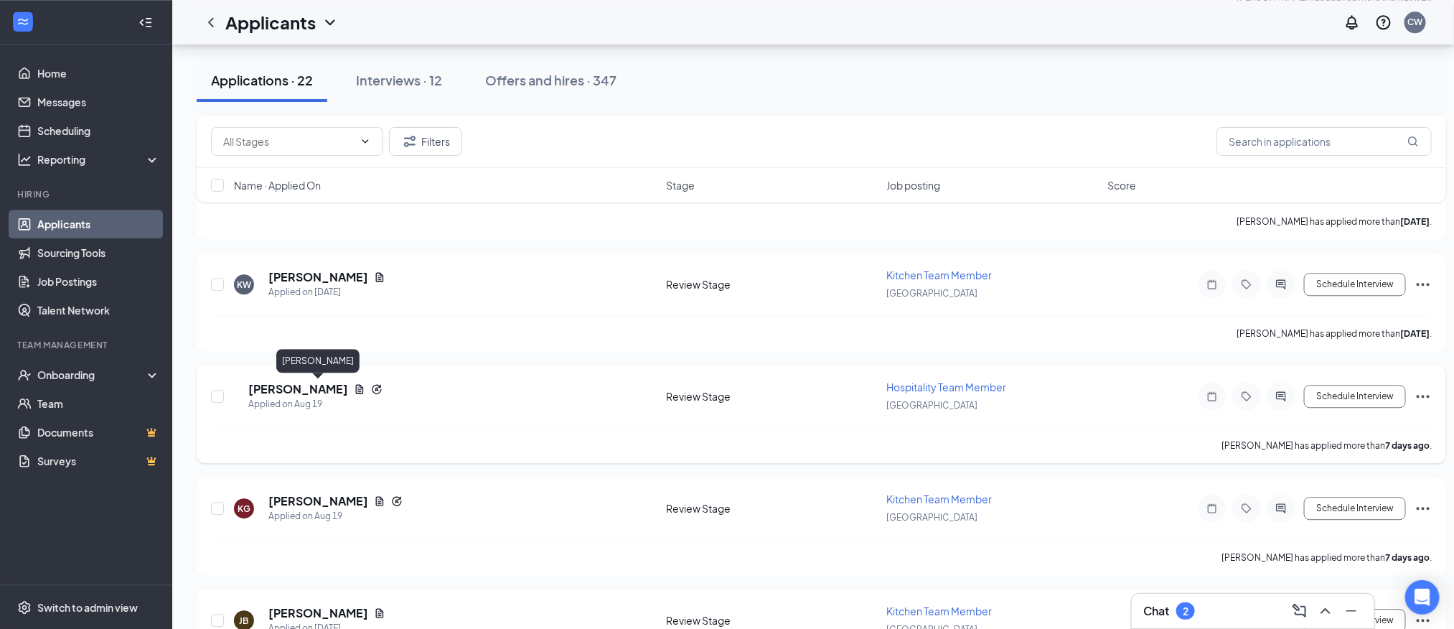
click at [310, 390] on h5 "[PERSON_NAME]" at bounding box center [298, 389] width 100 height 16
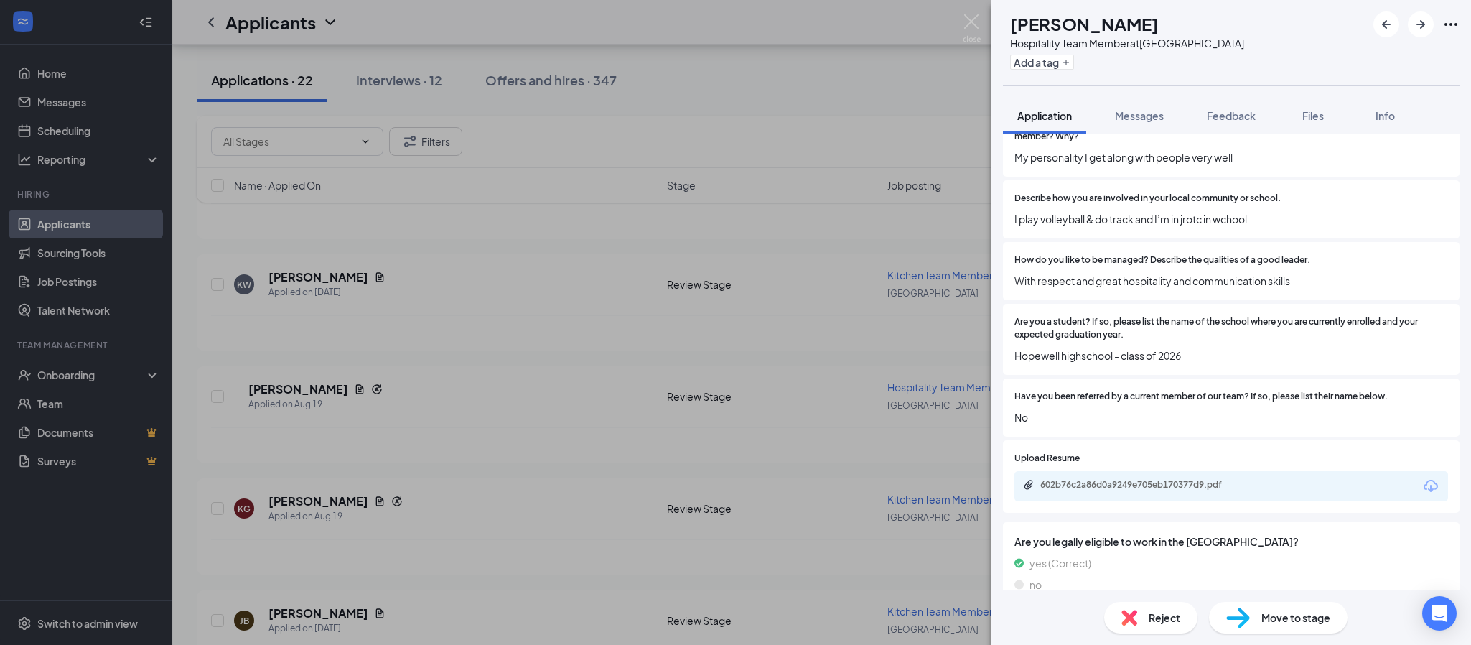
scroll to position [754, 0]
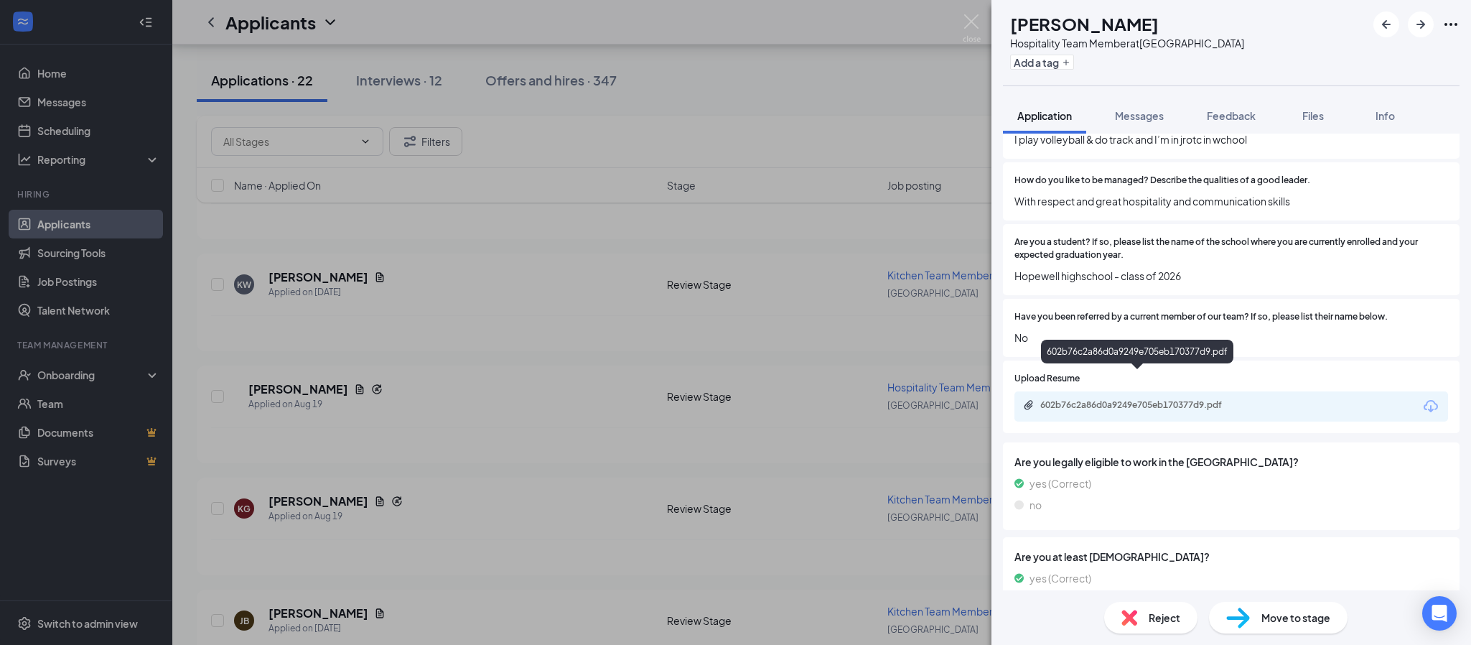
click at [1196, 399] on div "602b76c2a86d0a9249e705eb170377d9.pdf" at bounding box center [1140, 404] width 201 height 11
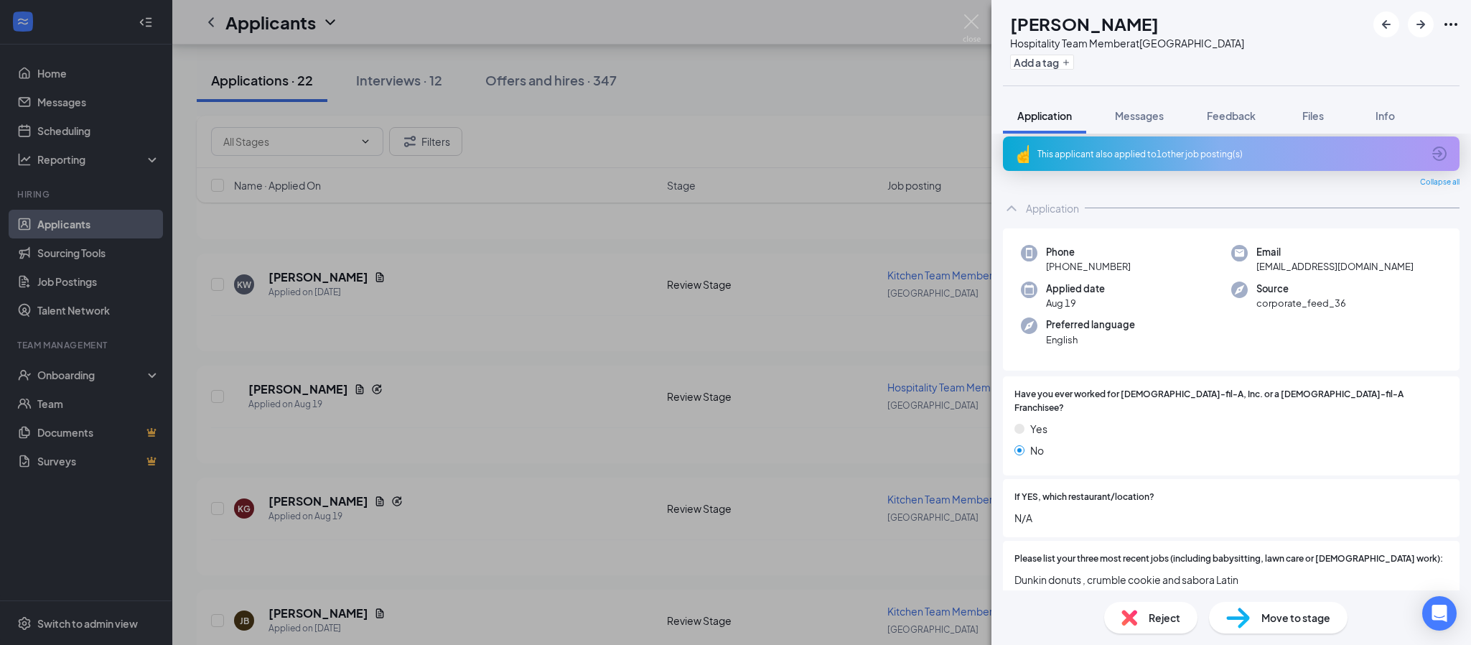
scroll to position [0, 0]
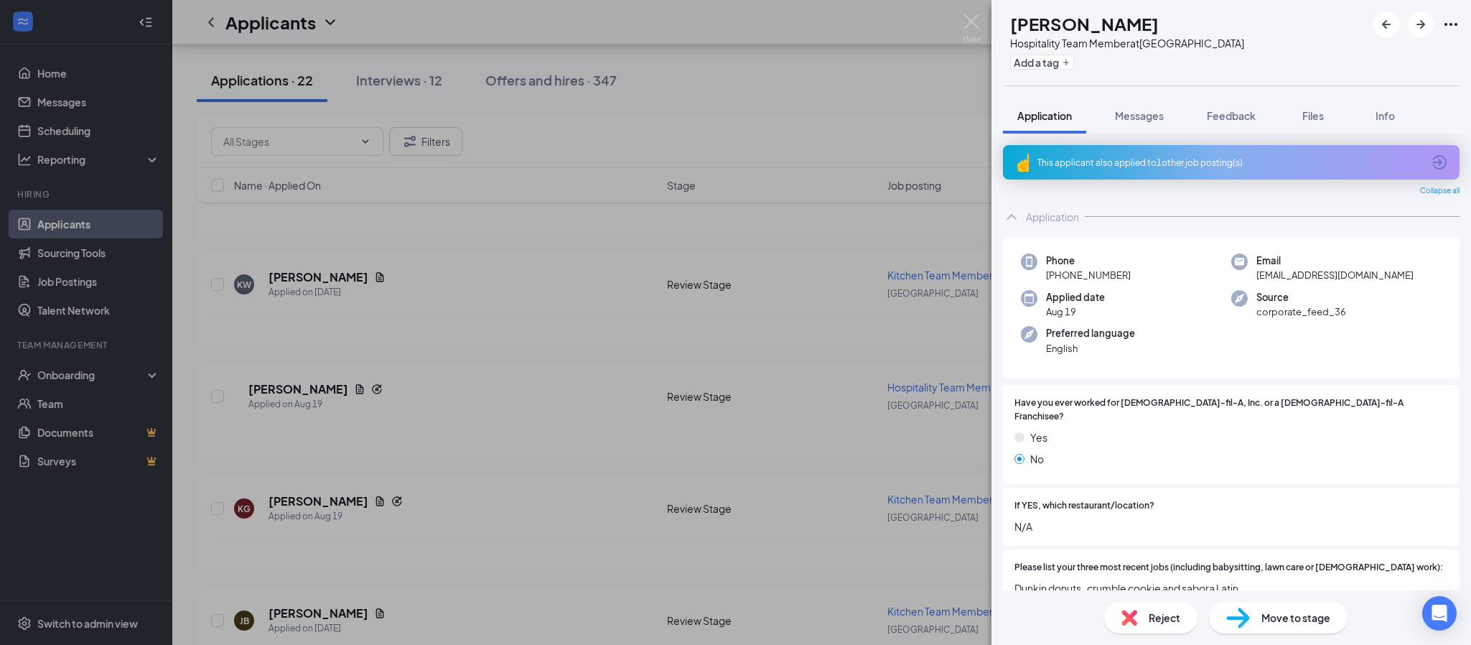
click at [1157, 620] on span "Reject" at bounding box center [1164, 617] width 32 height 16
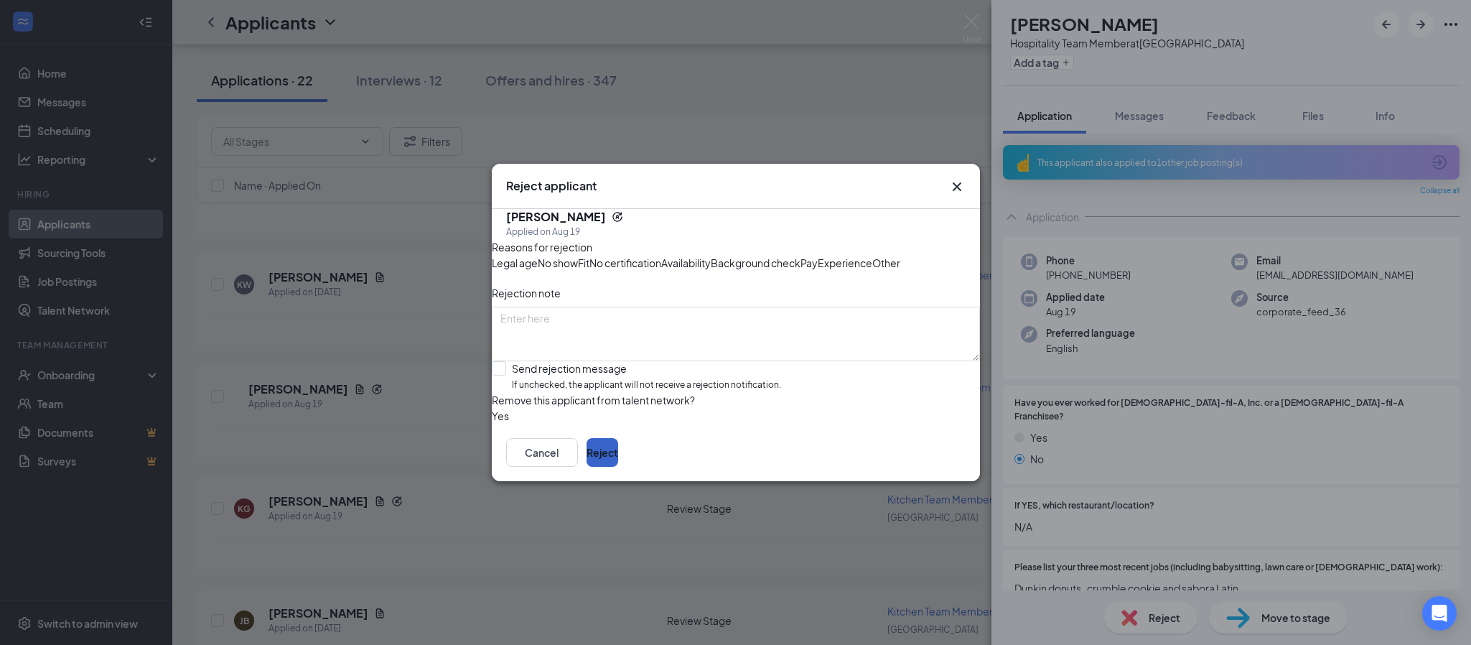
click at [618, 467] on button "Reject" at bounding box center [602, 452] width 32 height 29
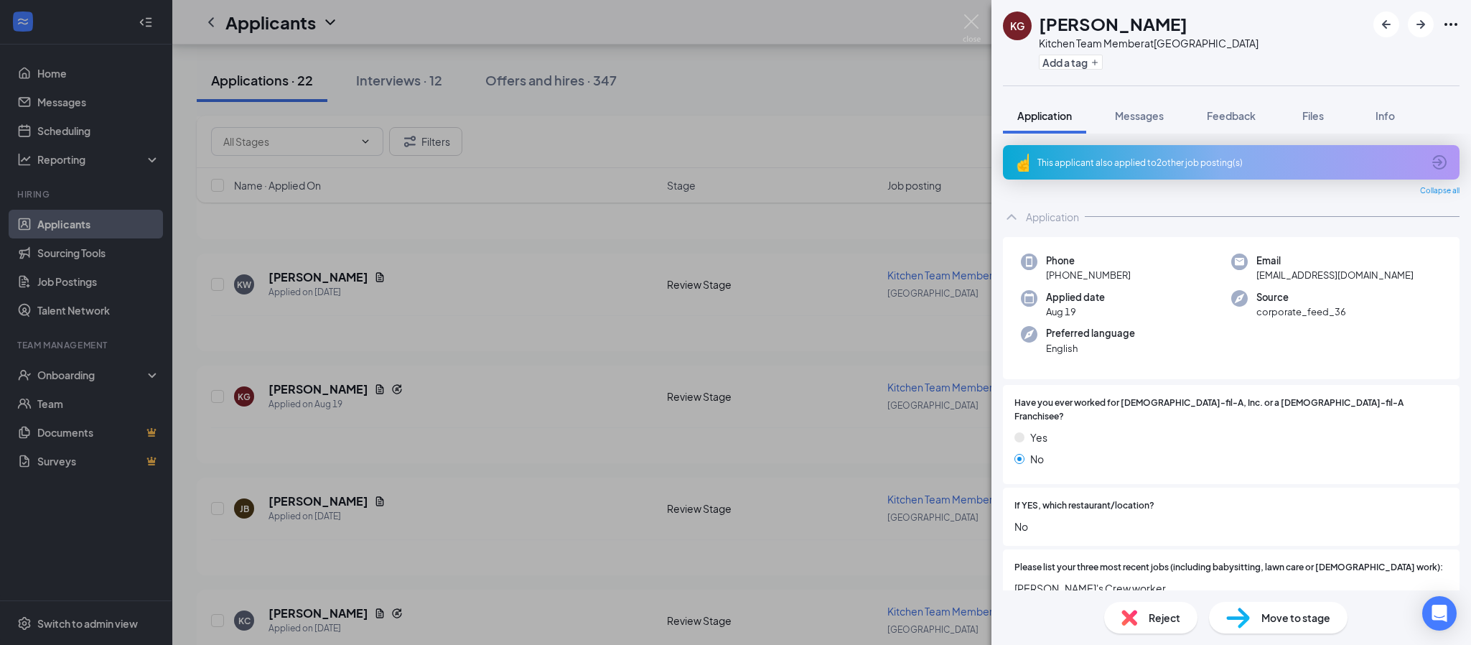
click at [315, 388] on div "KG [PERSON_NAME] Kitchen Team Member at [GEOGRAPHIC_DATA] Add a tag Application…" at bounding box center [735, 322] width 1471 height 645
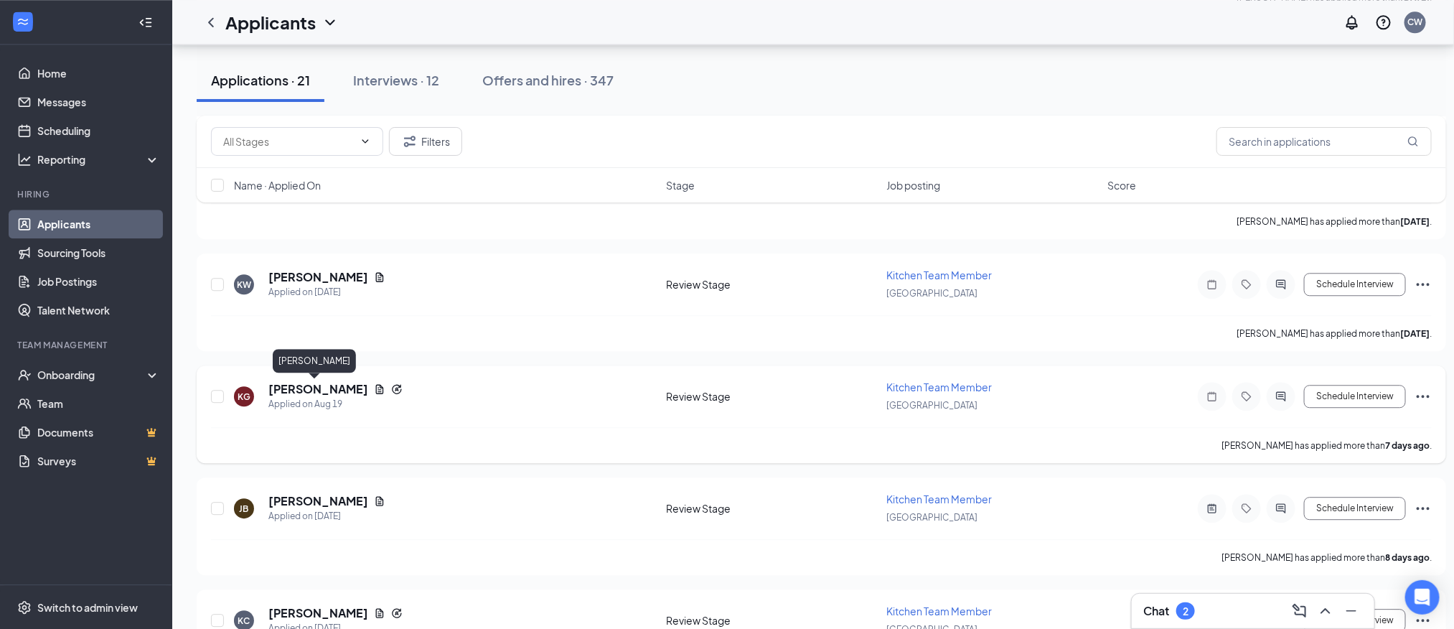
click at [315, 386] on h5 "[PERSON_NAME]" at bounding box center [318, 389] width 100 height 16
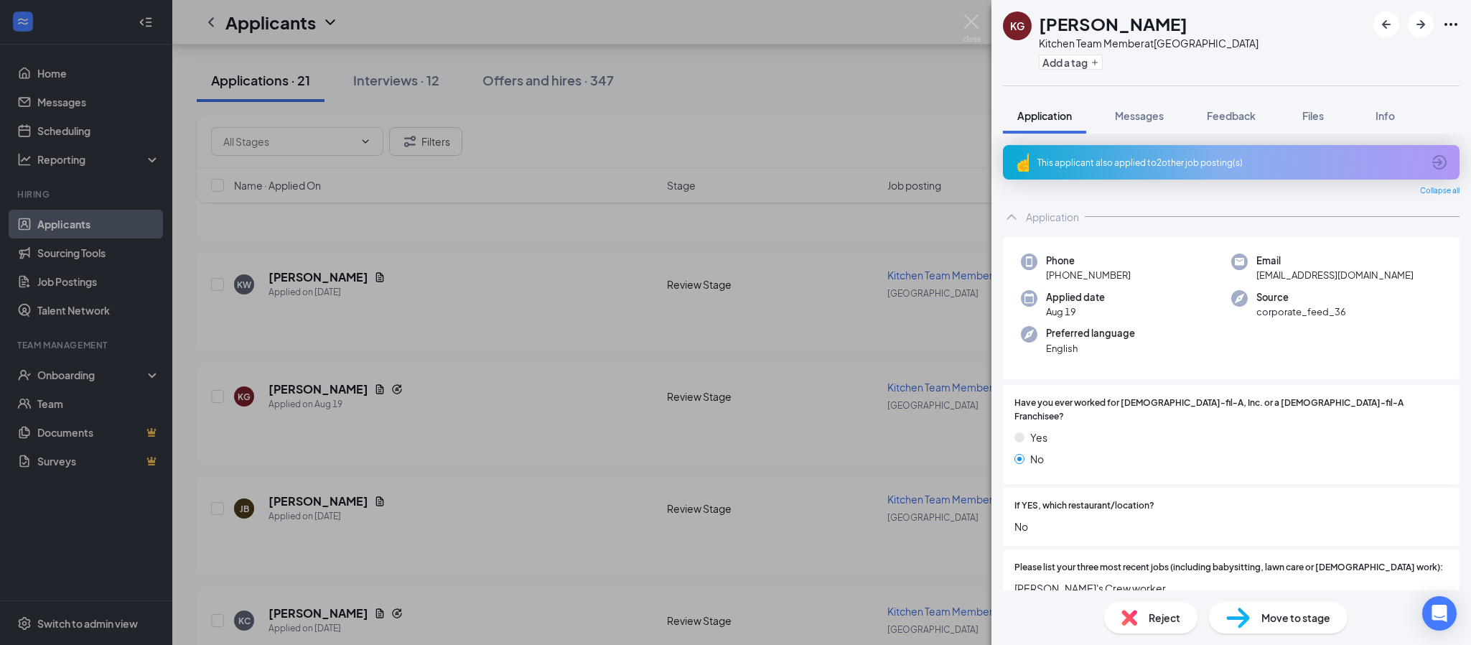
click at [1182, 161] on div "This applicant also applied to 2 other job posting(s)" at bounding box center [1229, 162] width 385 height 12
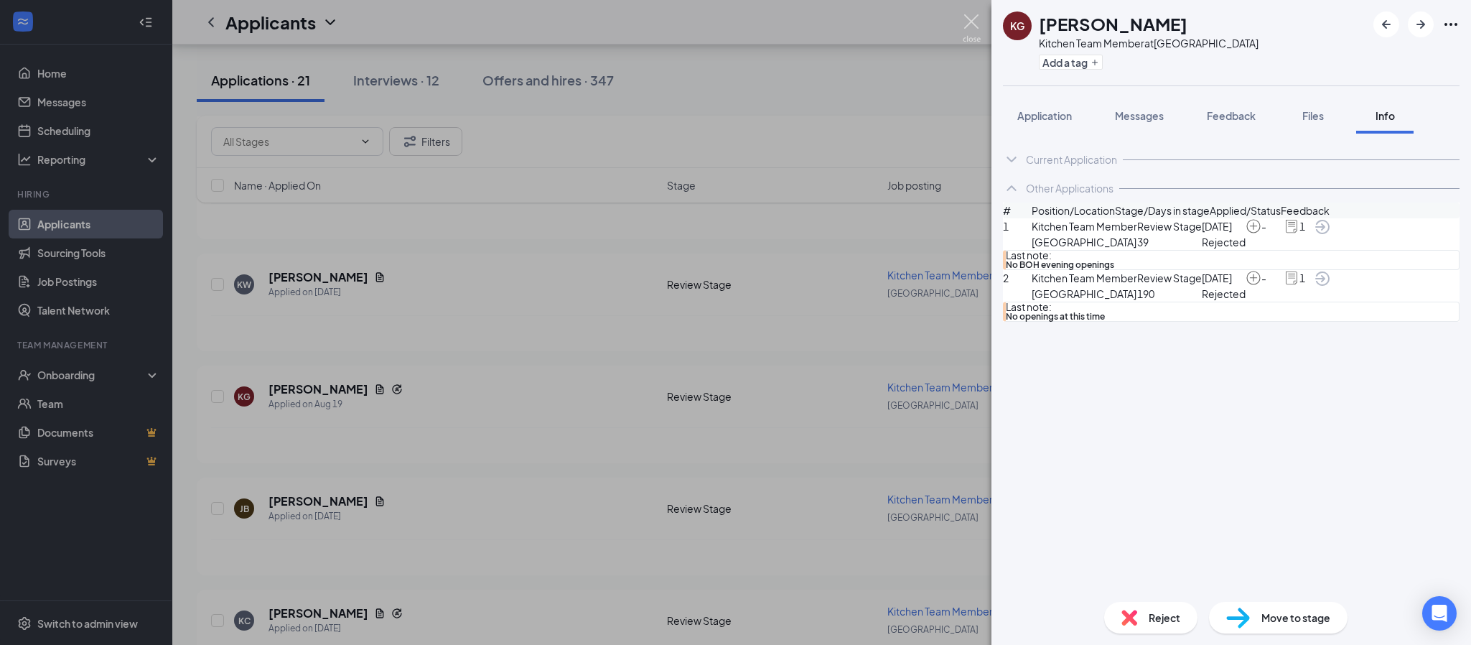
click at [978, 19] on img at bounding box center [972, 28] width 18 height 28
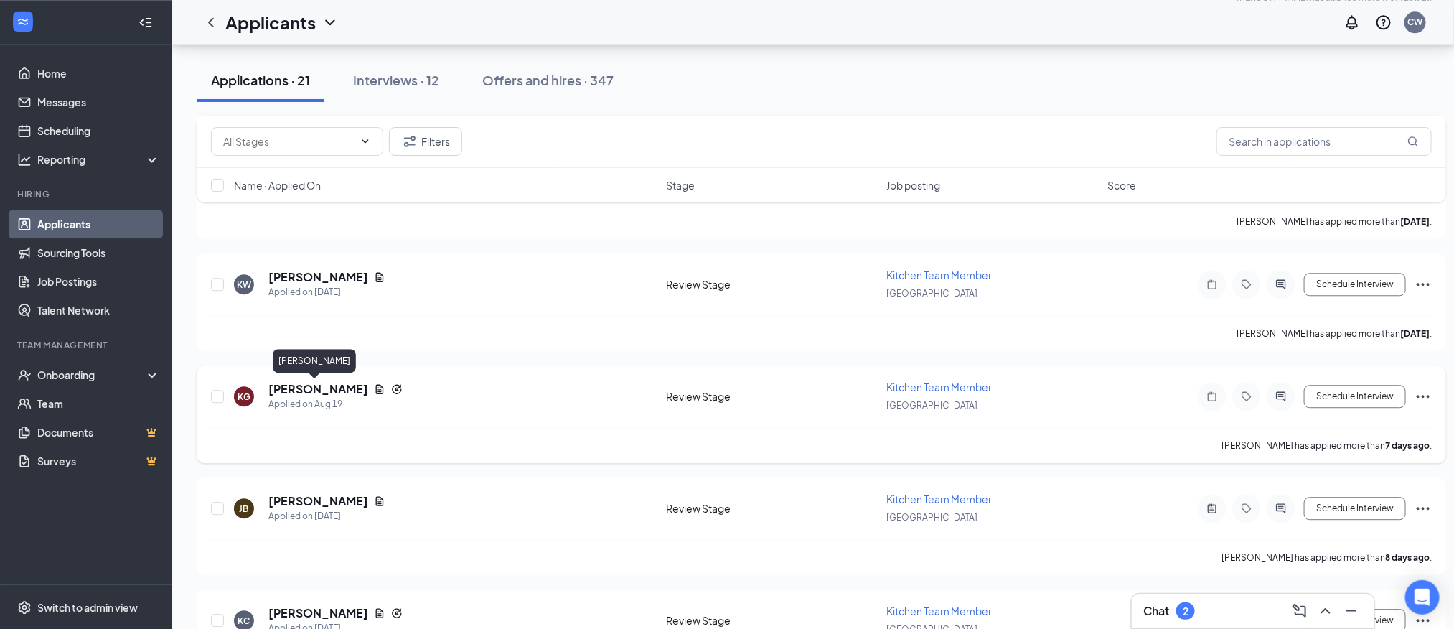
click at [319, 388] on h5 "[PERSON_NAME]" at bounding box center [318, 389] width 100 height 16
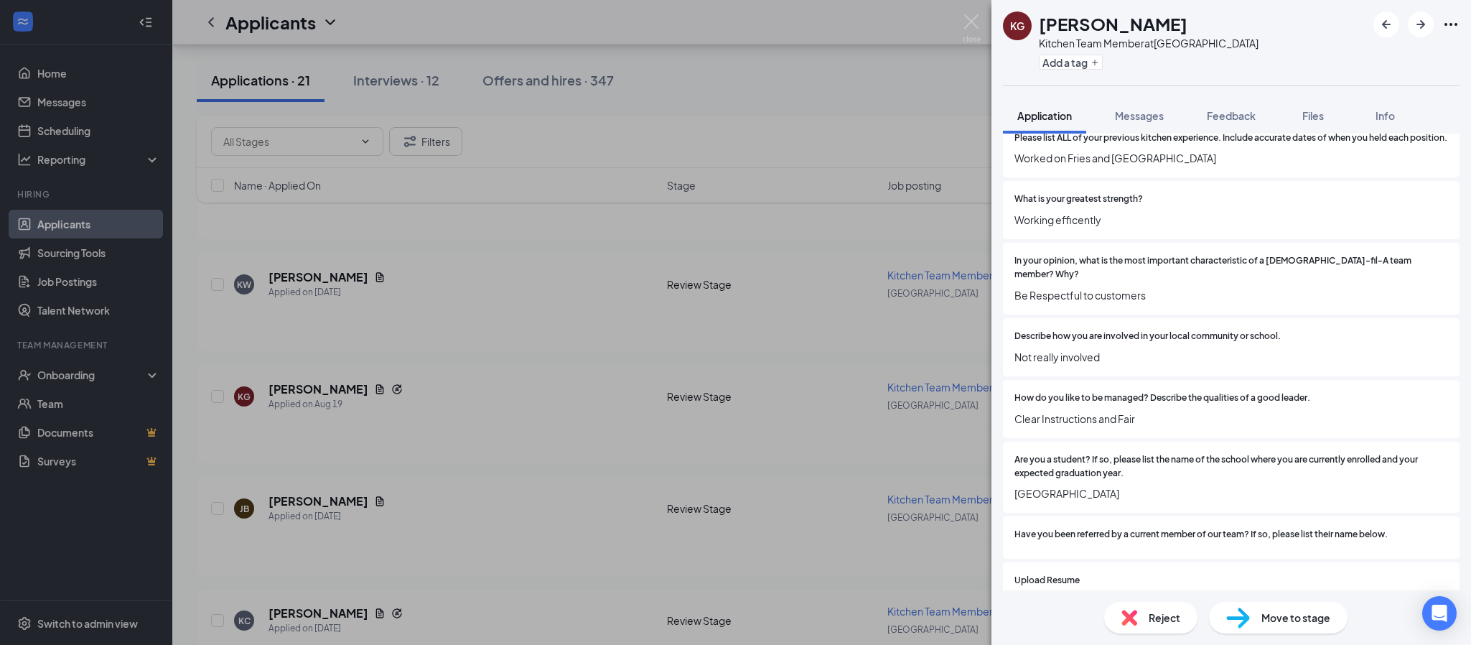
scroll to position [538, 0]
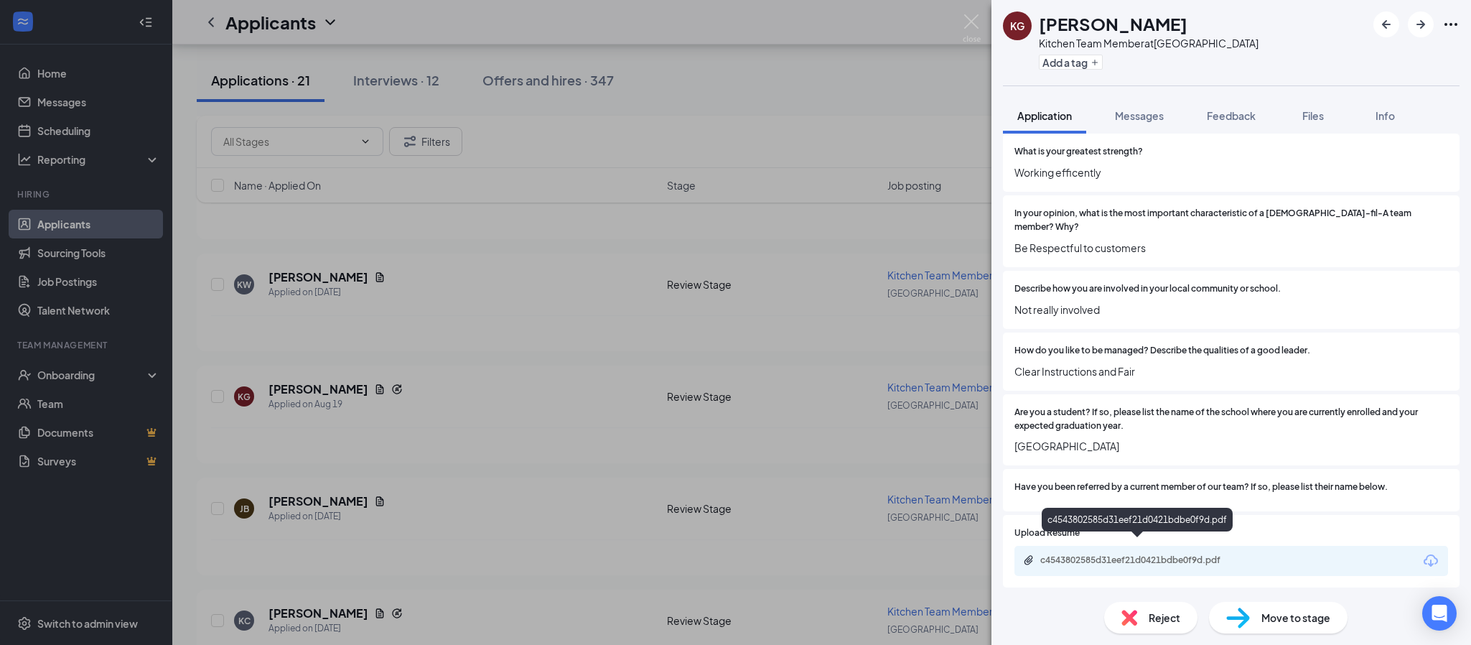
click at [1141, 554] on div "c4543802585d31eef21d0421bdbe0f9d.pdf" at bounding box center [1140, 559] width 201 height 11
click at [1146, 620] on div "Reject" at bounding box center [1150, 617] width 93 height 32
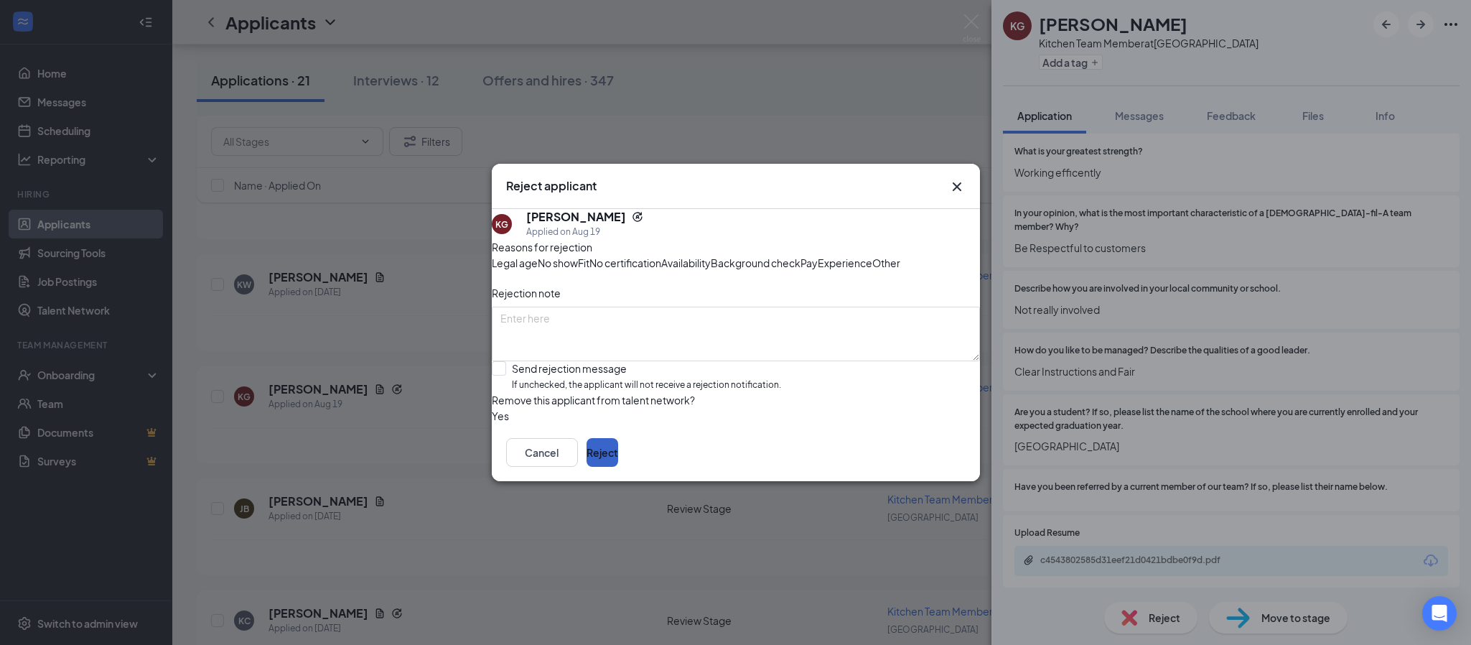
click at [618, 467] on button "Reject" at bounding box center [602, 452] width 32 height 29
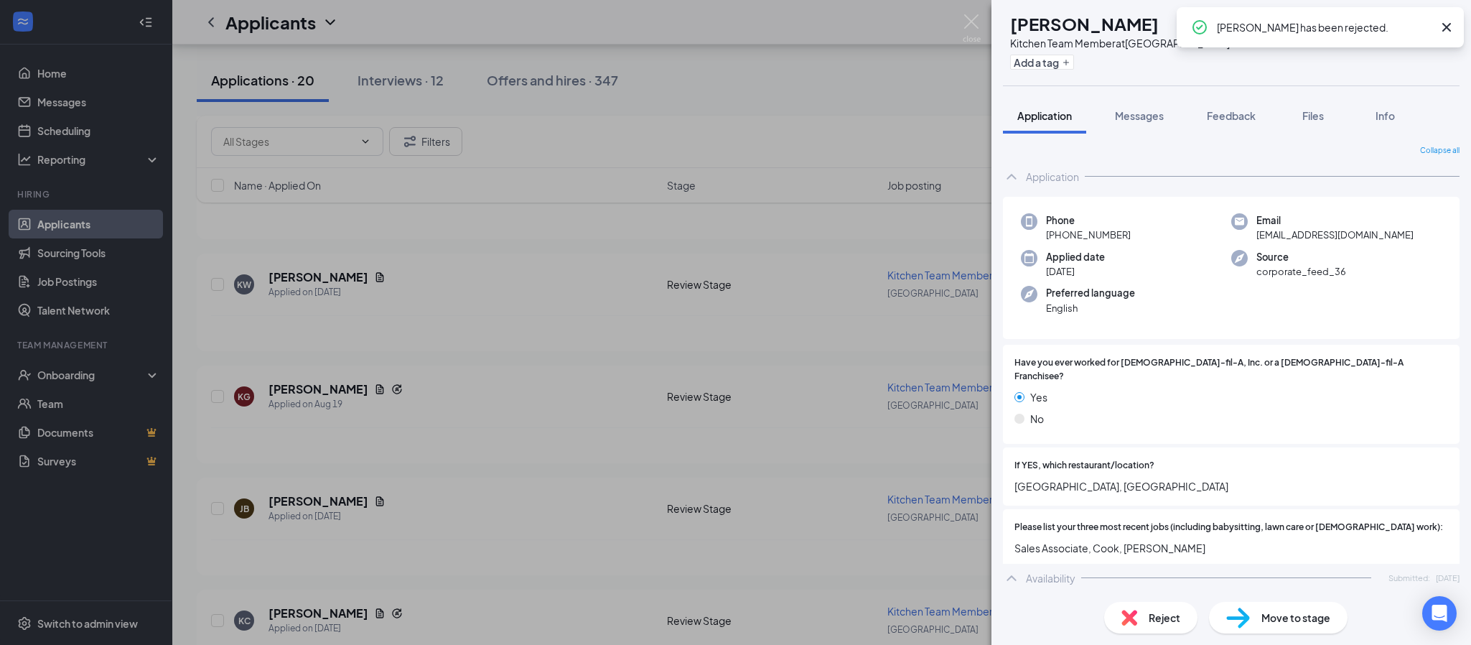
click at [293, 505] on div "[PERSON_NAME] [PERSON_NAME] Kitchen Team Member at [GEOGRAPHIC_DATA] Add a tag …" at bounding box center [735, 322] width 1471 height 645
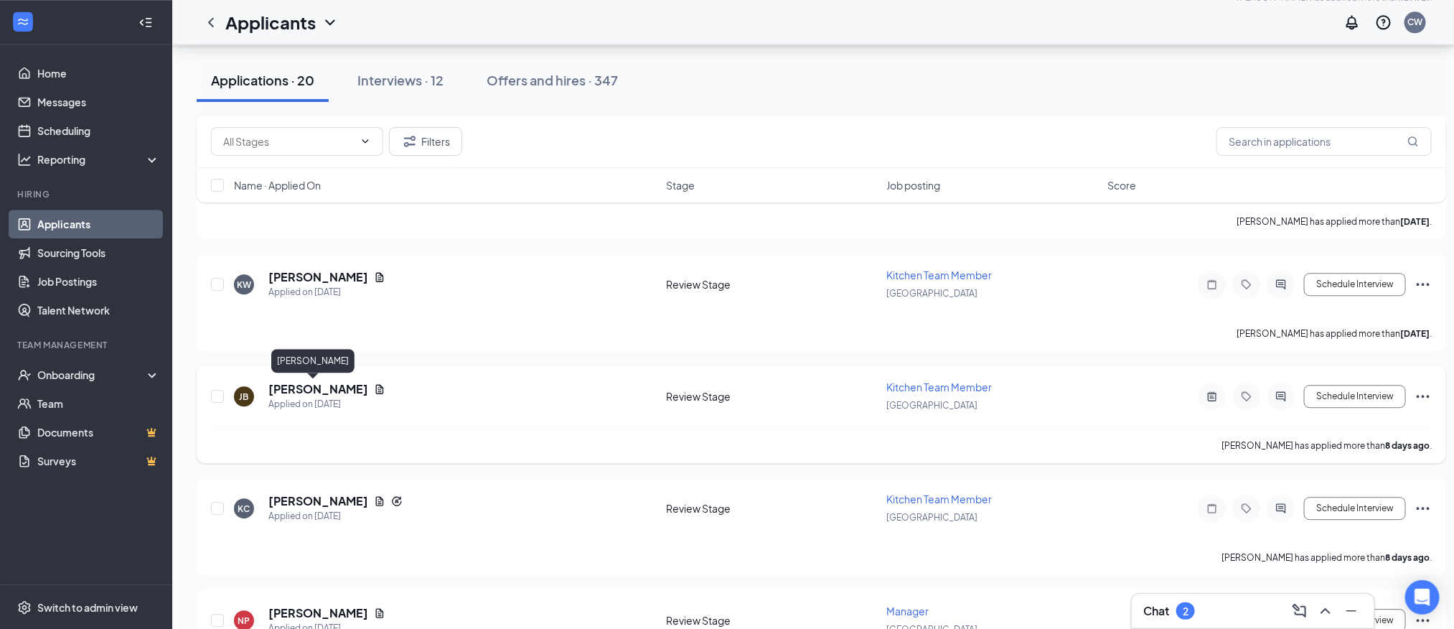
click at [310, 386] on h5 "[PERSON_NAME]" at bounding box center [318, 389] width 100 height 16
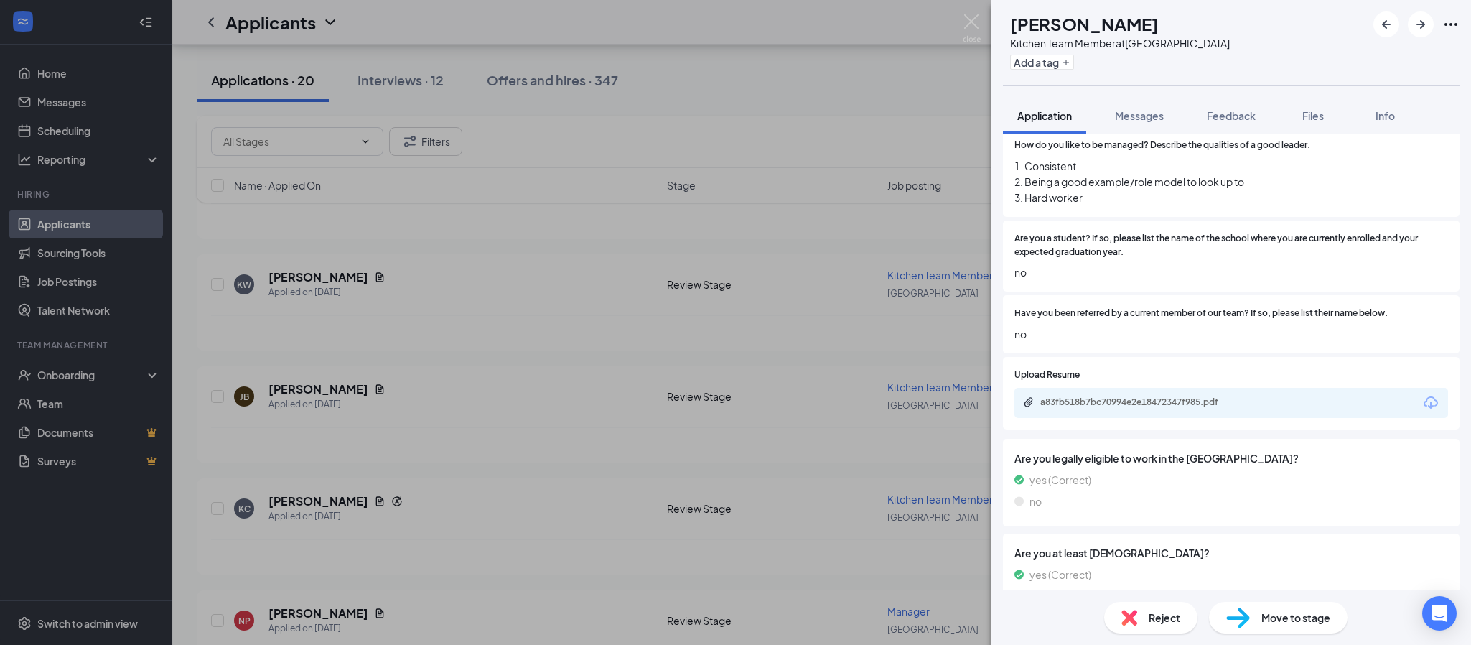
scroll to position [754, 0]
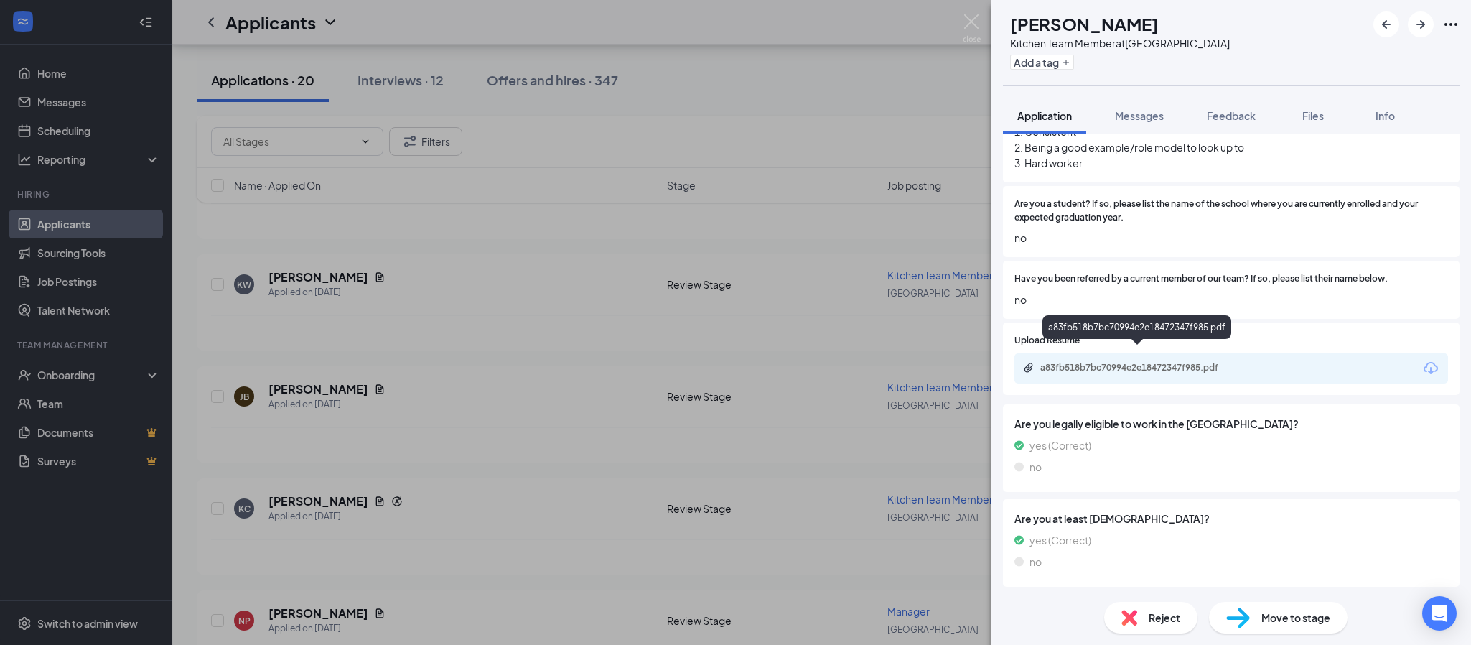
click at [1161, 362] on div "a83fb518b7bc70994e2e18472347f985.pdf" at bounding box center [1140, 367] width 201 height 11
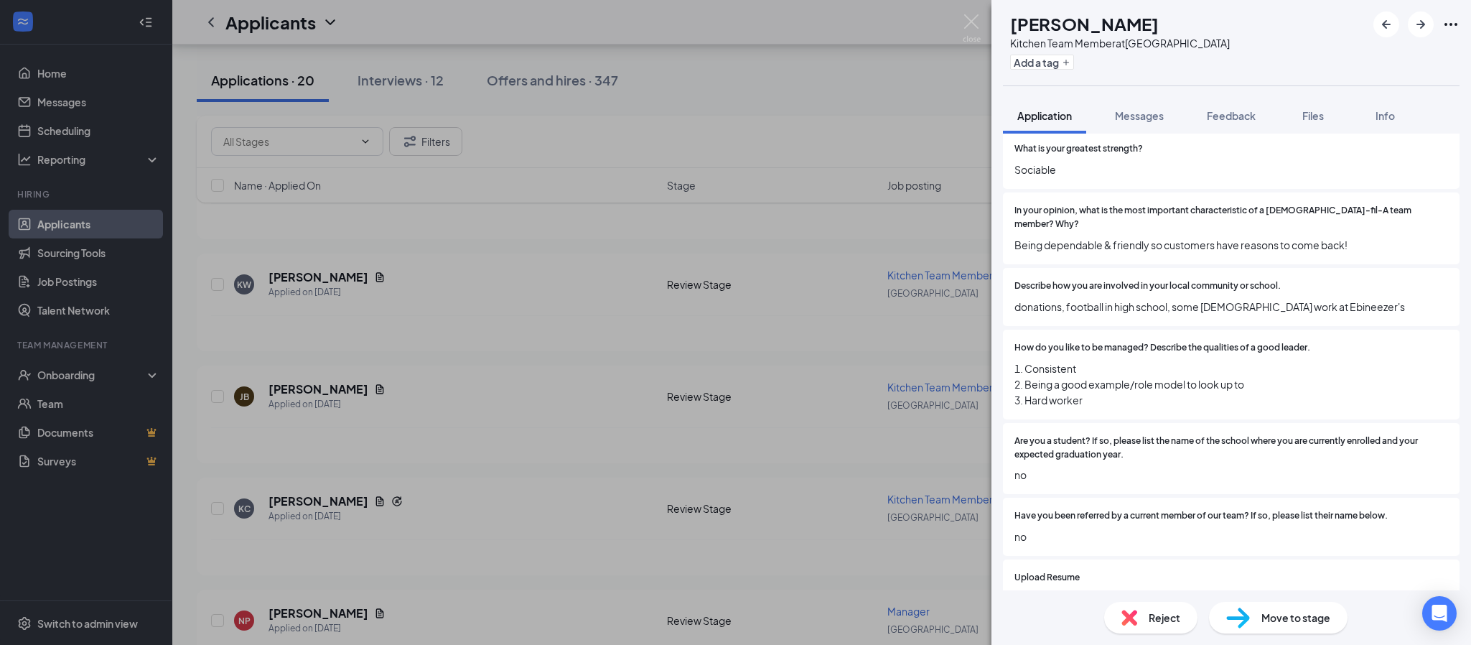
scroll to position [462, 0]
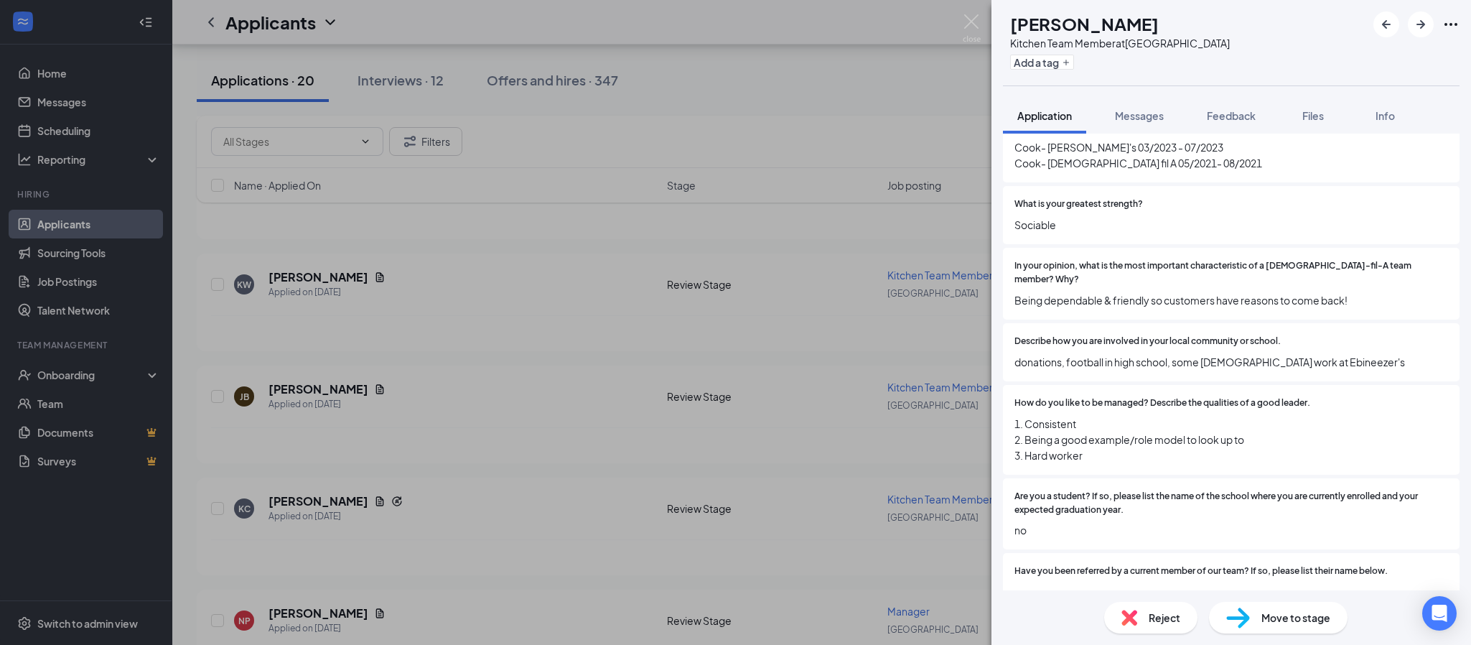
click at [339, 502] on div "[PERSON_NAME] [PERSON_NAME] Kitchen Team Member at [GEOGRAPHIC_DATA] Add a tag …" at bounding box center [735, 322] width 1471 height 645
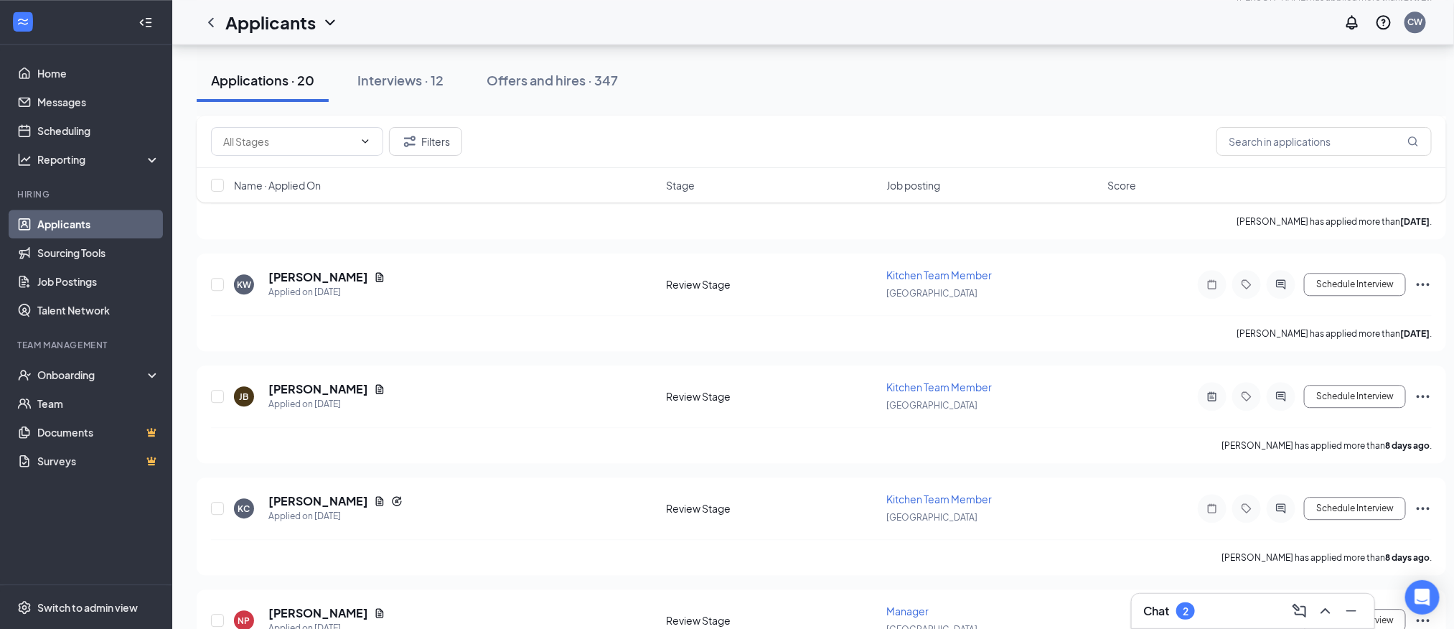
click at [339, 502] on h5 "[PERSON_NAME]" at bounding box center [318, 501] width 100 height 16
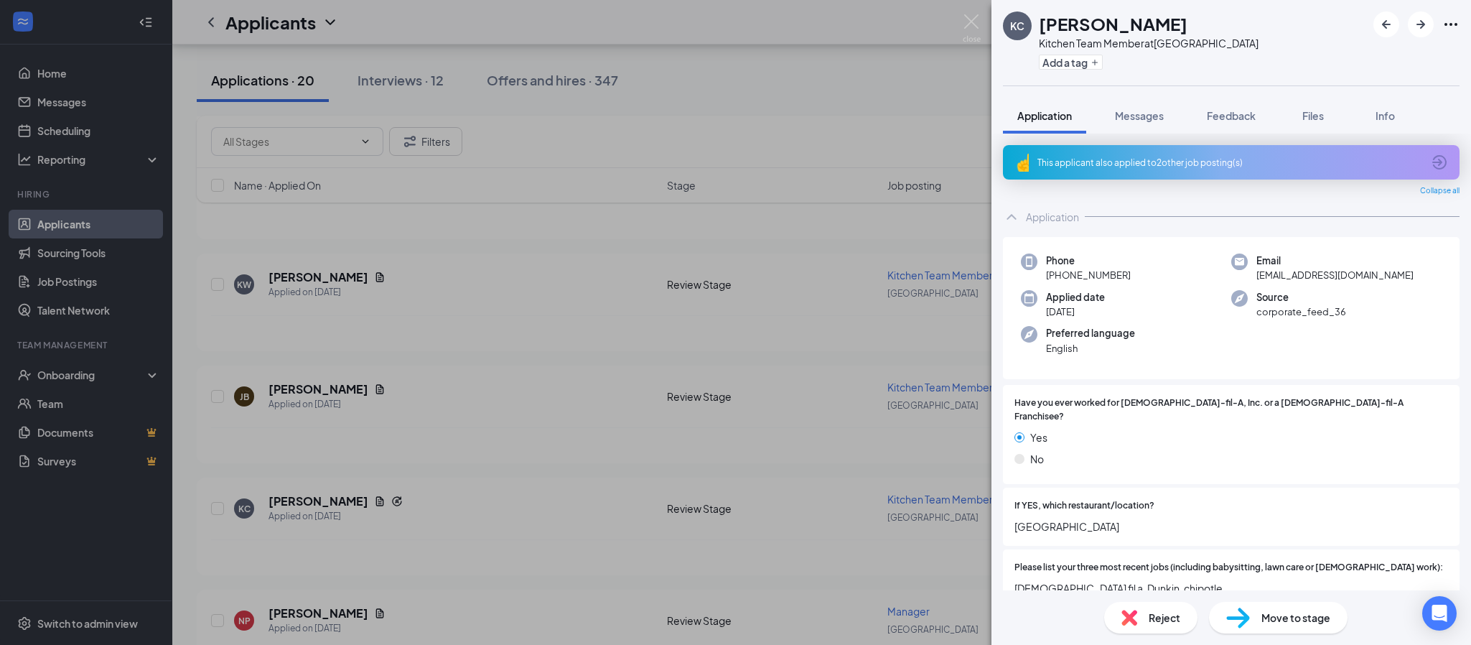
click at [1108, 168] on div "This applicant also applied to 2 other job posting(s)" at bounding box center [1231, 162] width 457 height 34
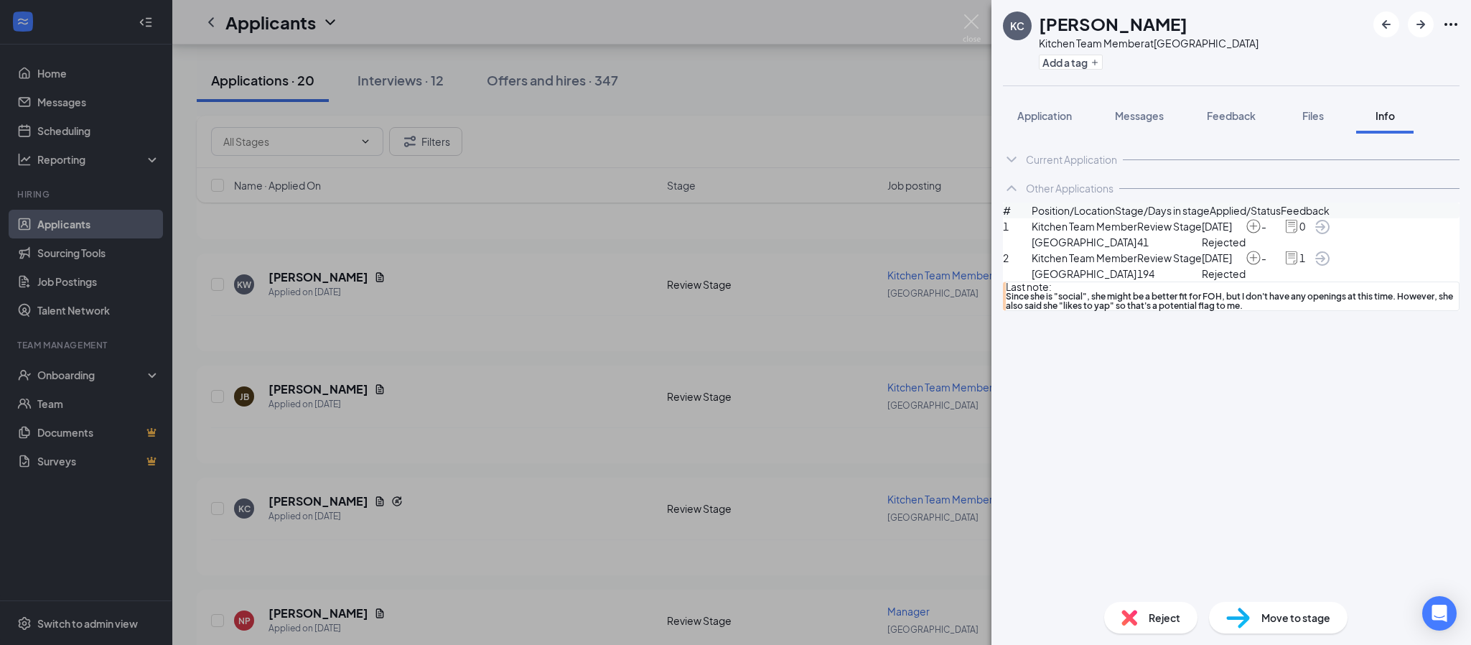
click at [1157, 623] on span "Reject" at bounding box center [1164, 617] width 32 height 16
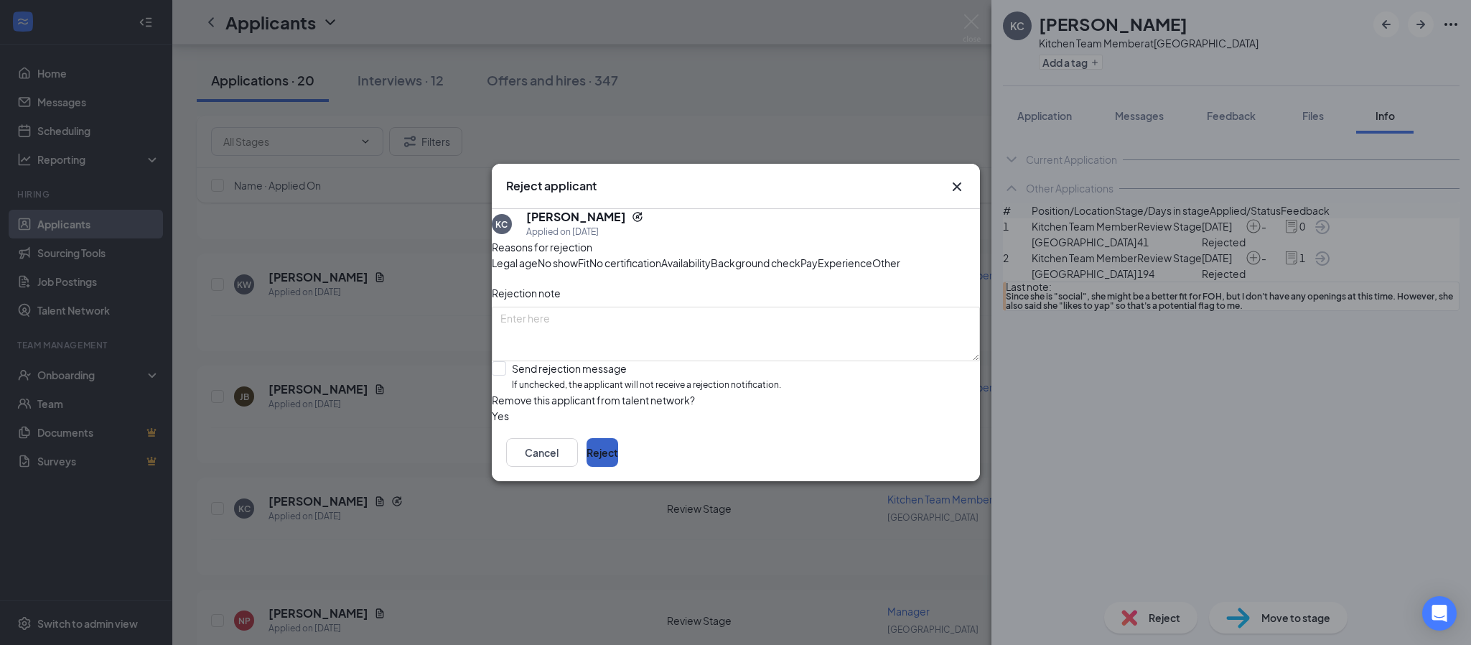
click at [618, 467] on button "Reject" at bounding box center [602, 452] width 32 height 29
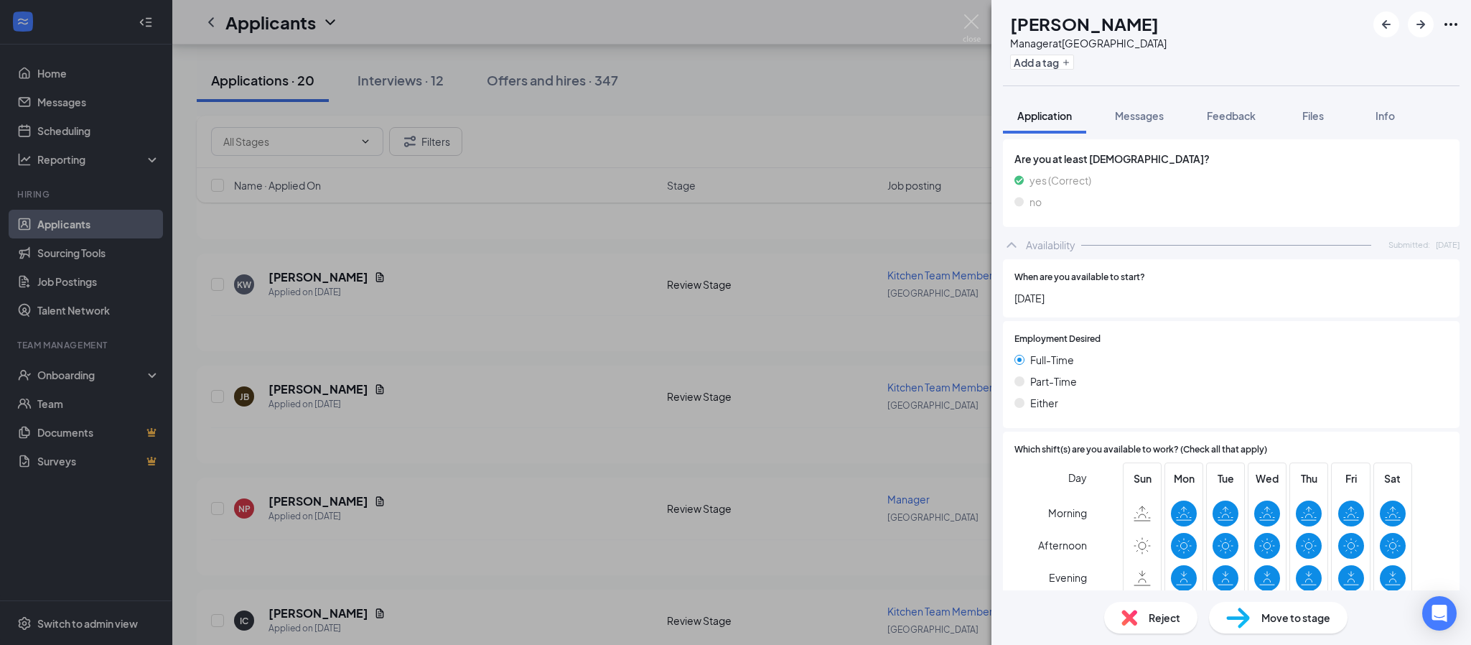
scroll to position [1292, 0]
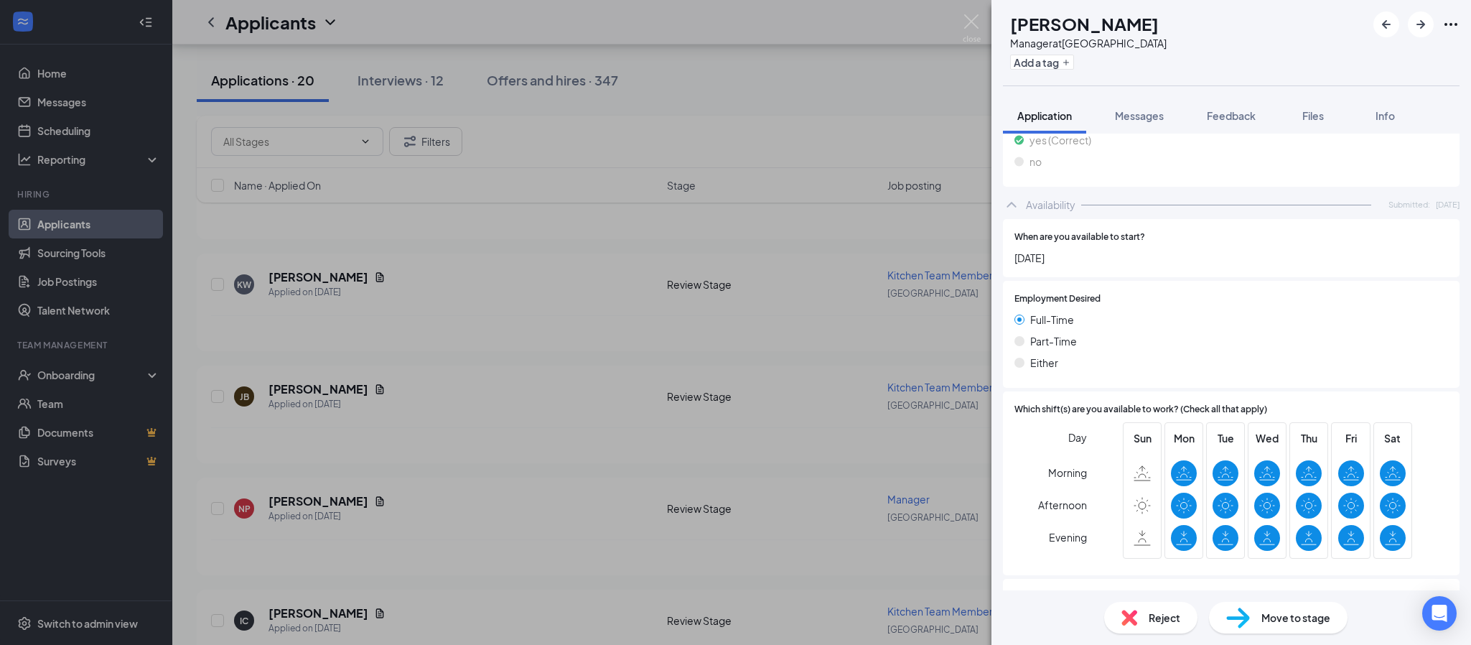
click at [1150, 618] on span "Reject" at bounding box center [1164, 617] width 32 height 16
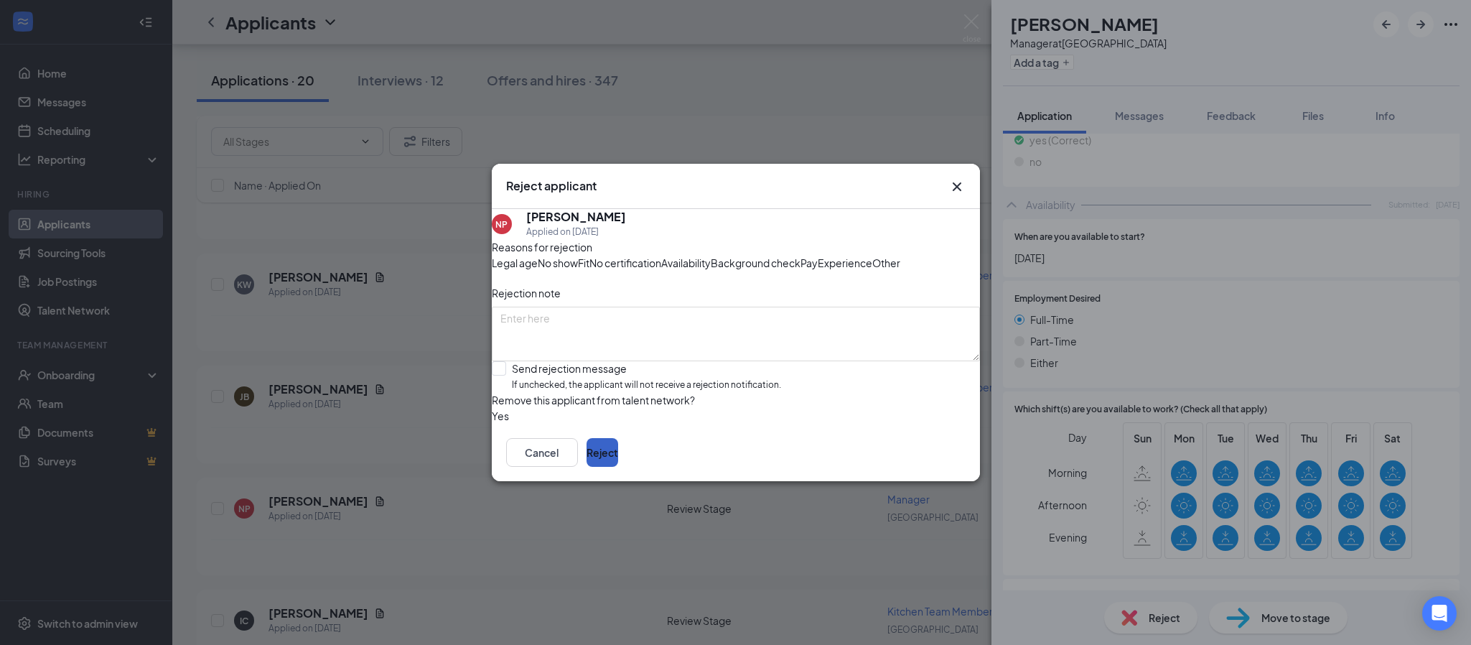
click at [618, 467] on button "Reject" at bounding box center [602, 452] width 32 height 29
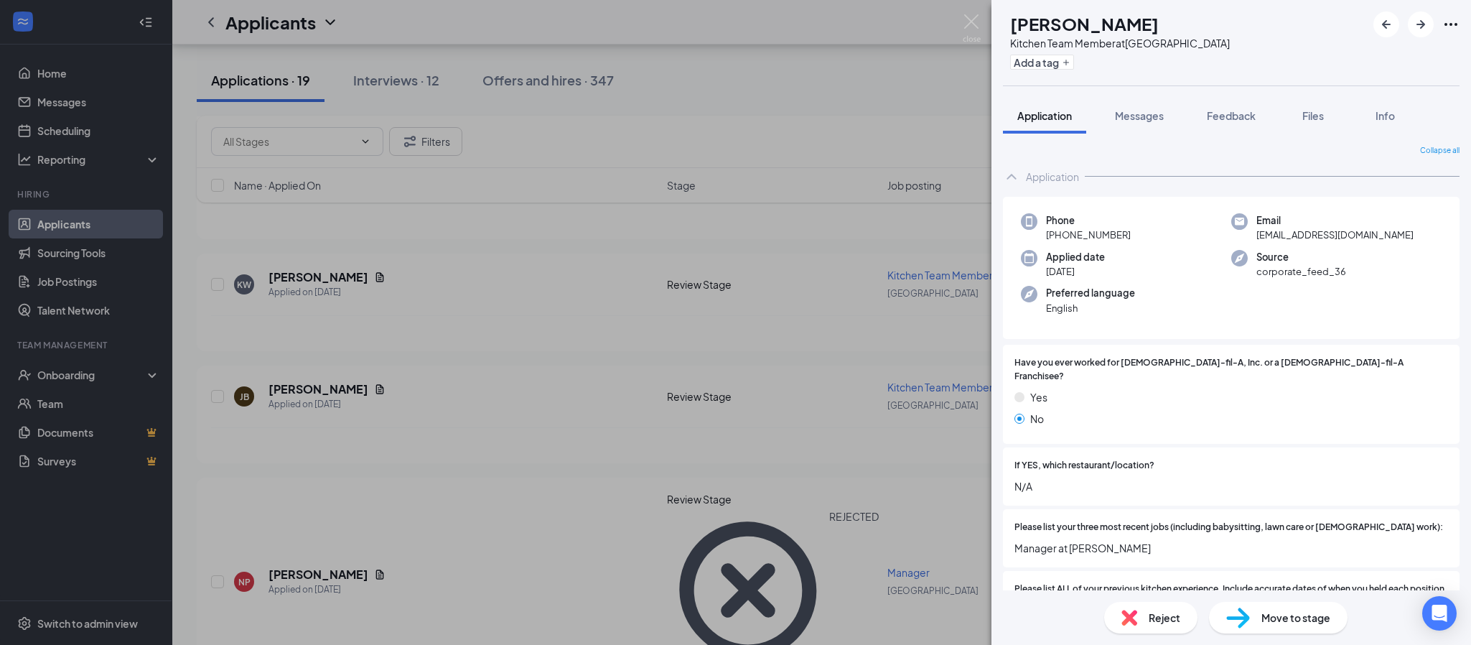
click at [321, 495] on div "IC [PERSON_NAME] Kitchen Team Member at [GEOGRAPHIC_DATA] Add a tag Application…" at bounding box center [735, 322] width 1471 height 645
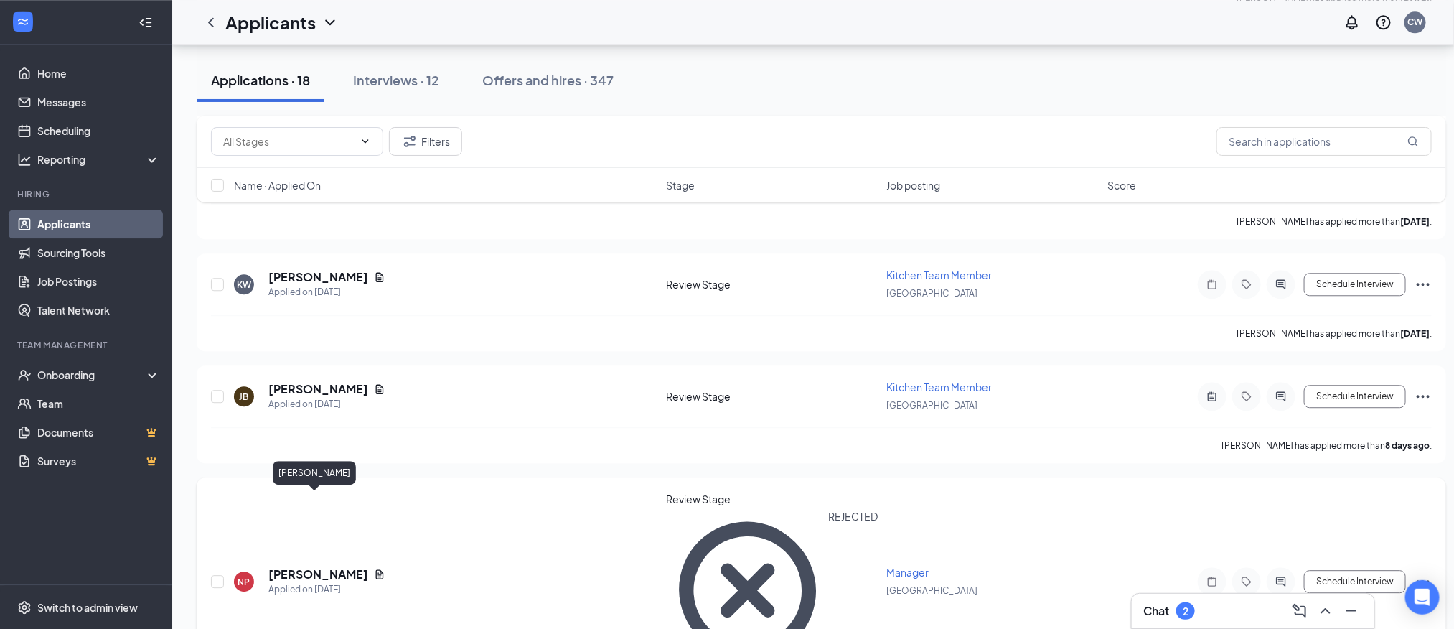
click at [324, 566] on h5 "[PERSON_NAME]" at bounding box center [318, 574] width 100 height 16
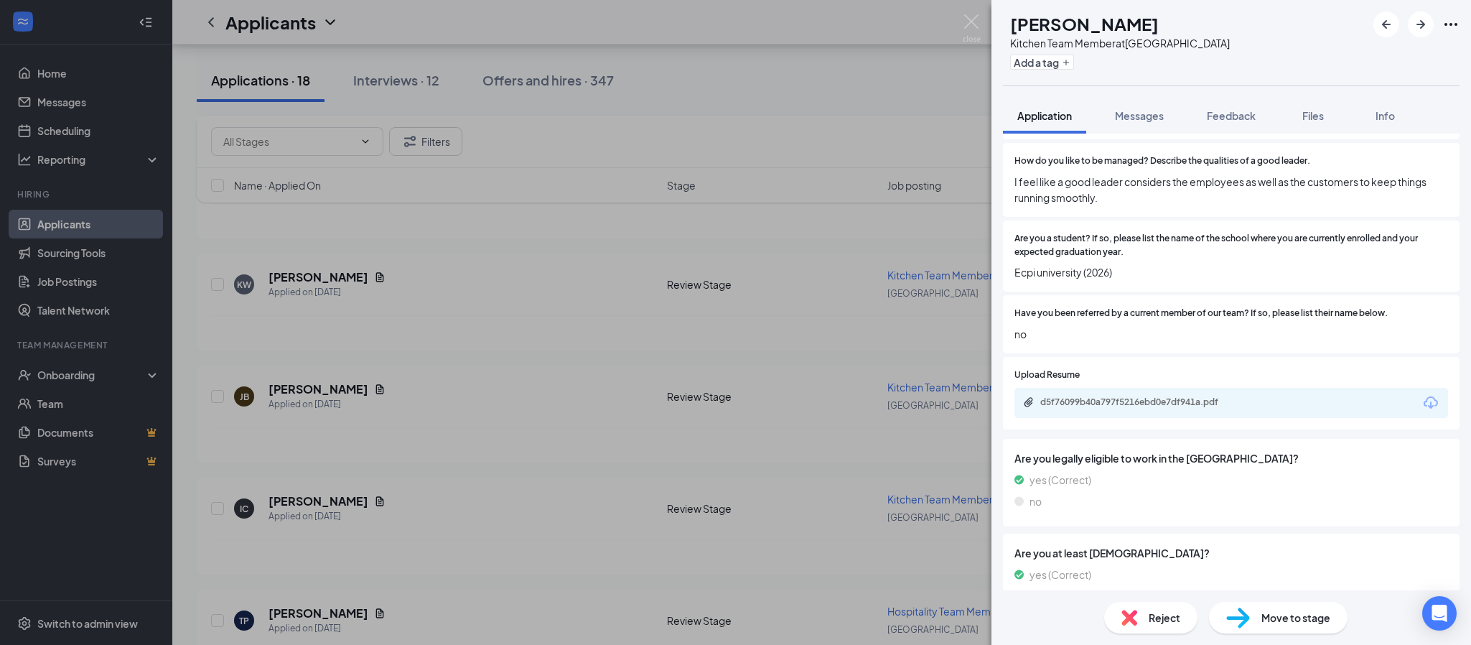
scroll to position [754, 0]
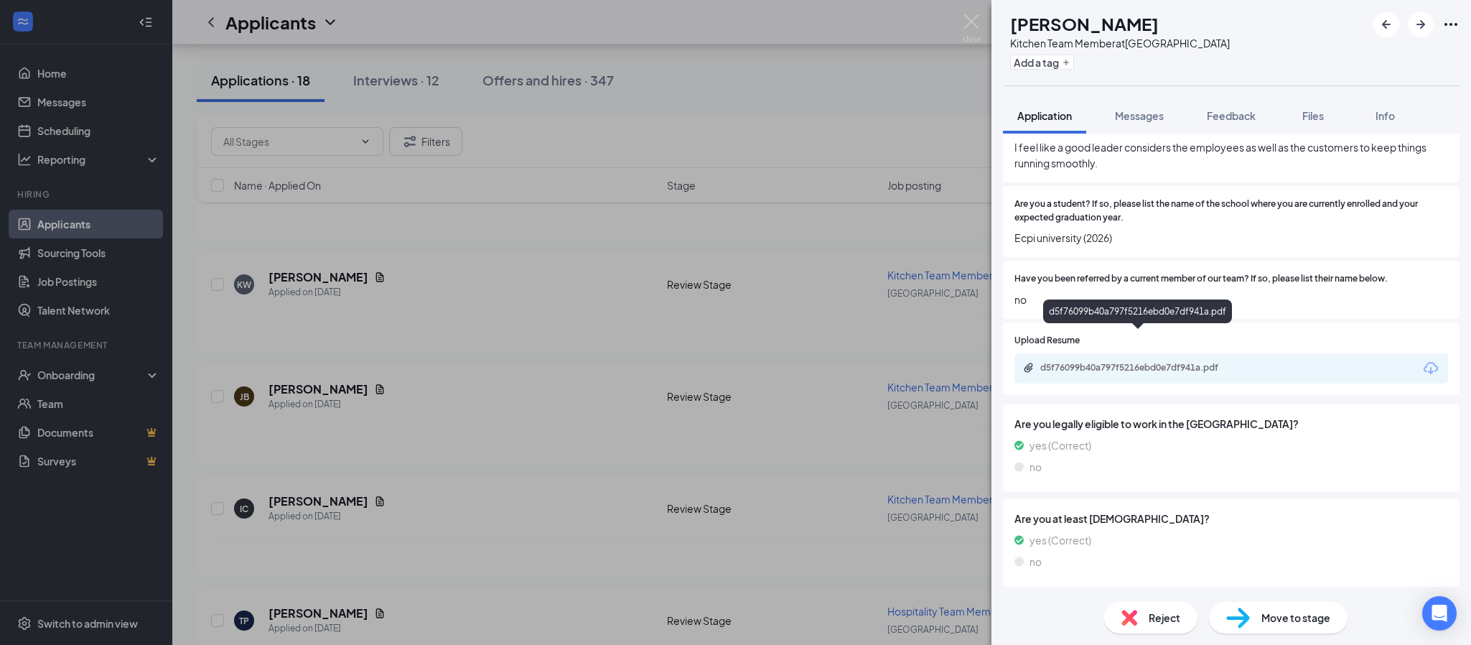
click at [1122, 362] on div "d5f76099b40a797f5216ebd0e7df941a.pdf" at bounding box center [1140, 367] width 201 height 11
click at [1146, 618] on div "Reject" at bounding box center [1150, 617] width 93 height 32
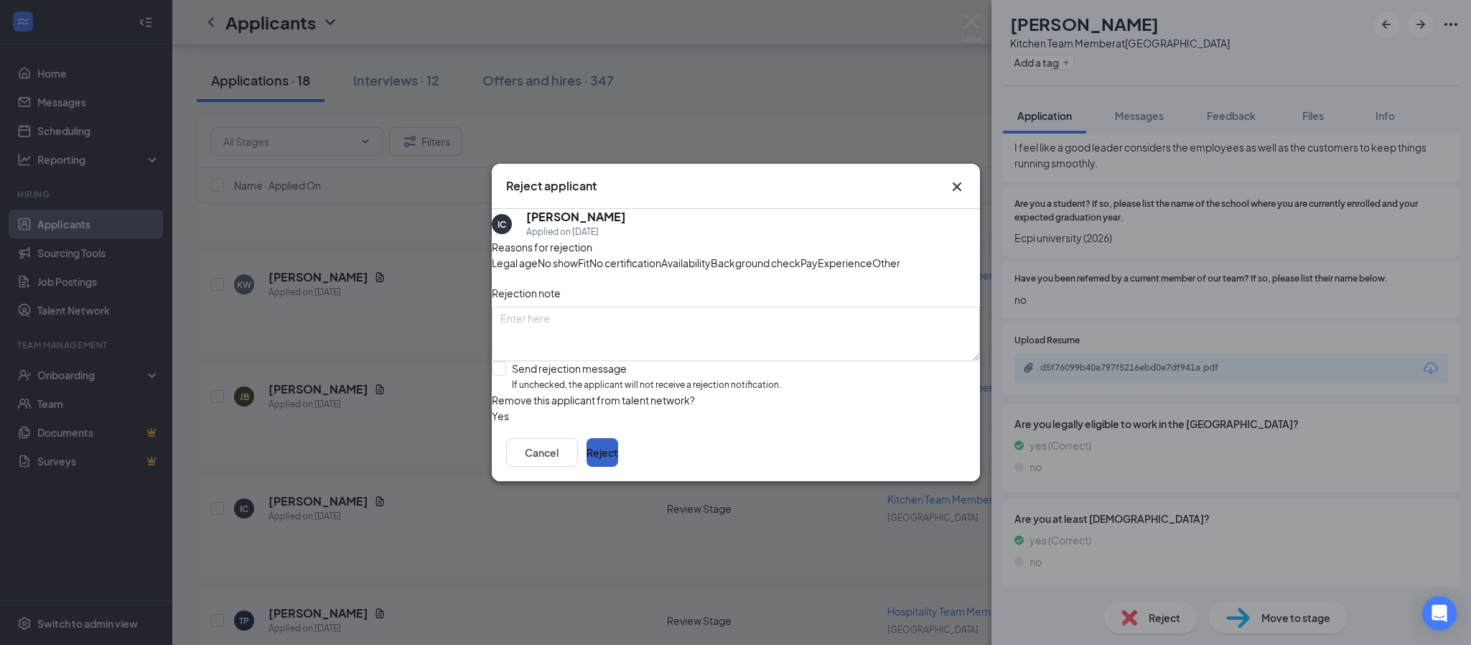
click at [618, 467] on button "Reject" at bounding box center [602, 452] width 32 height 29
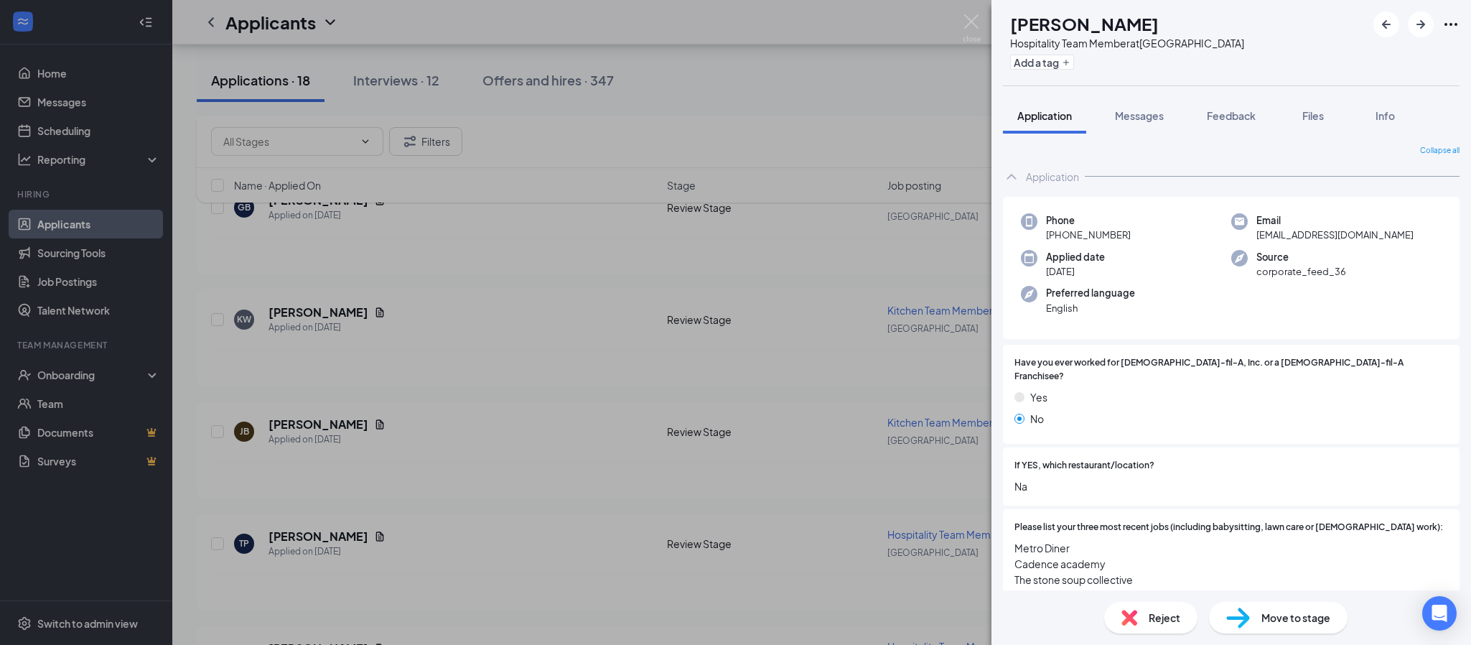
click at [315, 390] on div "TP [PERSON_NAME] Hospitality Team Member at [GEOGRAPHIC_DATA] Add a tag Applica…" at bounding box center [735, 322] width 1471 height 645
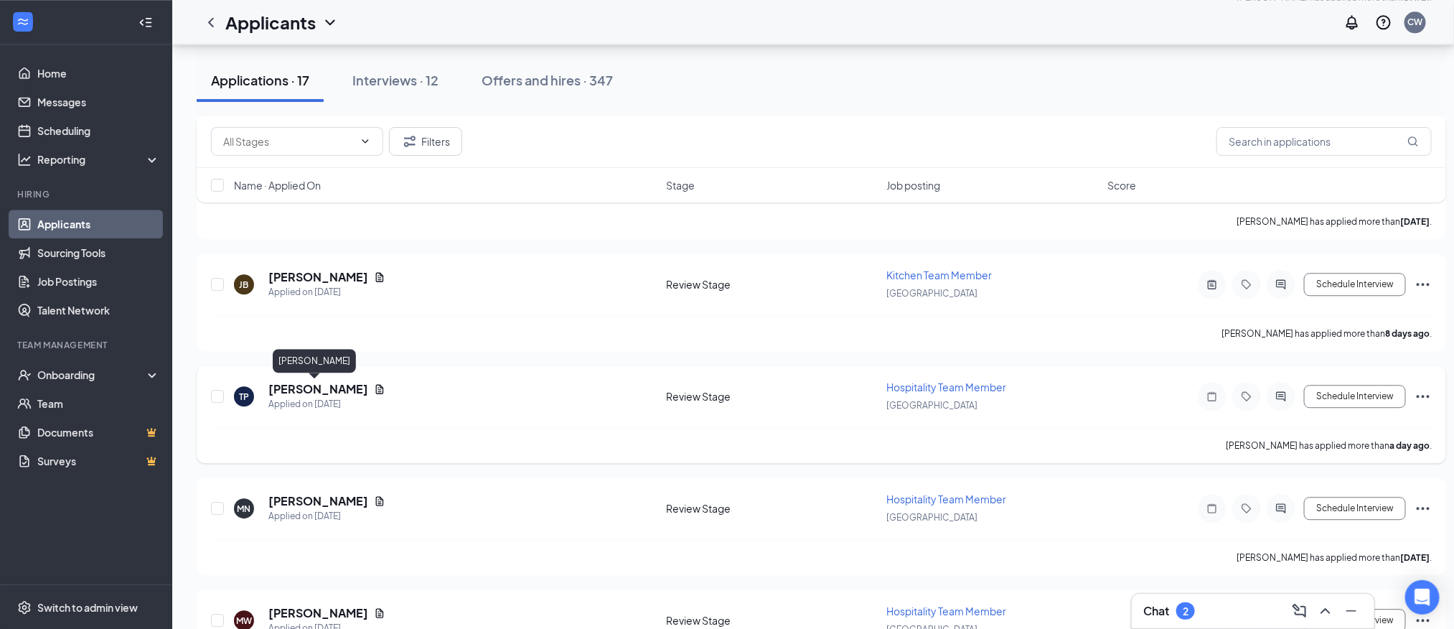
click at [298, 390] on h5 "[PERSON_NAME]" at bounding box center [318, 389] width 100 height 16
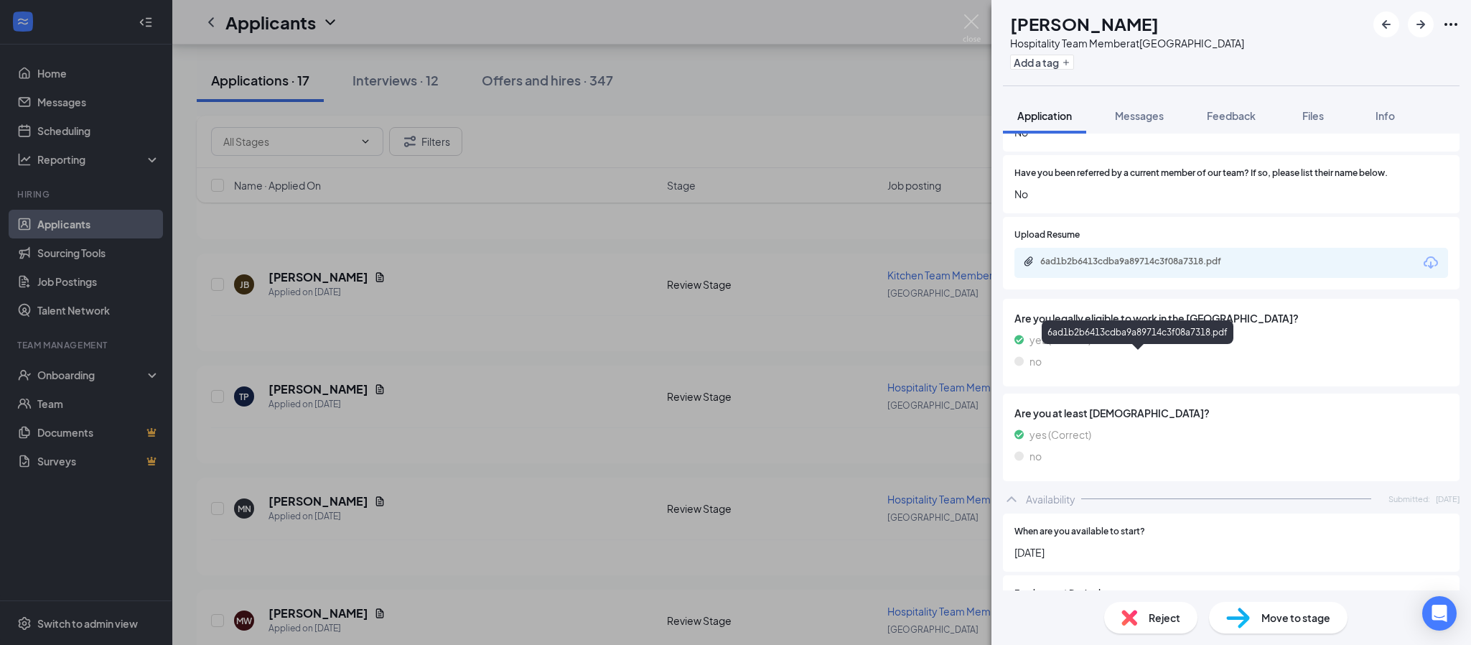
scroll to position [1400, 0]
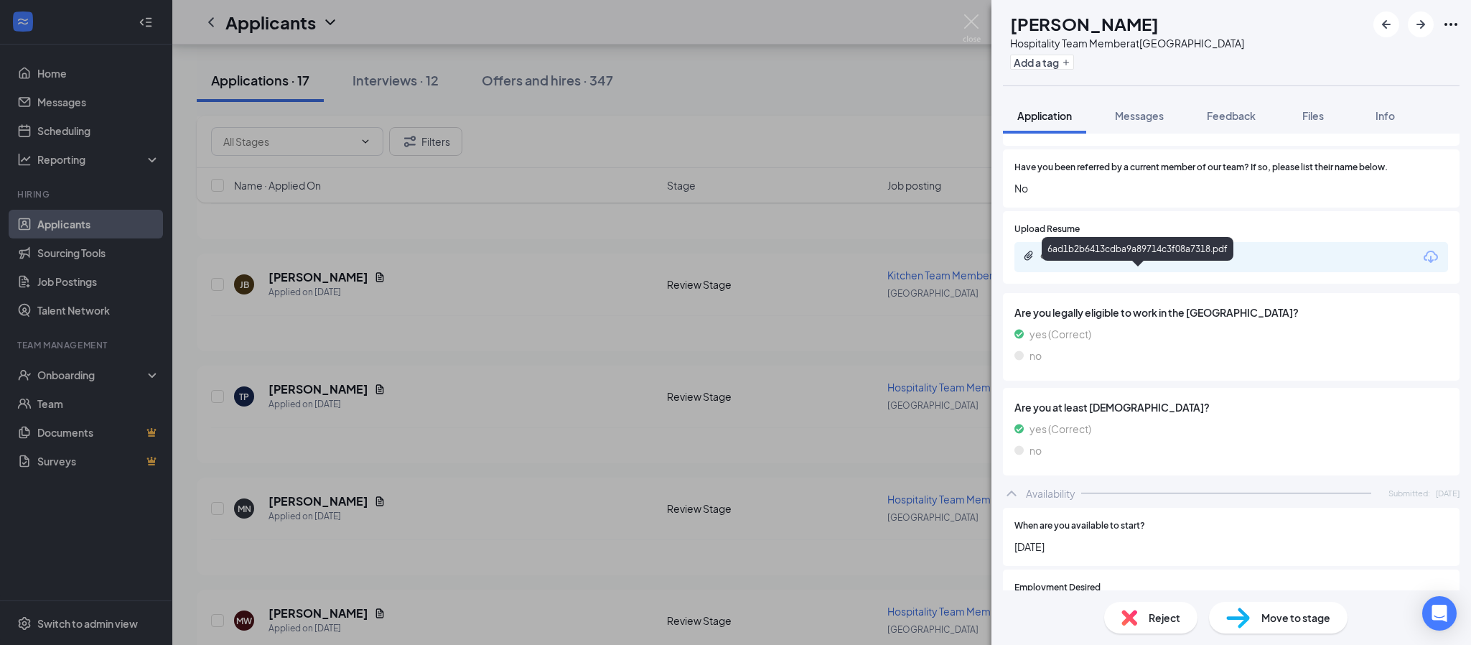
click at [1141, 265] on div "6ad1b2b6413cdba9a89714c3f08a7318.pdf" at bounding box center [1137, 251] width 192 height 29
click at [1133, 261] on div "6ad1b2b6413cdba9a89714c3f08a7318.pdf" at bounding box center [1140, 255] width 201 height 11
click at [1329, 617] on div "Move to stage" at bounding box center [1278, 617] width 139 height 32
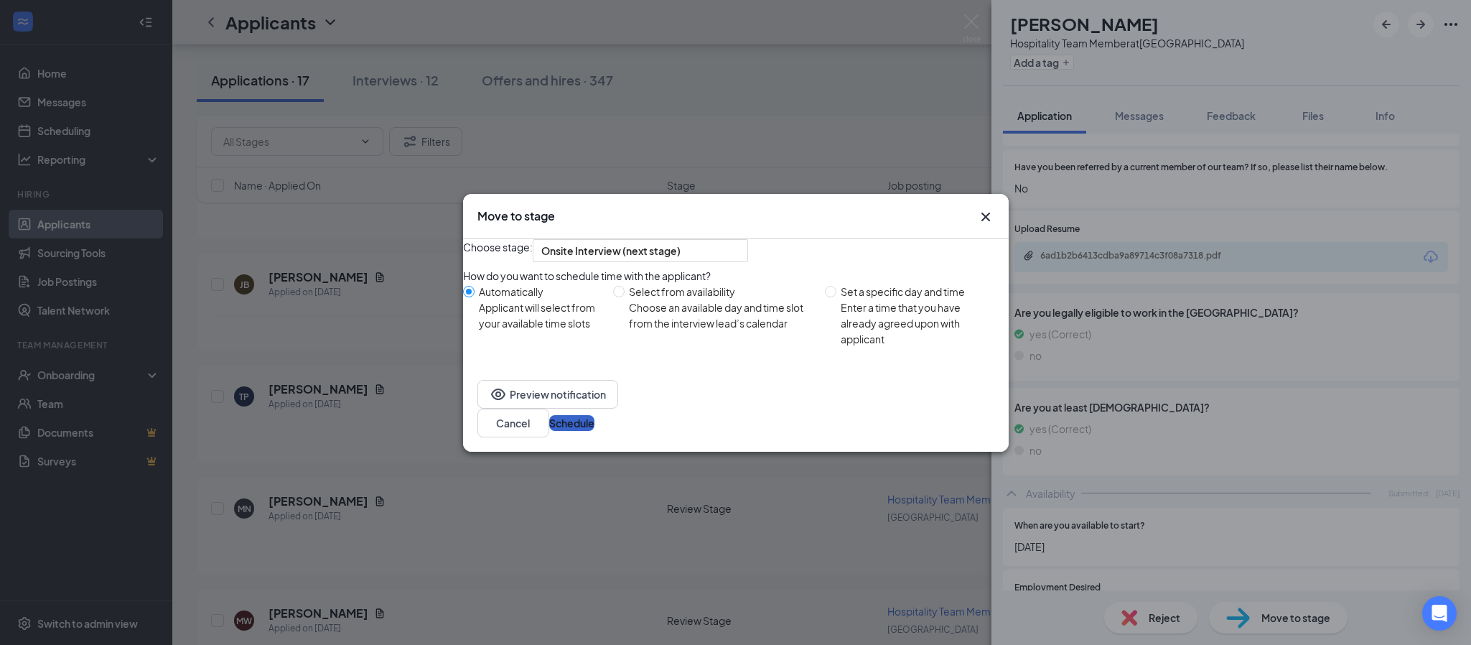
click at [594, 431] on button "Schedule" at bounding box center [571, 423] width 45 height 16
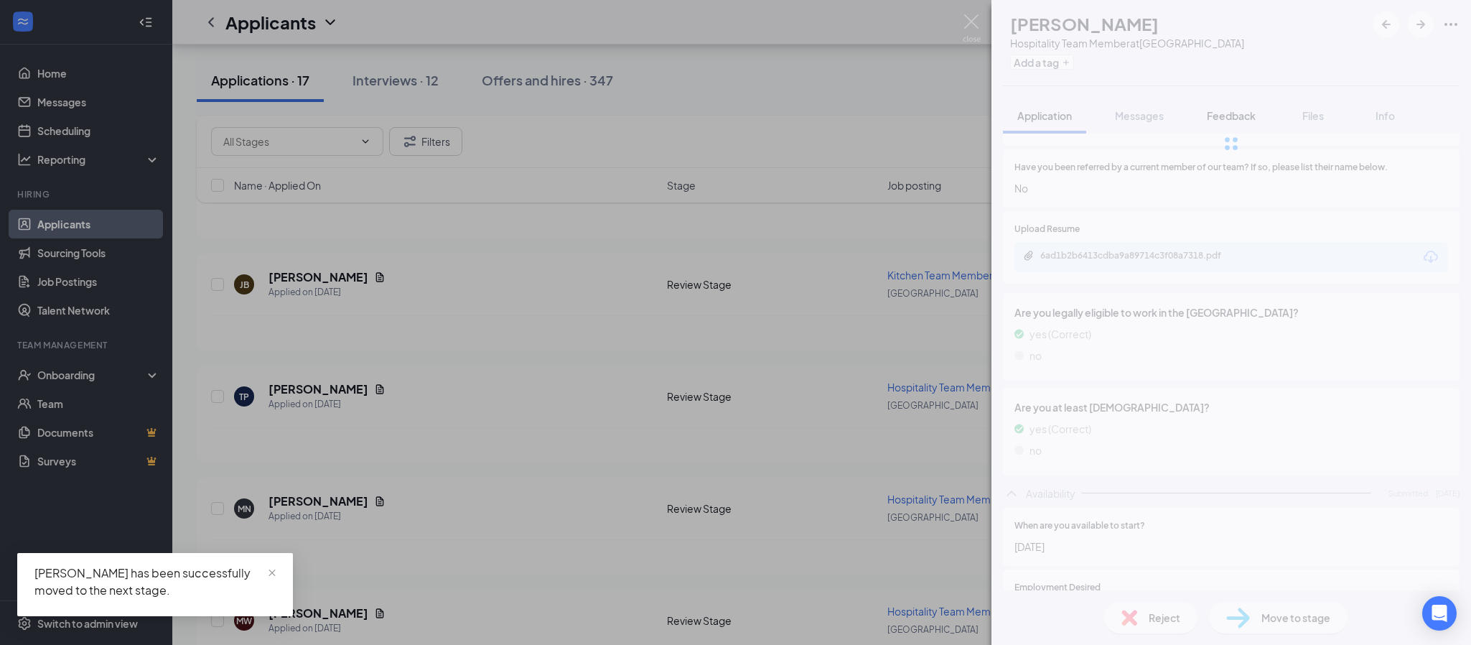
click at [1230, 123] on div at bounding box center [1230, 143] width 479 height 287
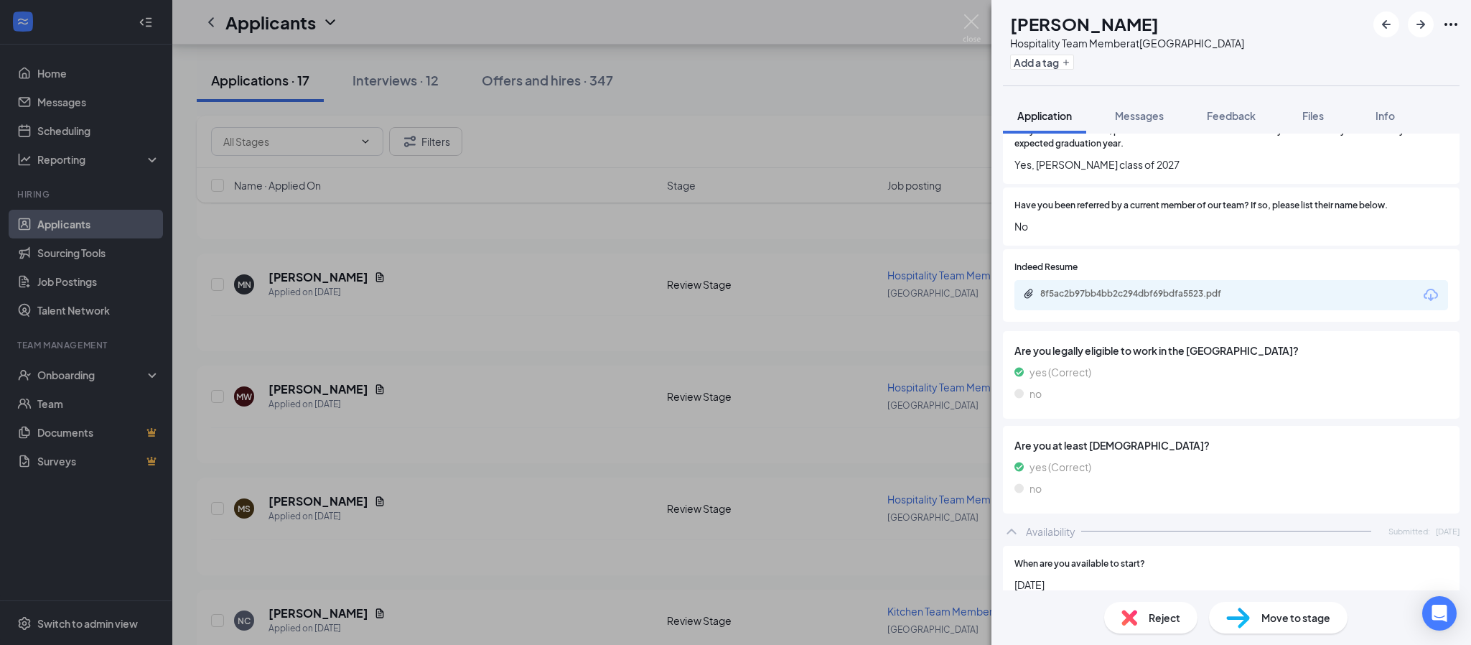
scroll to position [861, 0]
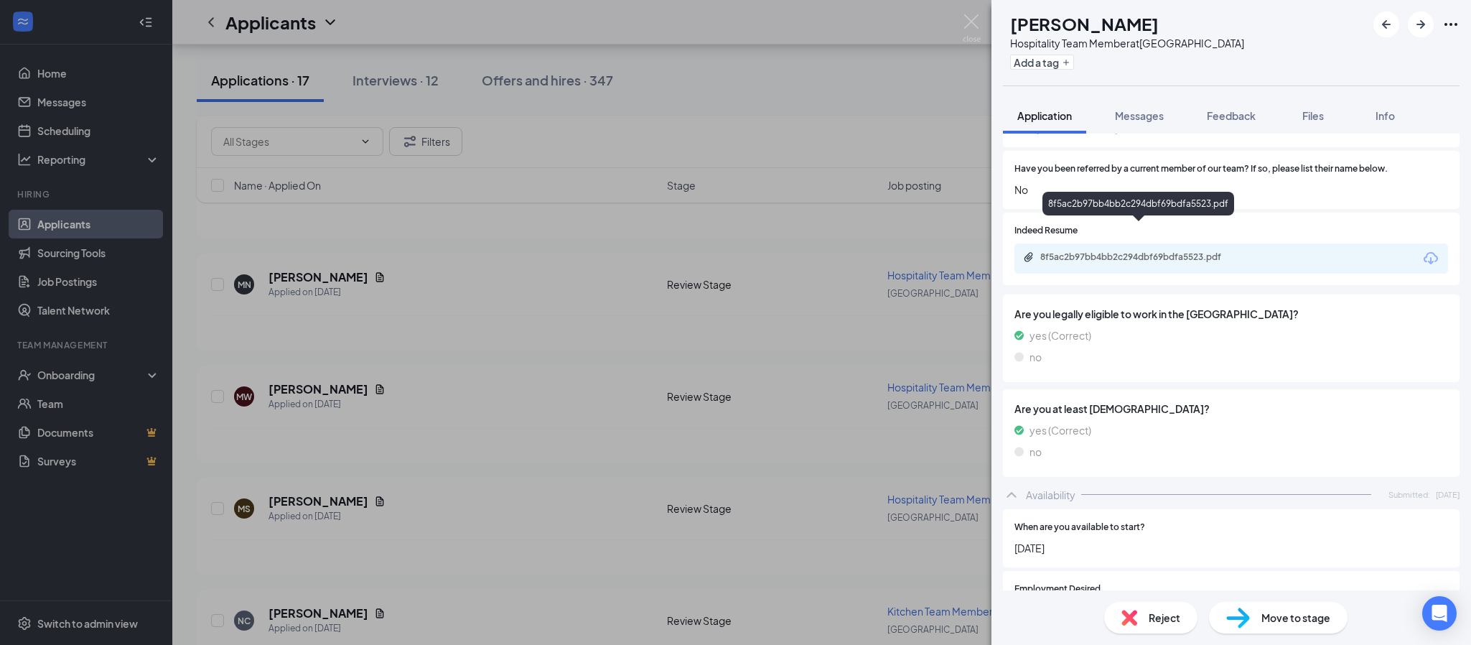
click at [1143, 251] on div "8f5ac2b97bb4bb2c294dbf69bdfa5523.pdf" at bounding box center [1140, 256] width 201 height 11
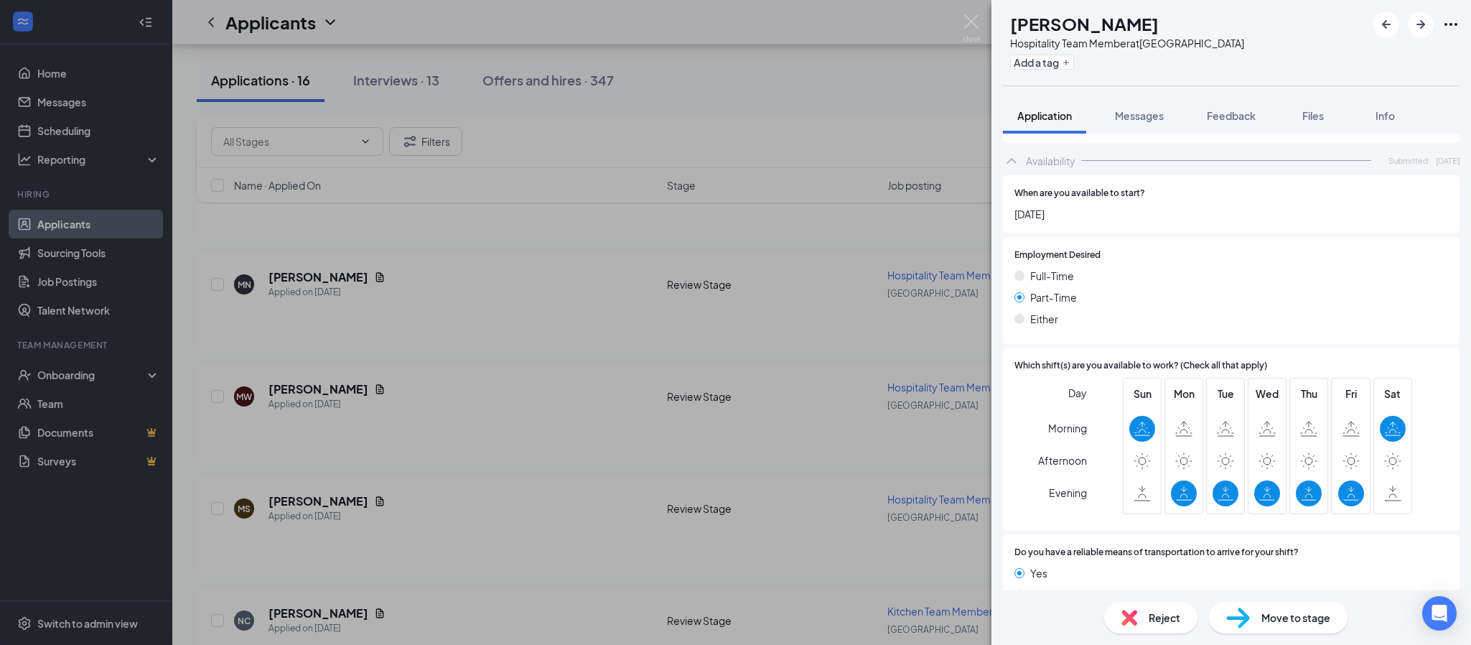
scroll to position [1199, 0]
click at [1280, 620] on span "Move to stage" at bounding box center [1295, 617] width 69 height 16
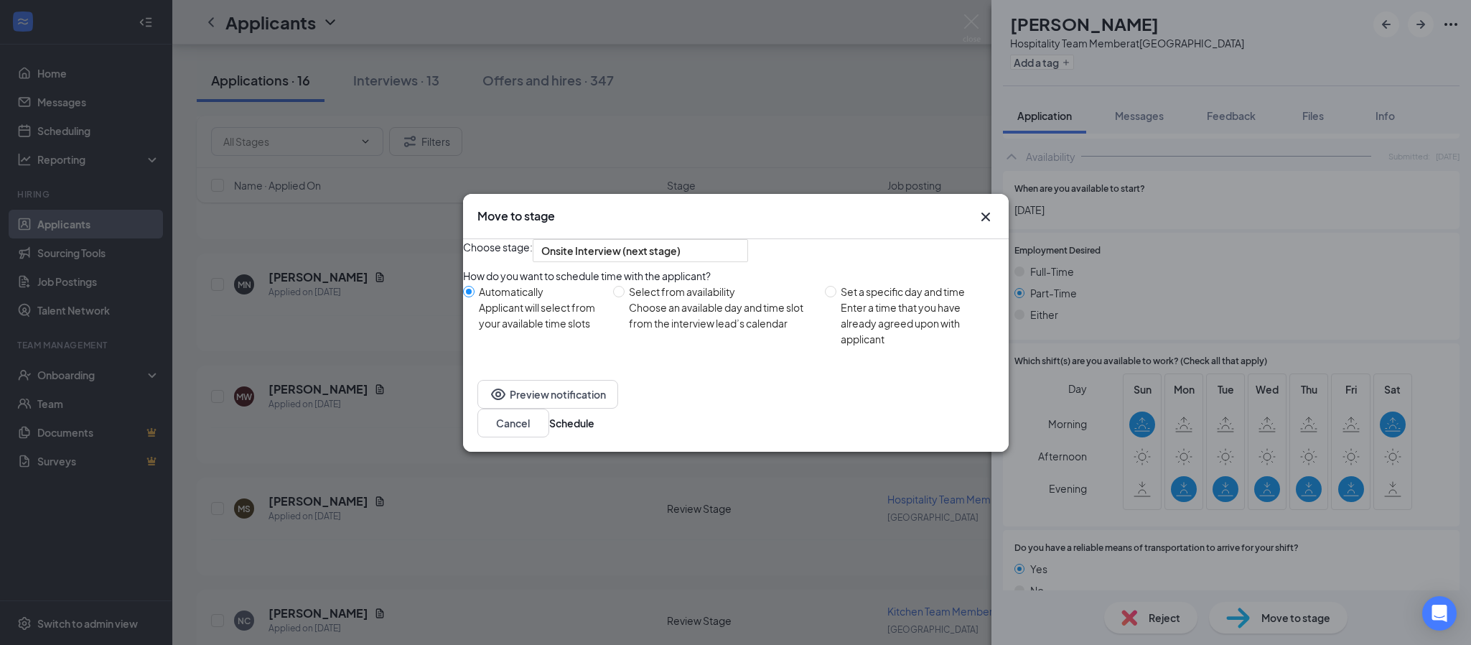
click at [984, 208] on icon "Cross" at bounding box center [985, 216] width 17 height 17
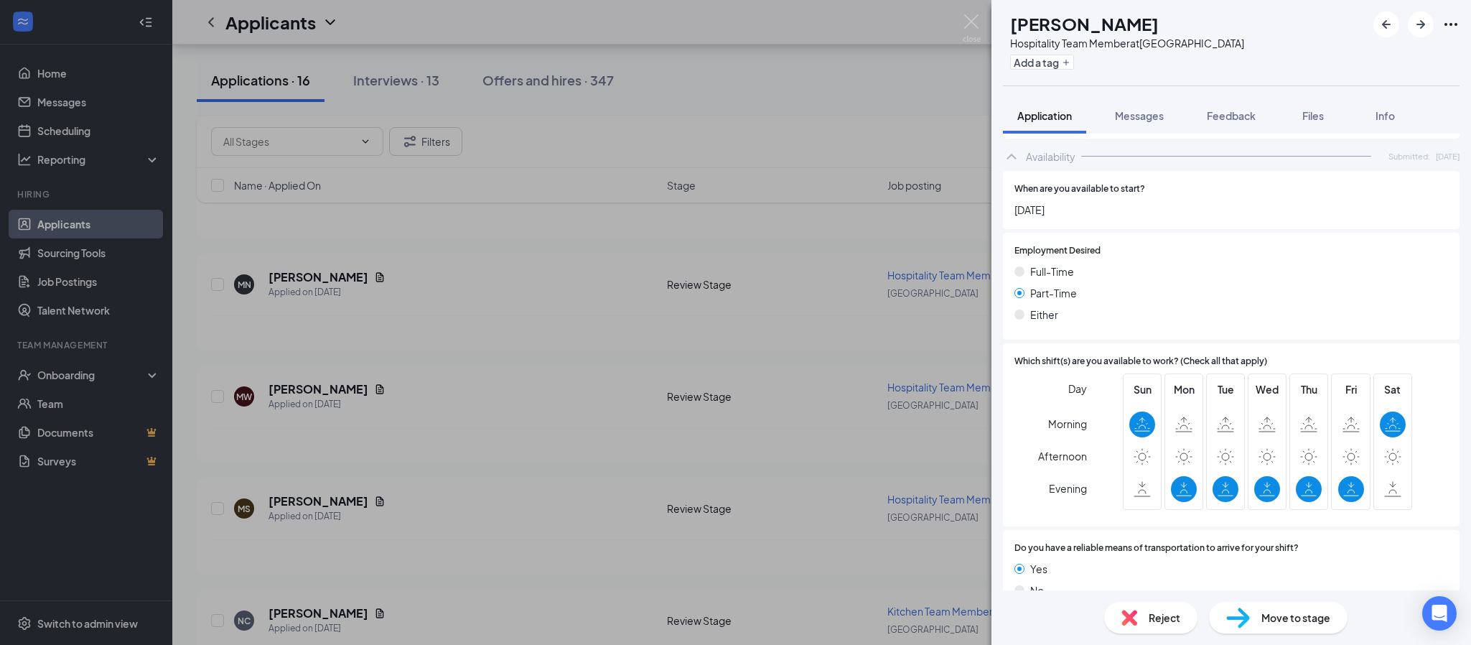
click at [1230, 616] on img at bounding box center [1238, 617] width 24 height 21
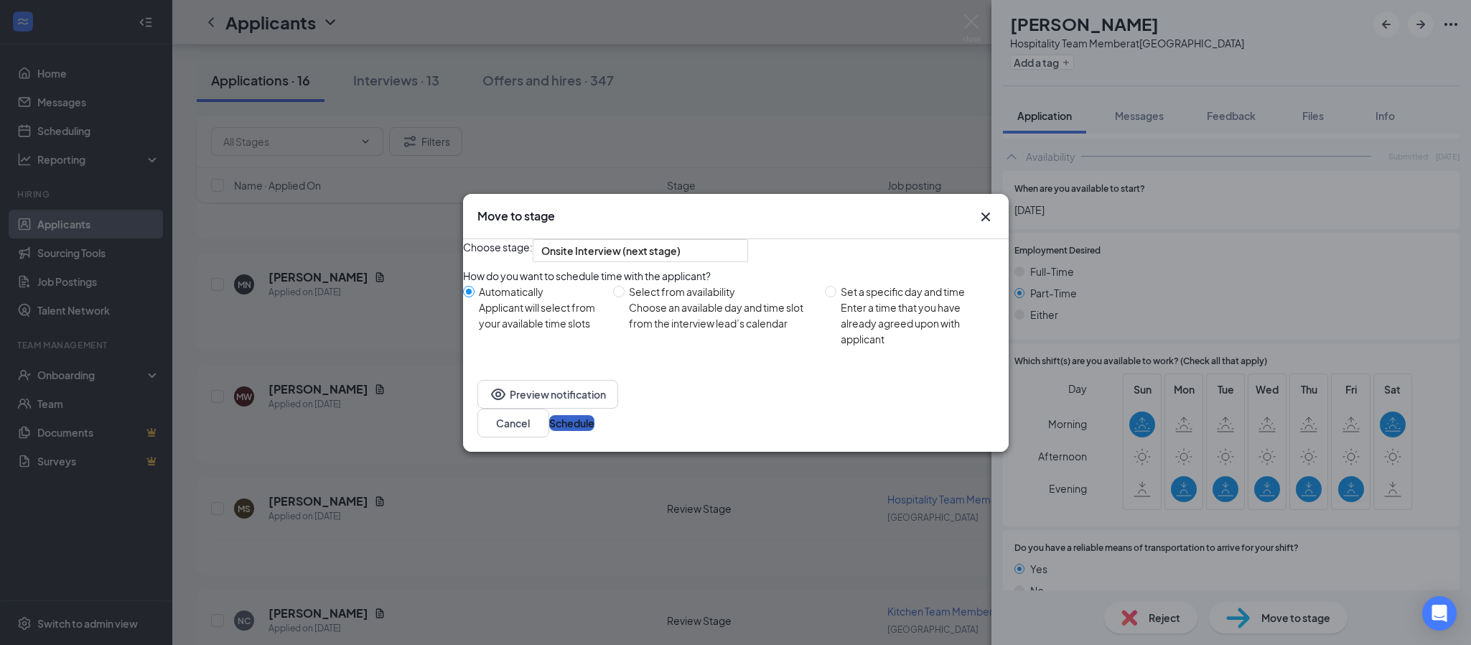
click at [594, 423] on button "Schedule" at bounding box center [571, 423] width 45 height 16
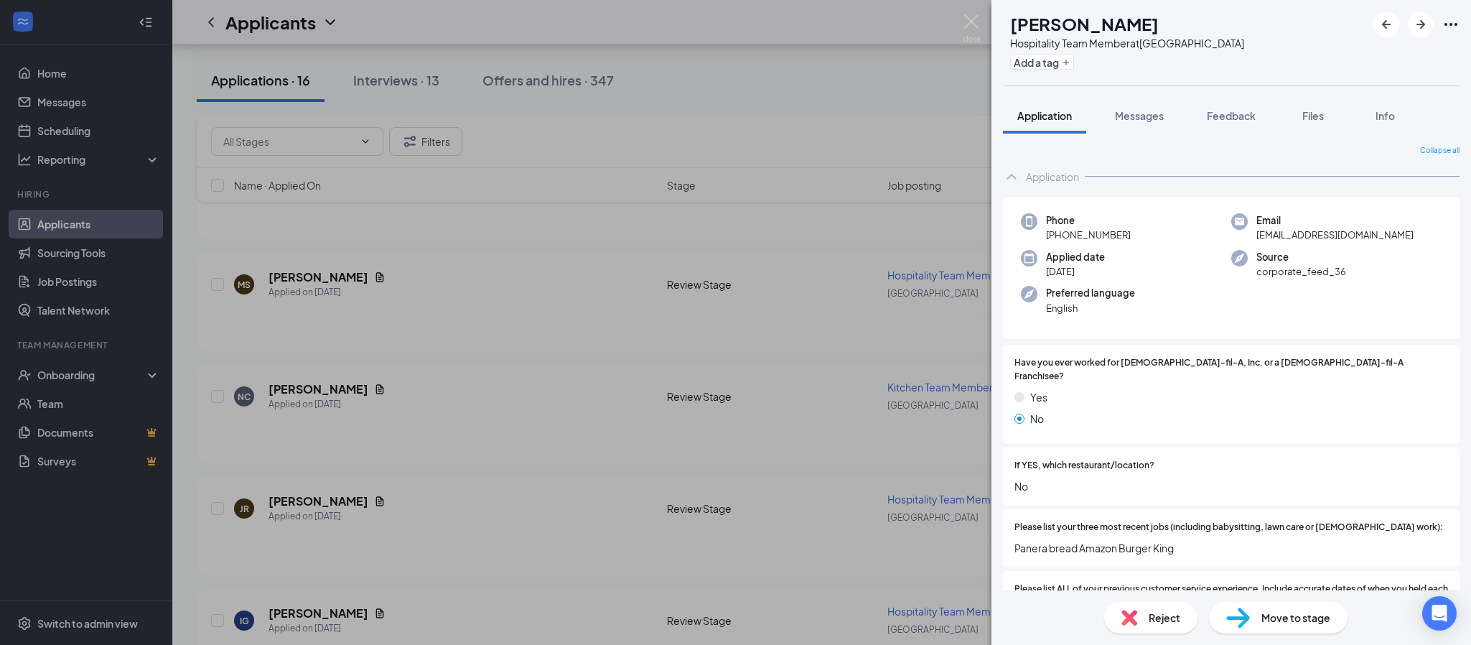
click at [339, 278] on div "MW [PERSON_NAME] Hospitality Team Member at [GEOGRAPHIC_DATA] Add a tag Applica…" at bounding box center [735, 322] width 1471 height 645
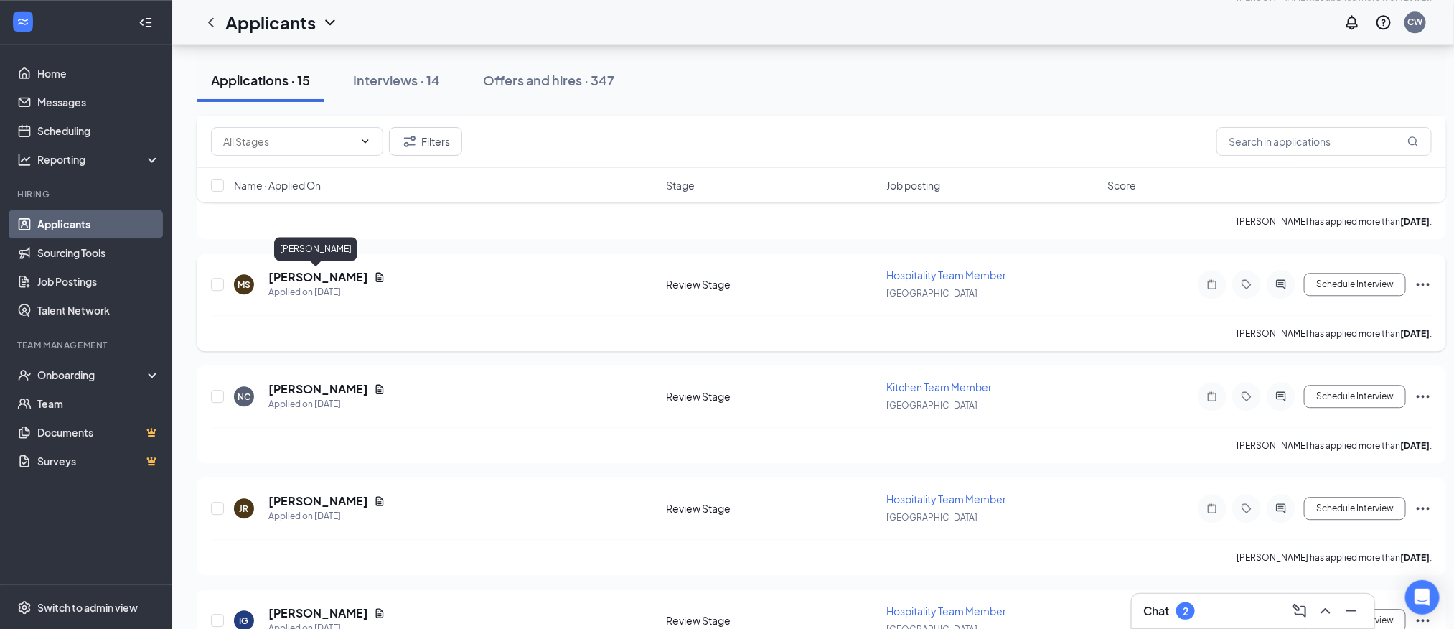
click at [334, 278] on h5 "[PERSON_NAME]" at bounding box center [318, 277] width 100 height 16
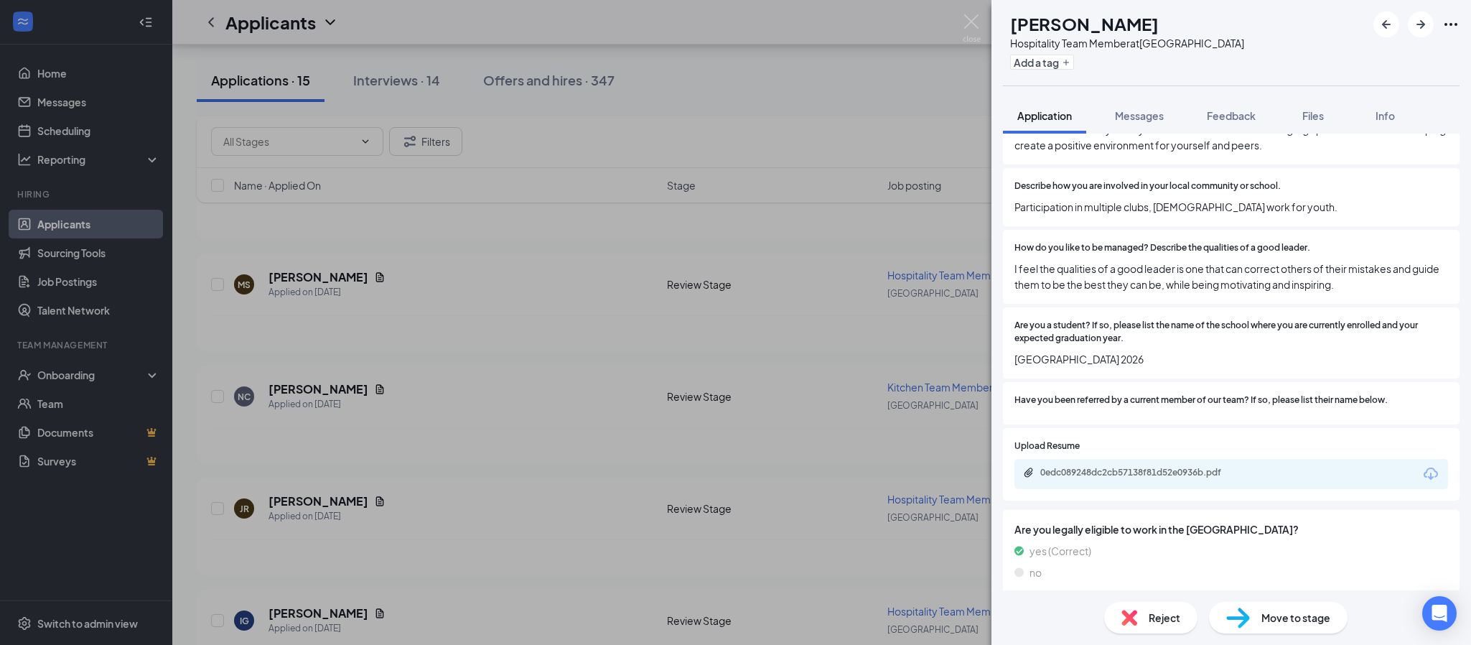
scroll to position [861, 0]
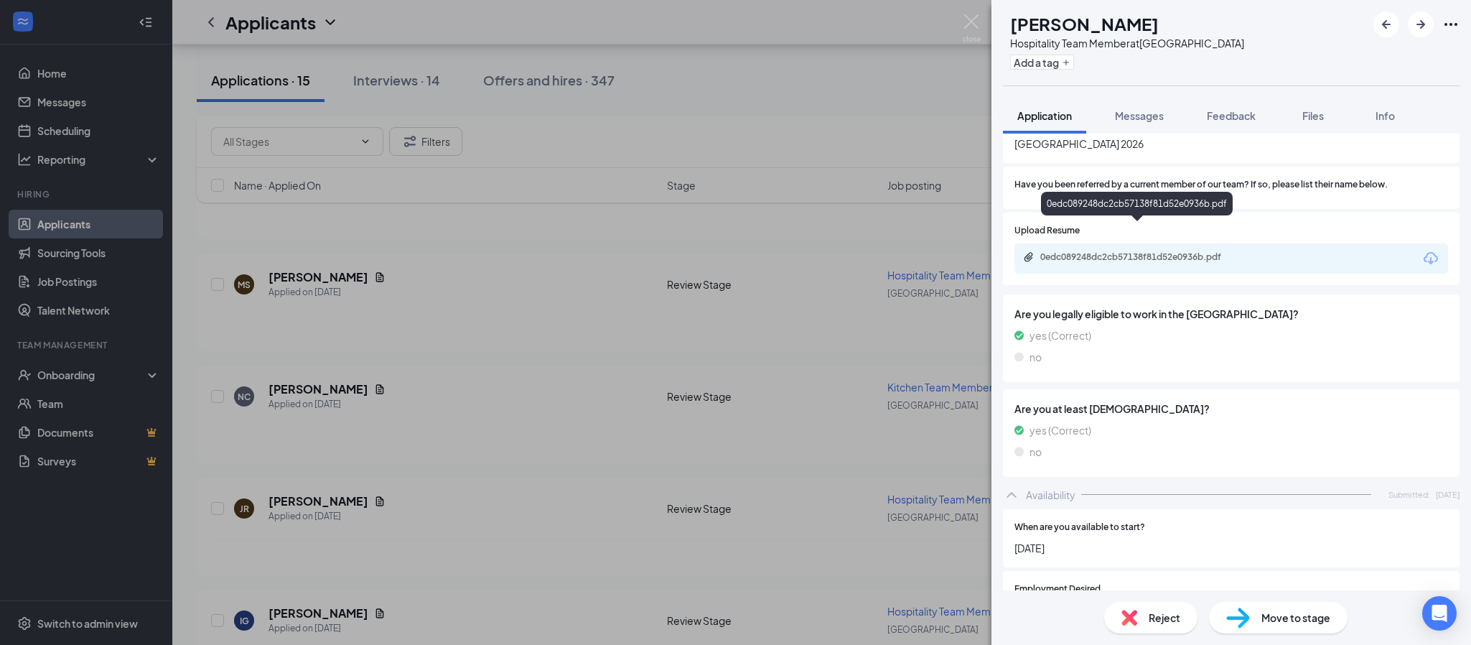
click at [1122, 251] on div "0edc089248dc2cb57138f81d52e0936b.pdf" at bounding box center [1140, 256] width 201 height 11
click at [1138, 251] on div "0edc089248dc2cb57138f81d52e0936b.pdf" at bounding box center [1140, 256] width 201 height 11
click at [1310, 624] on span "Move to stage" at bounding box center [1295, 617] width 69 height 16
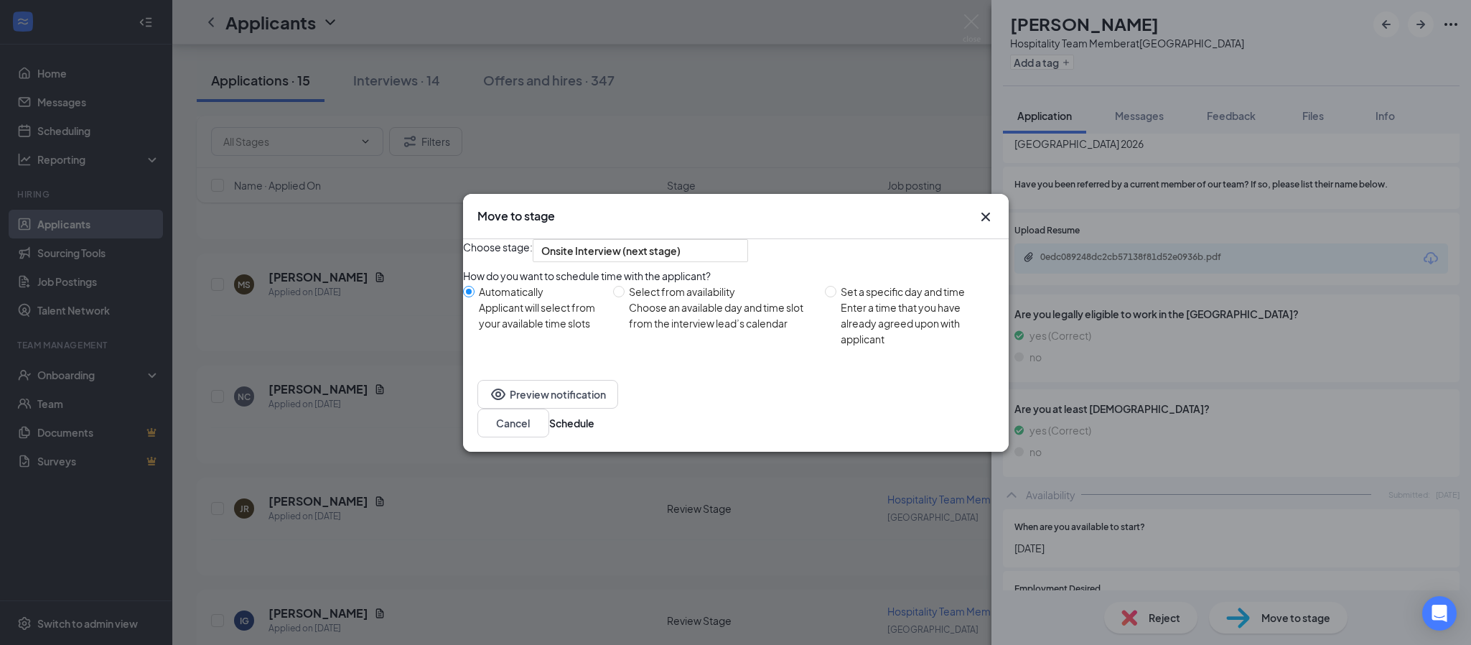
click at [982, 208] on icon "Cross" at bounding box center [985, 216] width 17 height 17
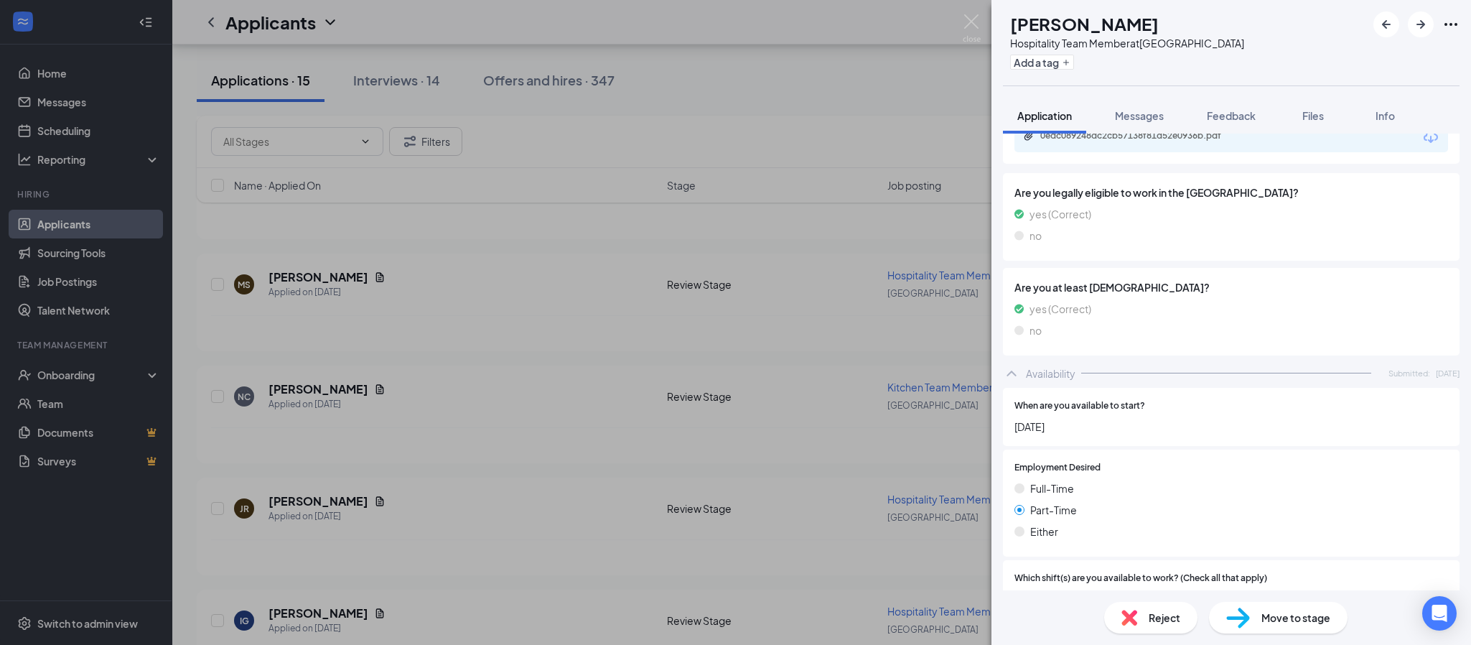
scroll to position [1199, 0]
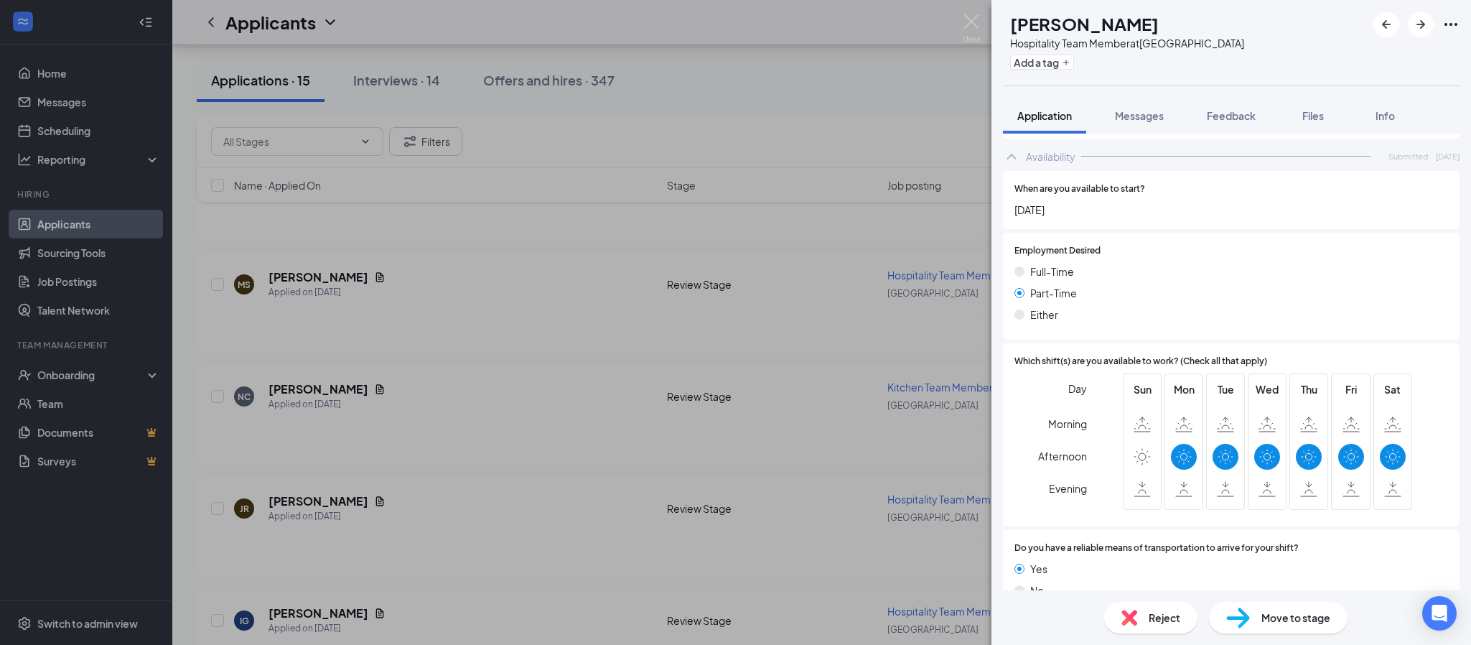
click at [1296, 625] on div "Move to stage" at bounding box center [1278, 617] width 139 height 32
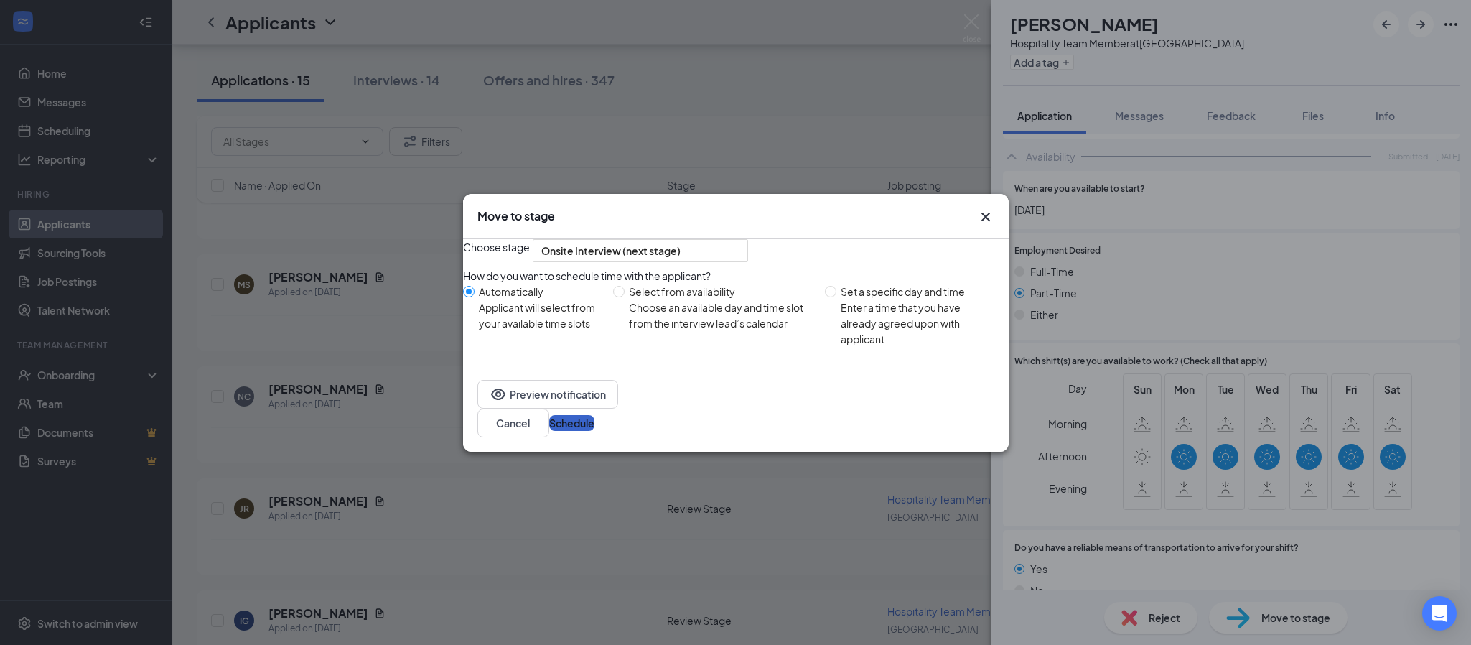
click at [594, 431] on button "Schedule" at bounding box center [571, 423] width 45 height 16
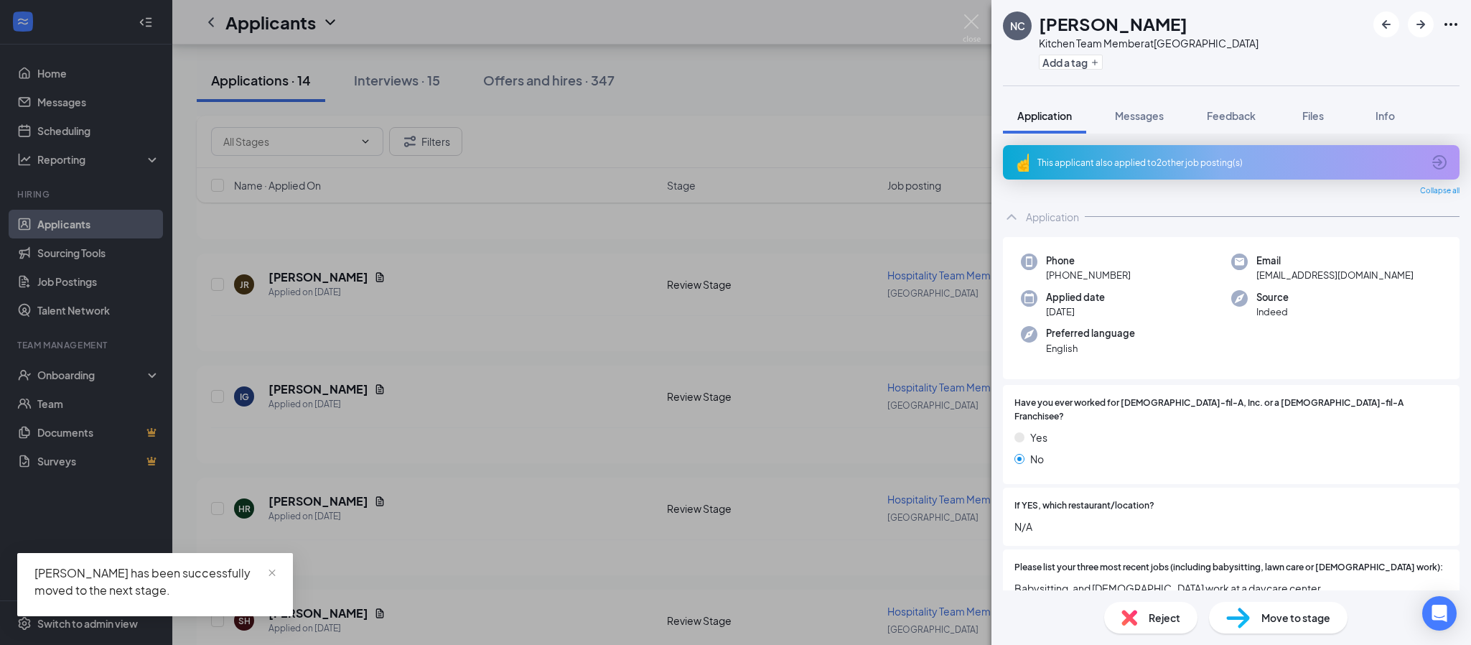
click at [1137, 171] on div "This applicant also applied to 2 other job posting(s)" at bounding box center [1231, 162] width 457 height 34
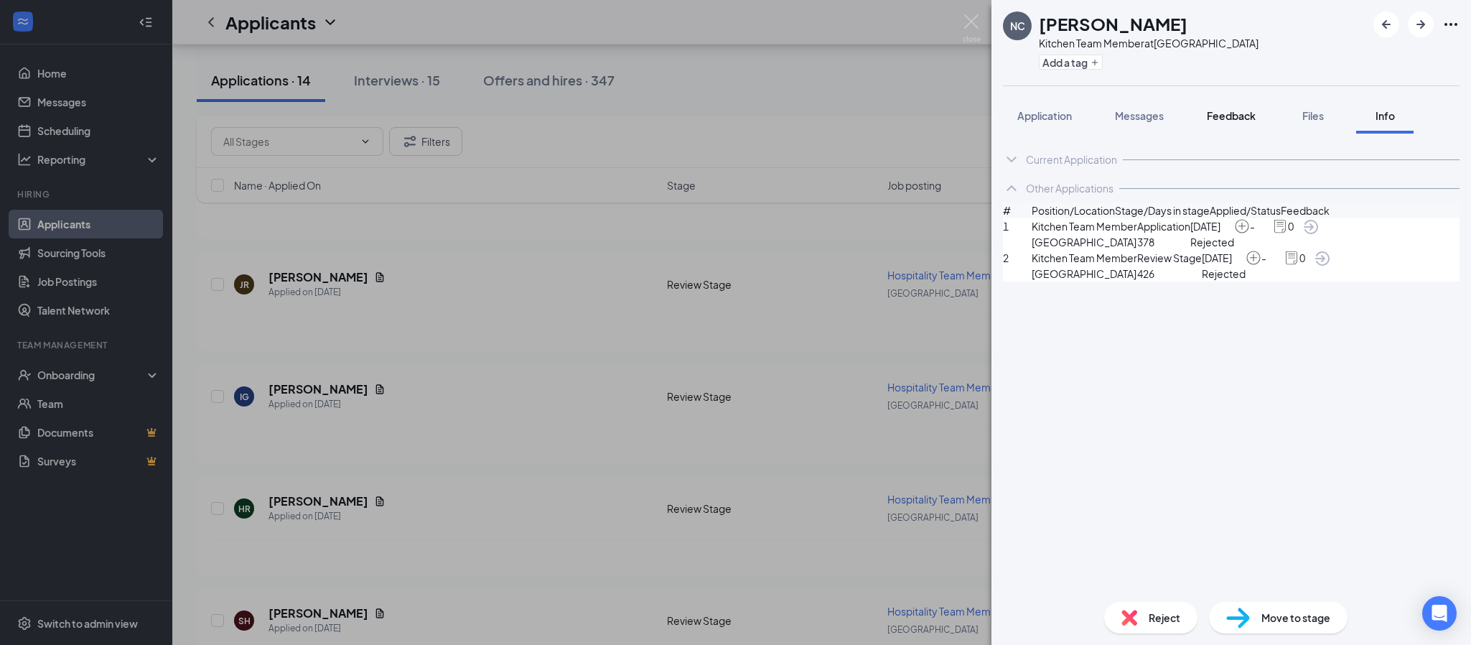
click at [1236, 121] on div "Feedback" at bounding box center [1231, 115] width 49 height 14
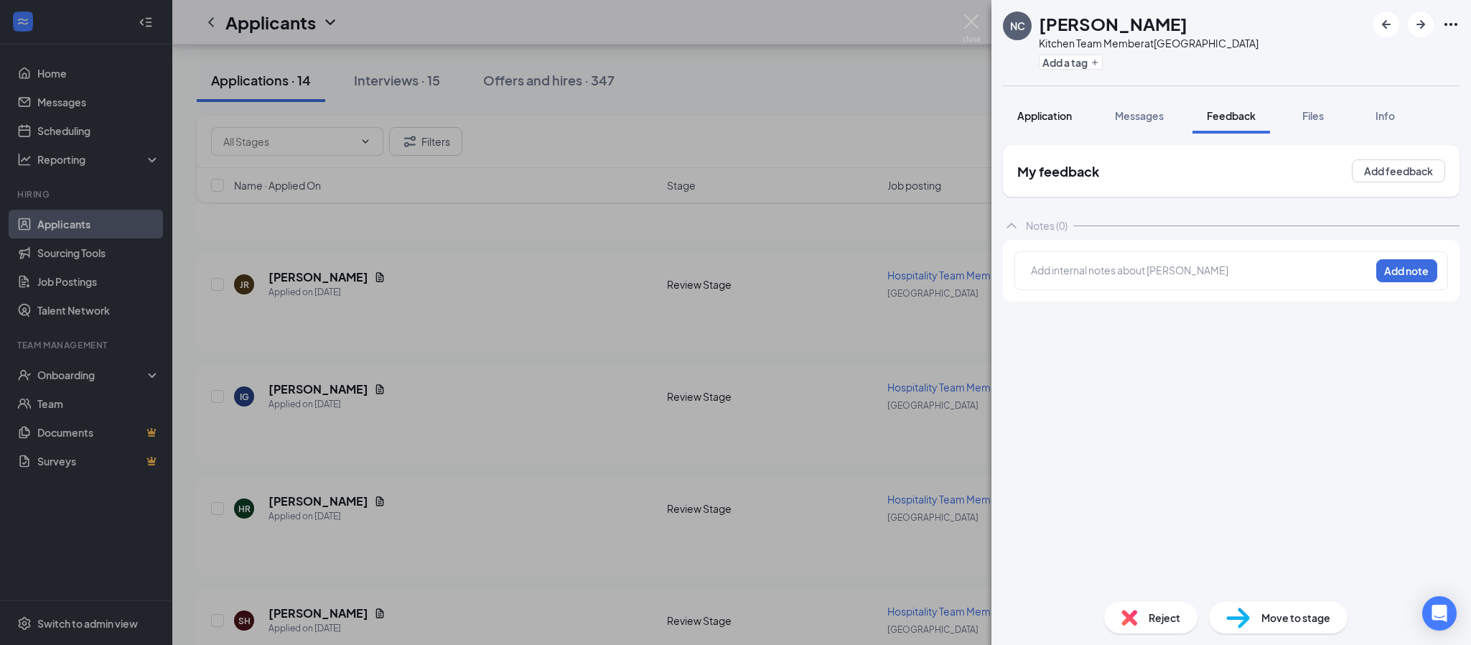
click at [1038, 109] on span "Application" at bounding box center [1044, 115] width 55 height 13
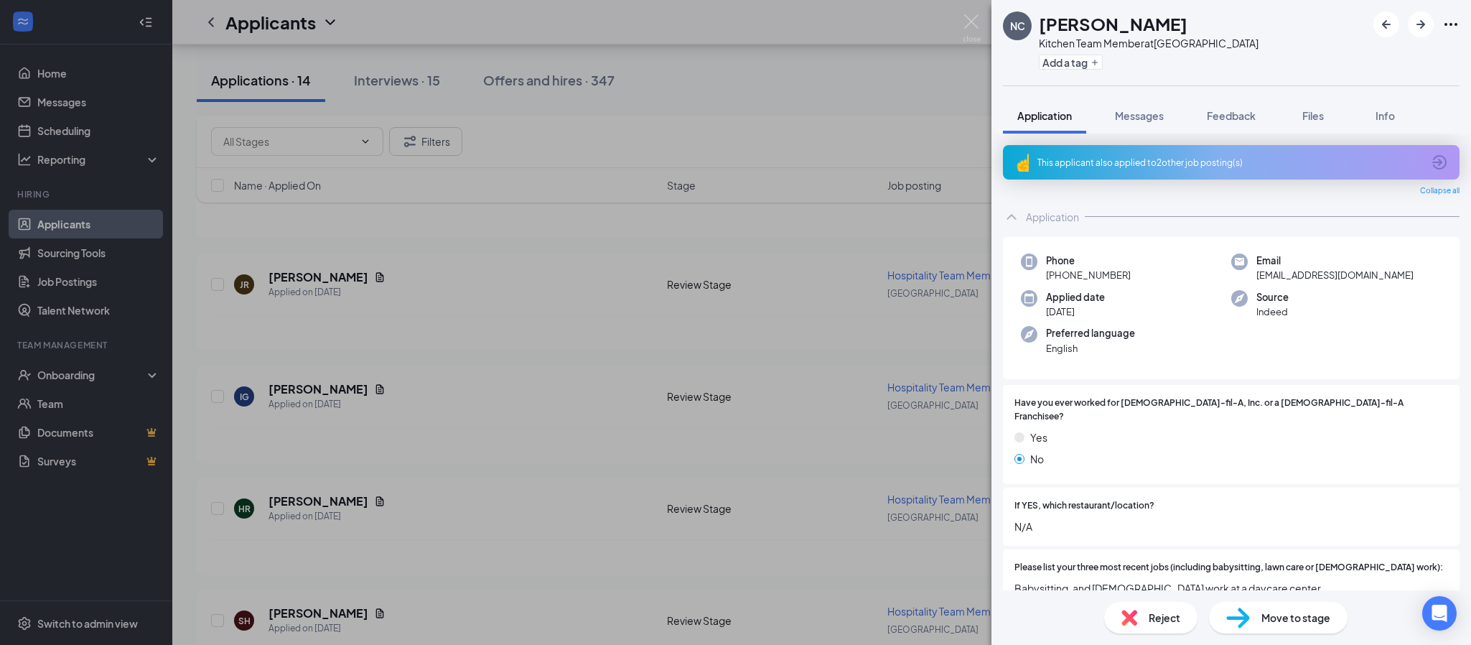
click at [1143, 142] on div "This applicant also applied to 2 other job posting(s) Collapse all Application …" at bounding box center [1230, 362] width 479 height 457
click at [1148, 157] on div "This applicant also applied to 2 other job posting(s)" at bounding box center [1229, 162] width 385 height 12
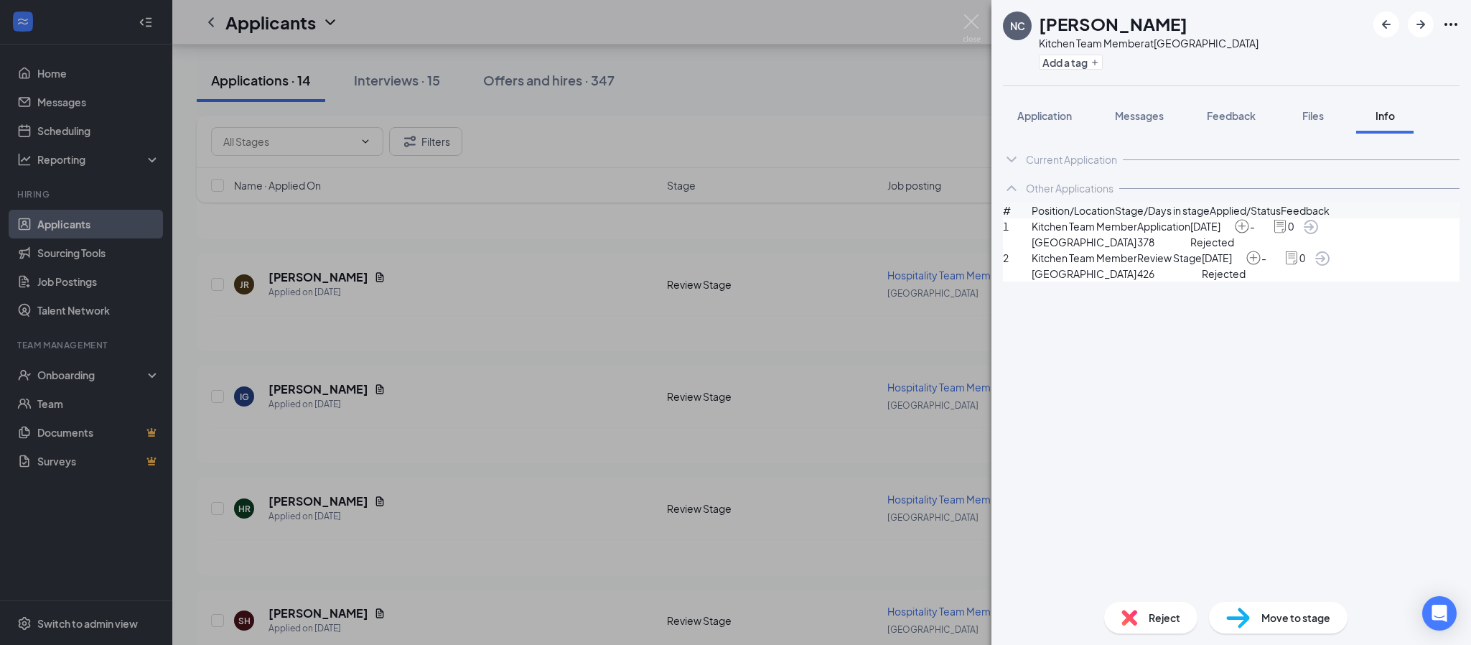
click at [1331, 267] on icon "ArrowCircle" at bounding box center [1322, 258] width 17 height 17
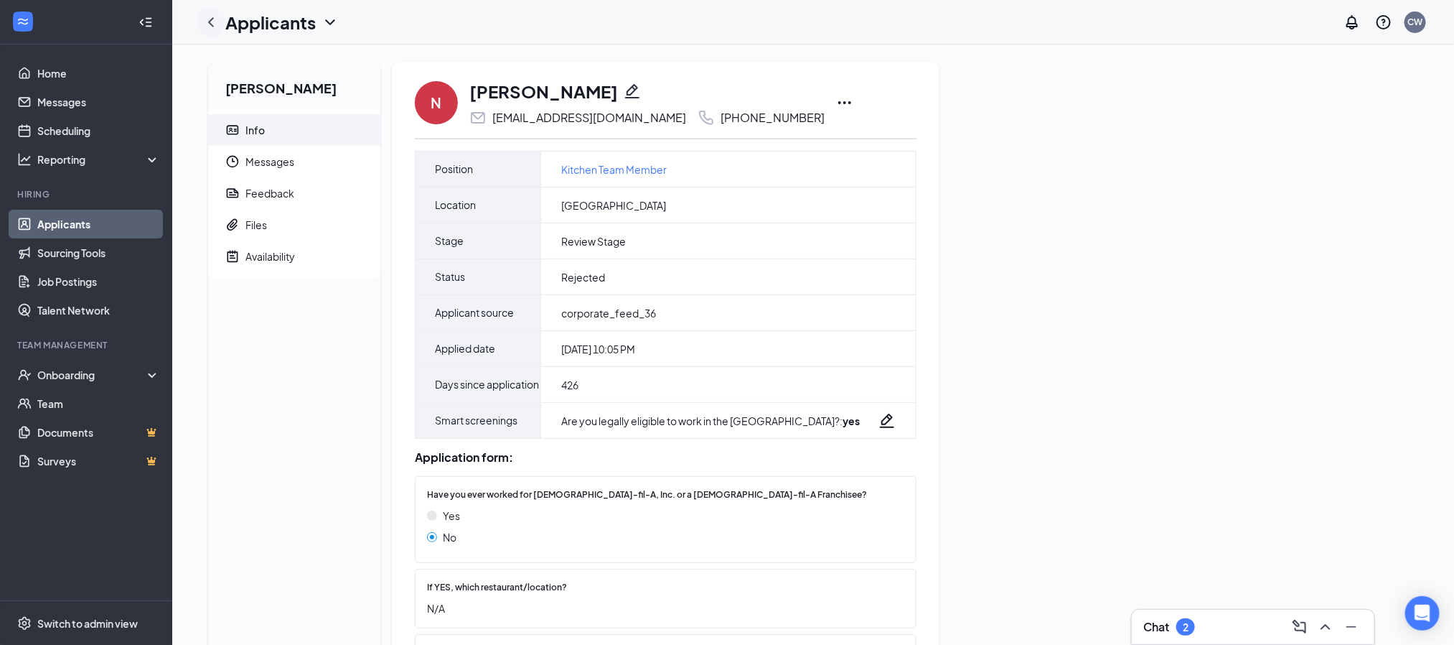
click at [210, 19] on icon "ChevronLeft" at bounding box center [210, 22] width 17 height 17
